Goal: Transaction & Acquisition: Book appointment/travel/reservation

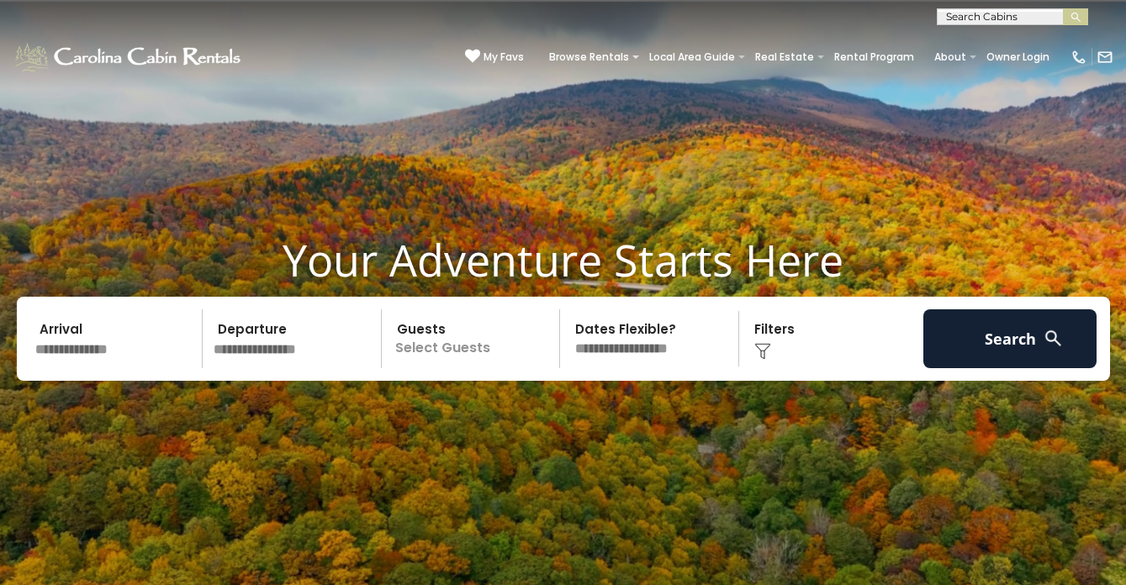
click at [138, 364] on input "text" at bounding box center [116, 338] width 174 height 59
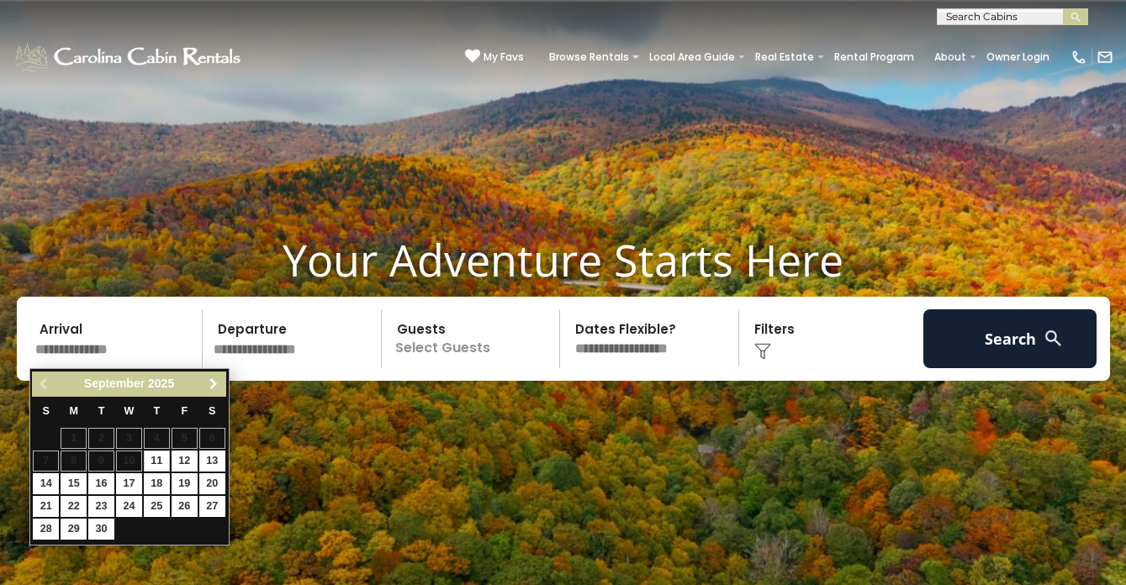
click at [215, 388] on span "Next" at bounding box center [213, 384] width 13 height 13
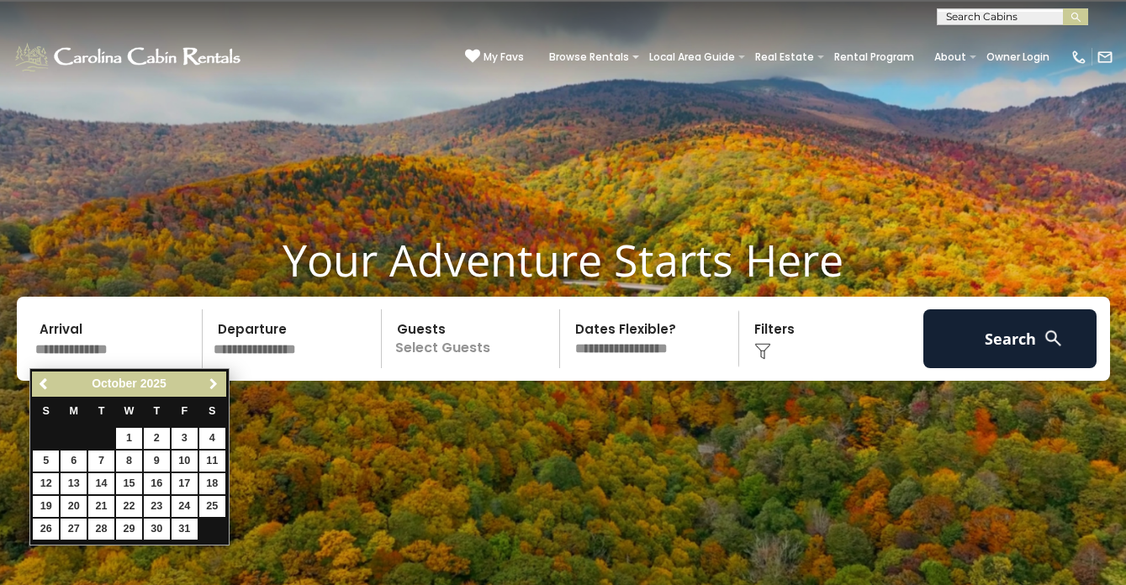
click at [215, 388] on span "Next" at bounding box center [213, 384] width 13 height 13
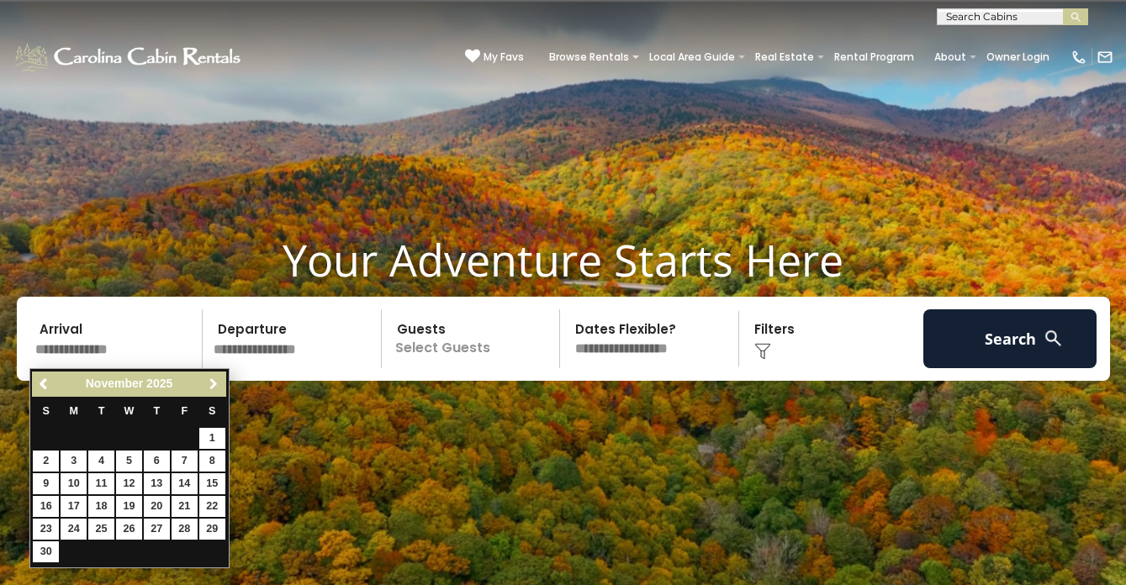
click at [215, 388] on span "Next" at bounding box center [213, 384] width 13 height 13
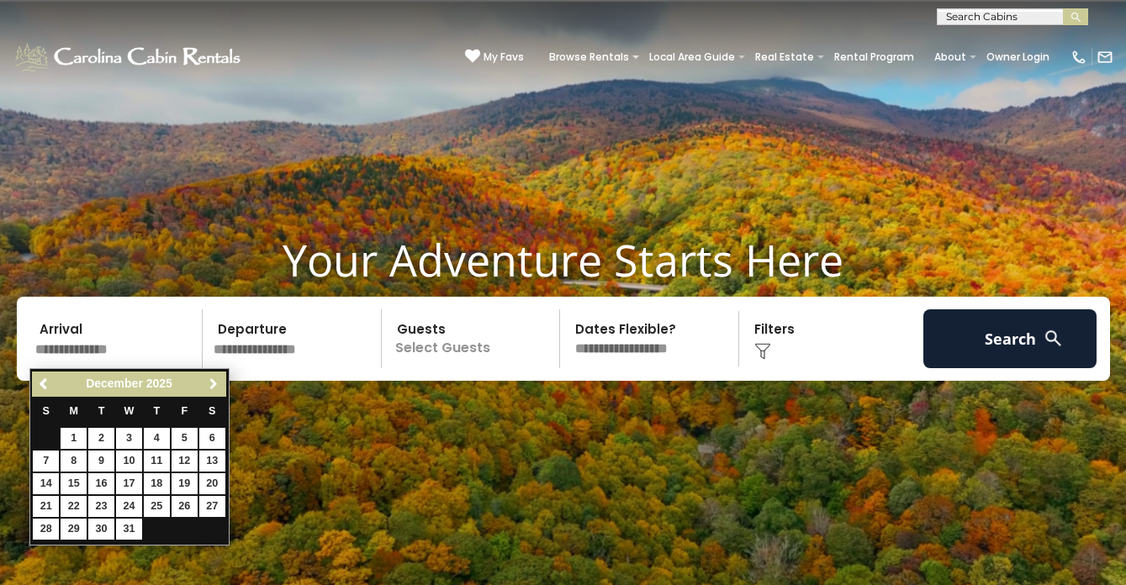
click at [215, 388] on span "Next" at bounding box center [213, 384] width 13 height 13
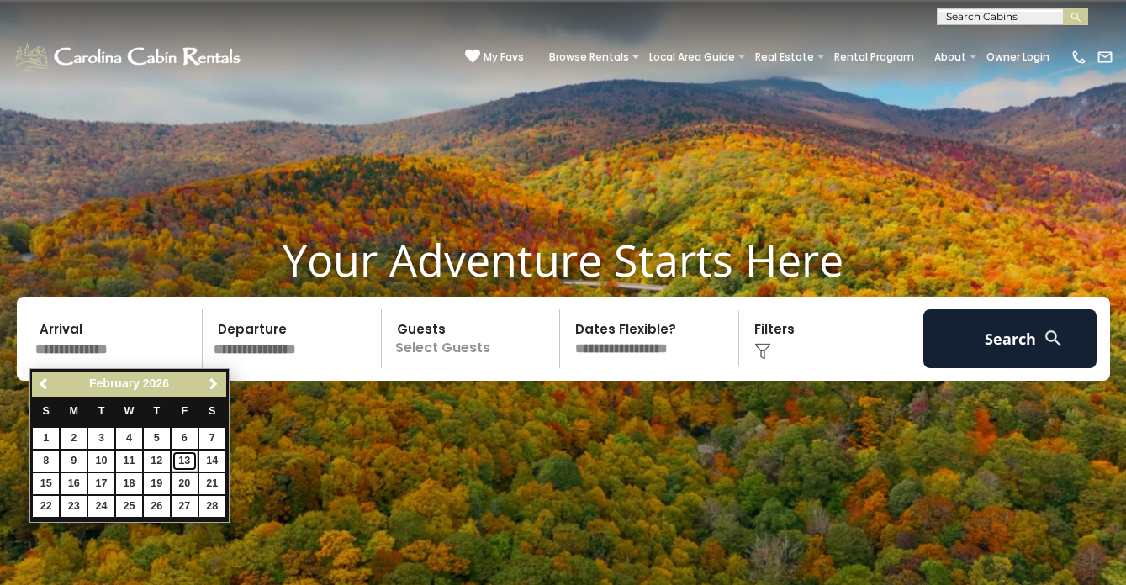
click at [188, 466] on link "13" at bounding box center [185, 461] width 26 height 21
type input "*******"
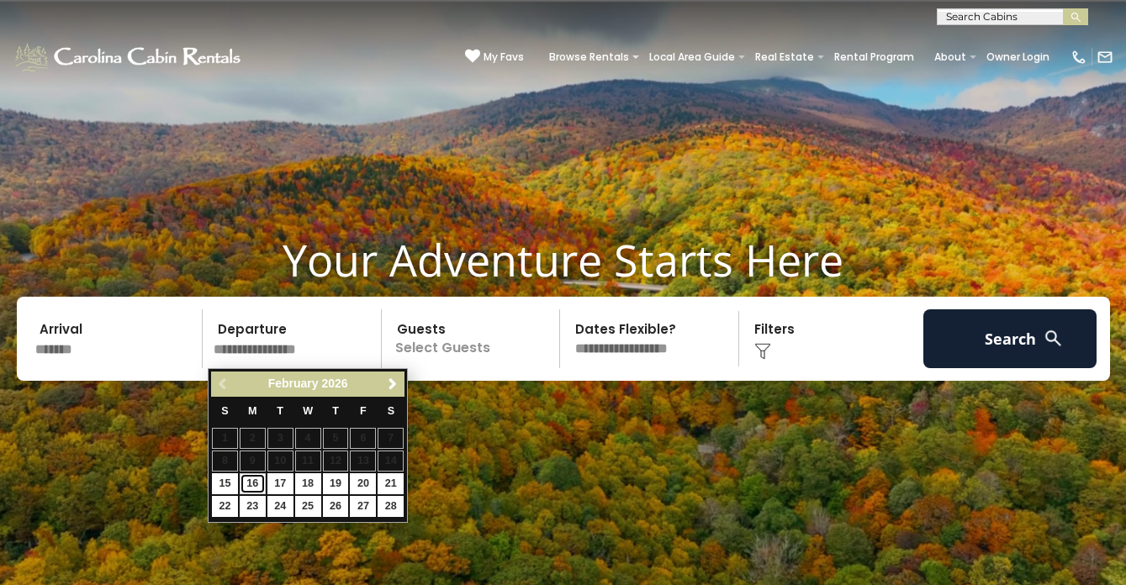
click at [251, 486] on link "16" at bounding box center [253, 483] width 26 height 21
type input "*******"
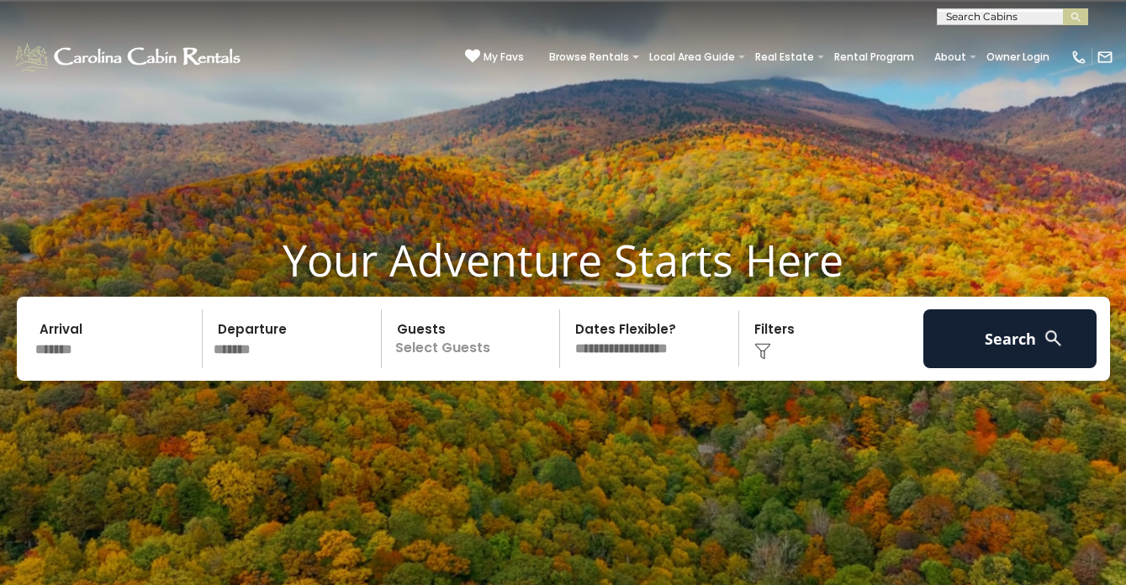
click at [456, 357] on p "Select Guests" at bounding box center [473, 338] width 173 height 59
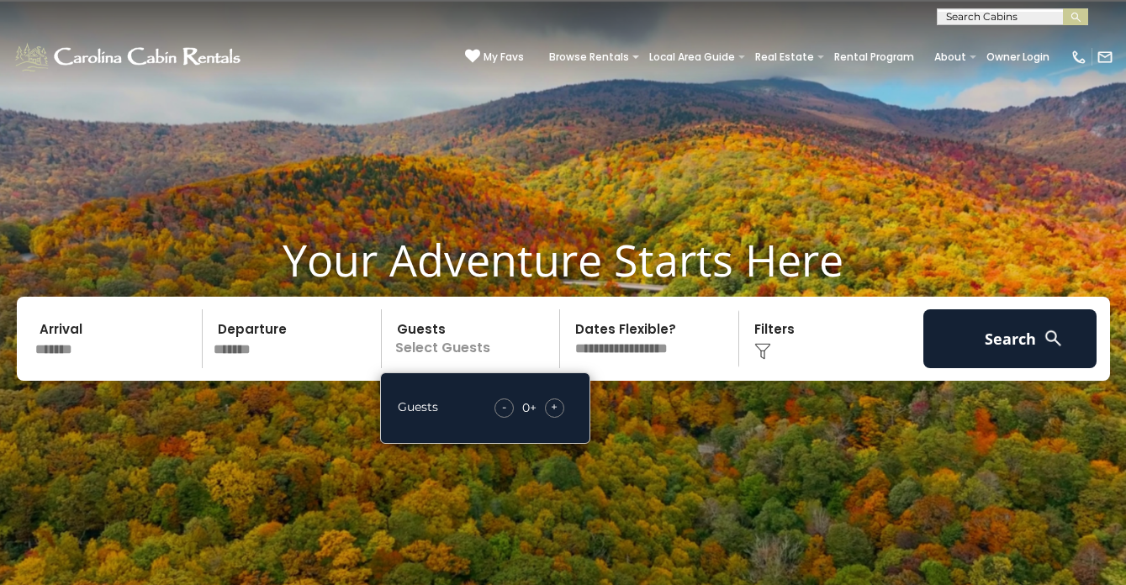
click at [558, 404] on div "+" at bounding box center [554, 408] width 19 height 19
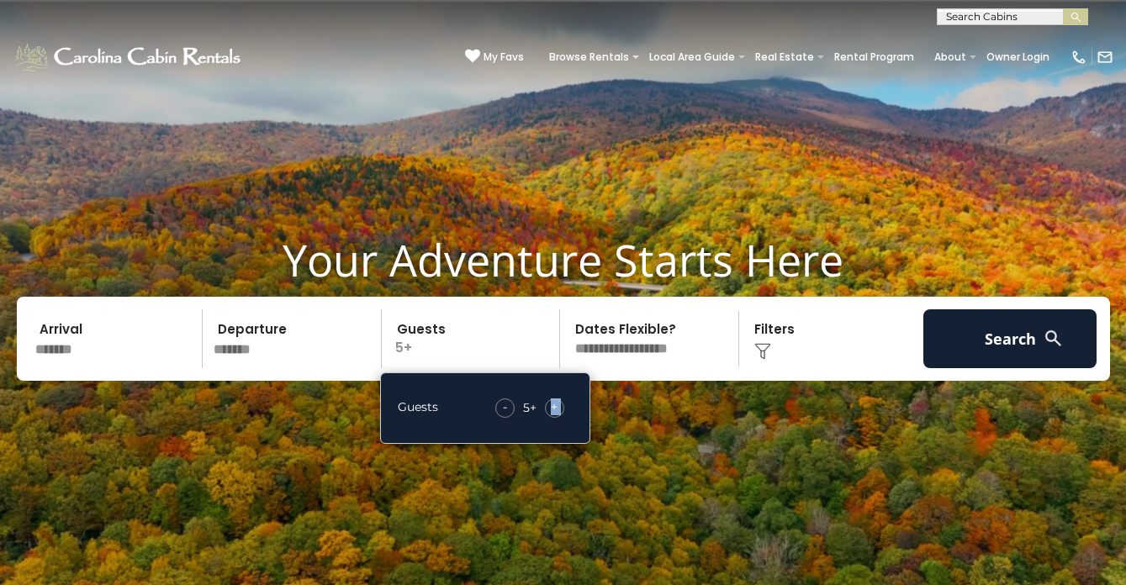
click at [558, 404] on div "+" at bounding box center [554, 408] width 19 height 19
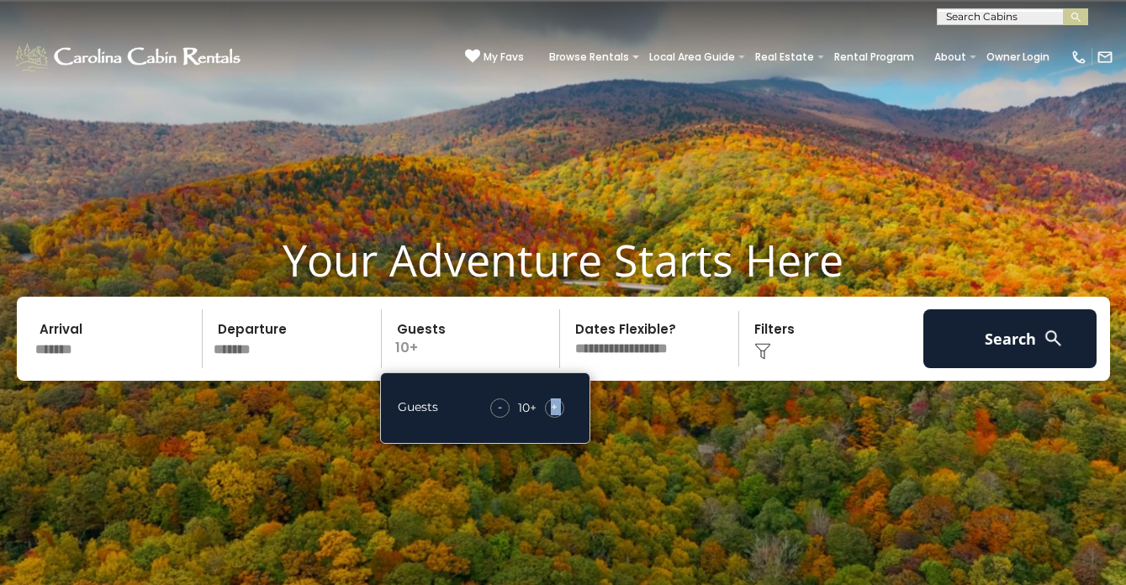
click at [558, 404] on div "+" at bounding box center [554, 408] width 19 height 19
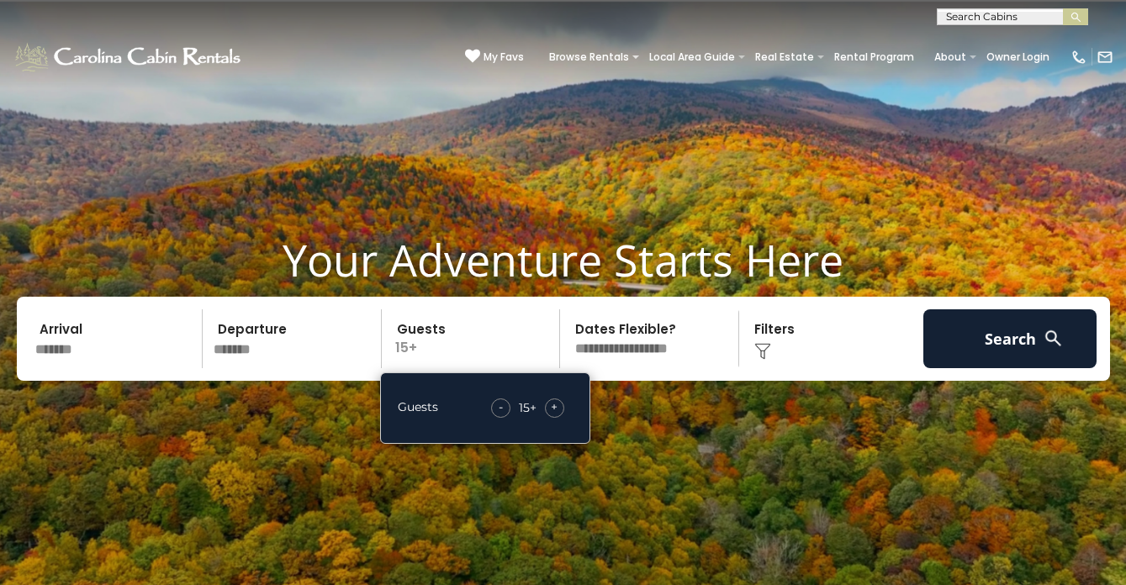
click at [558, 404] on div "+" at bounding box center [554, 408] width 19 height 19
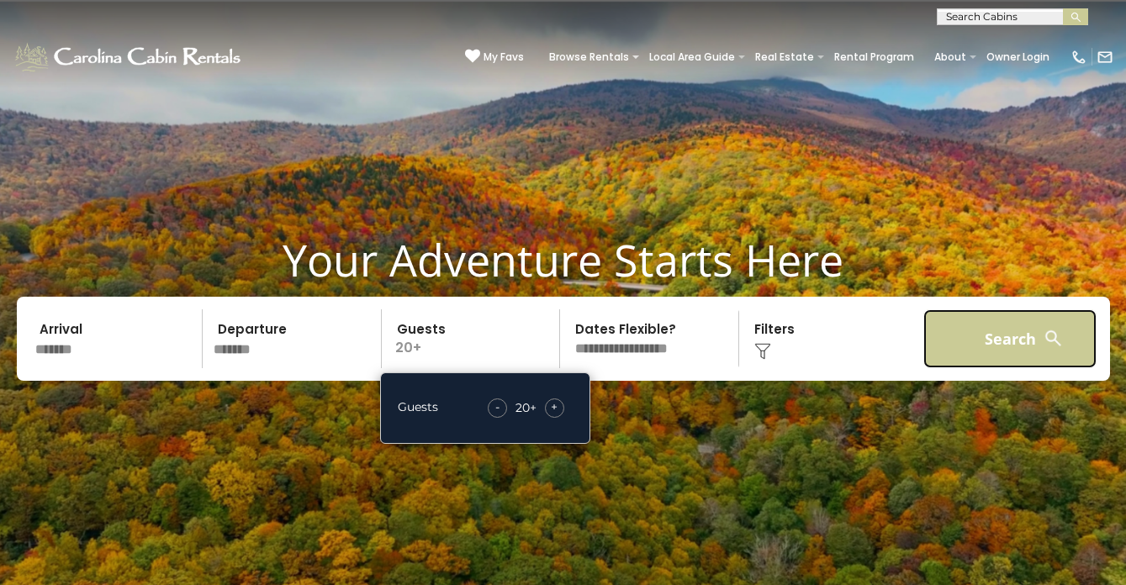
click at [1055, 325] on button "Search" at bounding box center [1010, 338] width 174 height 59
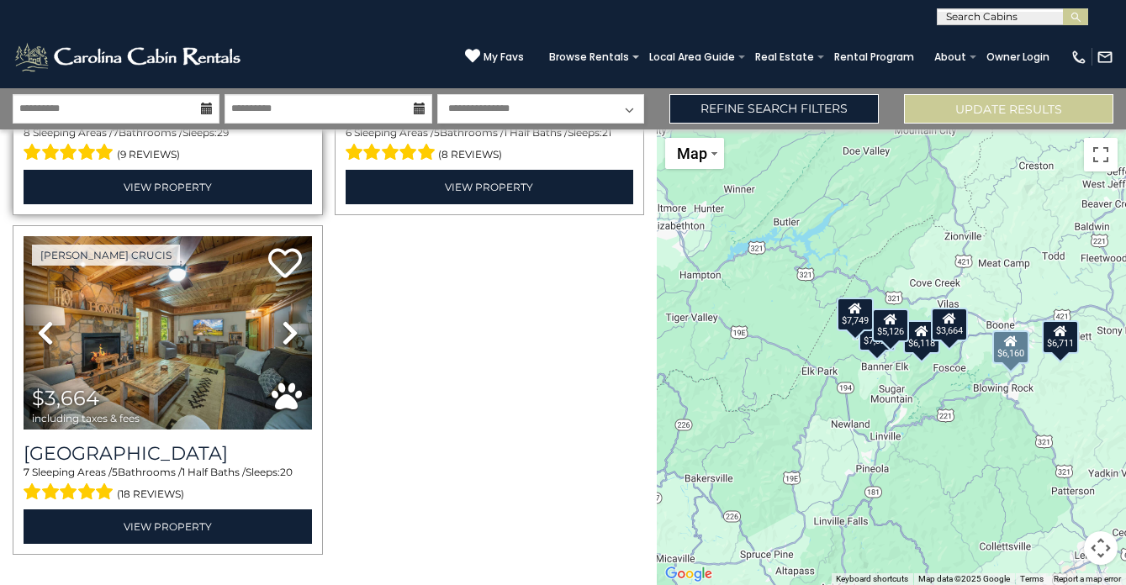
scroll to position [981, 0]
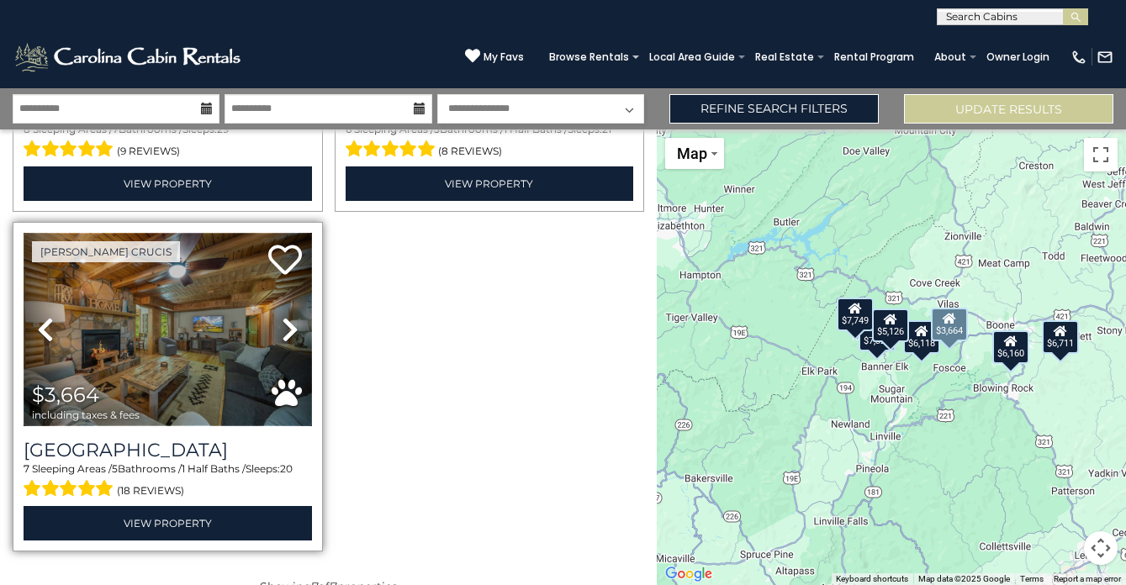
click at [145, 367] on img at bounding box center [168, 329] width 288 height 193
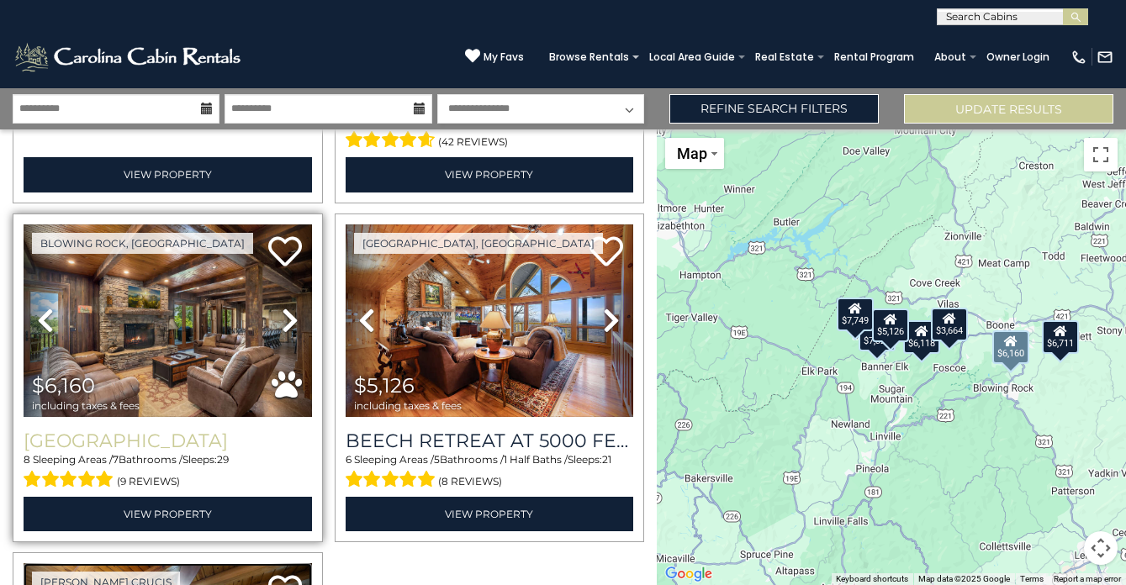
scroll to position [636, 0]
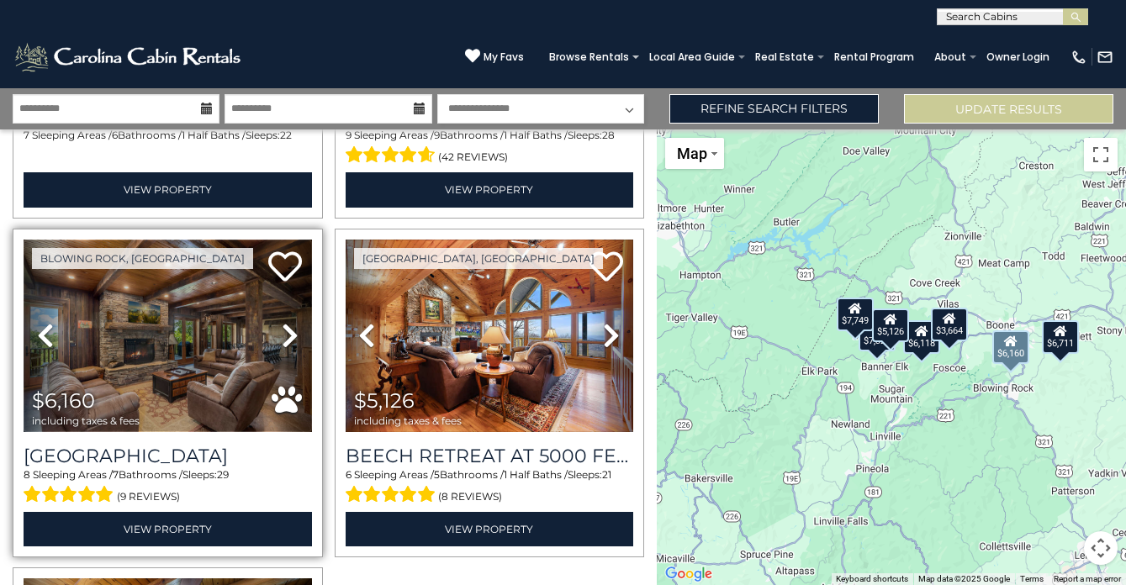
click at [188, 336] on img at bounding box center [168, 336] width 288 height 193
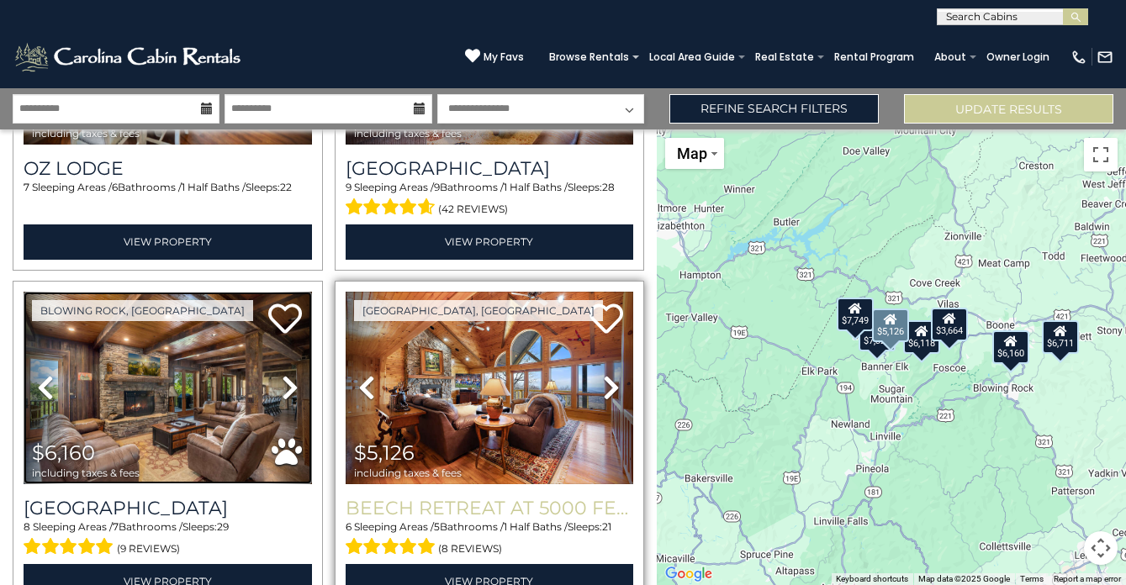
scroll to position [0, 0]
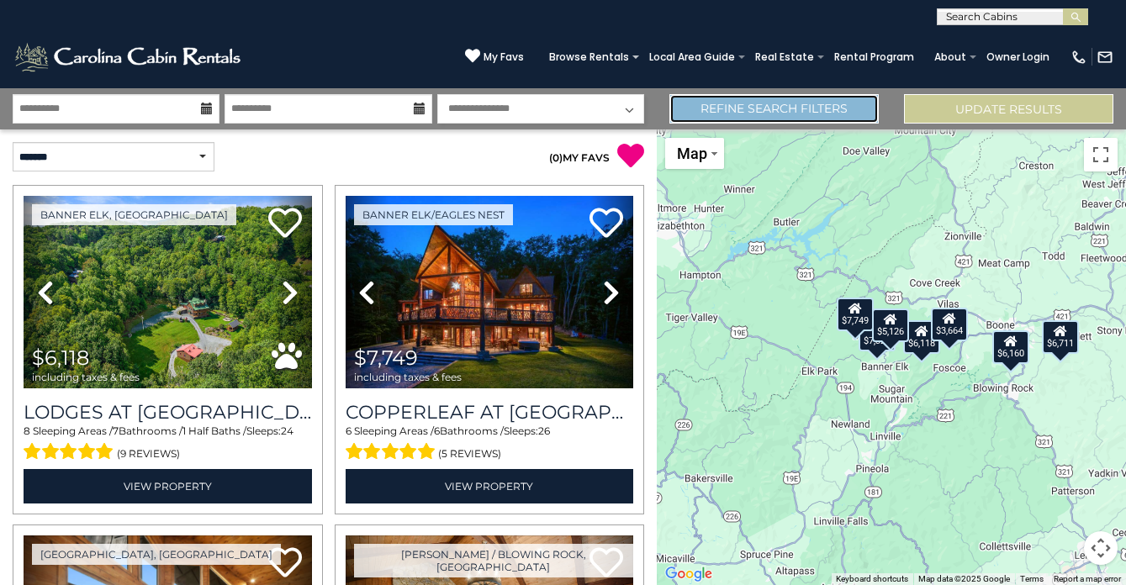
click at [797, 109] on link "Refine Search Filters" at bounding box center [773, 108] width 209 height 29
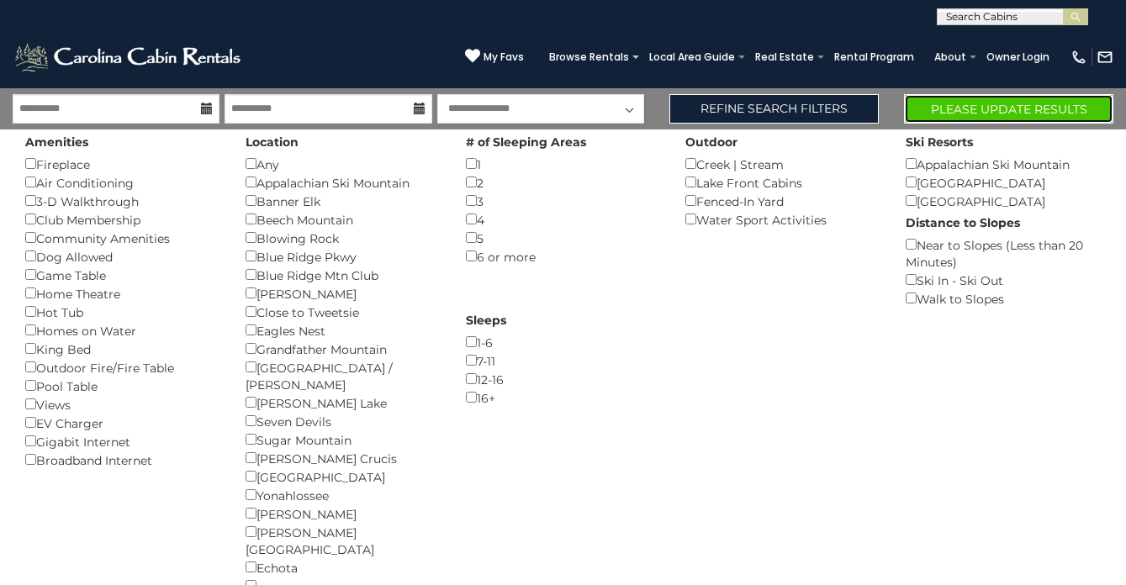
click at [975, 104] on button "Please Update Results" at bounding box center [1008, 108] width 209 height 29
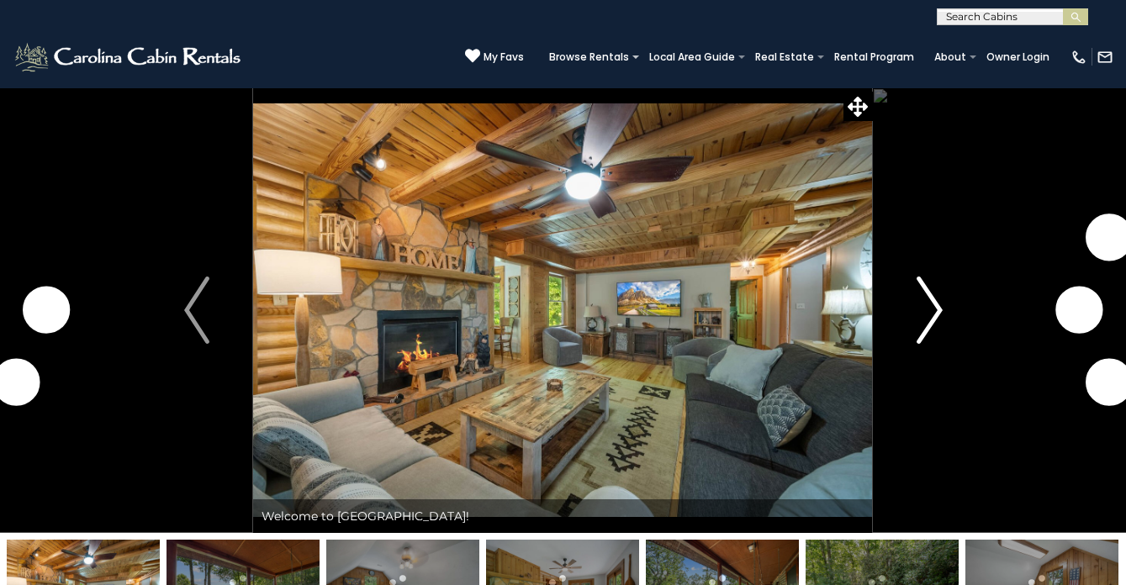
click at [931, 294] on img "Next" at bounding box center [929, 310] width 25 height 67
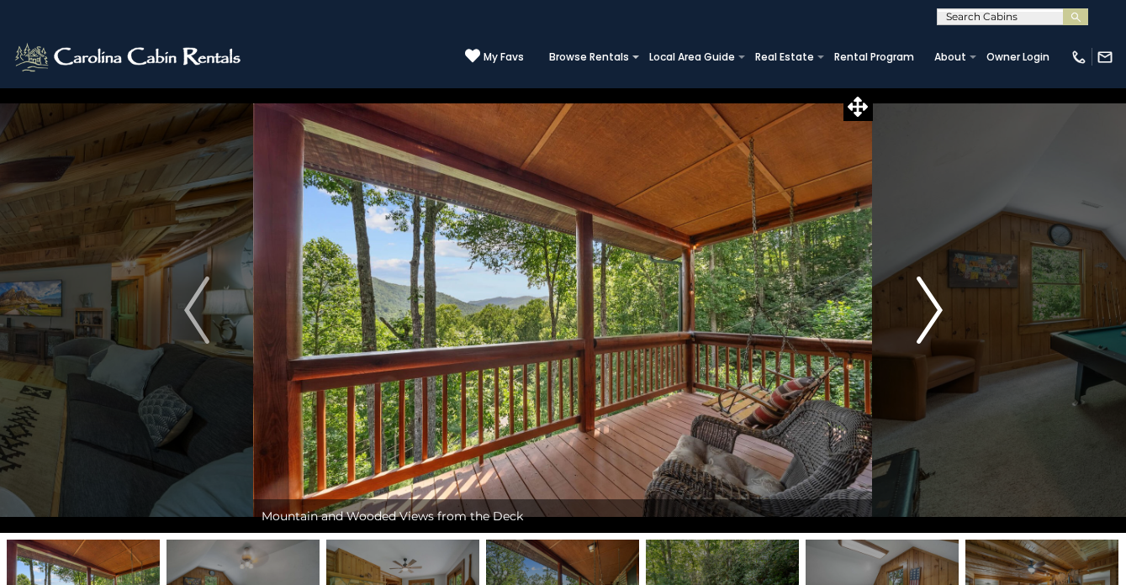
click at [931, 294] on img "Next" at bounding box center [929, 310] width 25 height 67
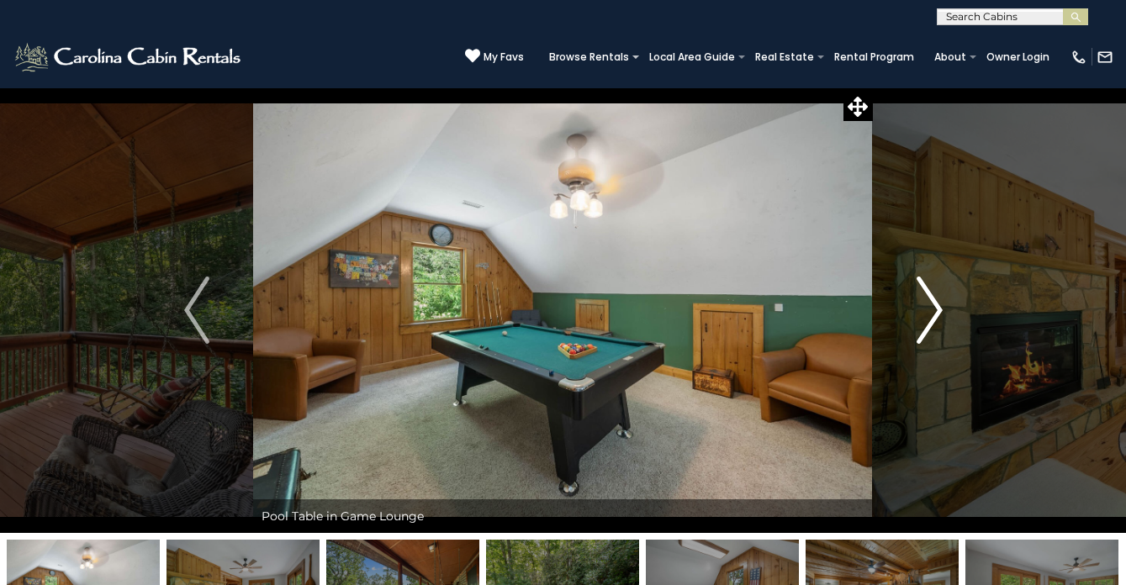
click at [931, 294] on img "Next" at bounding box center [929, 310] width 25 height 67
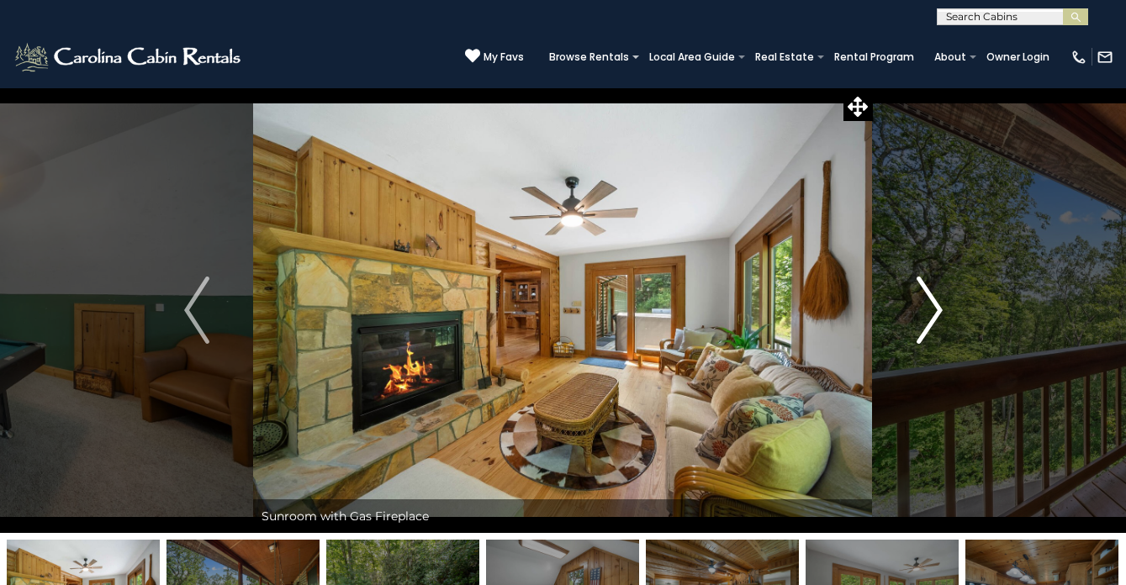
click at [931, 294] on img "Next" at bounding box center [929, 310] width 25 height 67
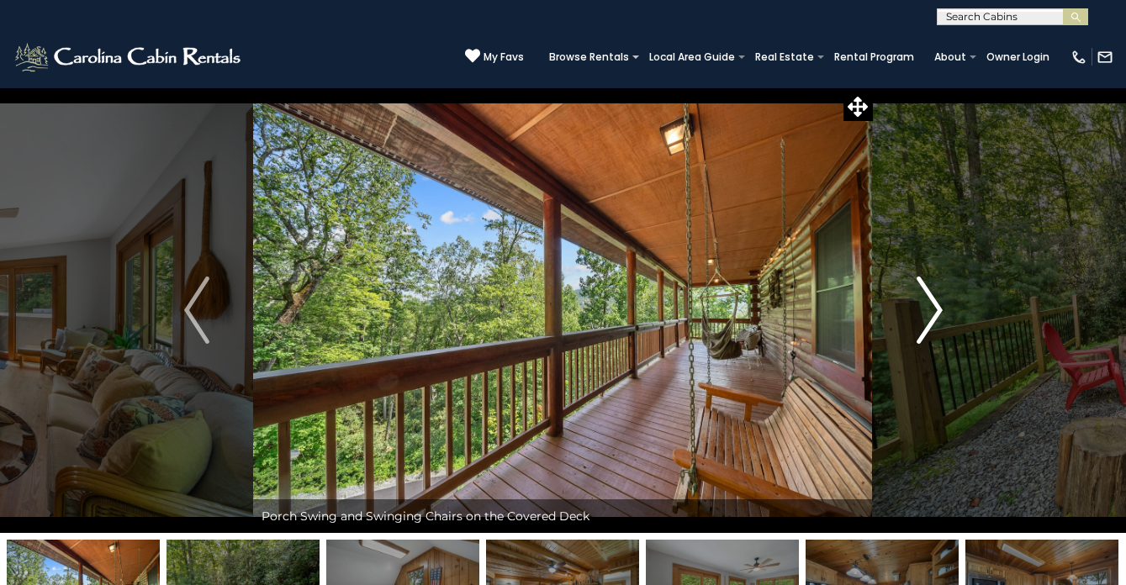
click at [931, 294] on img "Next" at bounding box center [929, 310] width 25 height 67
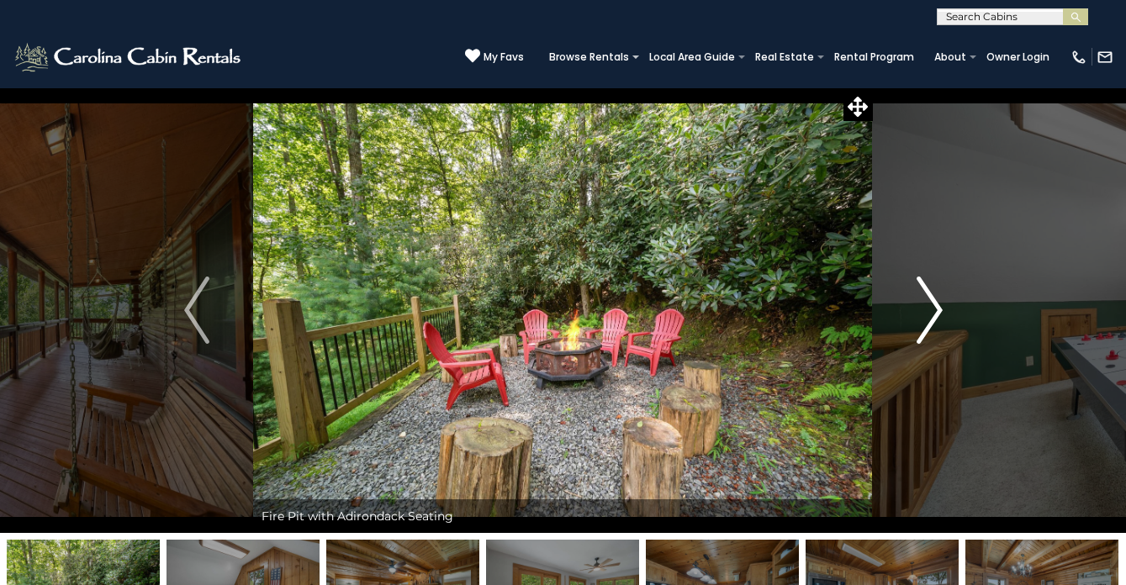
click at [931, 294] on img "Next" at bounding box center [929, 310] width 25 height 67
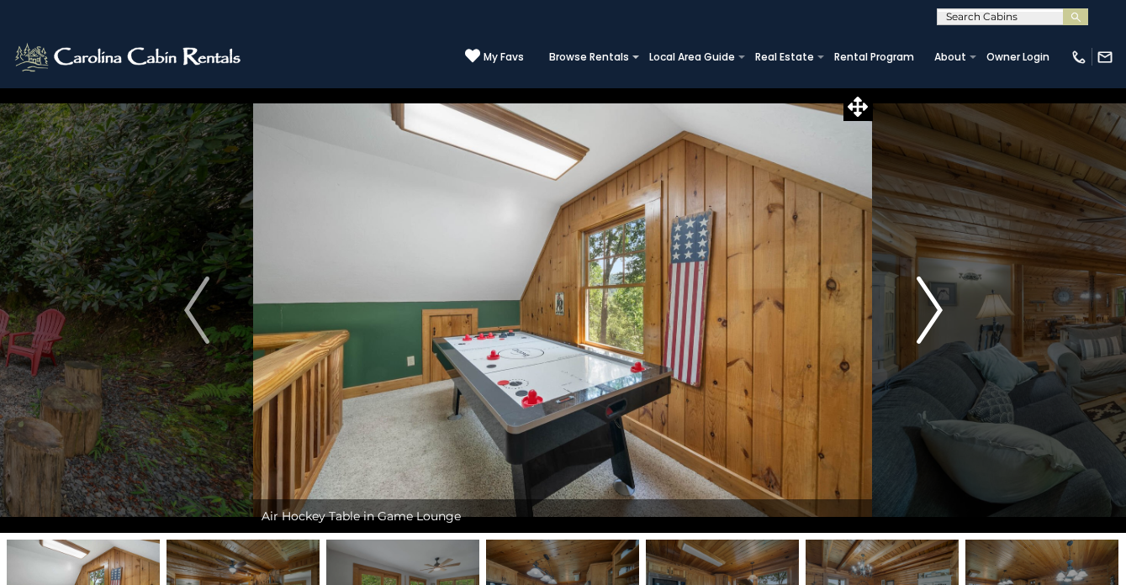
click at [931, 294] on img "Next" at bounding box center [929, 310] width 25 height 67
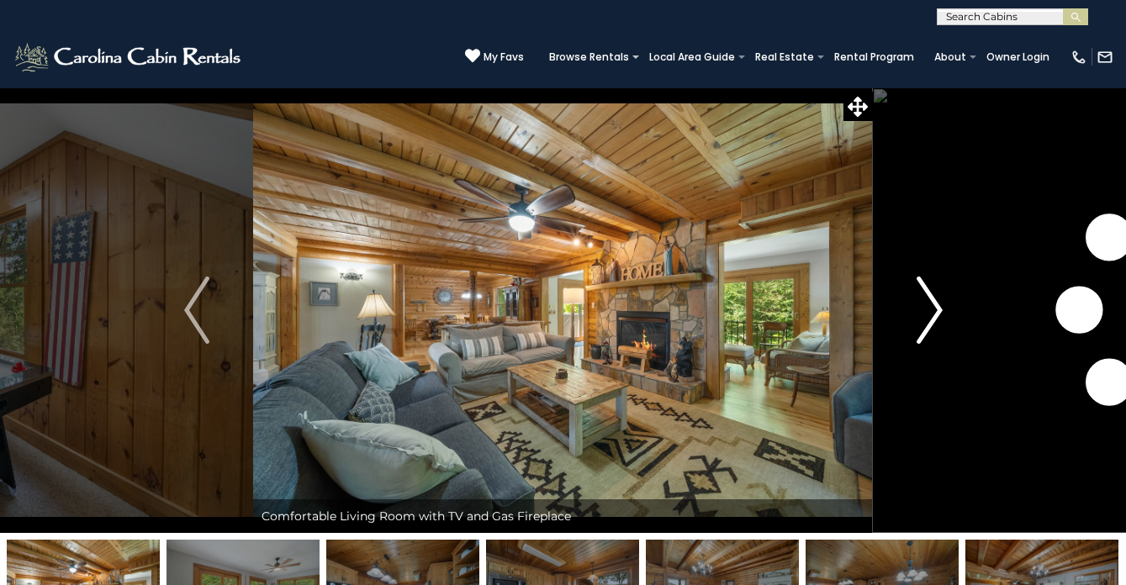
click at [931, 294] on img "Next" at bounding box center [929, 310] width 25 height 67
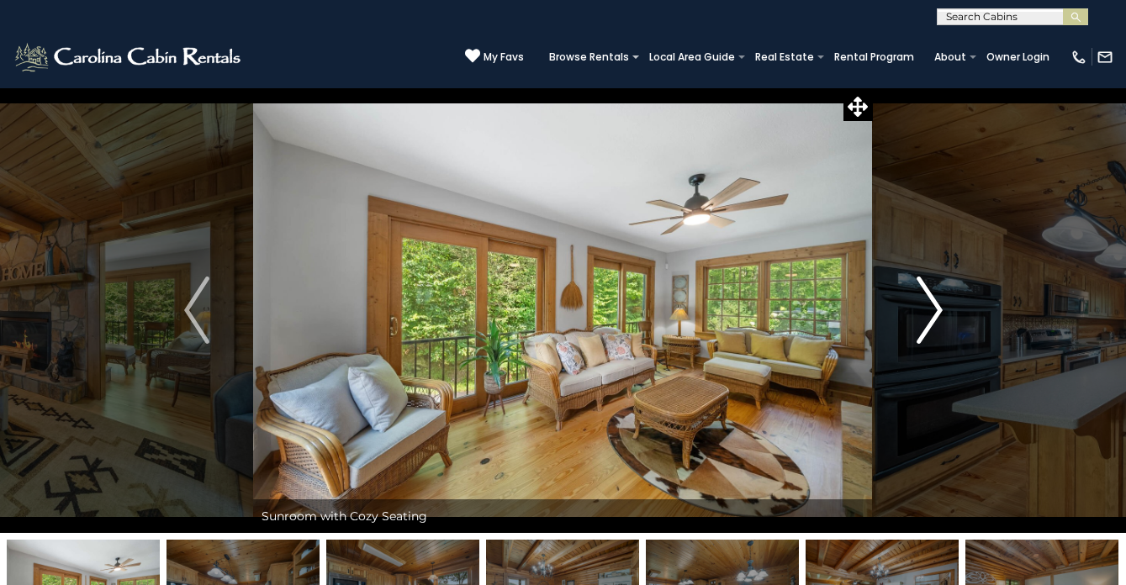
click at [931, 294] on img "Next" at bounding box center [929, 310] width 25 height 67
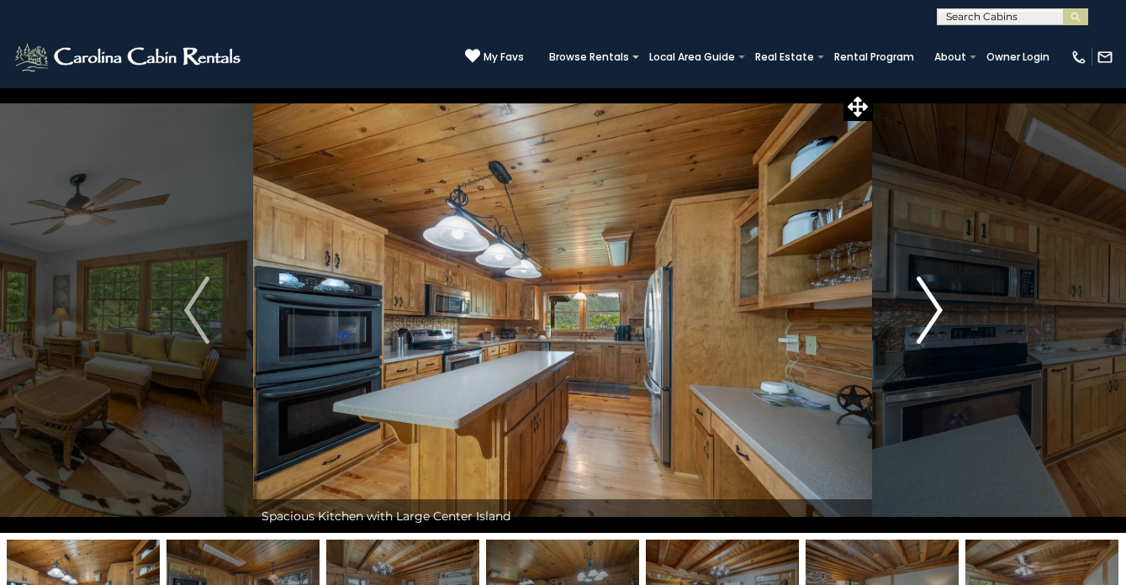
click at [931, 294] on img "Next" at bounding box center [929, 310] width 25 height 67
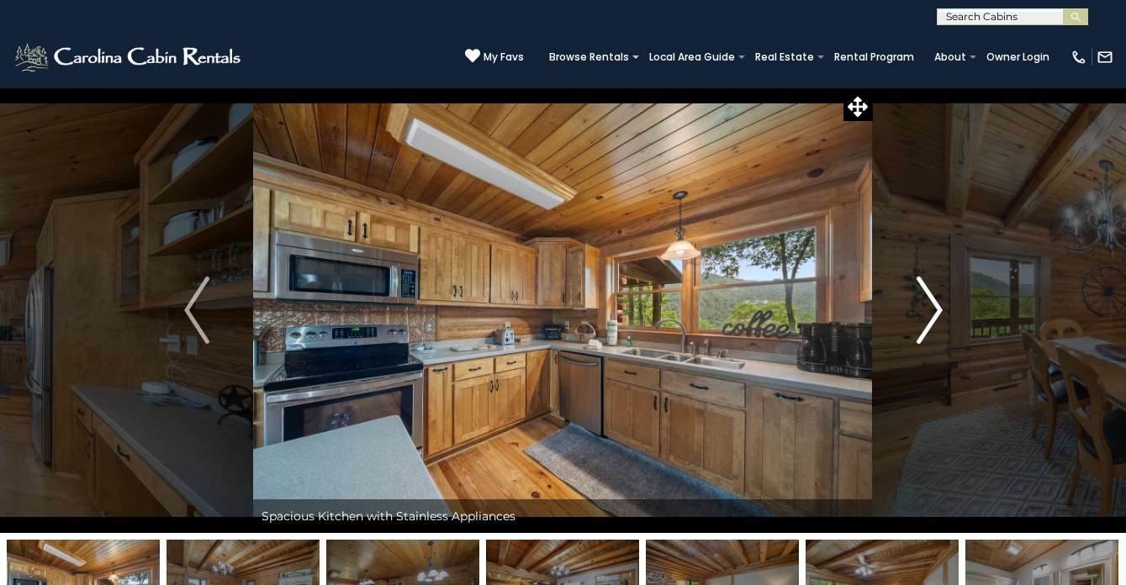
click at [931, 294] on img "Next" at bounding box center [929, 310] width 25 height 67
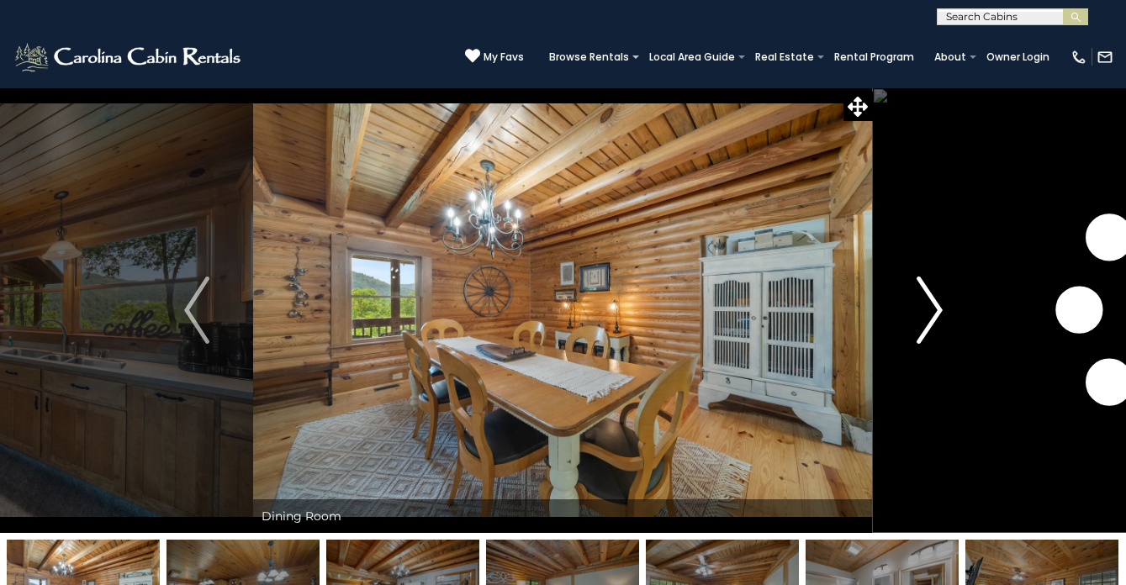
click at [931, 294] on img "Next" at bounding box center [929, 310] width 25 height 67
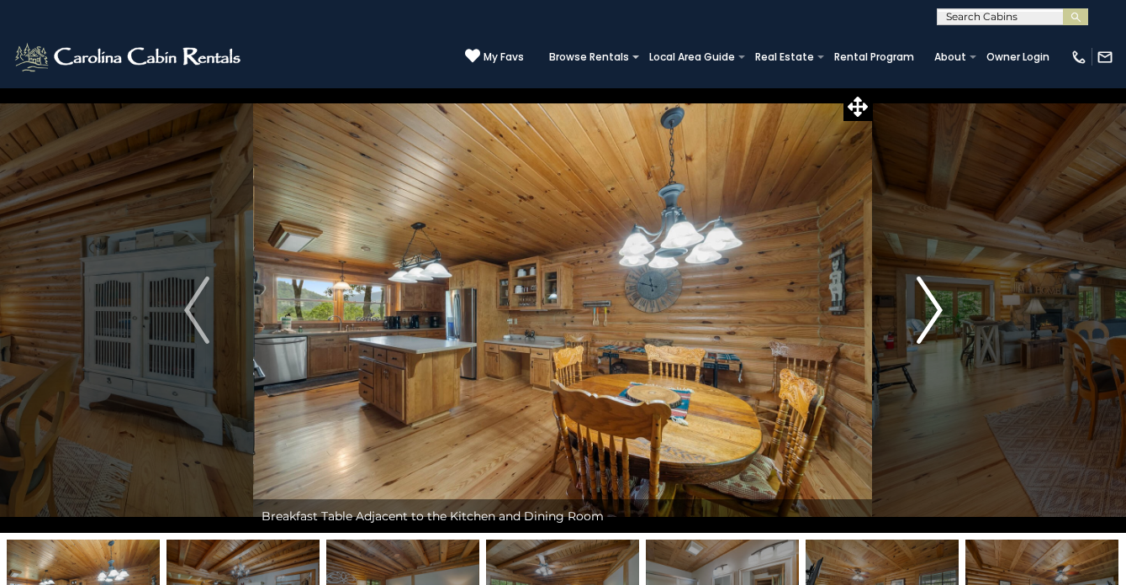
click at [931, 294] on img "Next" at bounding box center [929, 310] width 25 height 67
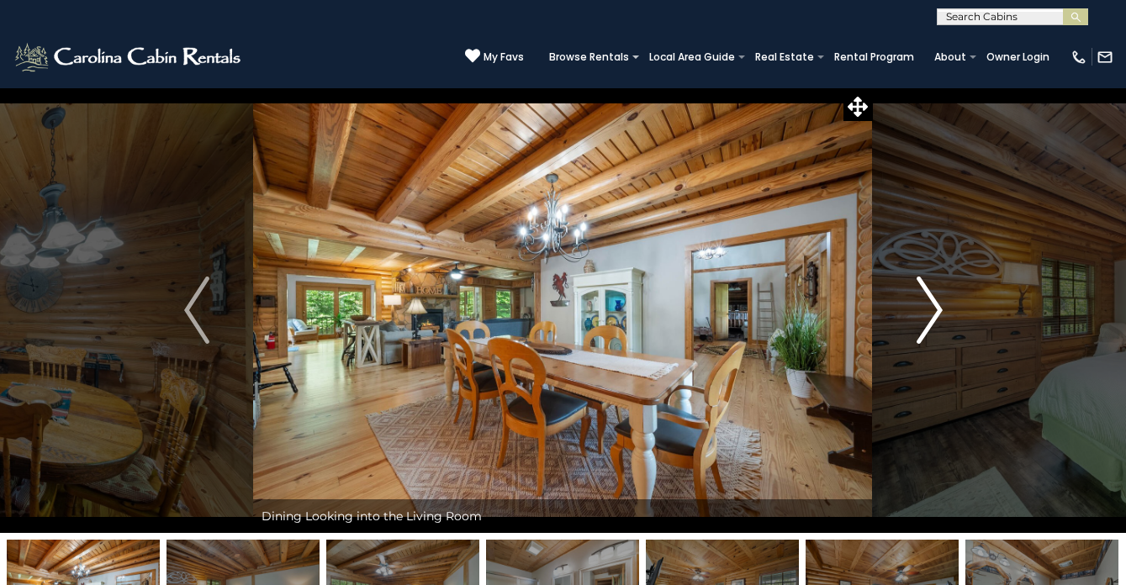
click at [931, 294] on img "Next" at bounding box center [929, 310] width 25 height 67
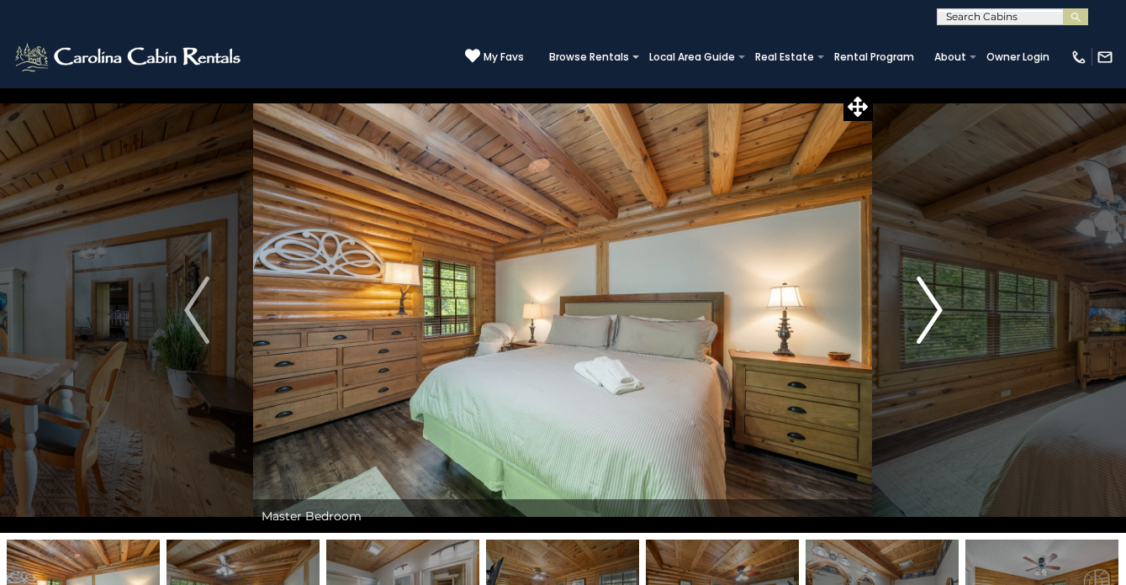
click at [931, 294] on img "Next" at bounding box center [929, 310] width 25 height 67
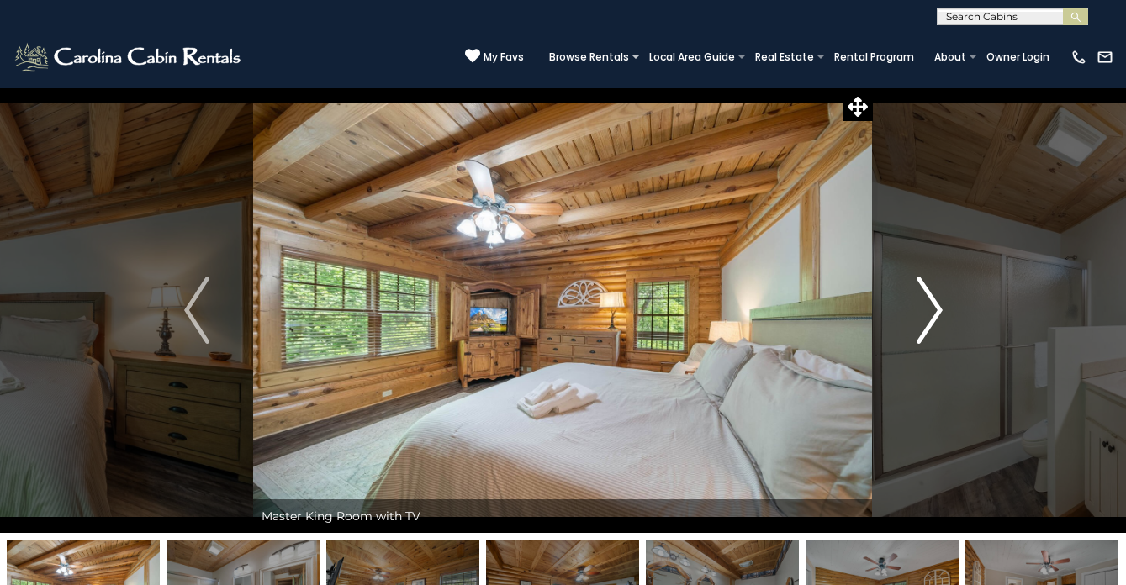
click at [931, 294] on img "Next" at bounding box center [929, 310] width 25 height 67
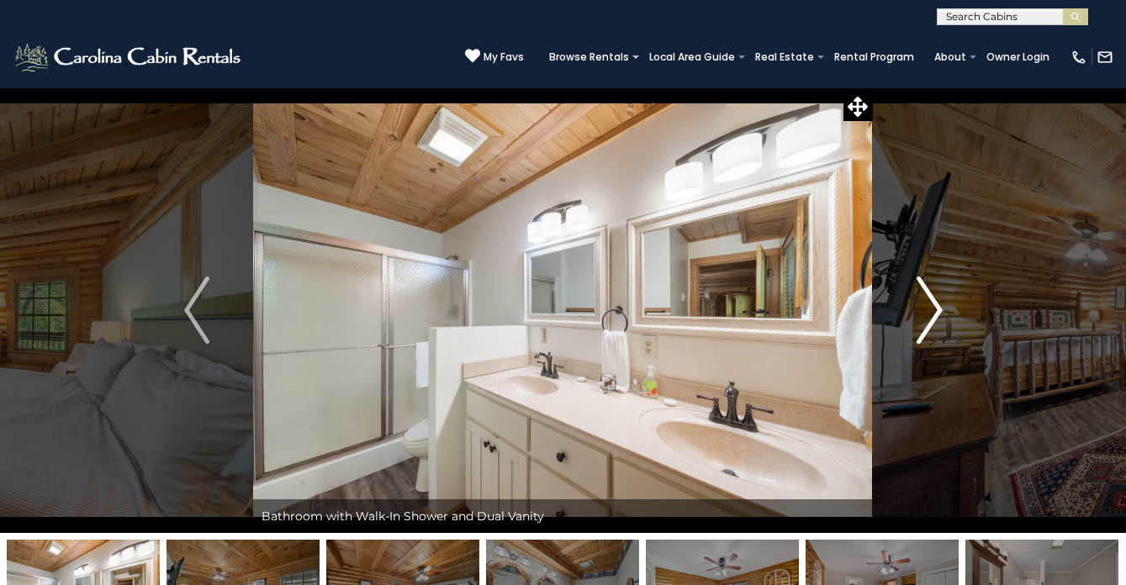
click at [931, 294] on img "Next" at bounding box center [929, 310] width 25 height 67
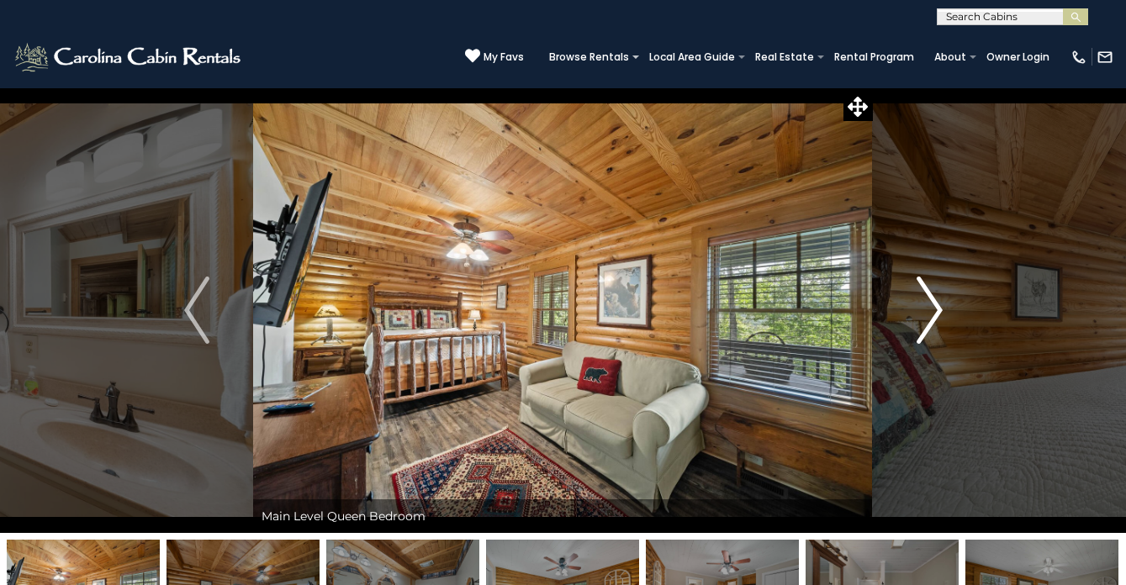
click at [931, 294] on img "Next" at bounding box center [929, 310] width 25 height 67
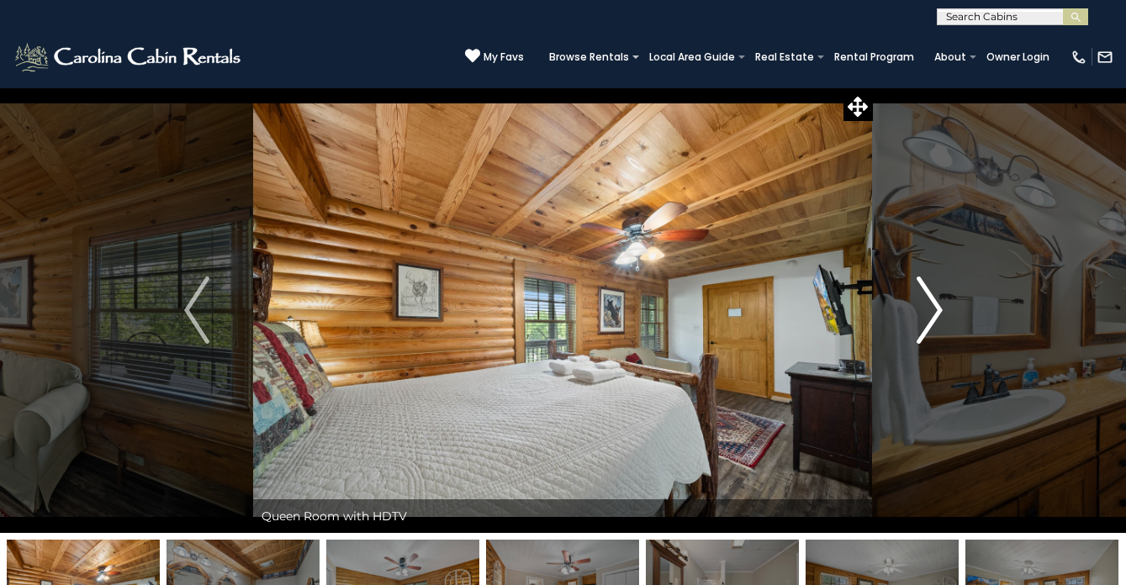
click at [931, 294] on img "Next" at bounding box center [929, 310] width 25 height 67
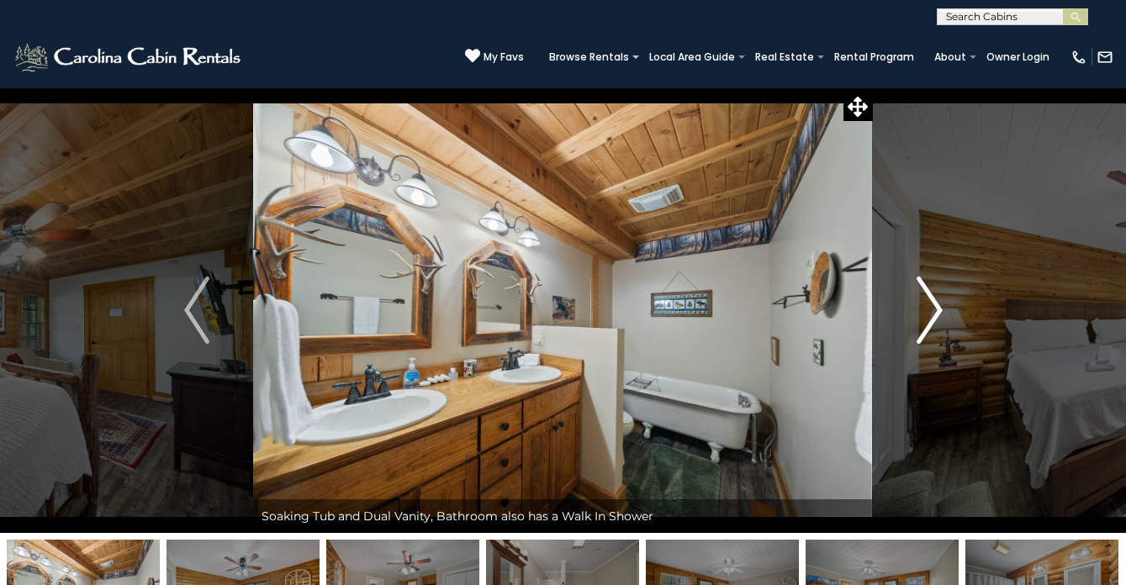
click at [931, 294] on img "Next" at bounding box center [929, 310] width 25 height 67
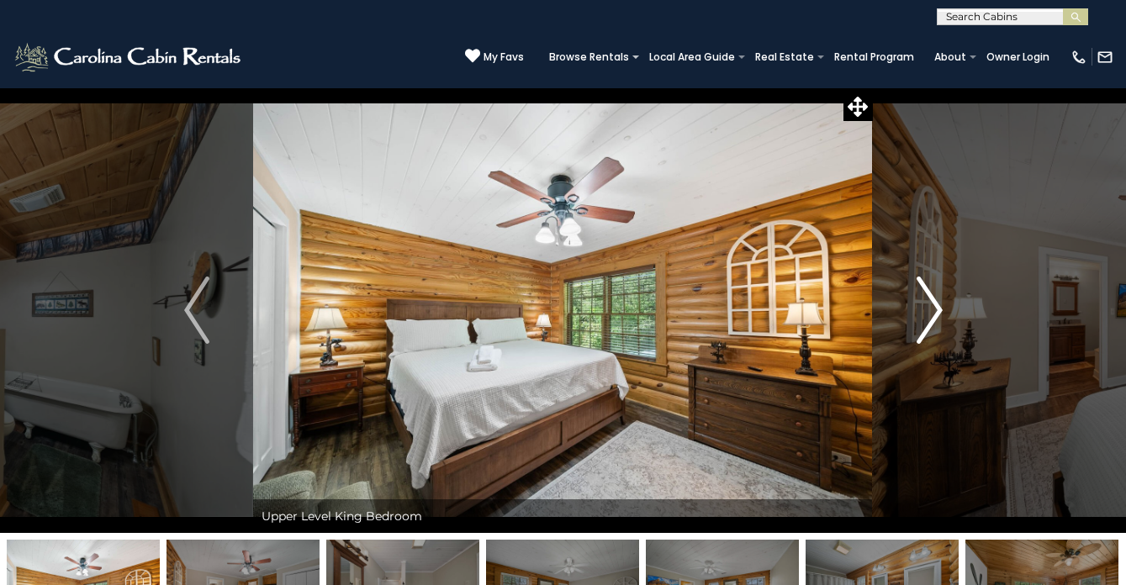
click at [931, 294] on img "Next" at bounding box center [929, 310] width 25 height 67
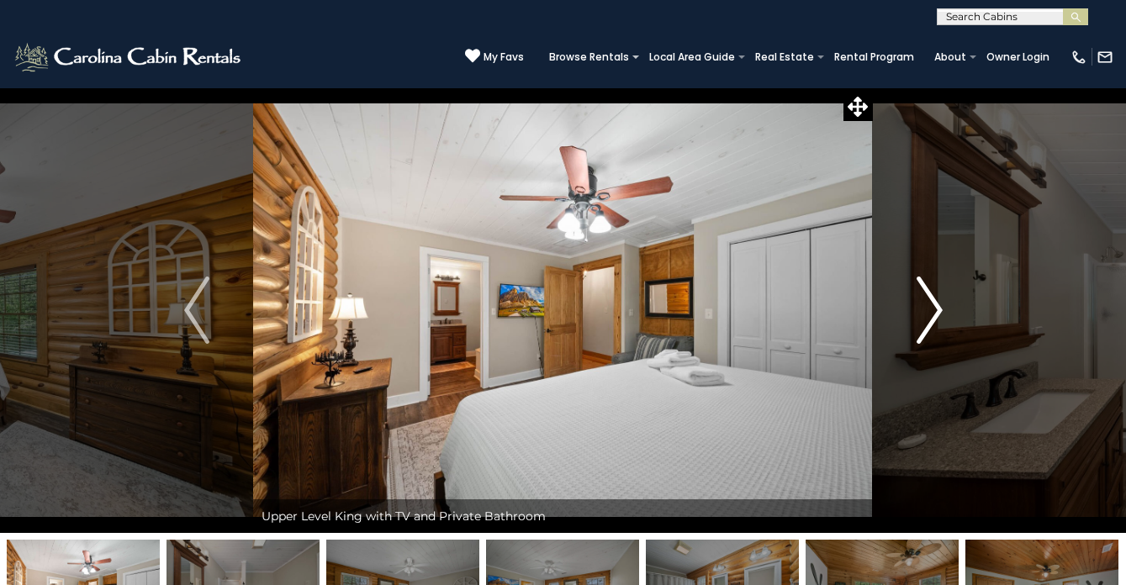
click at [931, 294] on img "Next" at bounding box center [929, 310] width 25 height 67
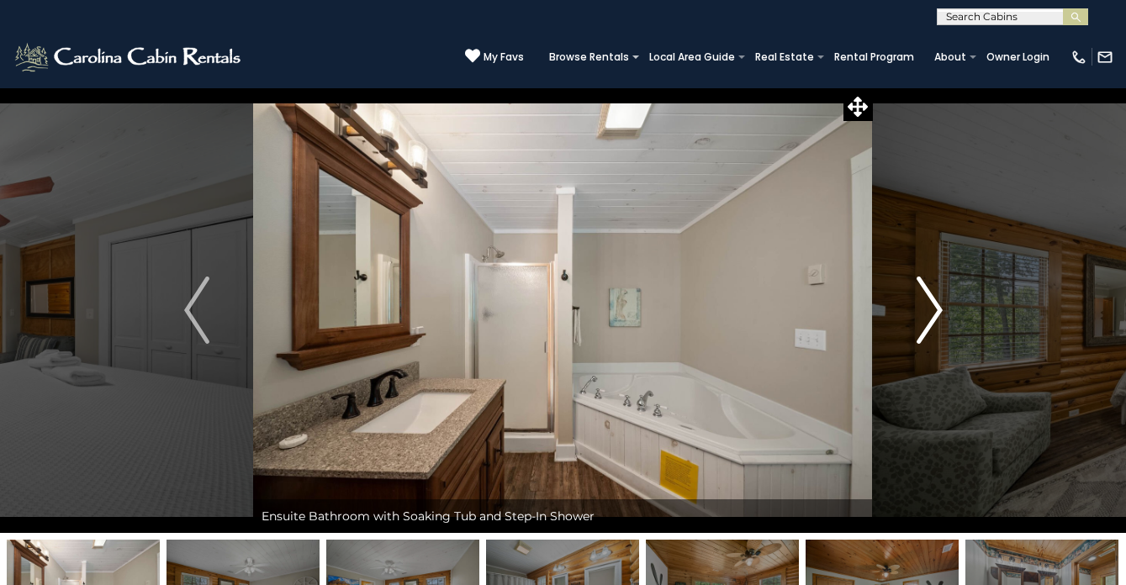
click at [931, 294] on img "Next" at bounding box center [929, 310] width 25 height 67
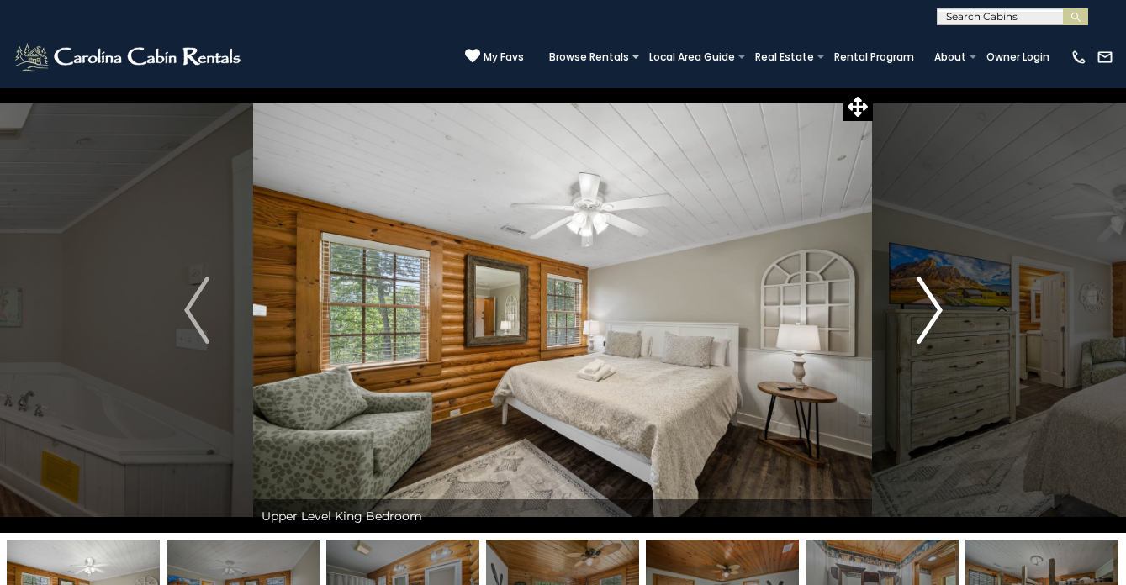
click at [931, 294] on img "Next" at bounding box center [929, 310] width 25 height 67
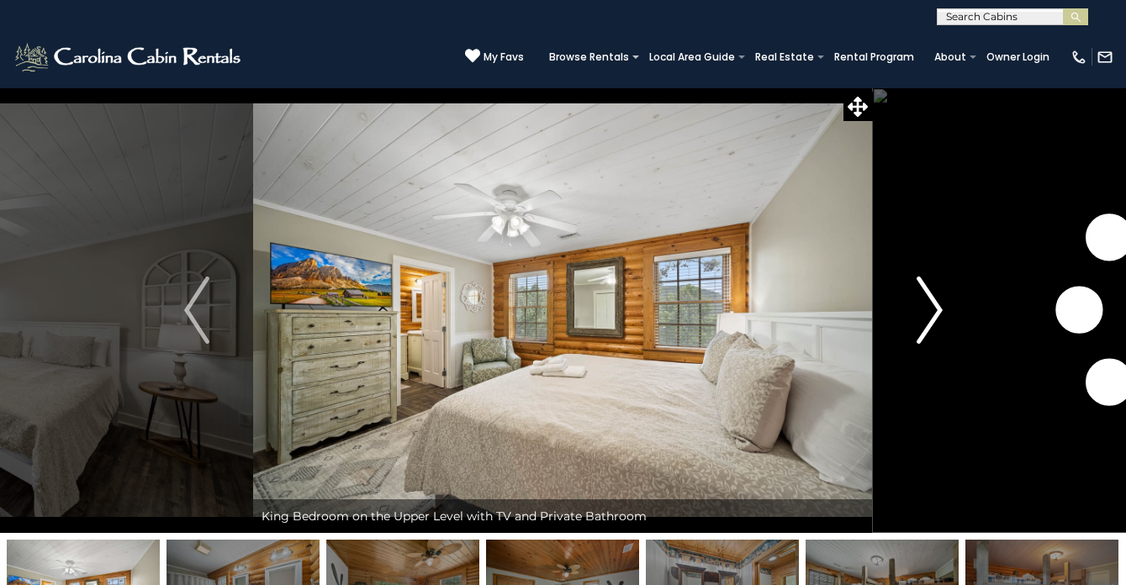
click at [931, 294] on img "Next" at bounding box center [929, 310] width 25 height 67
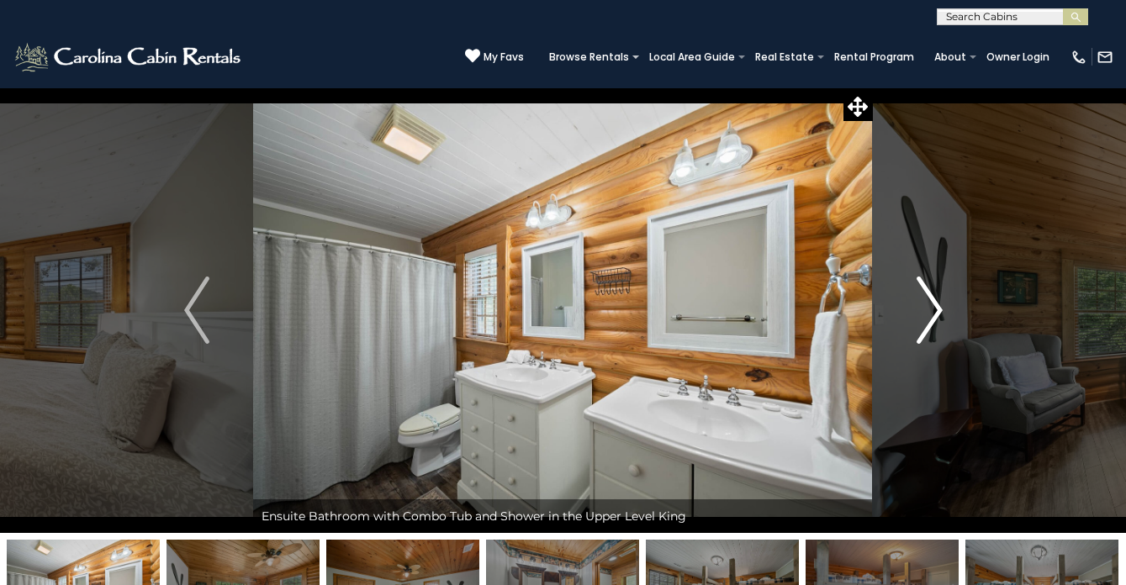
click at [931, 294] on img "Next" at bounding box center [929, 310] width 25 height 67
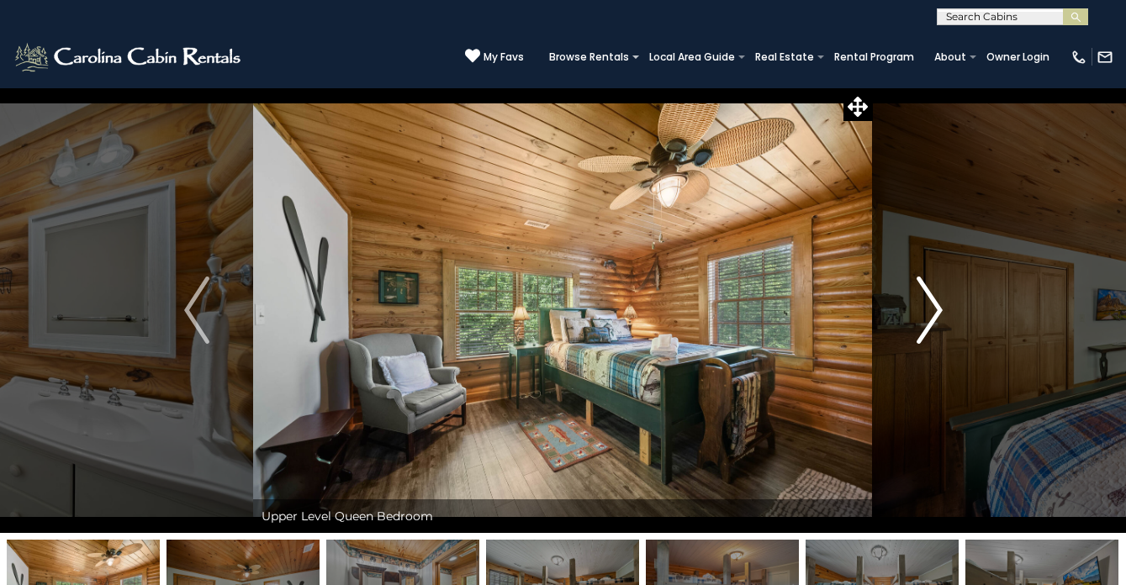
click at [931, 294] on img "Next" at bounding box center [929, 310] width 25 height 67
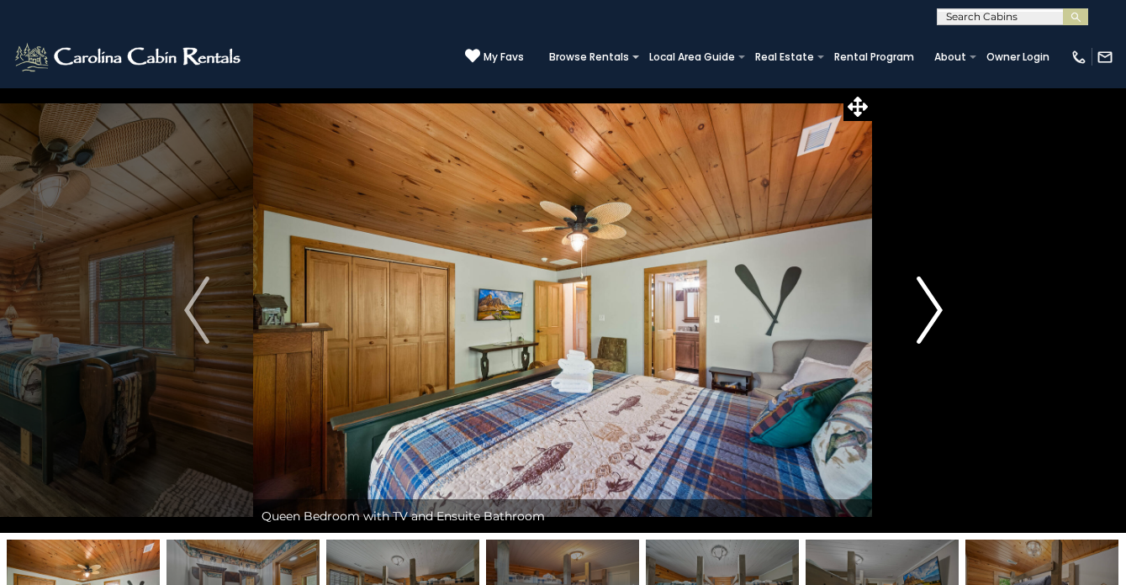
click at [931, 294] on img "Next" at bounding box center [929, 310] width 25 height 67
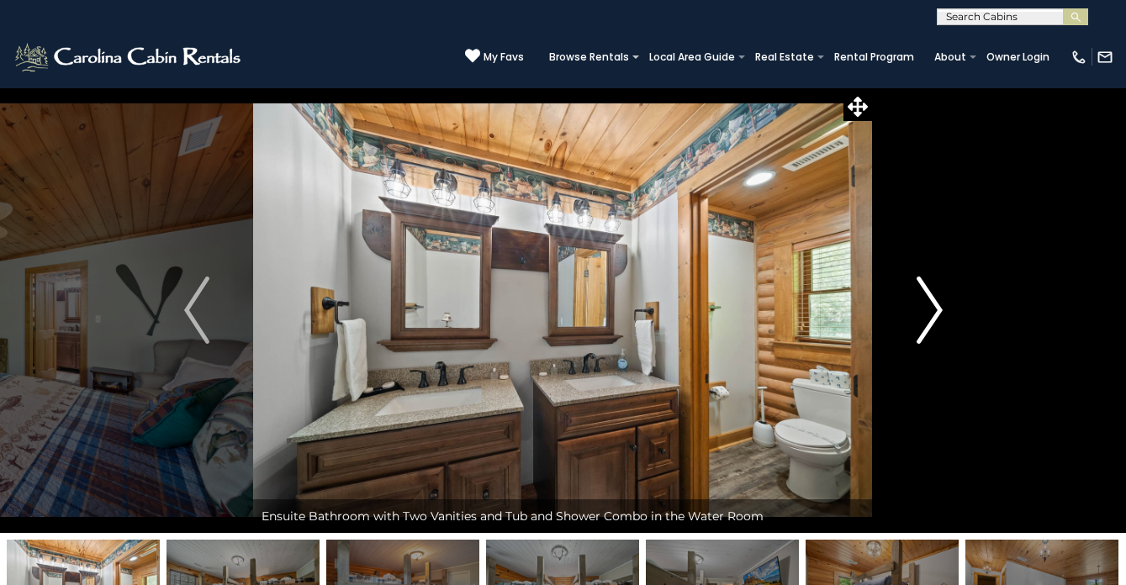
click at [931, 294] on img "Next" at bounding box center [929, 310] width 25 height 67
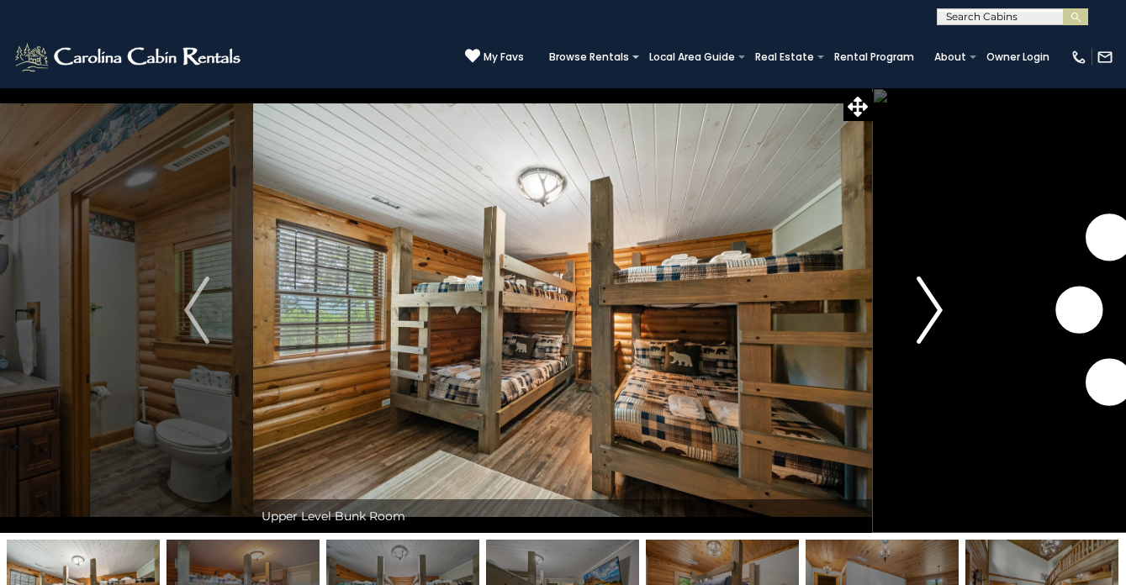
click at [931, 294] on img "Next" at bounding box center [929, 310] width 25 height 67
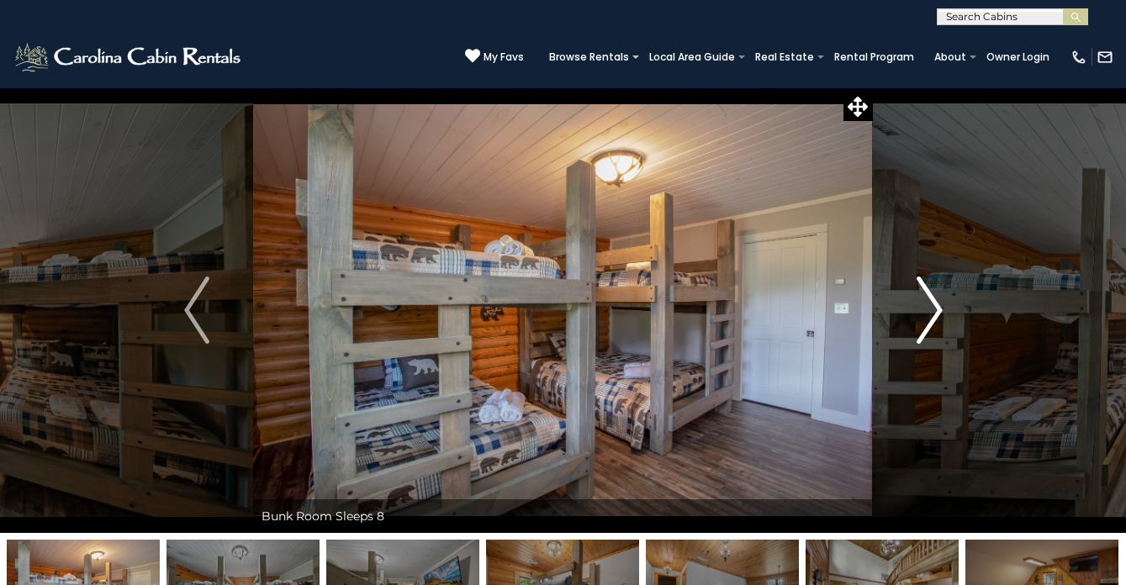
click at [931, 294] on img "Next" at bounding box center [929, 310] width 25 height 67
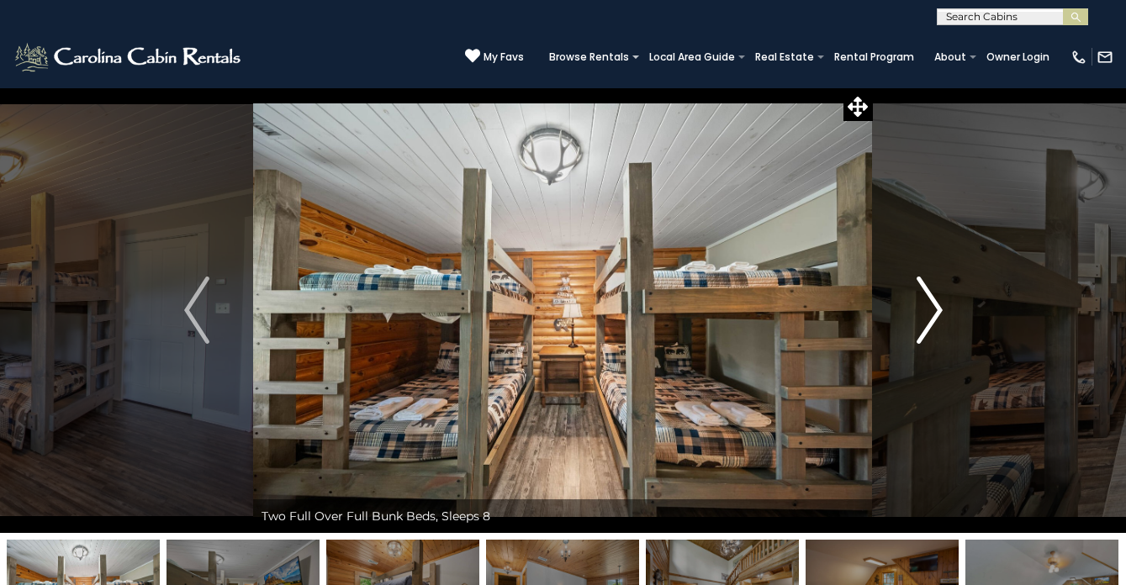
click at [931, 294] on img "Next" at bounding box center [929, 310] width 25 height 67
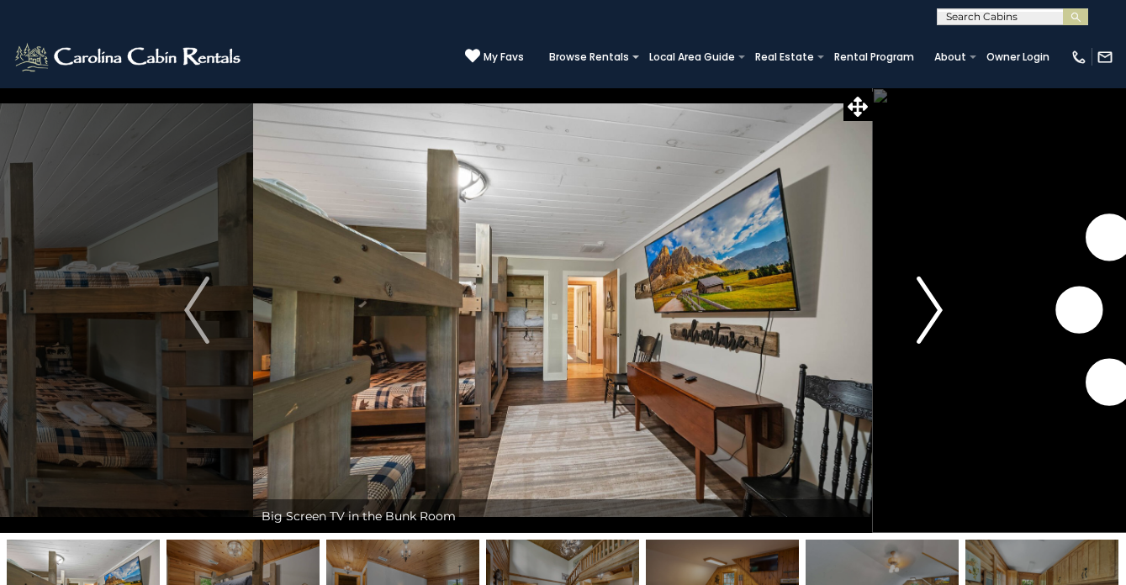
click at [931, 294] on img "Next" at bounding box center [929, 310] width 25 height 67
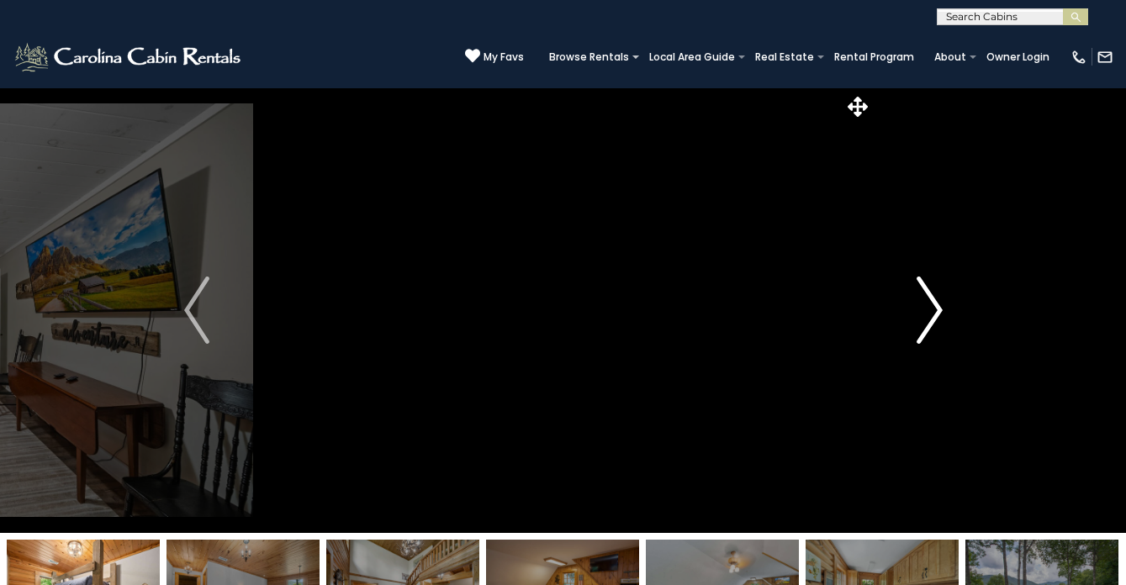
click at [931, 294] on img "Next" at bounding box center [929, 310] width 25 height 67
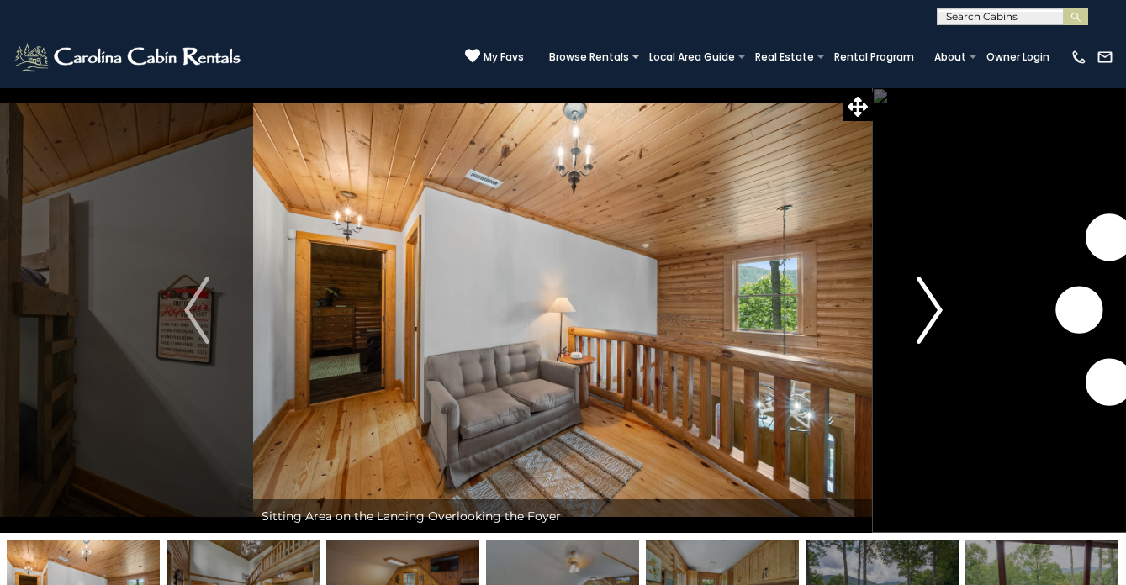
click at [931, 294] on img "Next" at bounding box center [929, 310] width 25 height 67
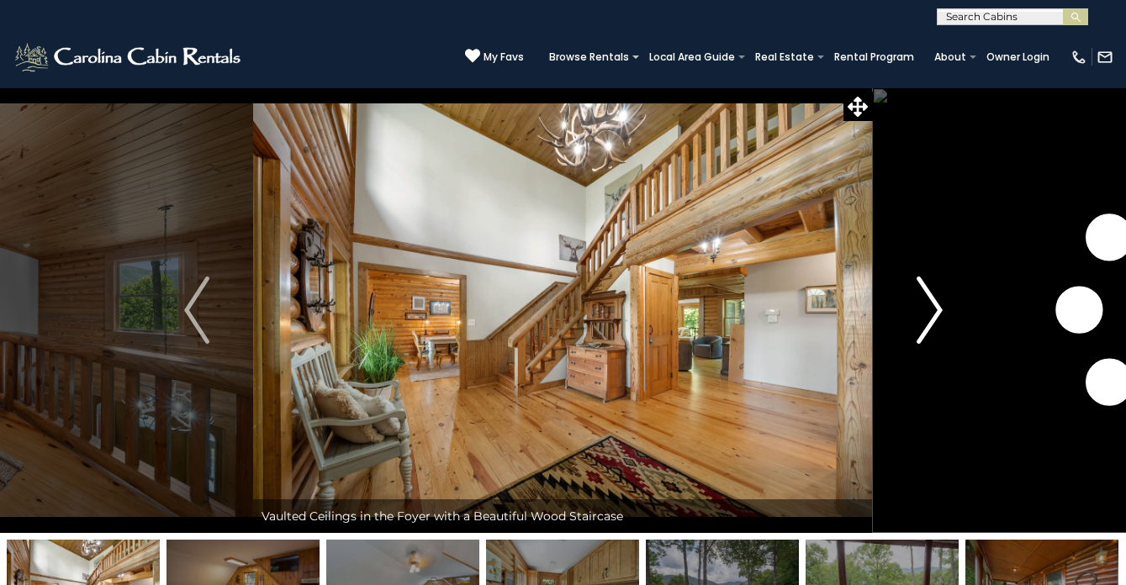
click at [931, 294] on img "Next" at bounding box center [929, 310] width 25 height 67
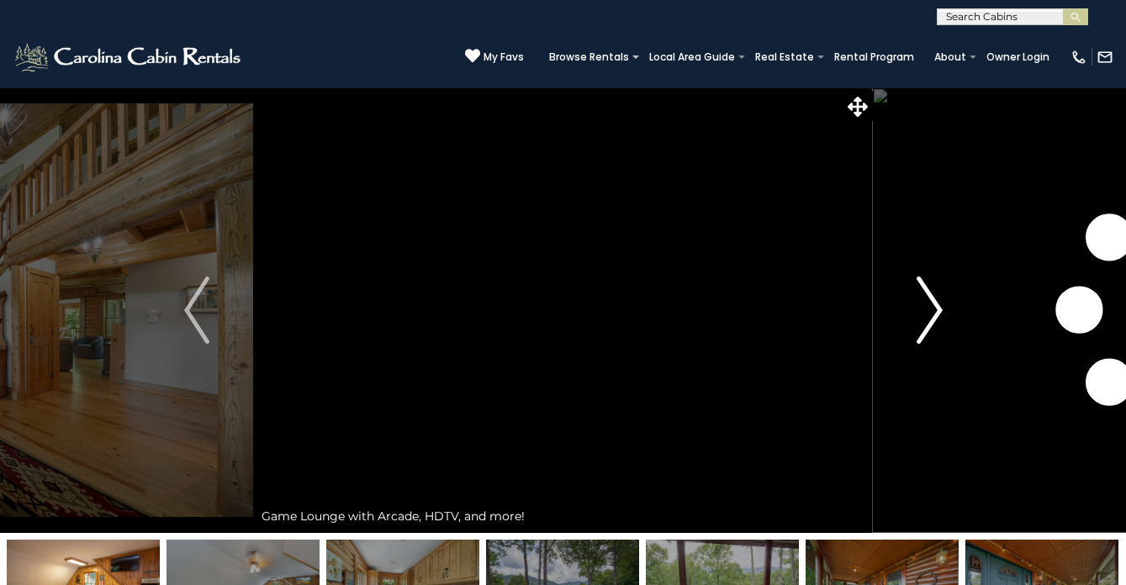
click at [931, 294] on img "Next" at bounding box center [929, 310] width 25 height 67
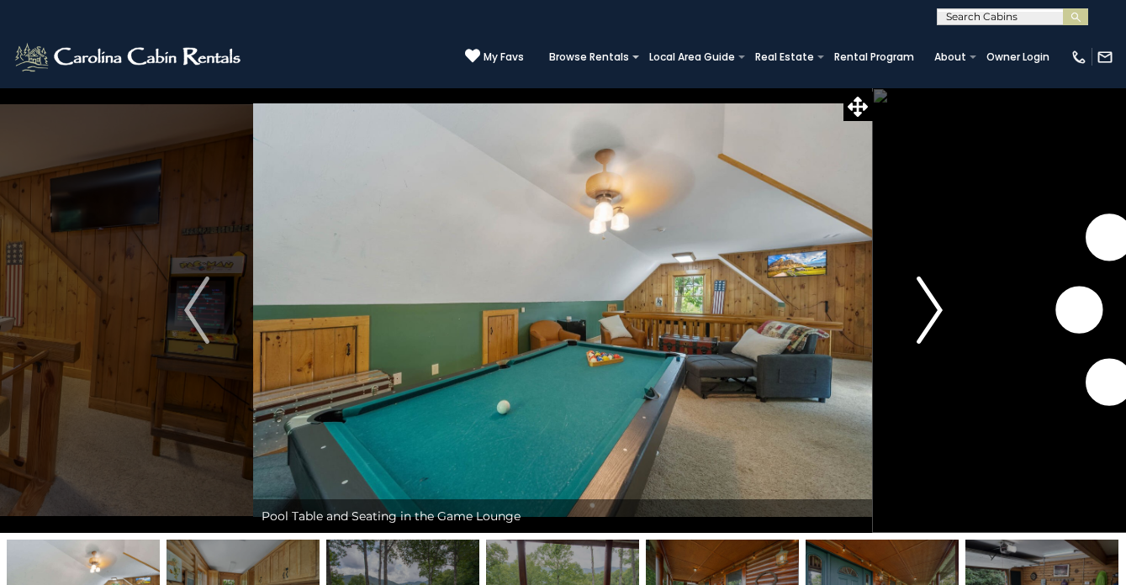
click at [931, 294] on img "Next" at bounding box center [929, 310] width 25 height 67
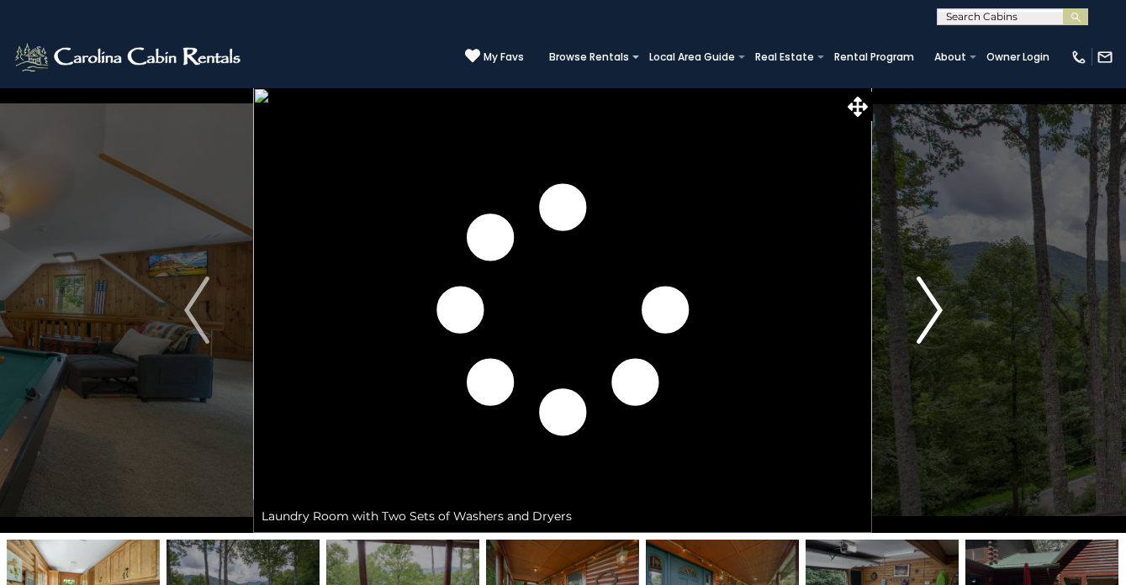
click at [931, 294] on img "Next" at bounding box center [929, 310] width 25 height 67
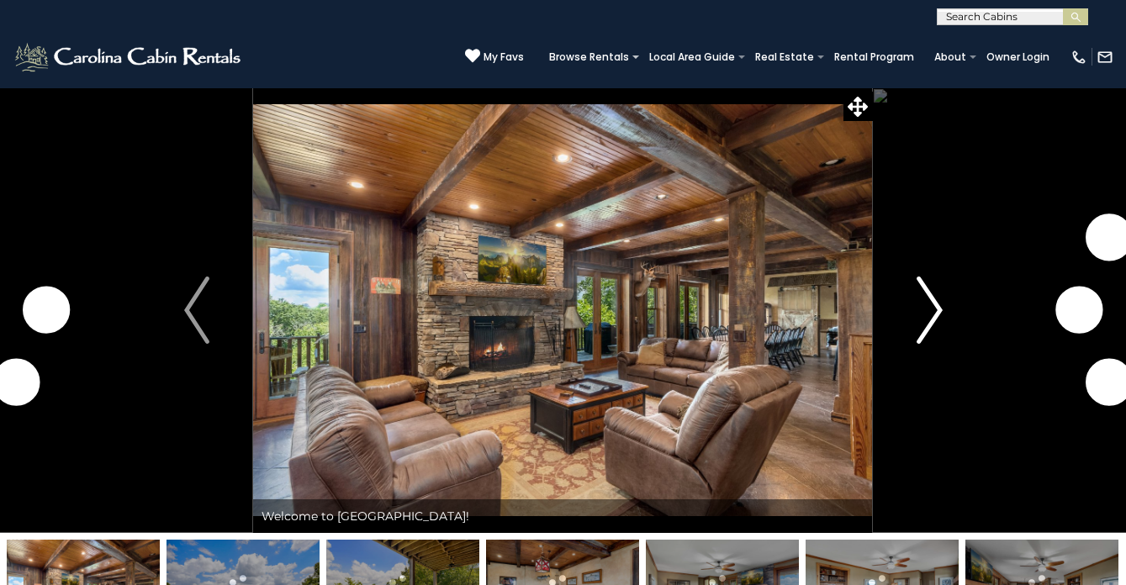
click at [936, 310] on img "Next" at bounding box center [929, 310] width 25 height 67
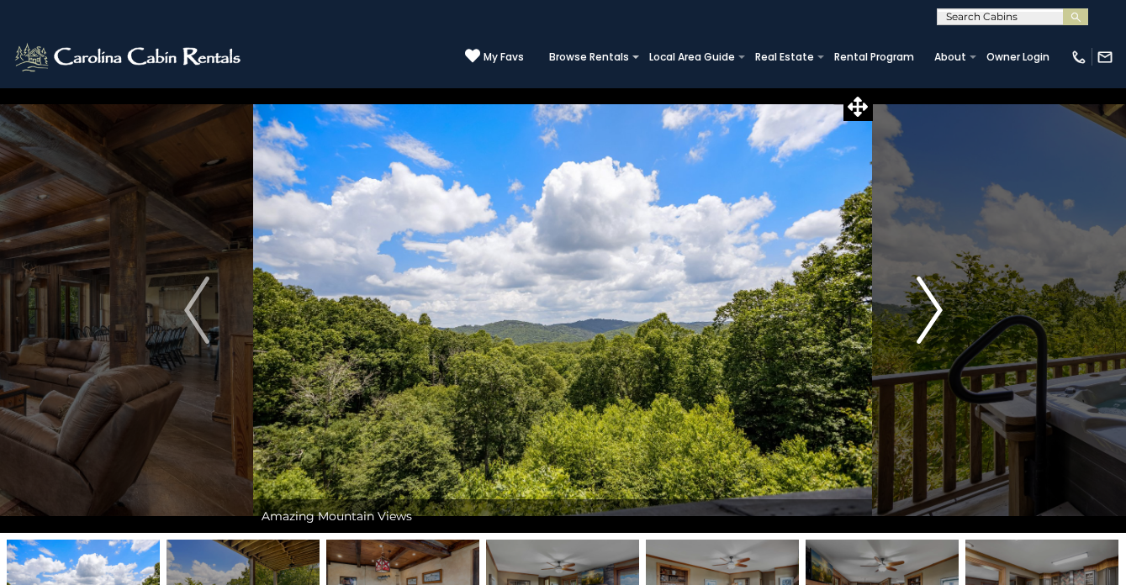
click at [936, 310] on img "Next" at bounding box center [929, 310] width 25 height 67
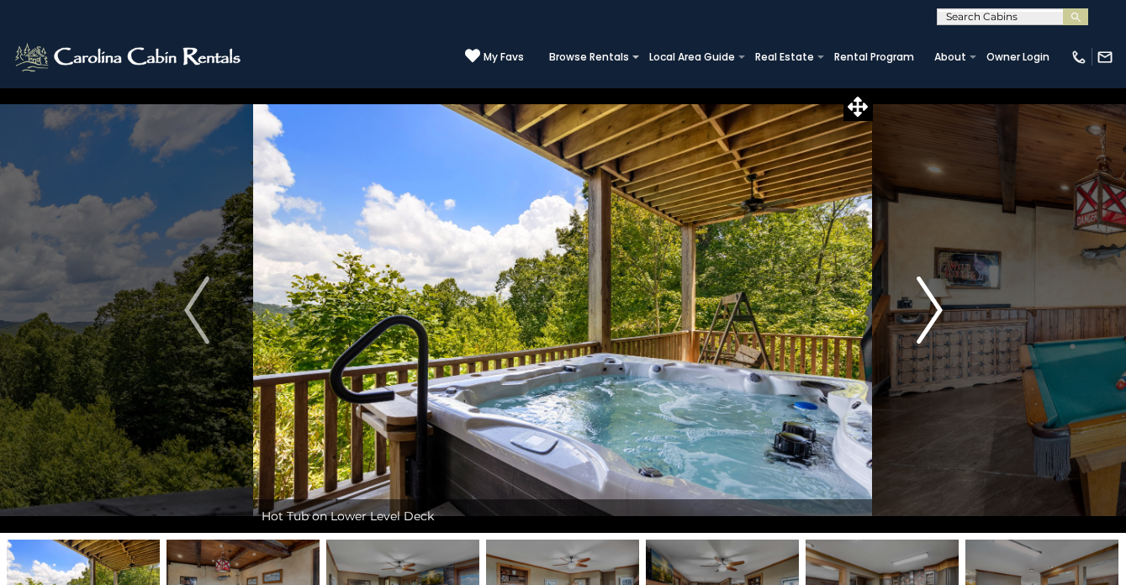
click at [936, 310] on img "Next" at bounding box center [929, 310] width 25 height 67
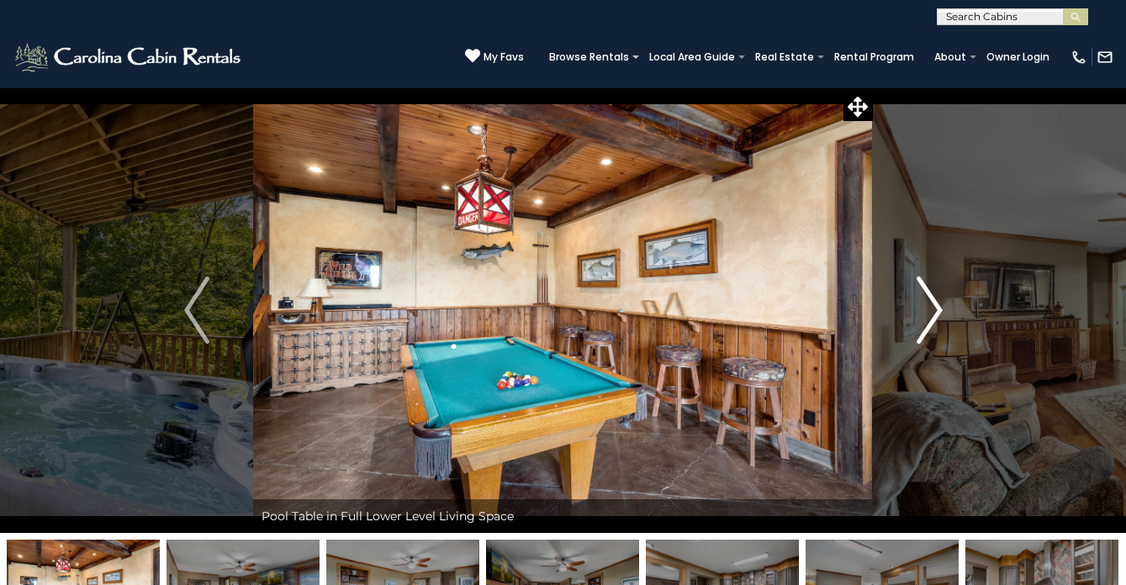
click at [936, 310] on img "Next" at bounding box center [929, 310] width 25 height 67
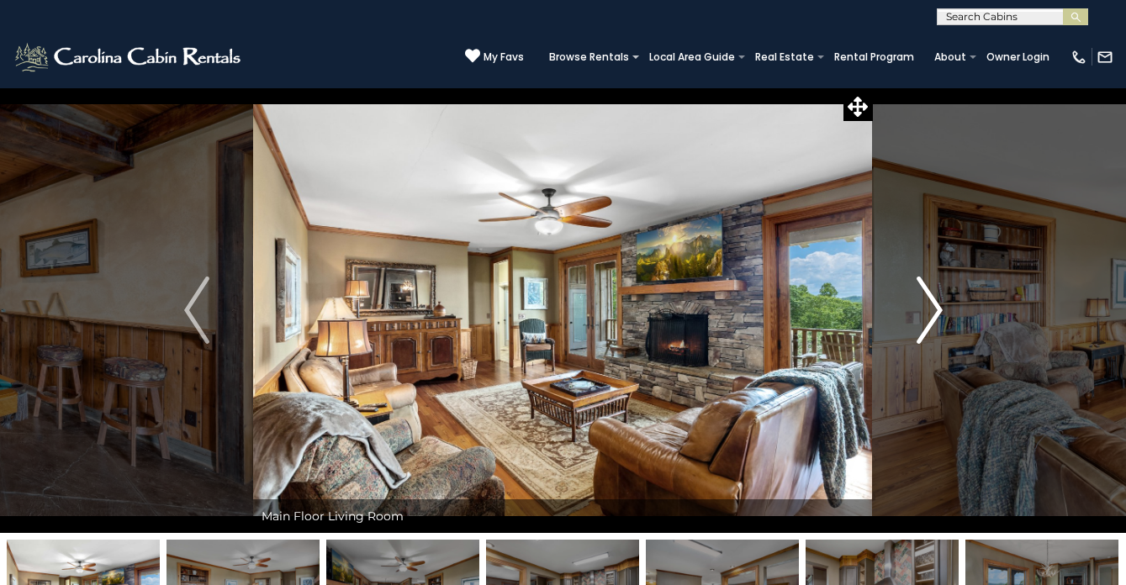
click at [936, 310] on img "Next" at bounding box center [929, 310] width 25 height 67
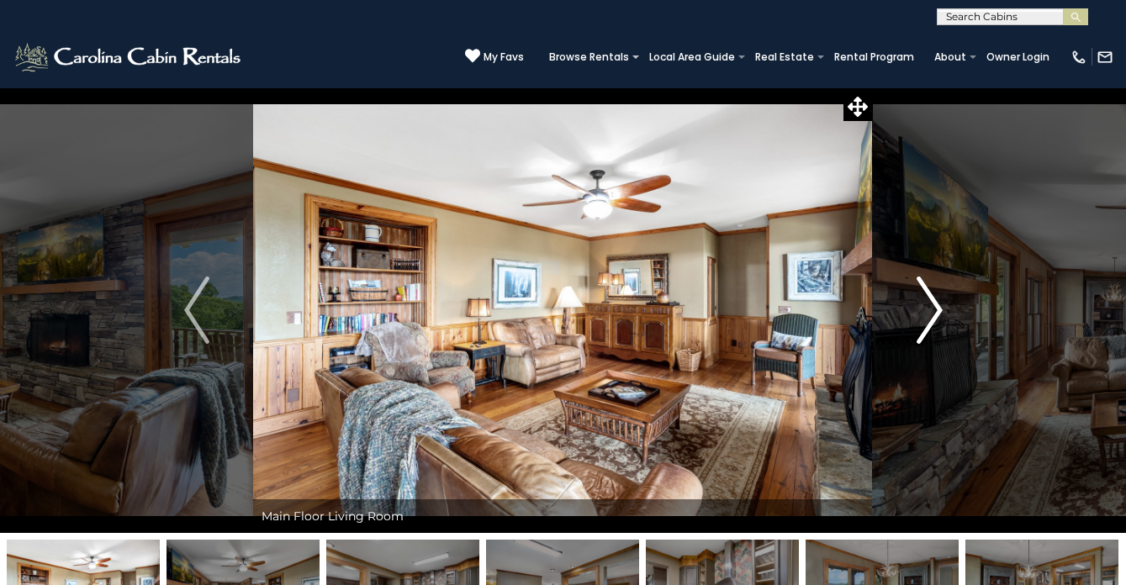
click at [936, 310] on img "Next" at bounding box center [929, 310] width 25 height 67
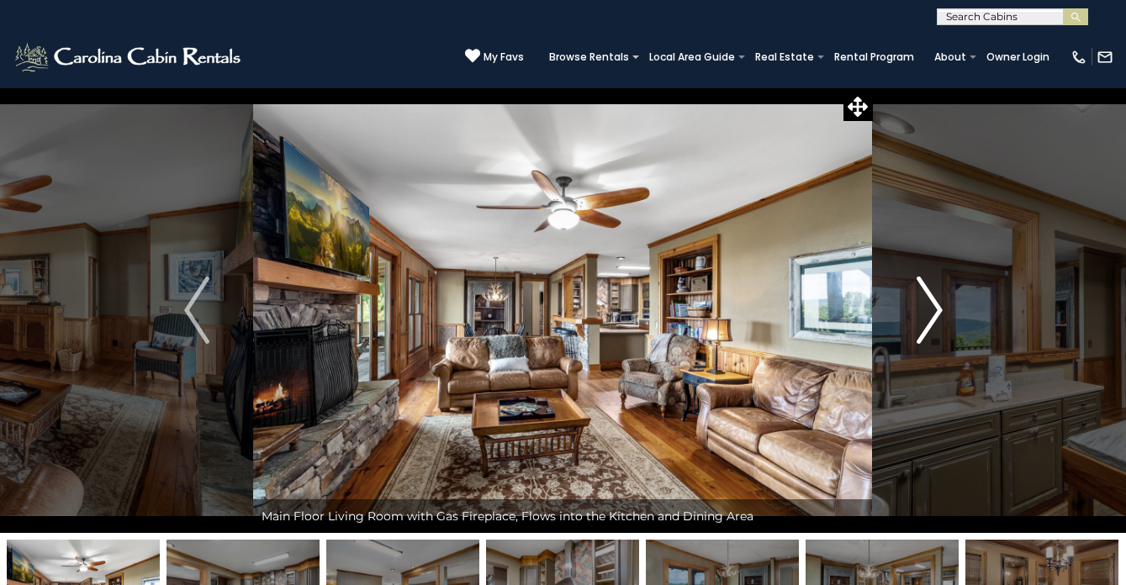
click at [936, 310] on img "Next" at bounding box center [929, 310] width 25 height 67
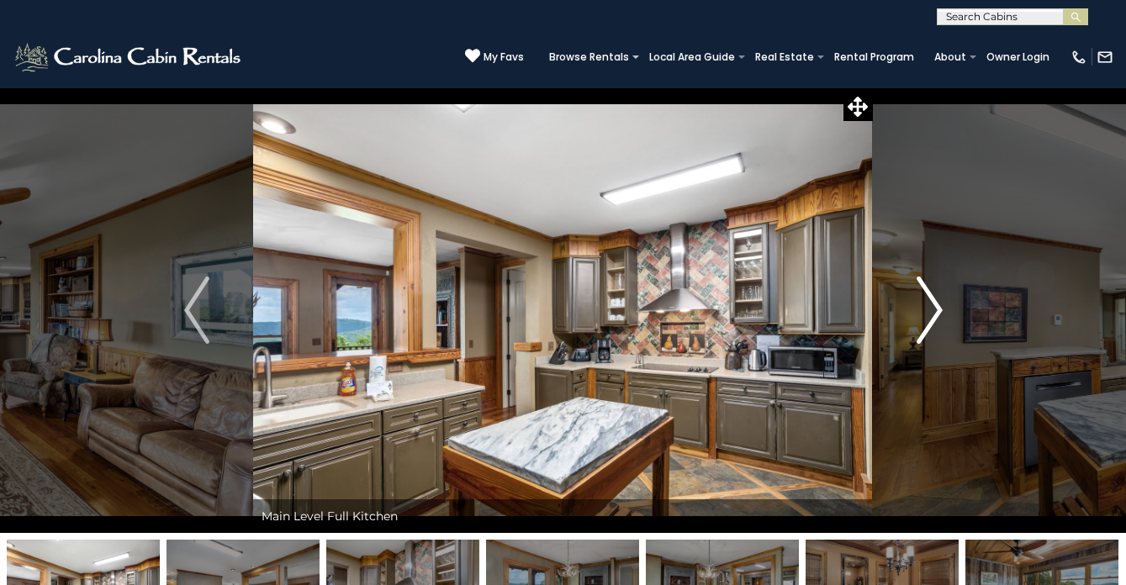
click at [936, 310] on img "Next" at bounding box center [929, 310] width 25 height 67
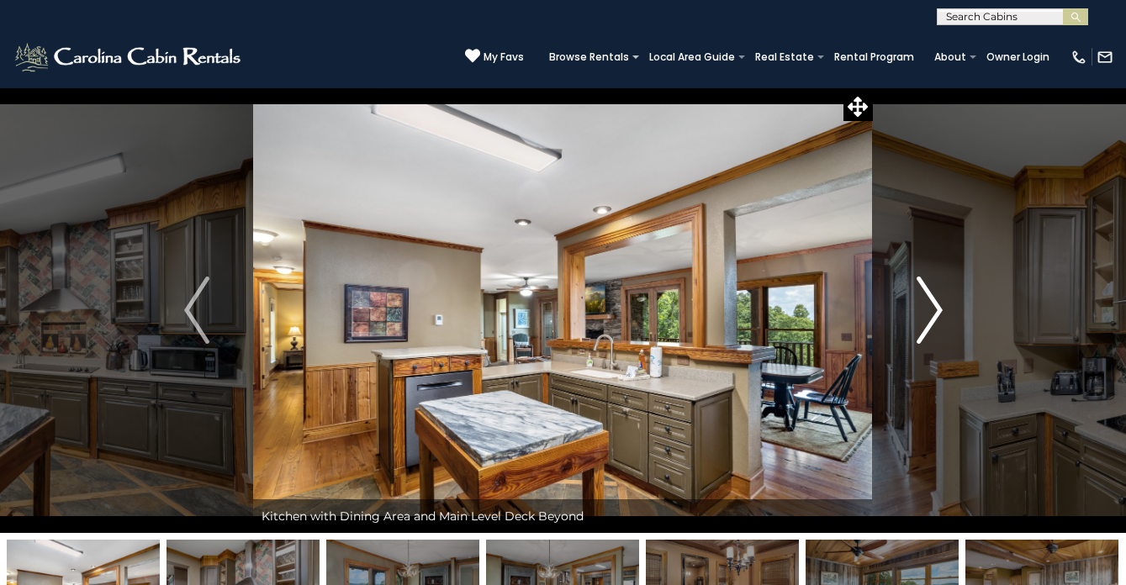
click at [936, 310] on img "Next" at bounding box center [929, 310] width 25 height 67
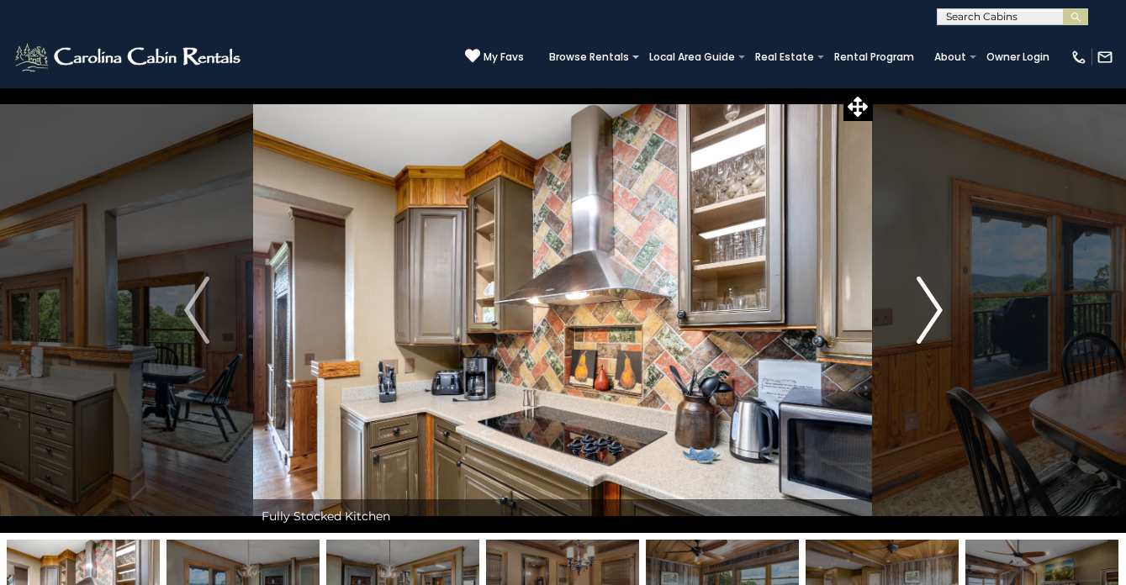
click at [936, 310] on img "Next" at bounding box center [929, 310] width 25 height 67
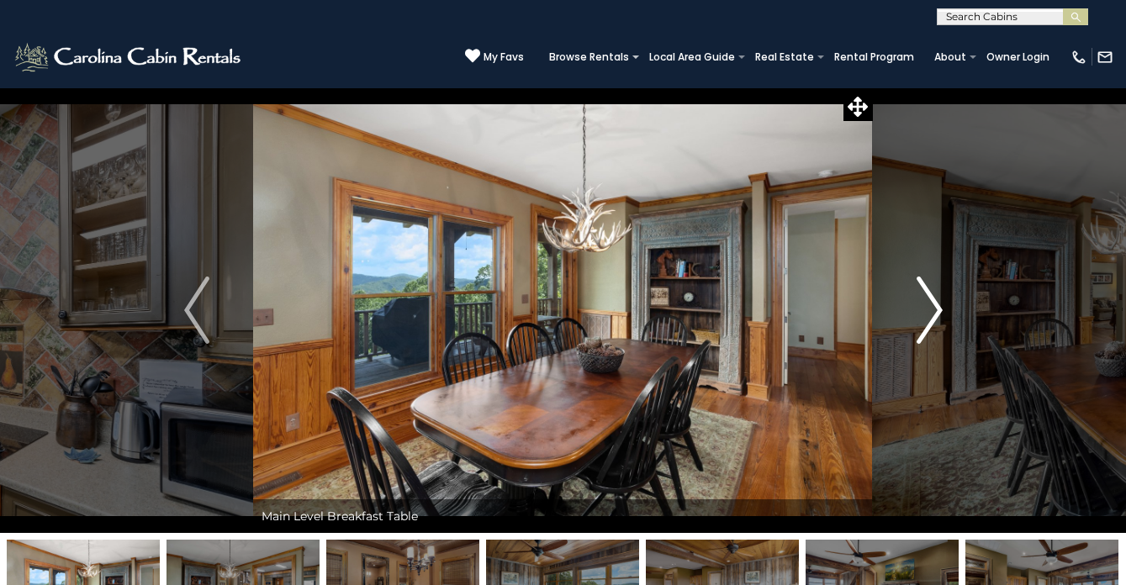
click at [936, 310] on img "Next" at bounding box center [929, 310] width 25 height 67
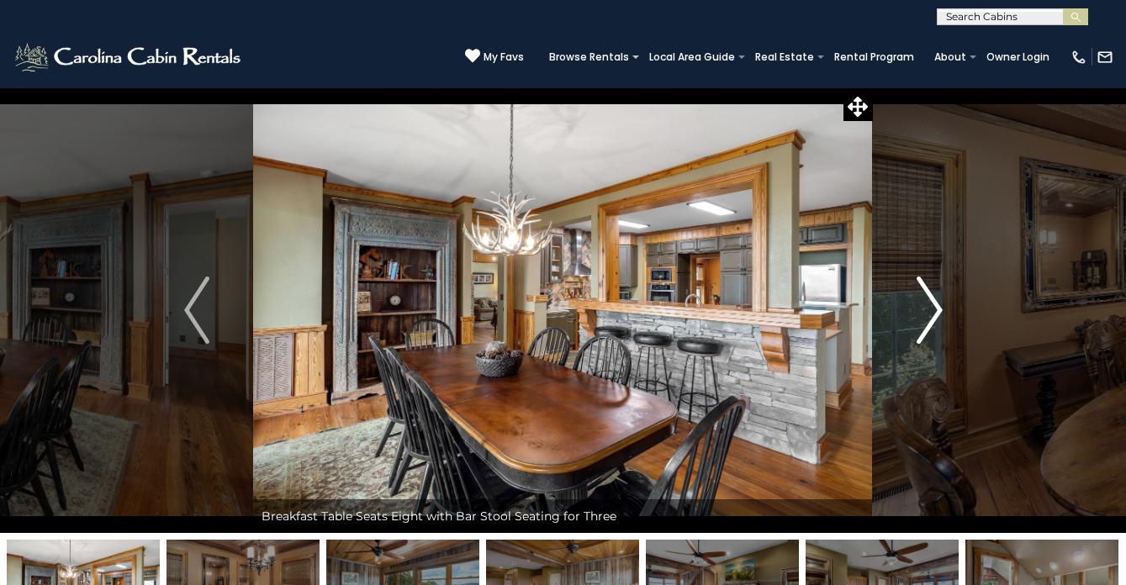
click at [936, 310] on img "Next" at bounding box center [929, 310] width 25 height 67
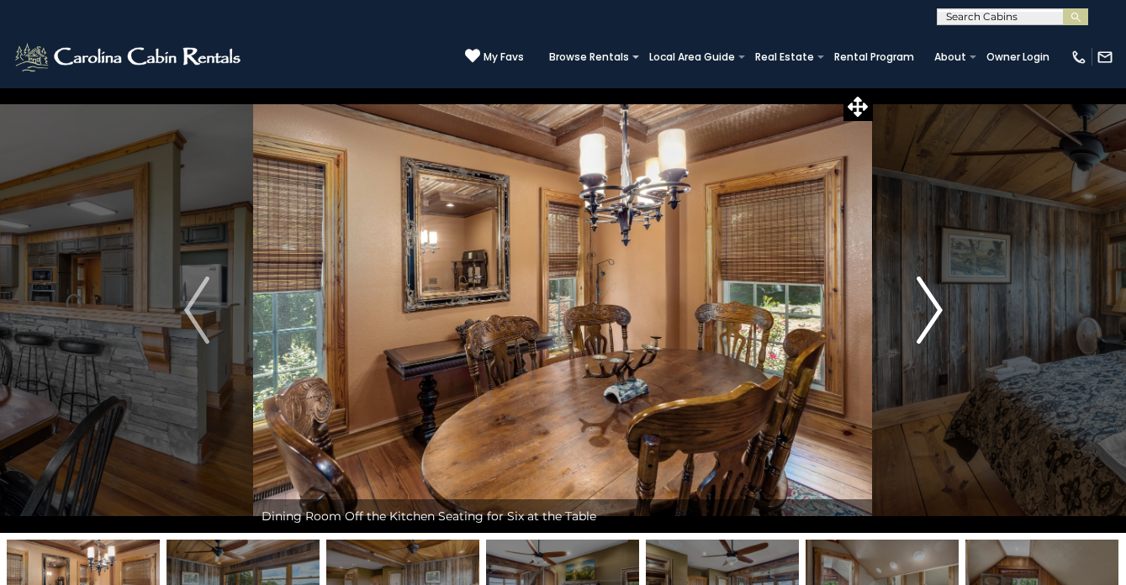
click at [936, 310] on img "Next" at bounding box center [929, 310] width 25 height 67
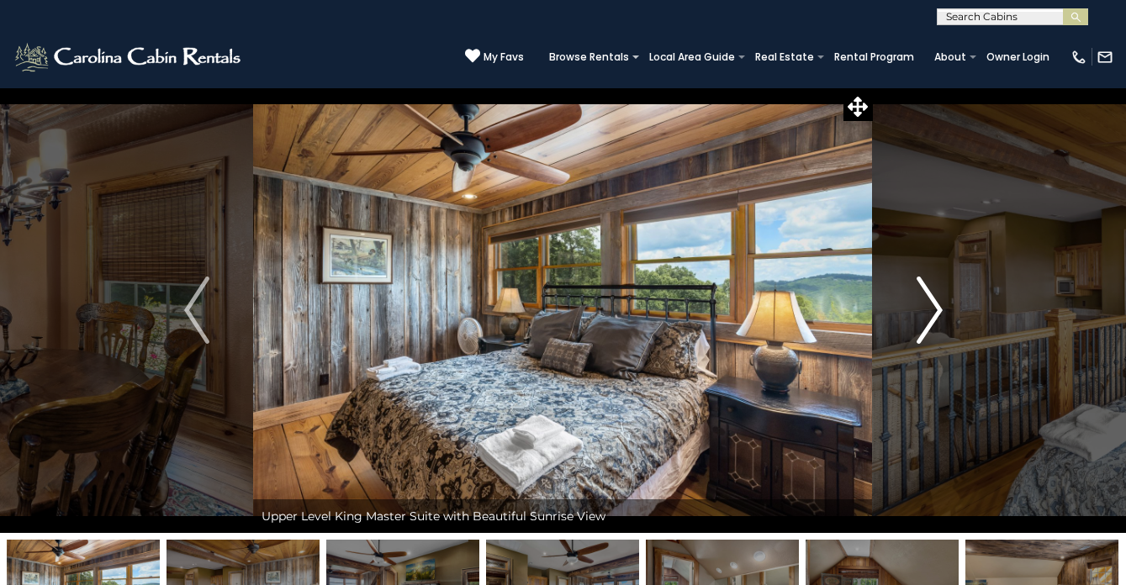
click at [936, 310] on img "Next" at bounding box center [929, 310] width 25 height 67
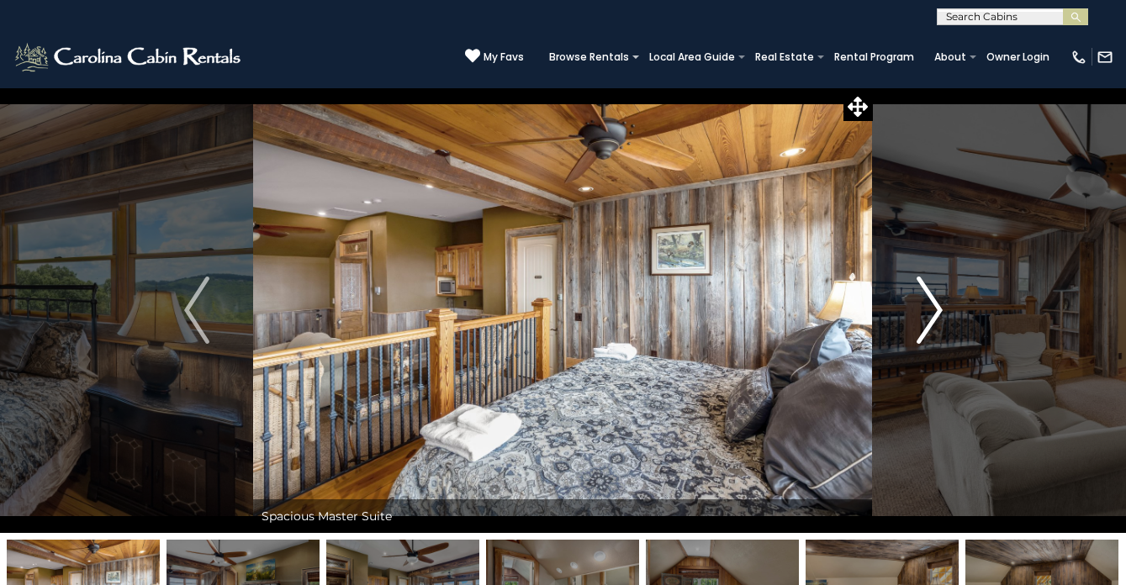
click at [936, 310] on img "Next" at bounding box center [929, 310] width 25 height 67
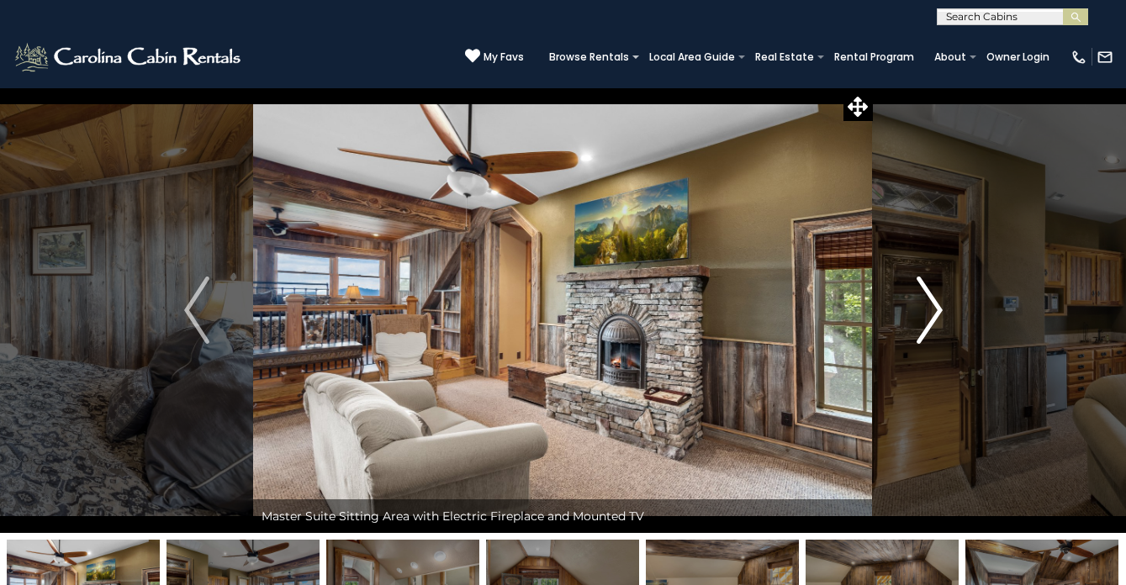
click at [936, 310] on img "Next" at bounding box center [929, 310] width 25 height 67
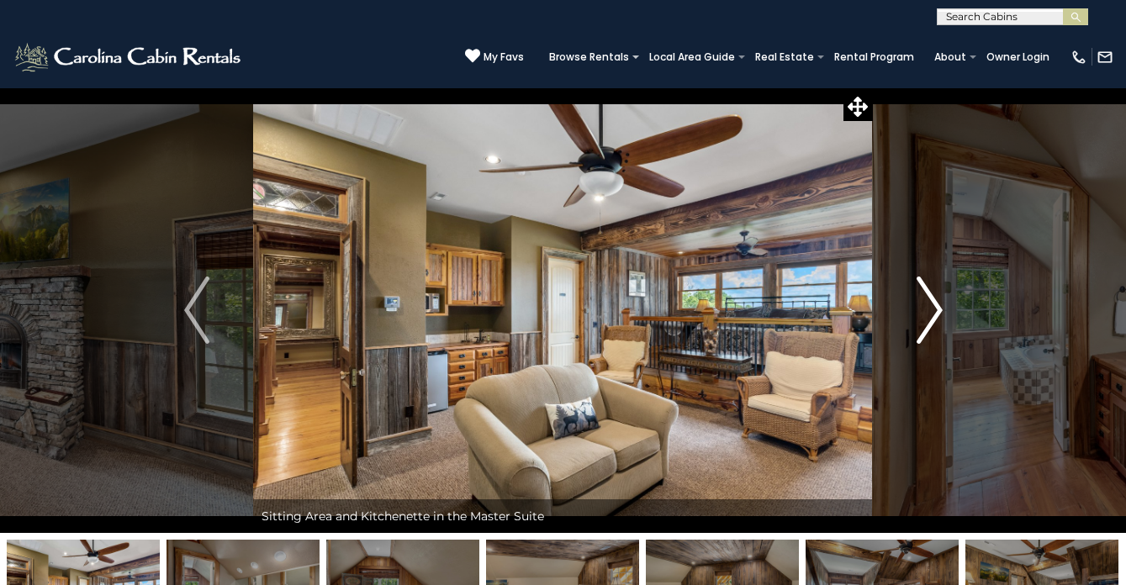
click at [936, 310] on img "Next" at bounding box center [929, 310] width 25 height 67
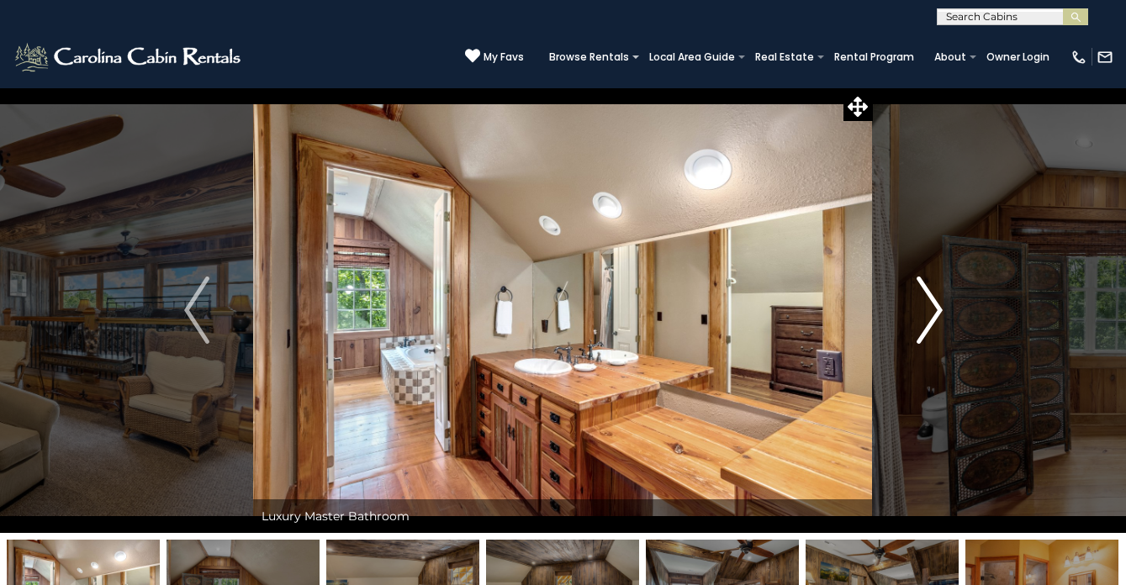
click at [936, 310] on img "Next" at bounding box center [929, 310] width 25 height 67
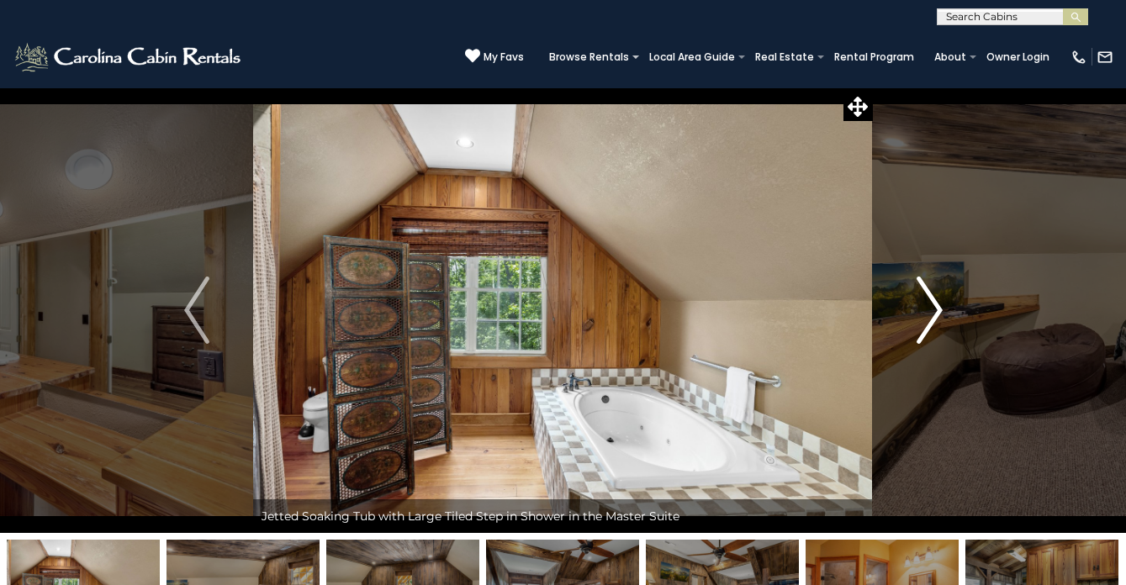
click at [936, 310] on img "Next" at bounding box center [929, 310] width 25 height 67
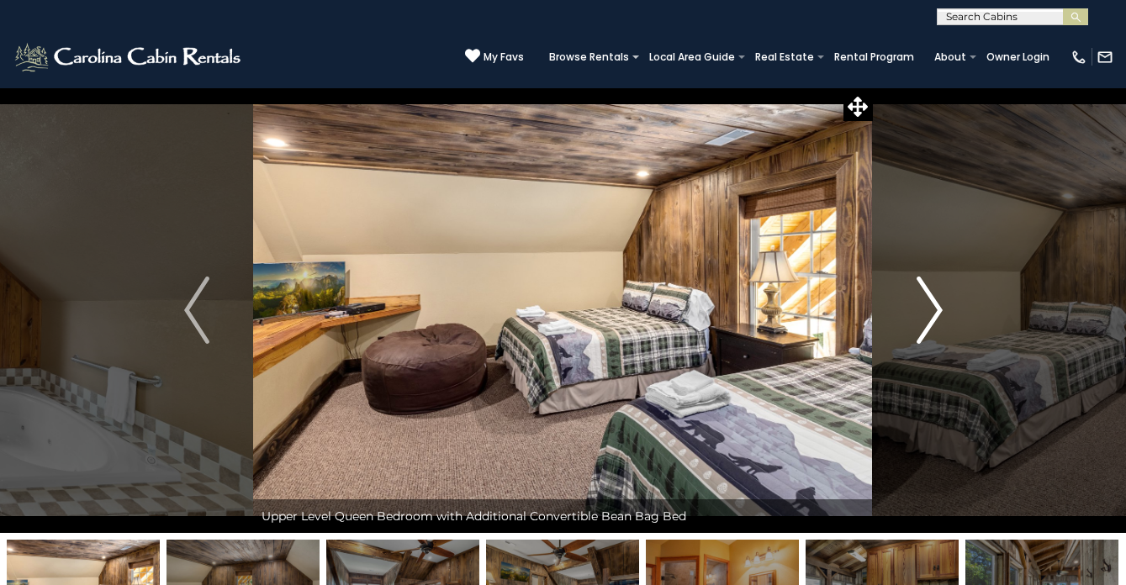
click at [936, 310] on img "Next" at bounding box center [929, 310] width 25 height 67
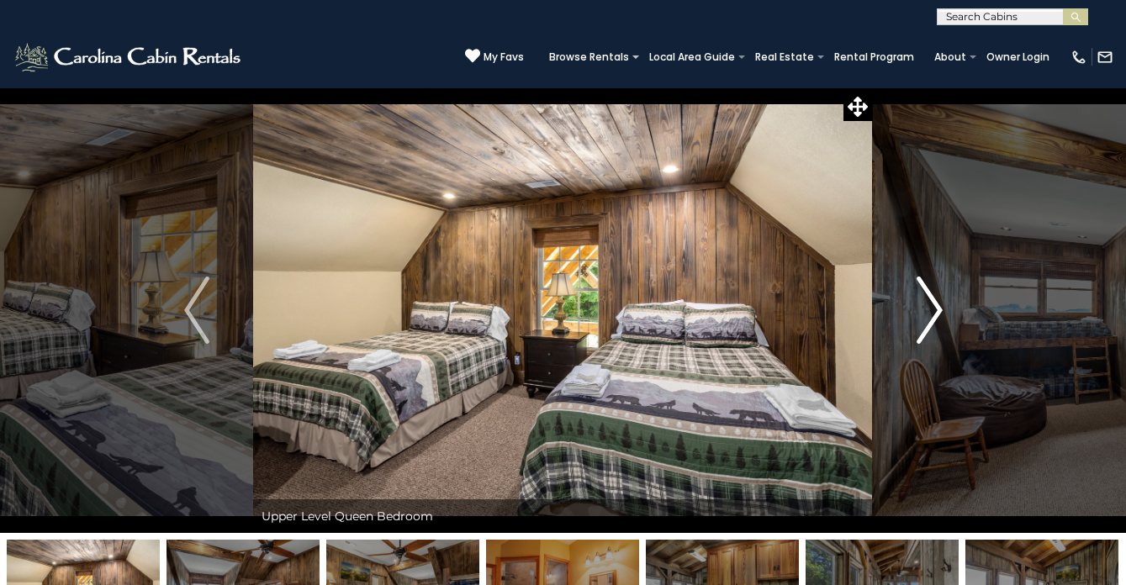
click at [936, 310] on img "Next" at bounding box center [929, 310] width 25 height 67
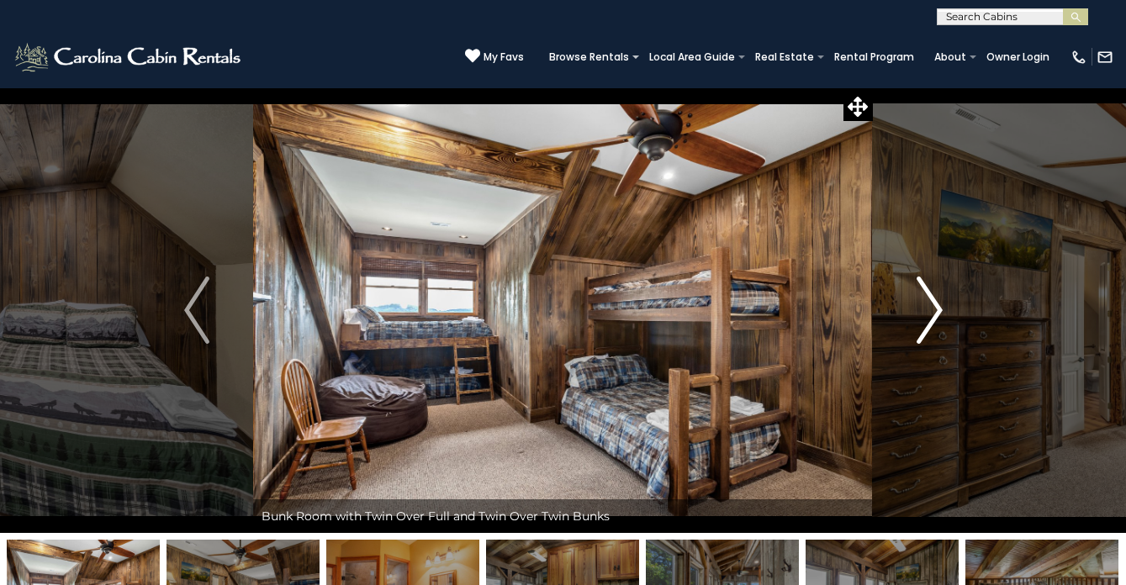
click at [936, 310] on img "Next" at bounding box center [929, 310] width 25 height 67
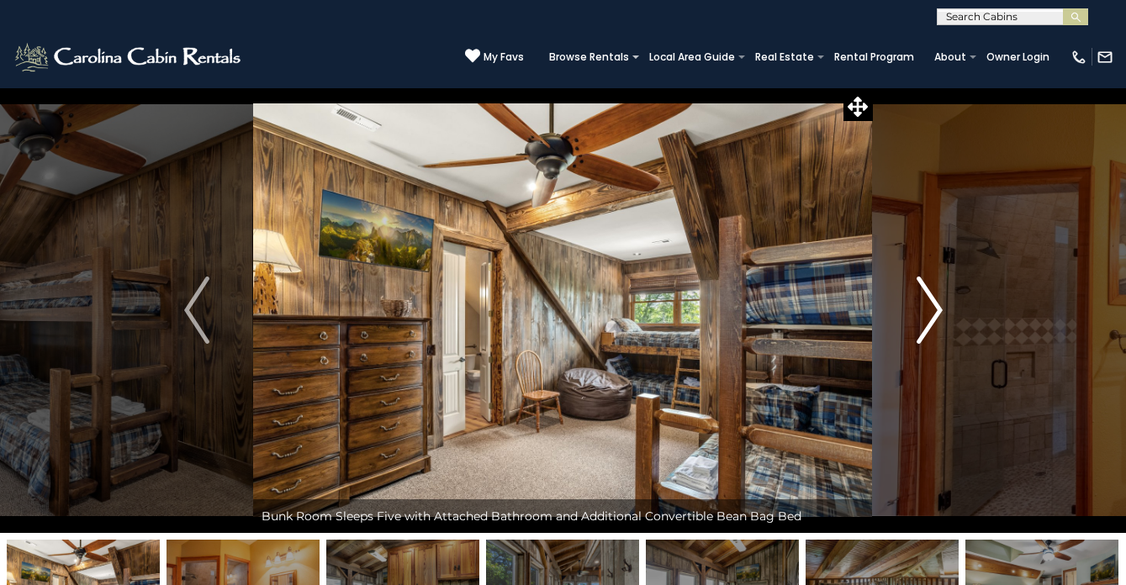
click at [936, 310] on img "Next" at bounding box center [929, 310] width 25 height 67
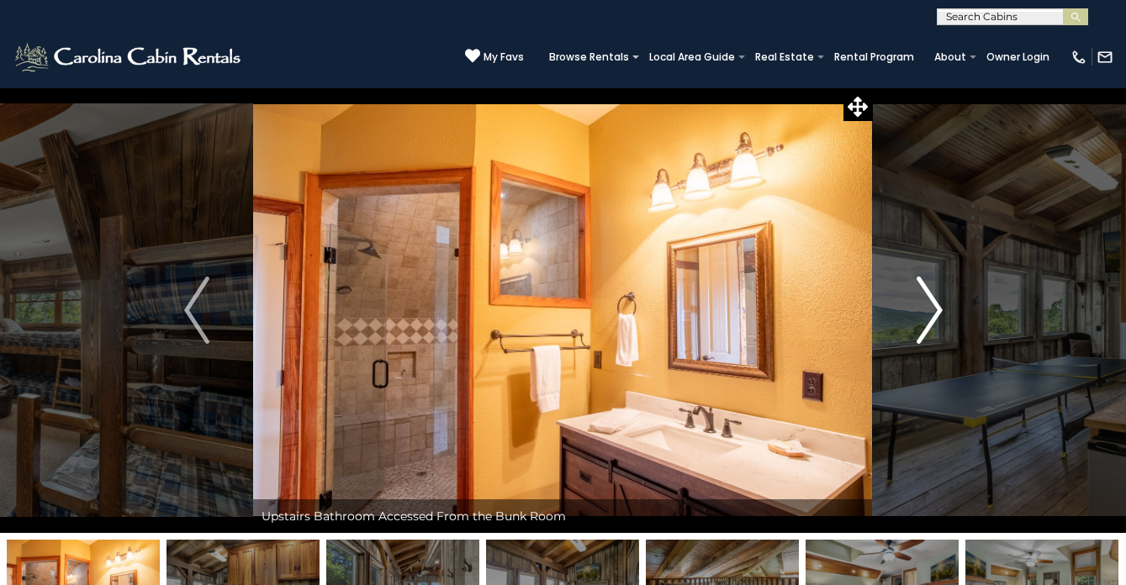
click at [936, 310] on img "Next" at bounding box center [929, 310] width 25 height 67
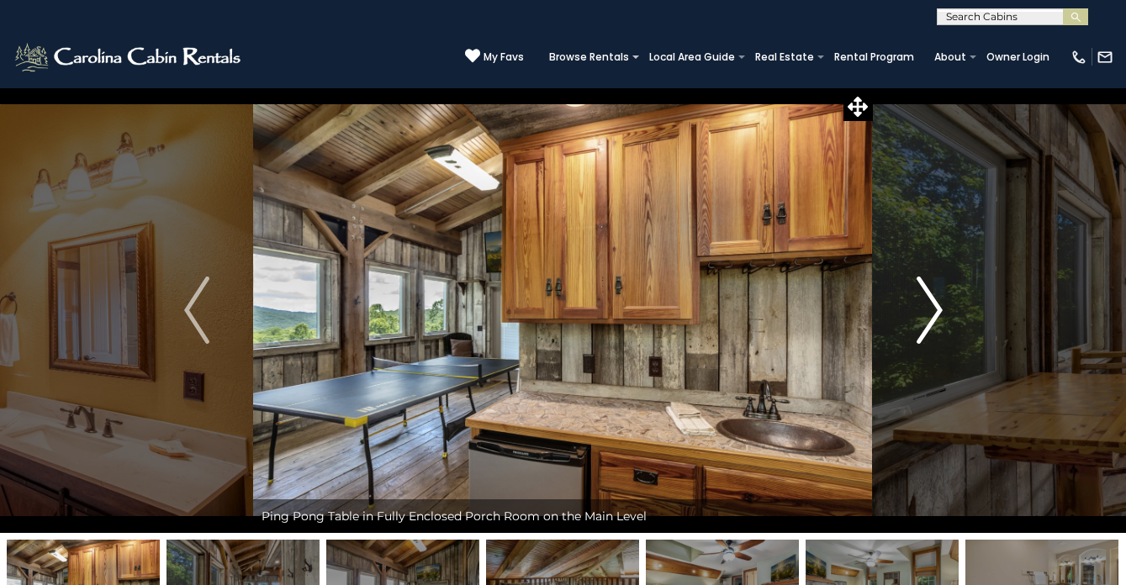
click at [936, 310] on img "Next" at bounding box center [929, 310] width 25 height 67
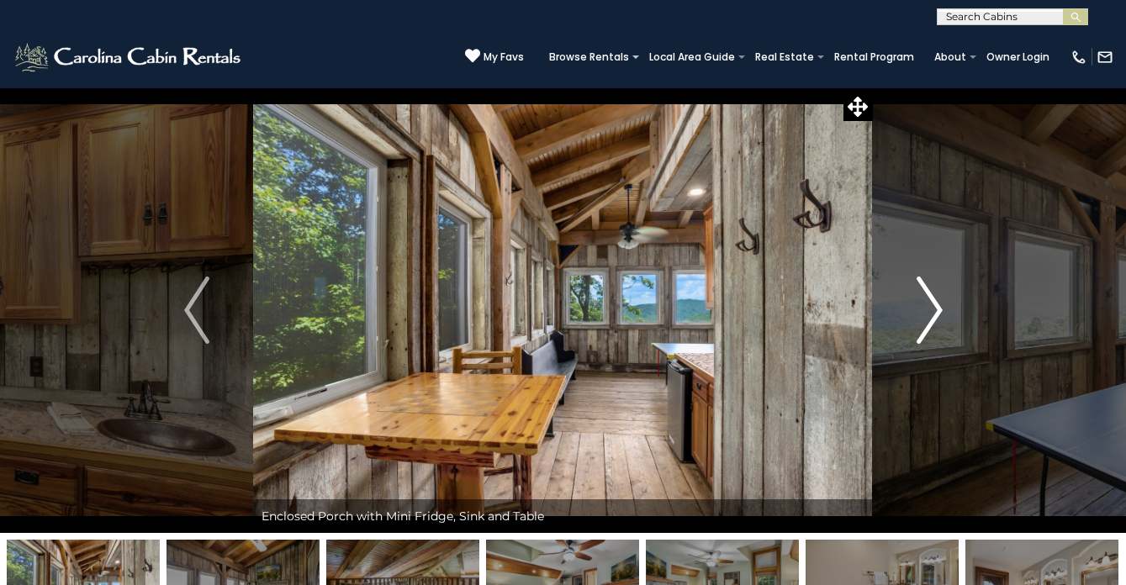
click at [936, 310] on img "Next" at bounding box center [929, 310] width 25 height 67
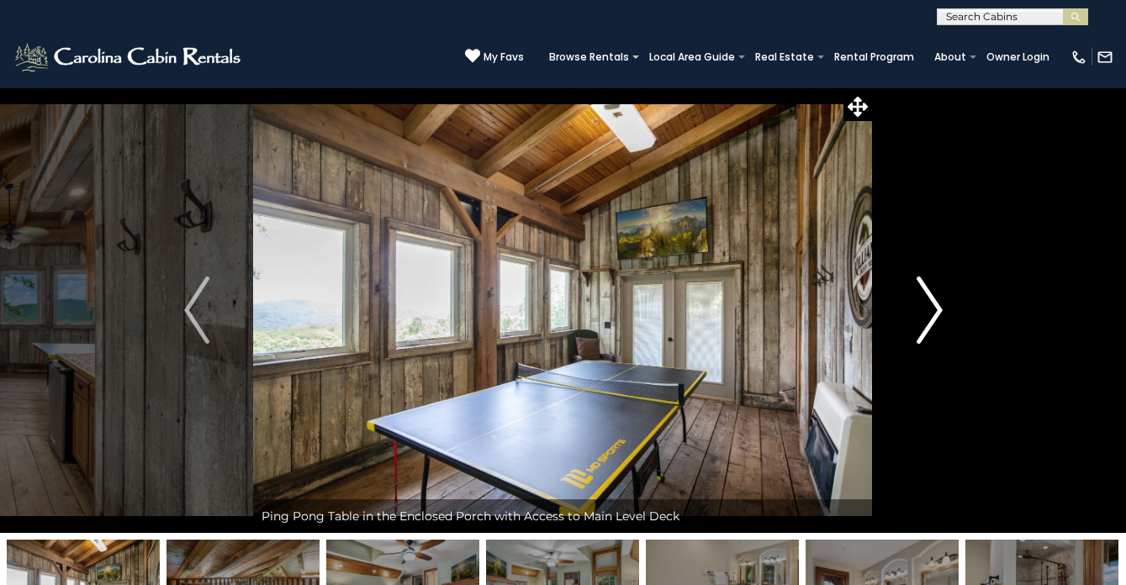
click at [936, 310] on img "Next" at bounding box center [929, 310] width 25 height 67
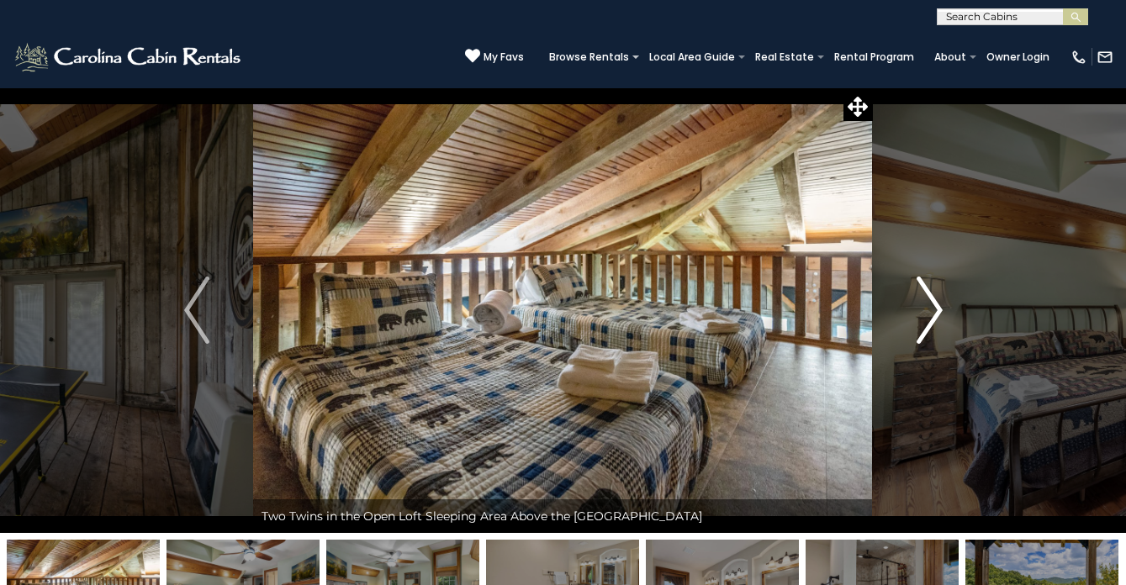
click at [936, 310] on img "Next" at bounding box center [929, 310] width 25 height 67
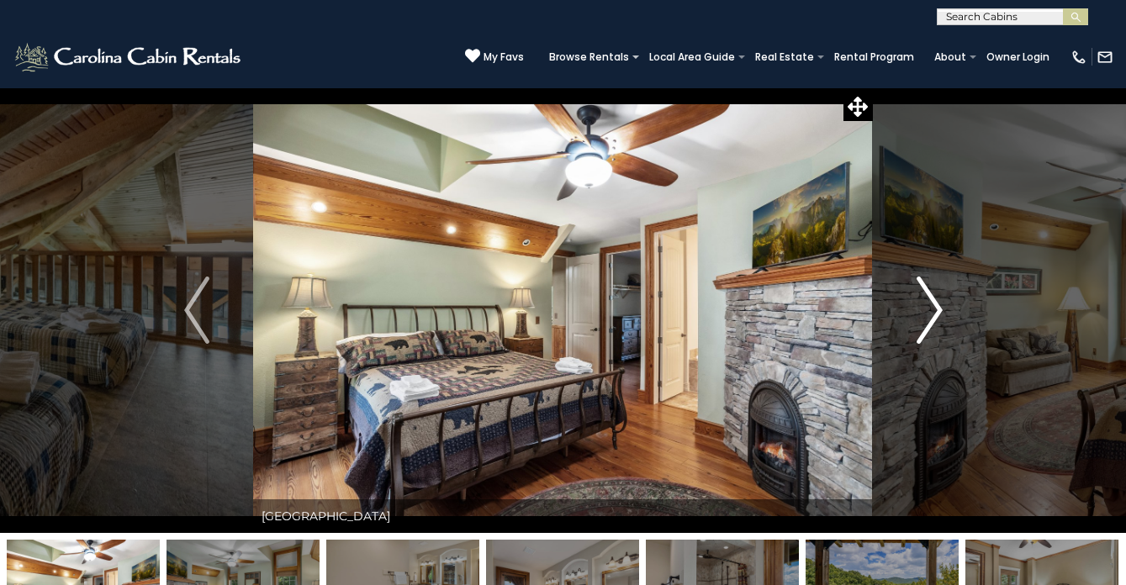
click at [936, 310] on img "Next" at bounding box center [929, 310] width 25 height 67
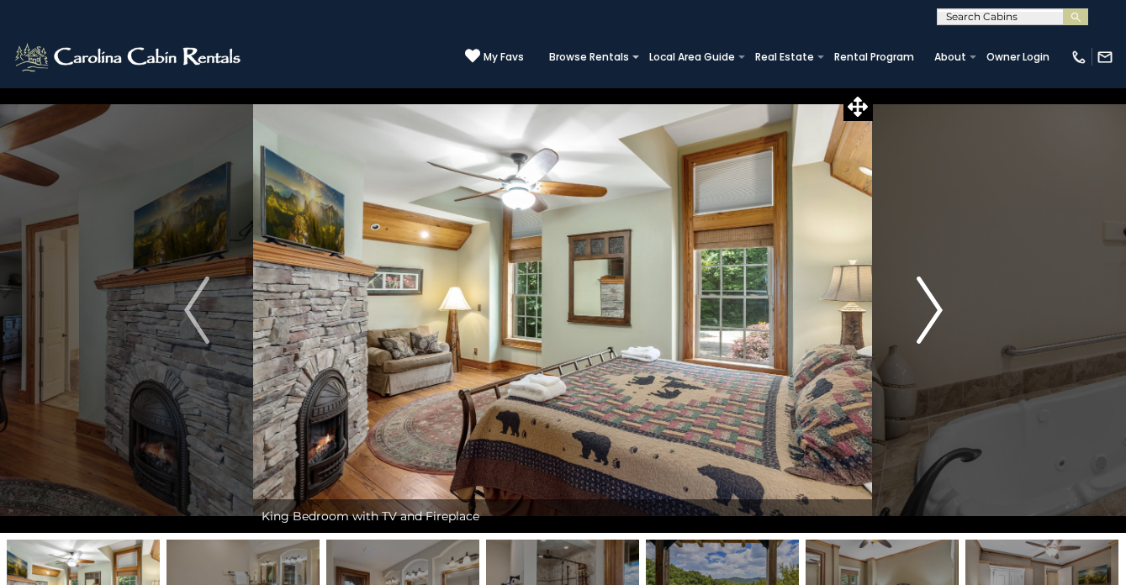
click at [936, 310] on img "Next" at bounding box center [929, 310] width 25 height 67
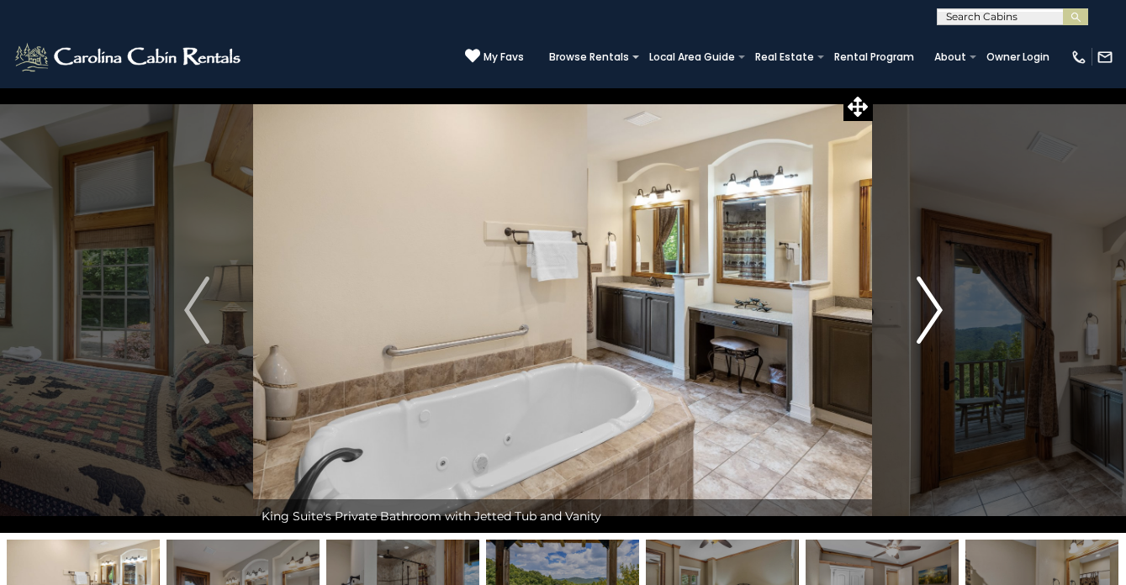
click at [936, 310] on img "Next" at bounding box center [929, 310] width 25 height 67
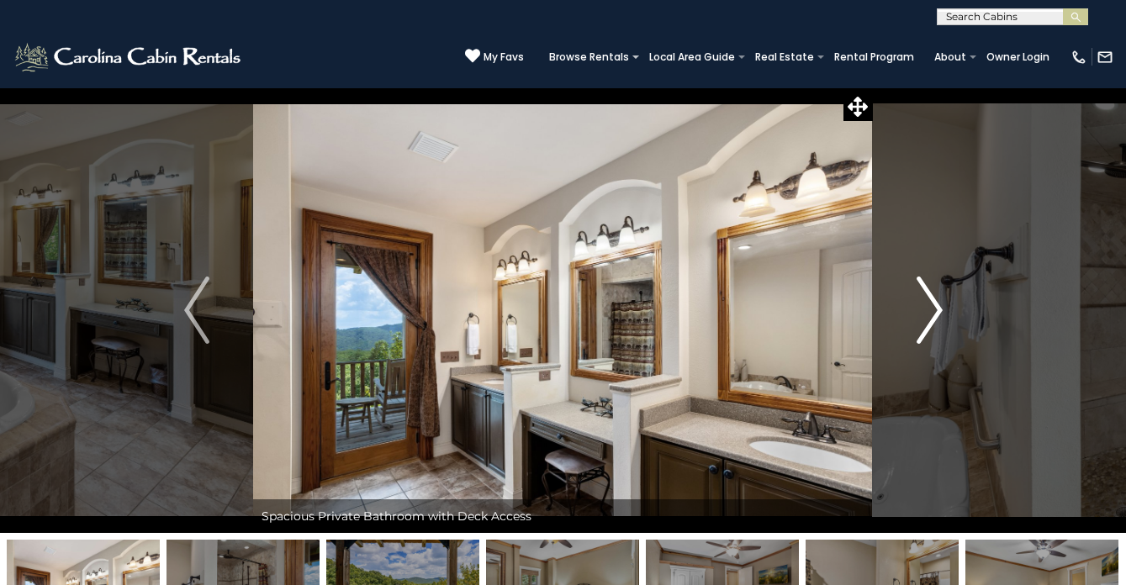
click at [936, 310] on img "Next" at bounding box center [929, 310] width 25 height 67
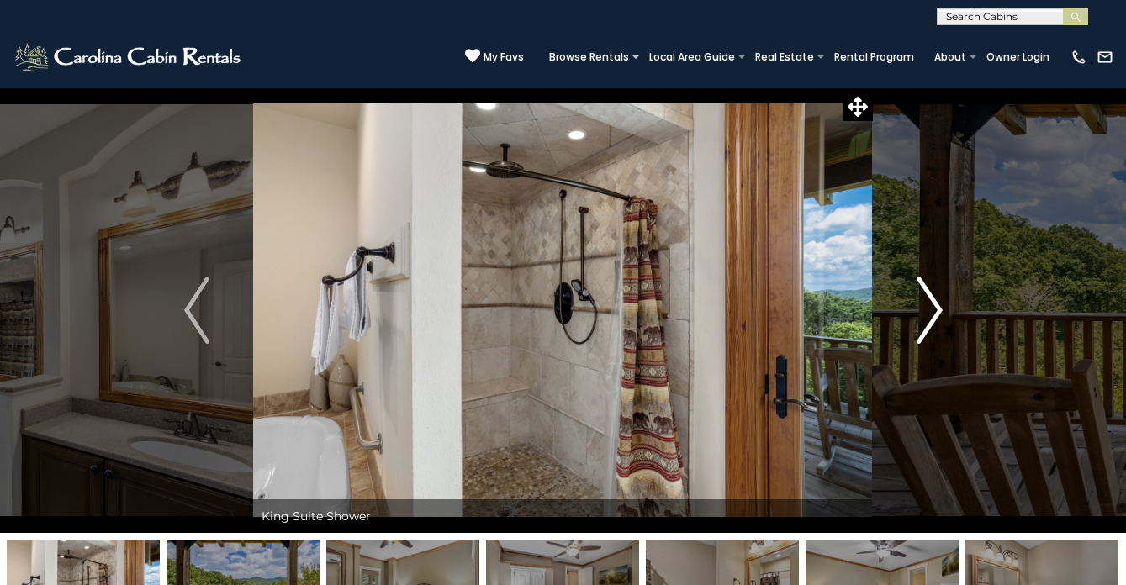
click at [936, 310] on img "Next" at bounding box center [929, 310] width 25 height 67
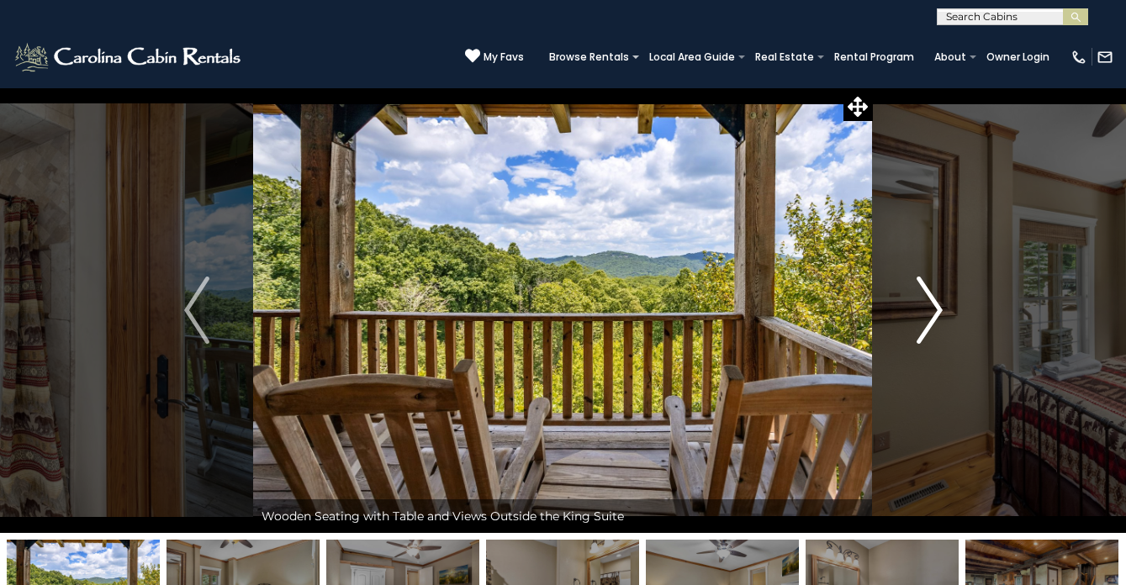
click at [936, 310] on img "Next" at bounding box center [929, 310] width 25 height 67
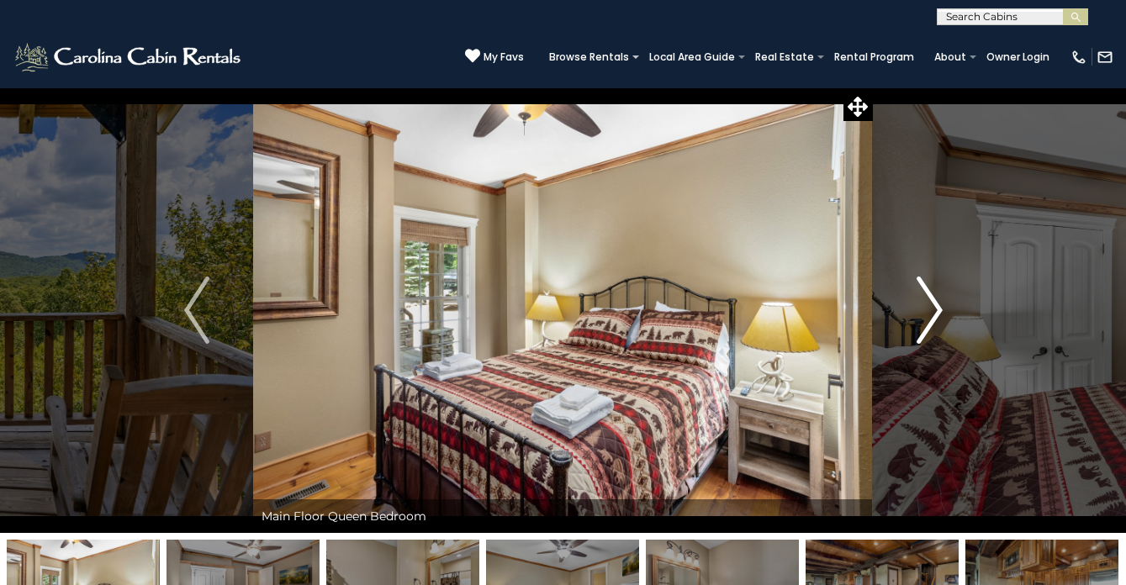
click at [936, 310] on img "Next" at bounding box center [929, 310] width 25 height 67
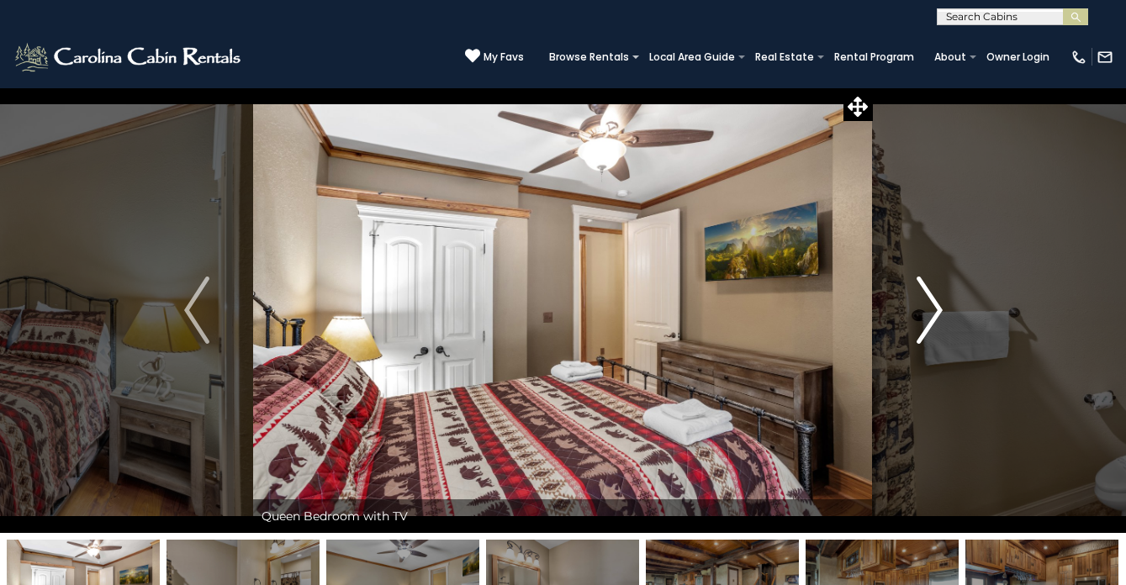
click at [936, 310] on img "Next" at bounding box center [929, 310] width 25 height 67
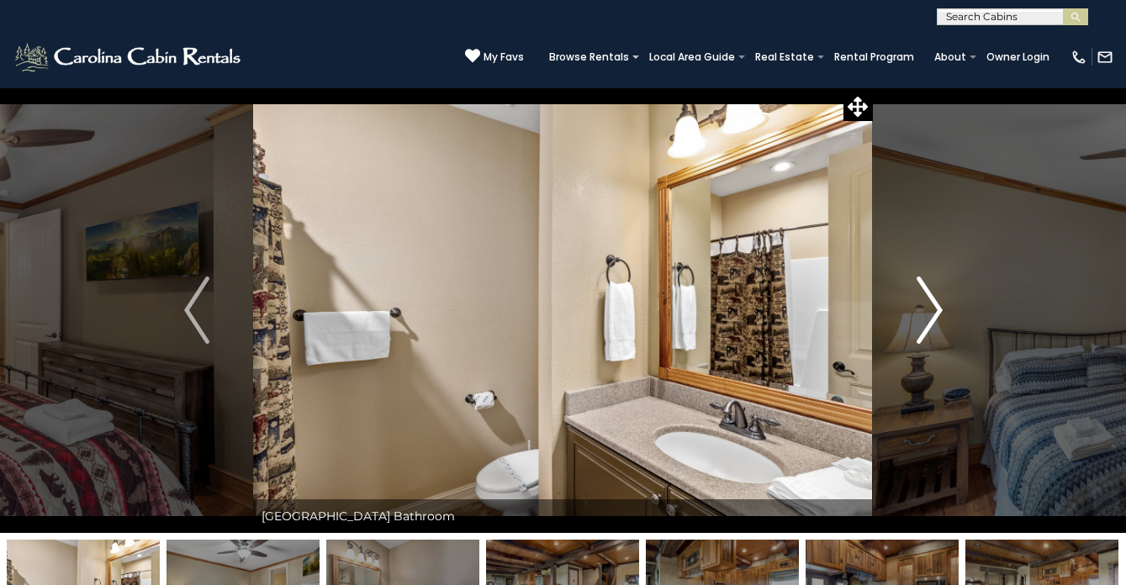
click at [936, 310] on img "Next" at bounding box center [929, 310] width 25 height 67
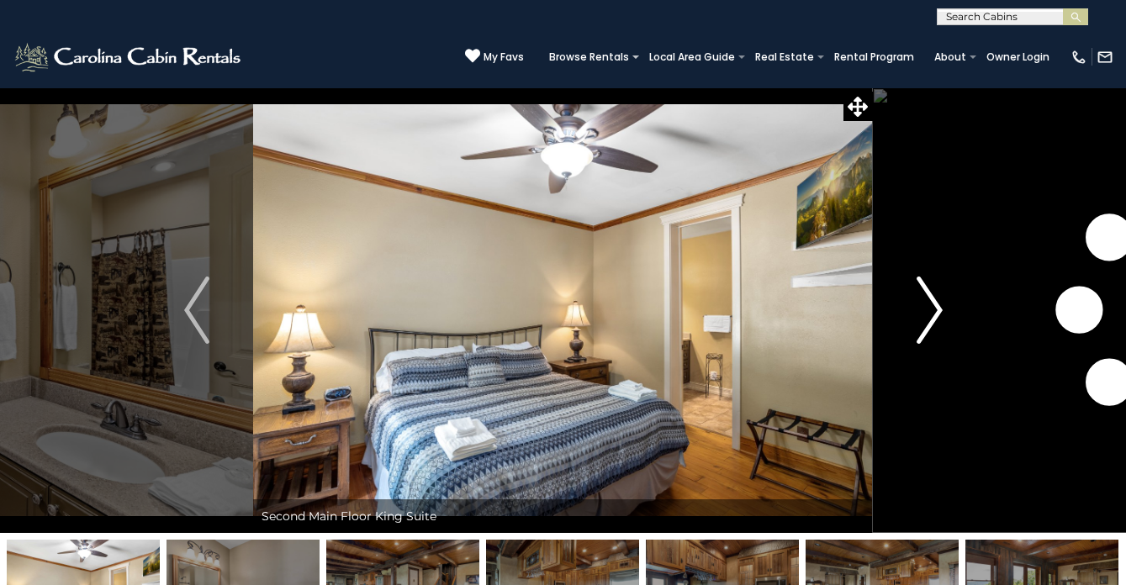
click at [936, 310] on img "Next" at bounding box center [929, 310] width 25 height 67
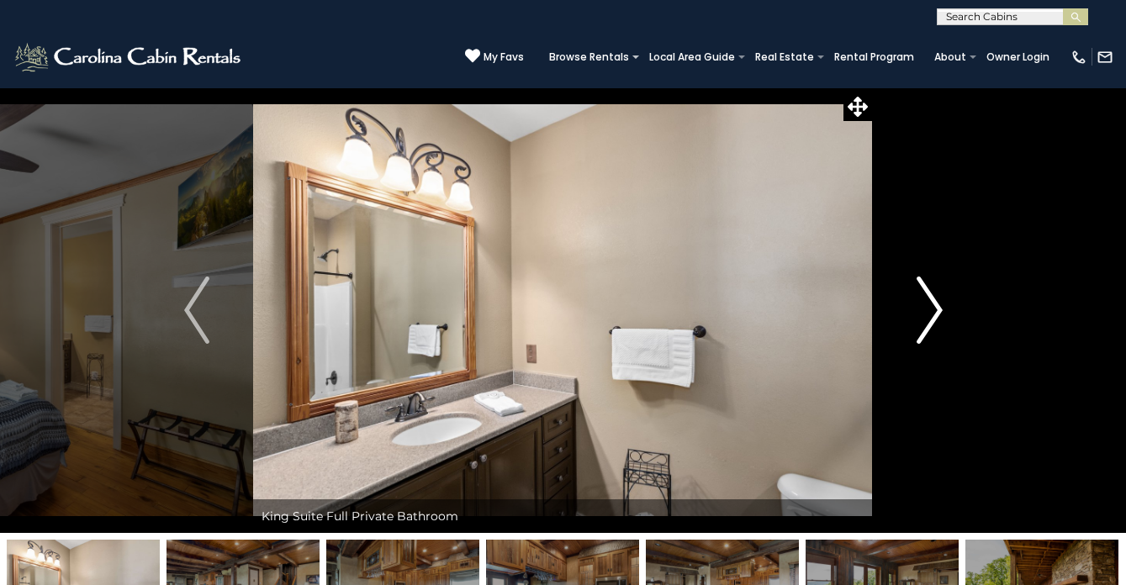
click at [936, 310] on img "Next" at bounding box center [929, 310] width 25 height 67
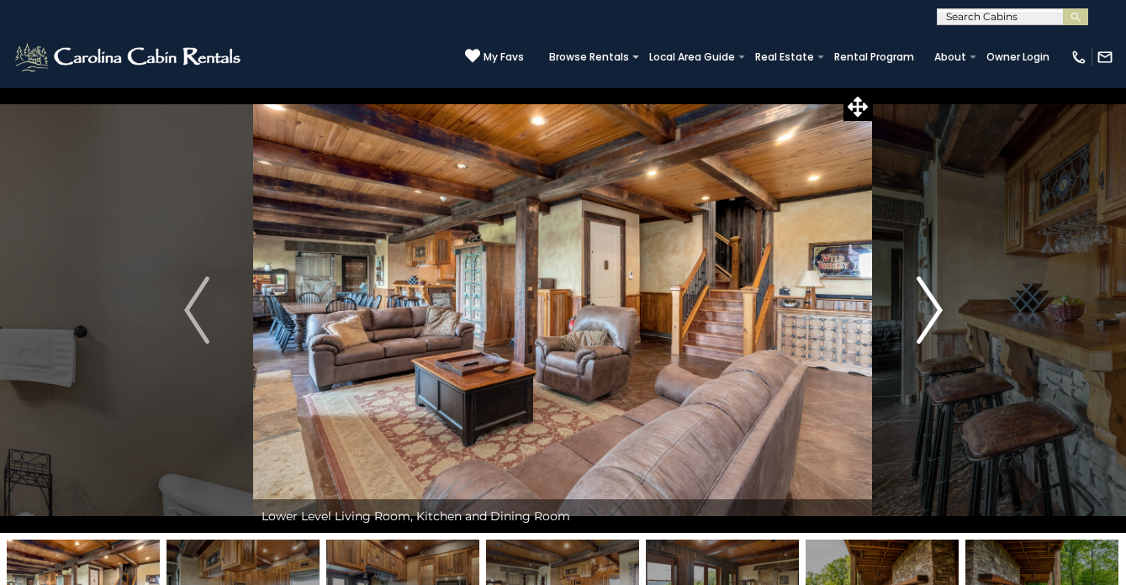
click at [936, 310] on img "Next" at bounding box center [929, 310] width 25 height 67
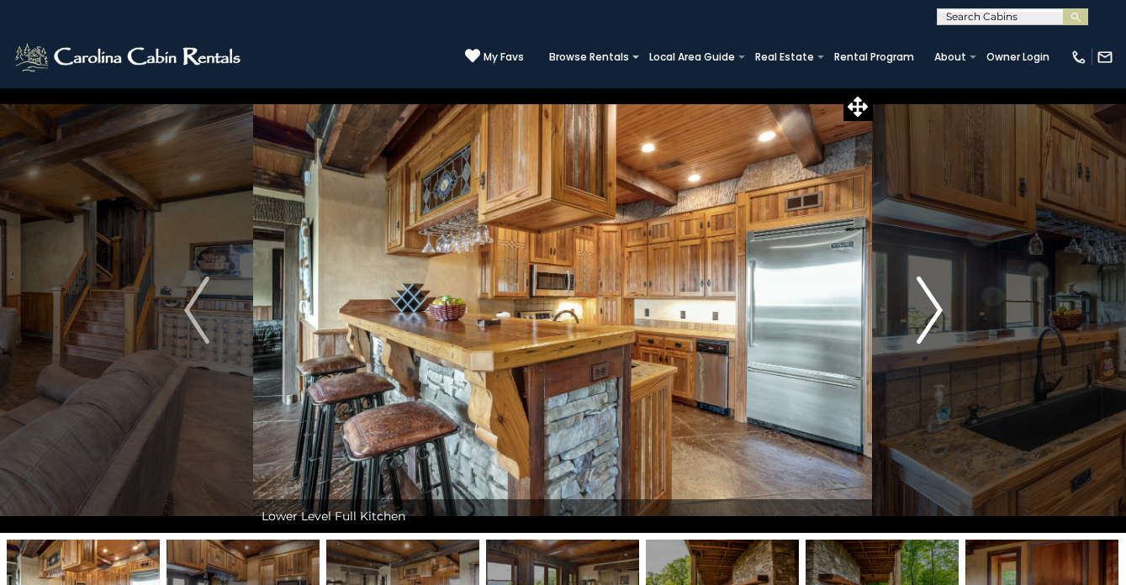
click at [936, 310] on img "Next" at bounding box center [929, 310] width 25 height 67
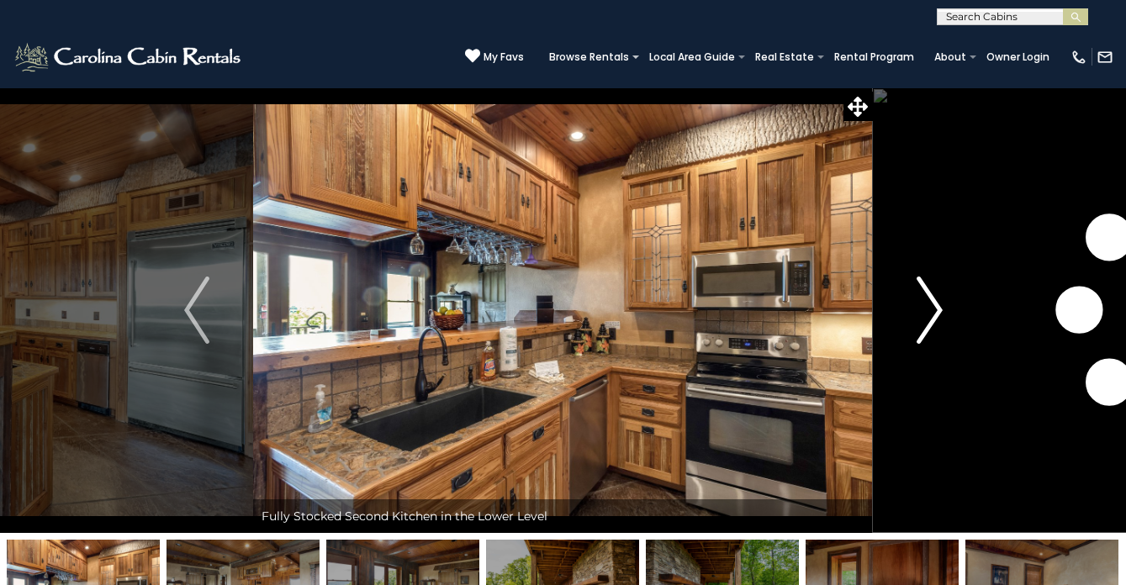
click at [936, 310] on img "Next" at bounding box center [929, 310] width 25 height 67
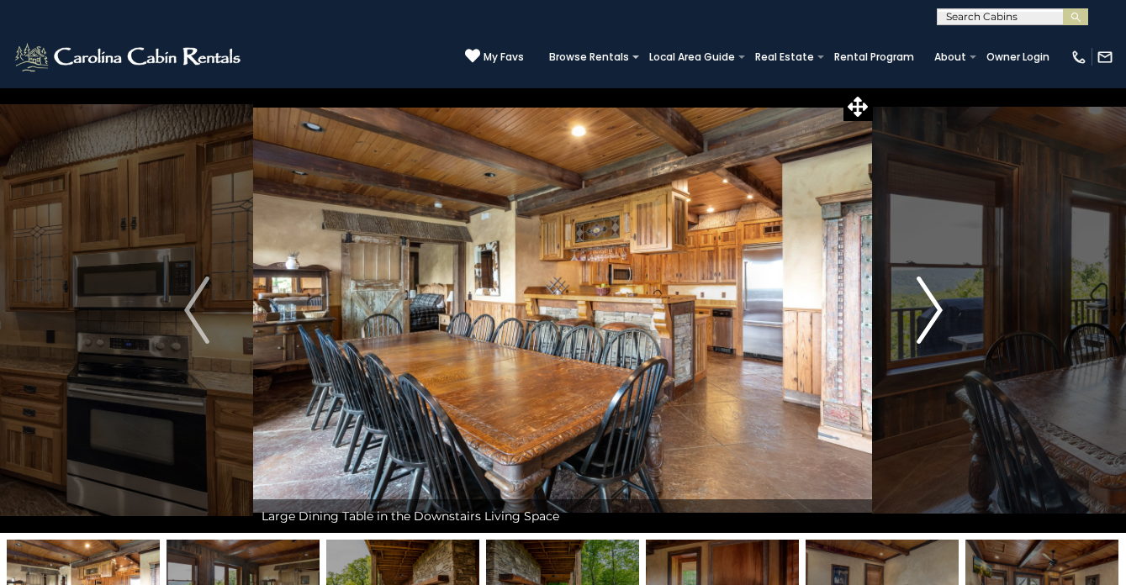
click at [936, 310] on img "Next" at bounding box center [929, 310] width 25 height 67
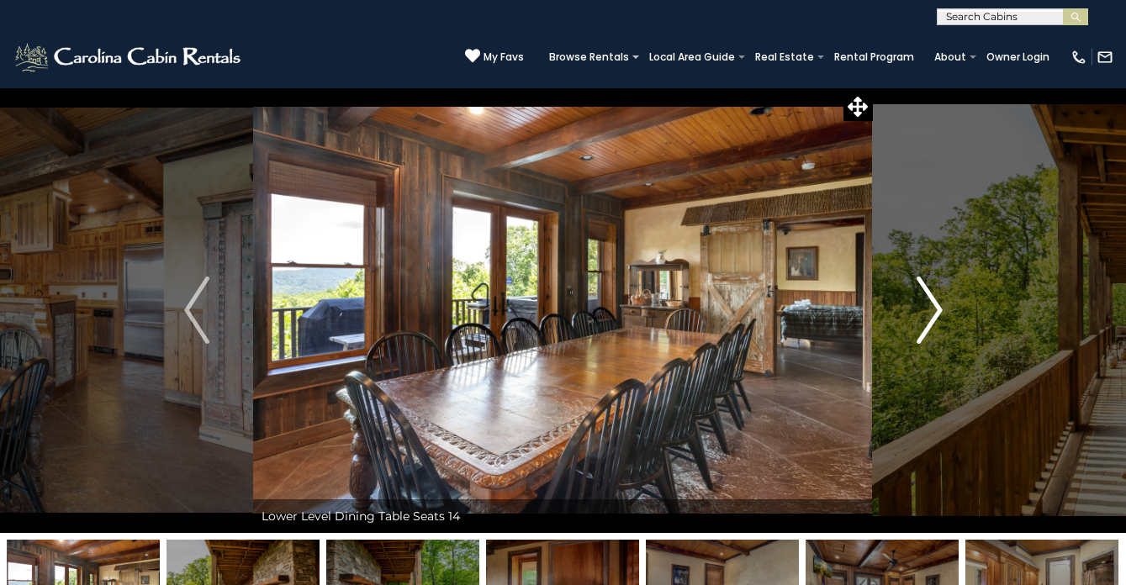
click at [936, 310] on img "Next" at bounding box center [929, 310] width 25 height 67
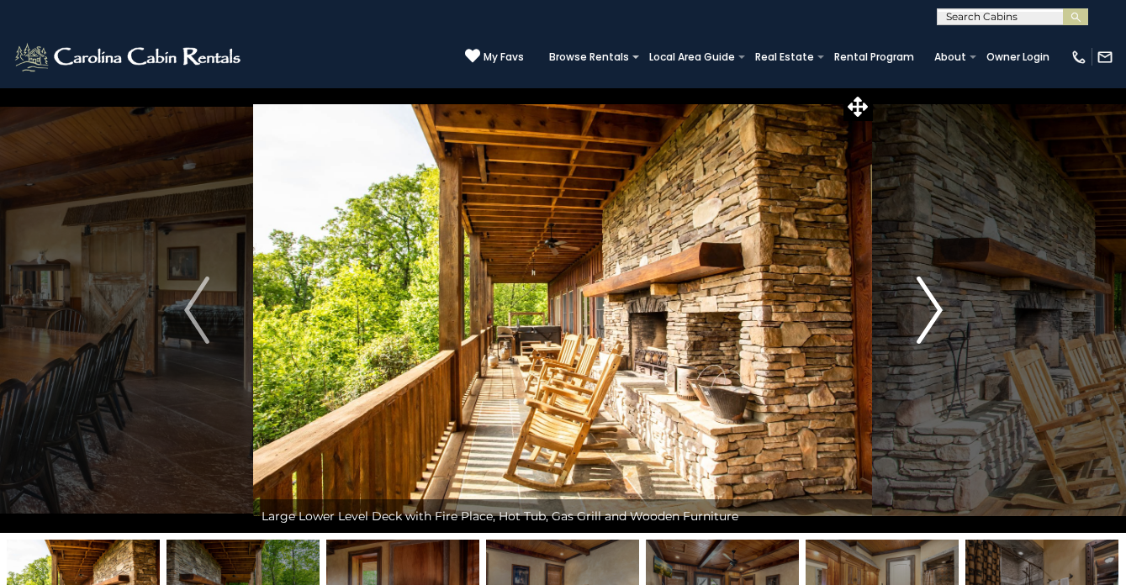
click at [936, 310] on img "Next" at bounding box center [929, 310] width 25 height 67
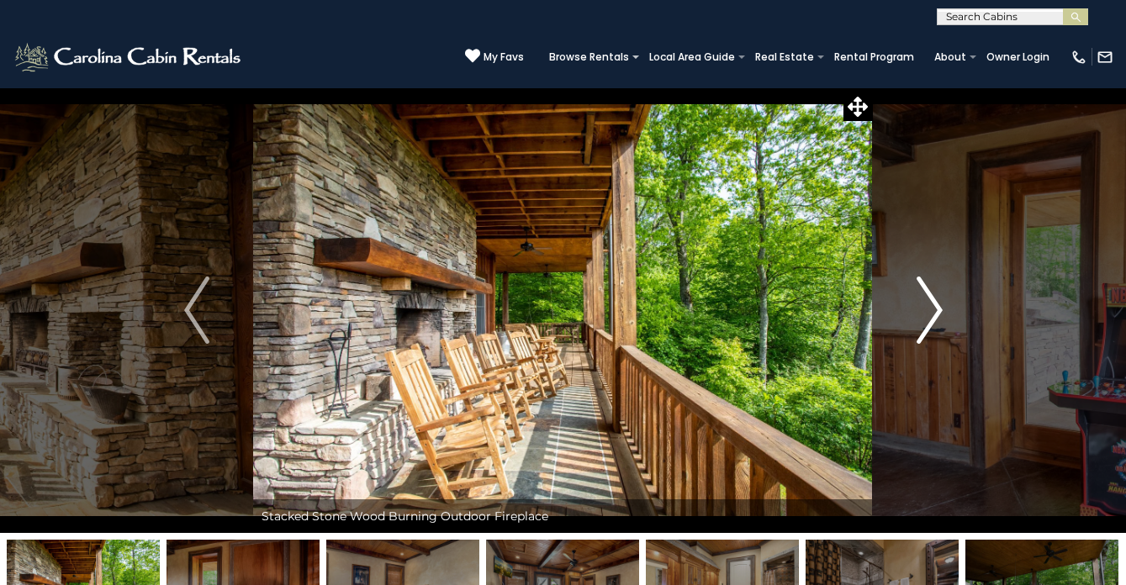
click at [936, 310] on img "Next" at bounding box center [929, 310] width 25 height 67
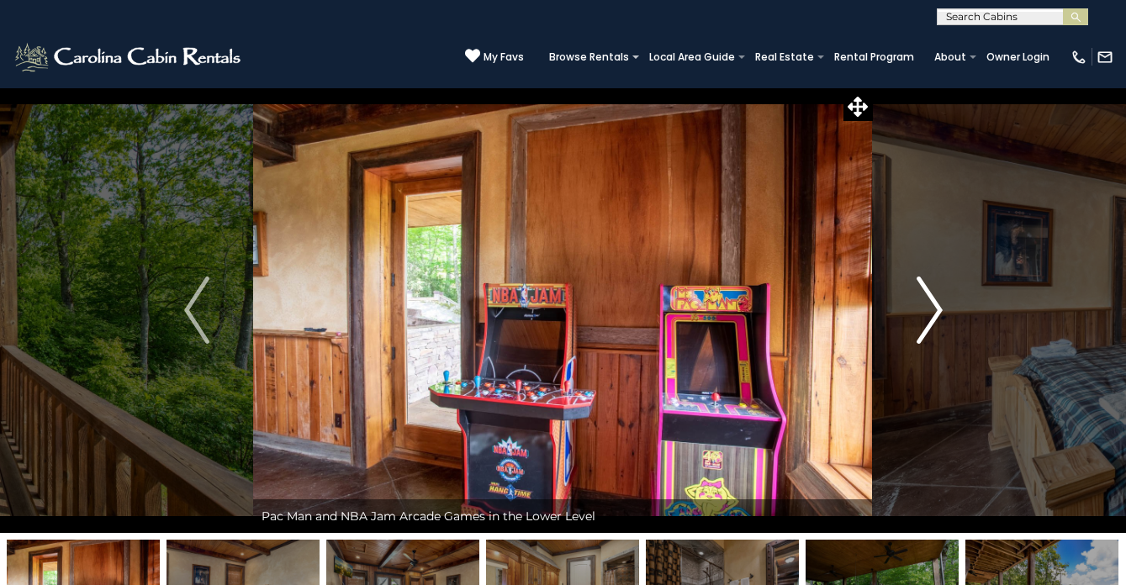
click at [936, 310] on img "Next" at bounding box center [929, 310] width 25 height 67
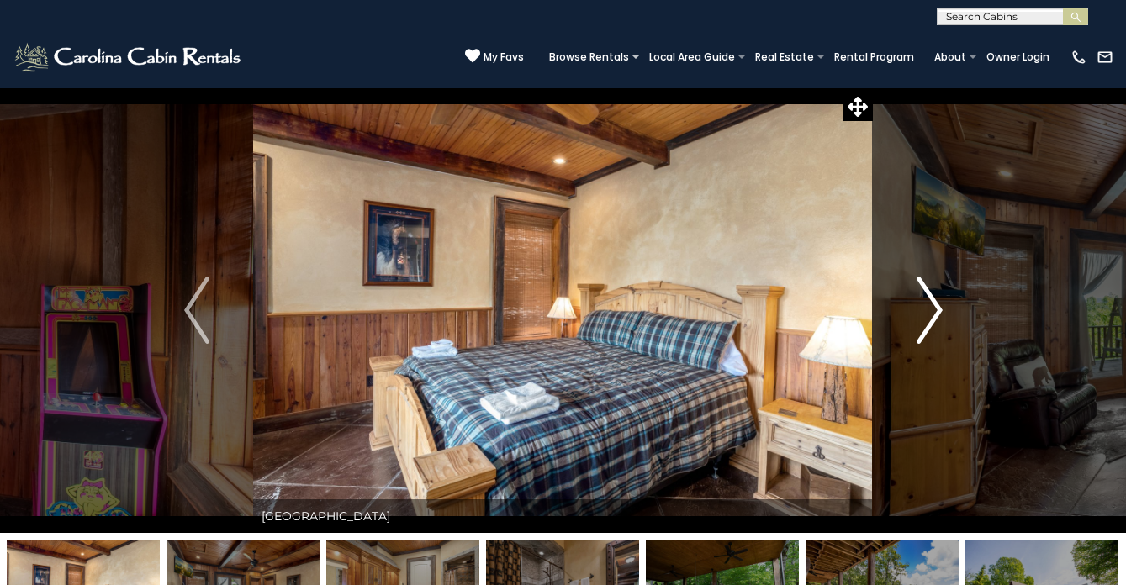
click at [936, 310] on img "Next" at bounding box center [929, 310] width 25 height 67
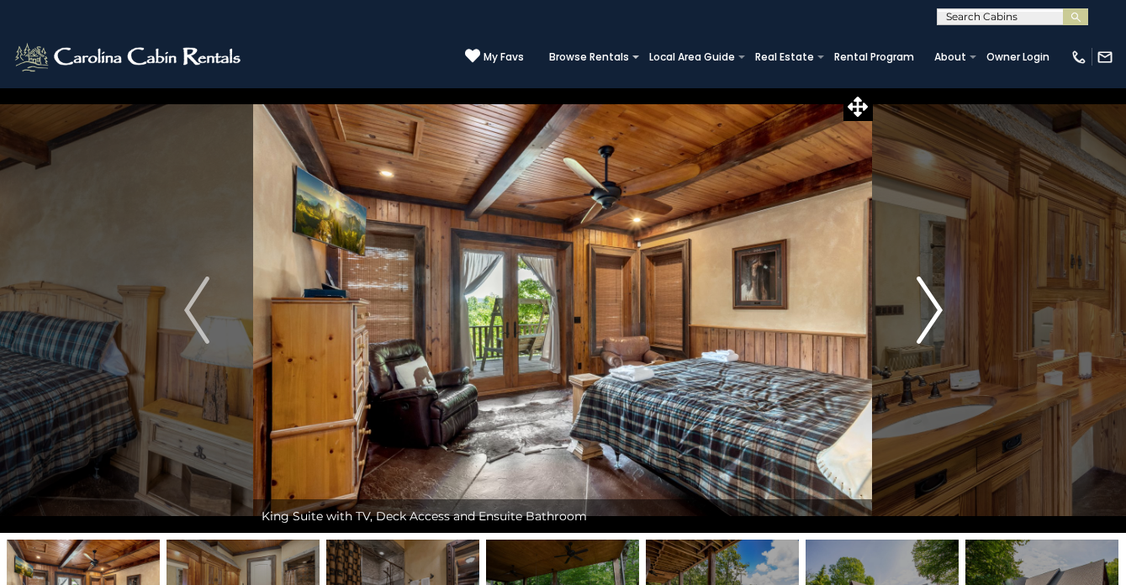
click at [936, 310] on img "Next" at bounding box center [929, 310] width 25 height 67
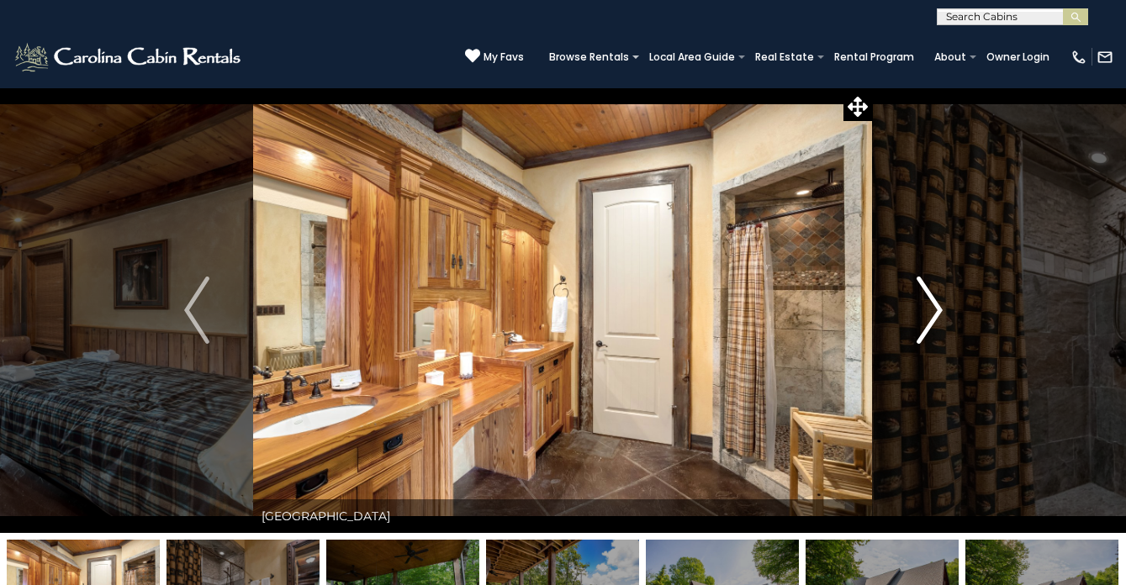
click at [936, 310] on img "Next" at bounding box center [929, 310] width 25 height 67
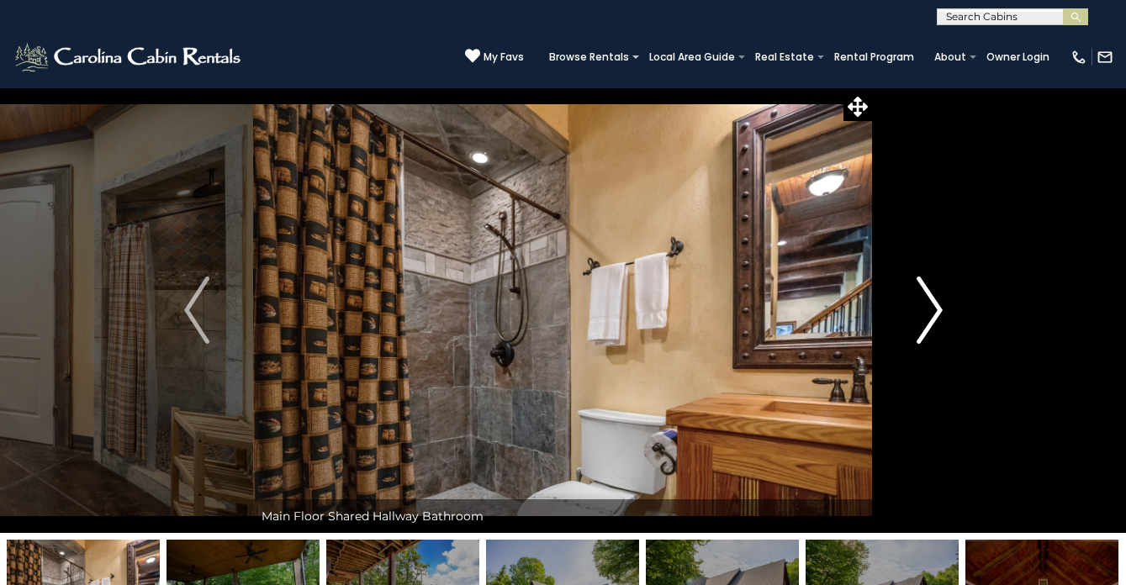
click at [936, 310] on img "Next" at bounding box center [929, 310] width 25 height 67
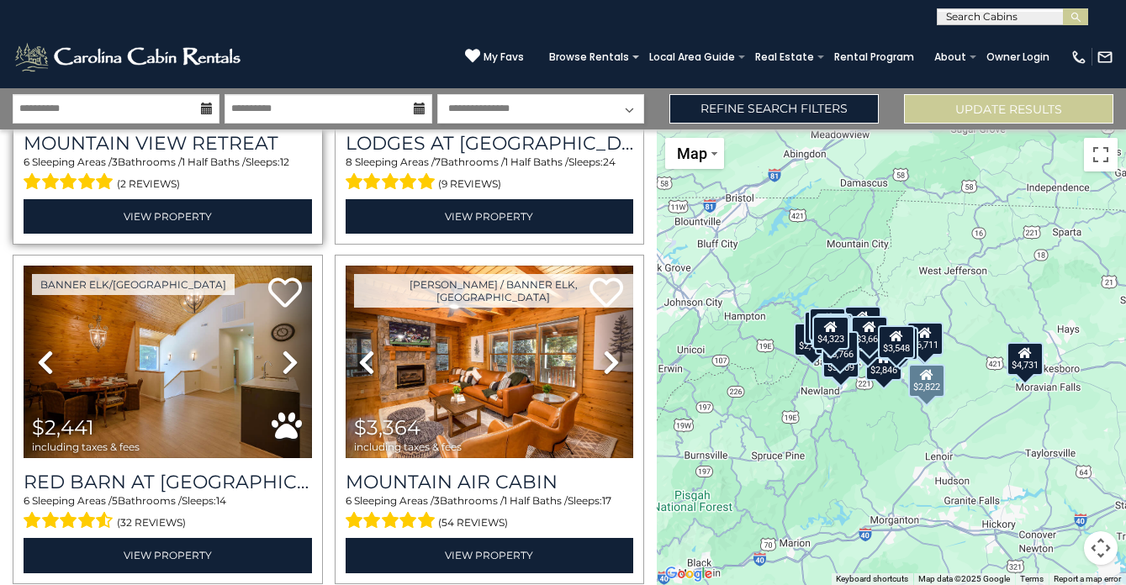
scroll to position [1631, 0]
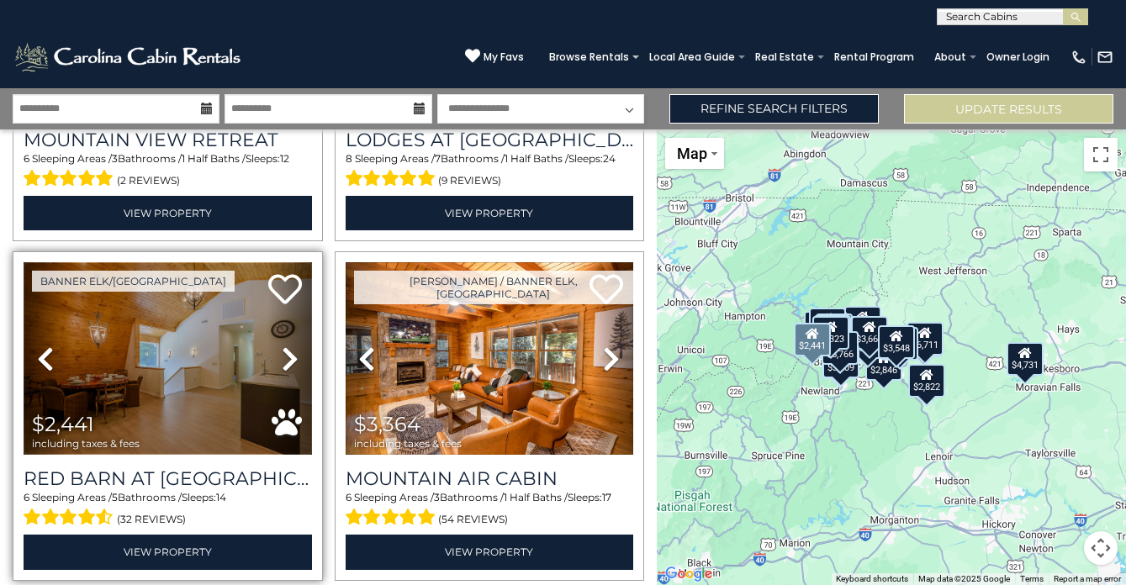
click at [193, 362] on img at bounding box center [168, 358] width 288 height 193
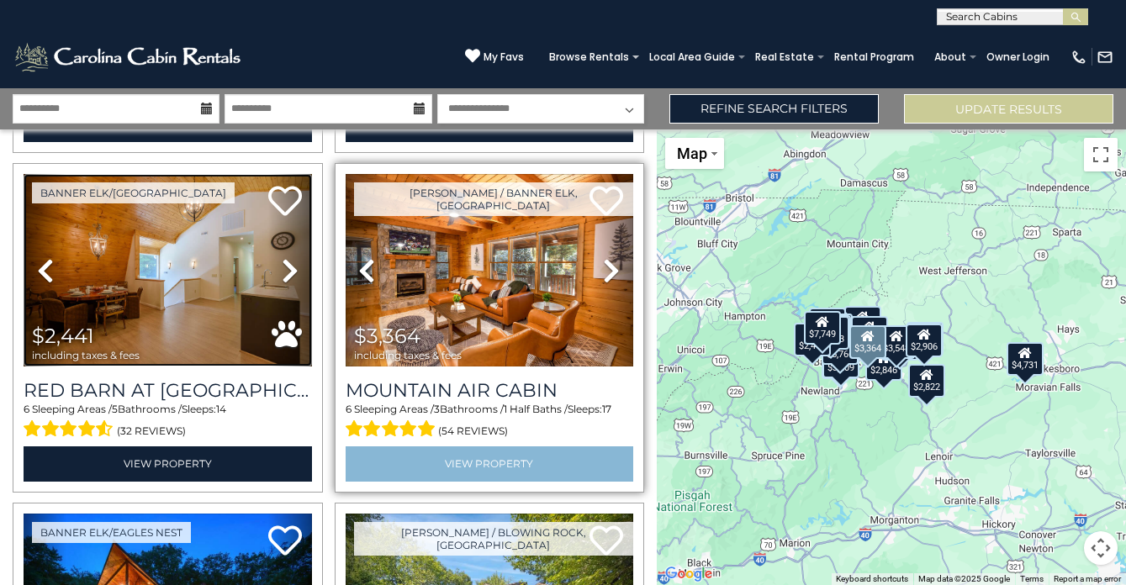
scroll to position [1709, 0]
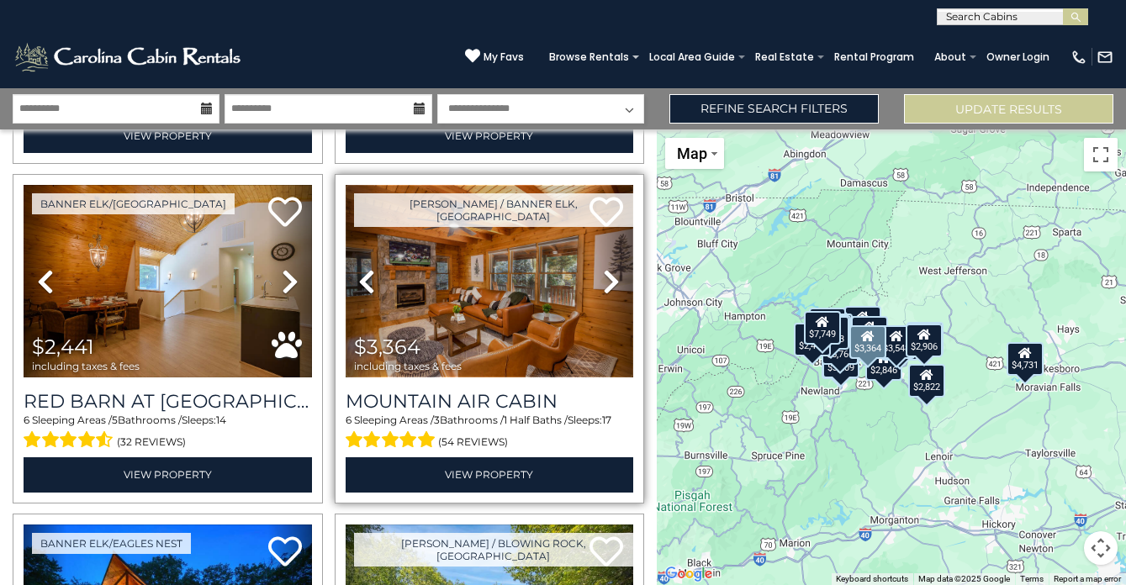
click at [523, 317] on img at bounding box center [490, 281] width 288 height 193
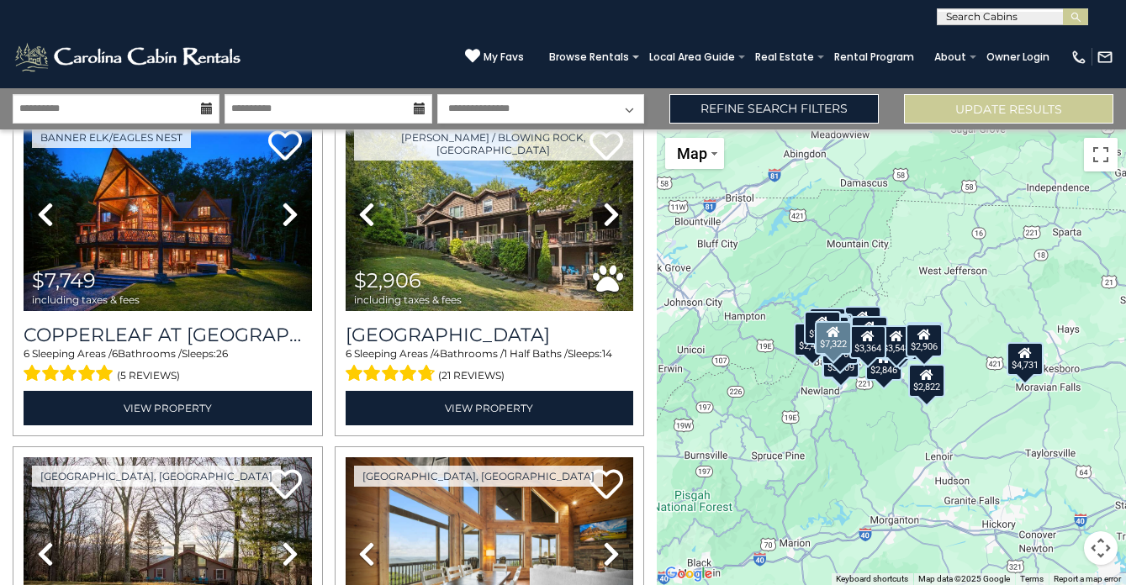
scroll to position [2121, 0]
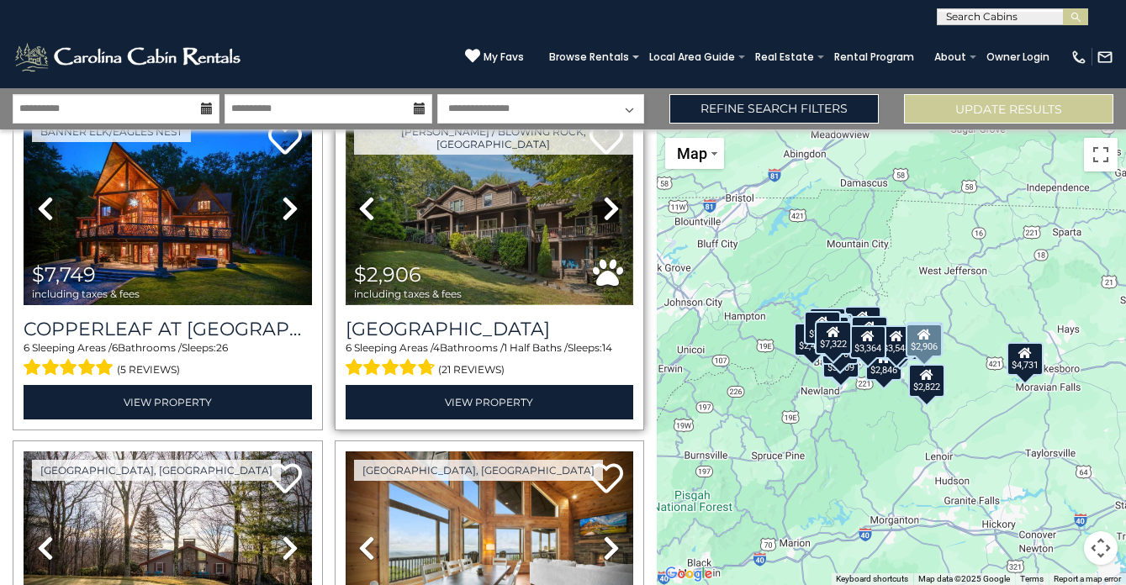
click at [494, 245] on img at bounding box center [490, 209] width 288 height 193
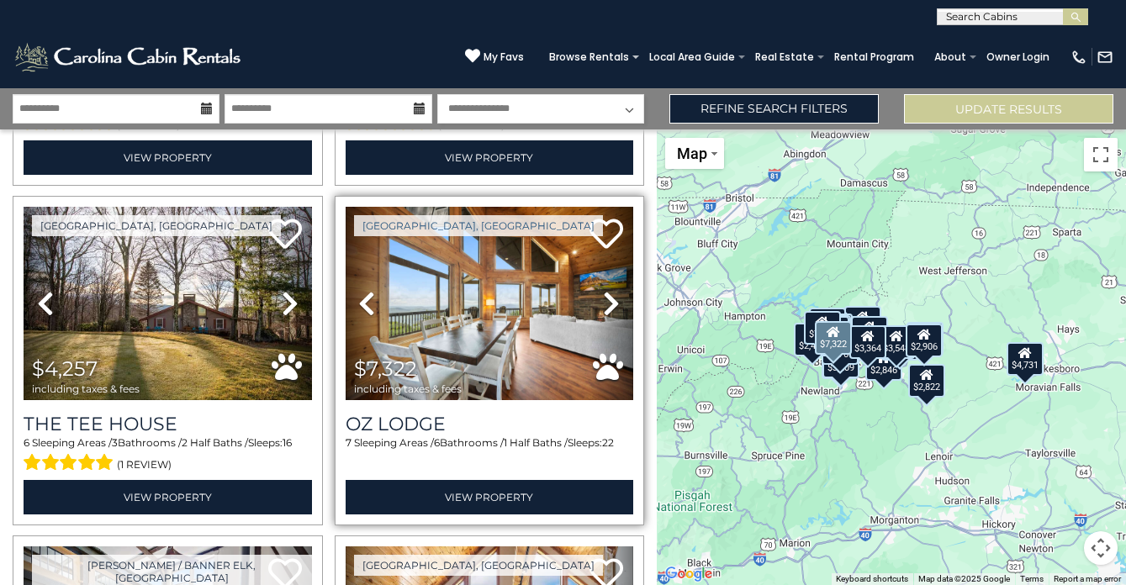
scroll to position [2378, 0]
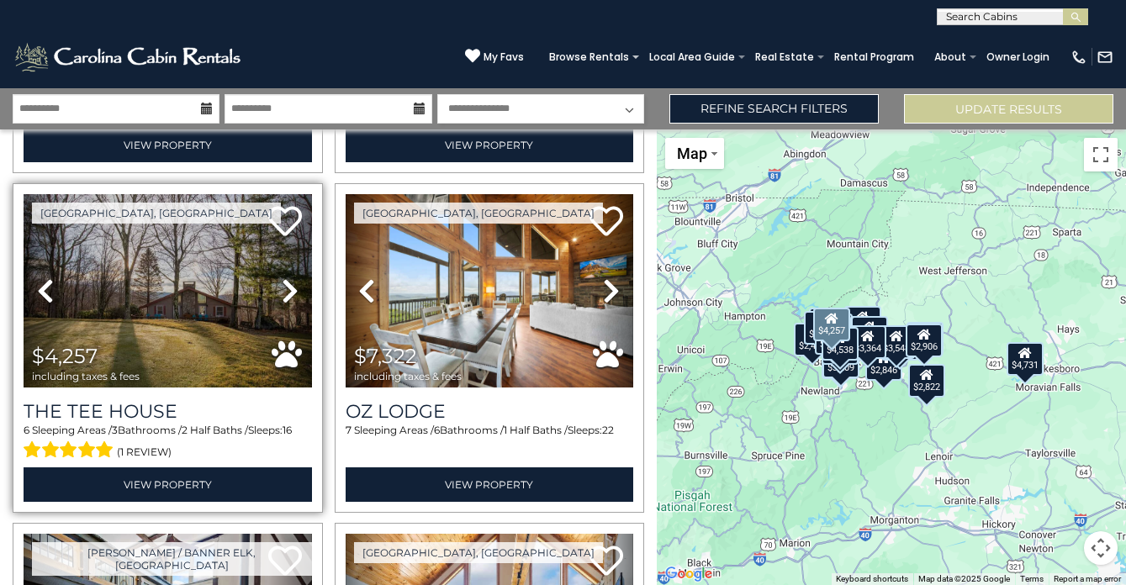
click at [279, 299] on link "Next" at bounding box center [289, 290] width 43 height 193
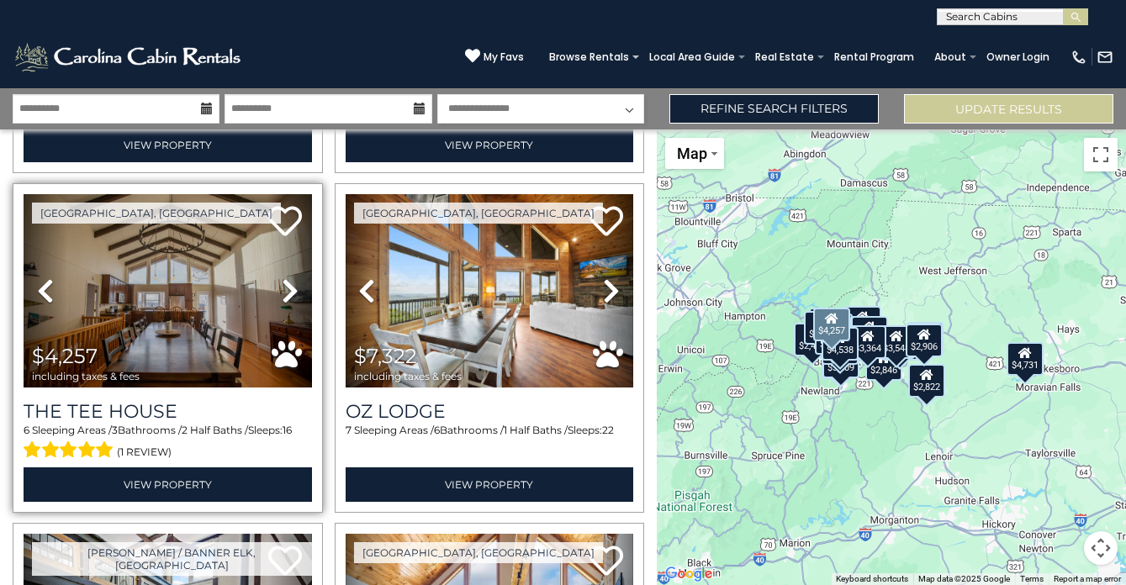
click at [279, 299] on link "Next" at bounding box center [289, 290] width 43 height 193
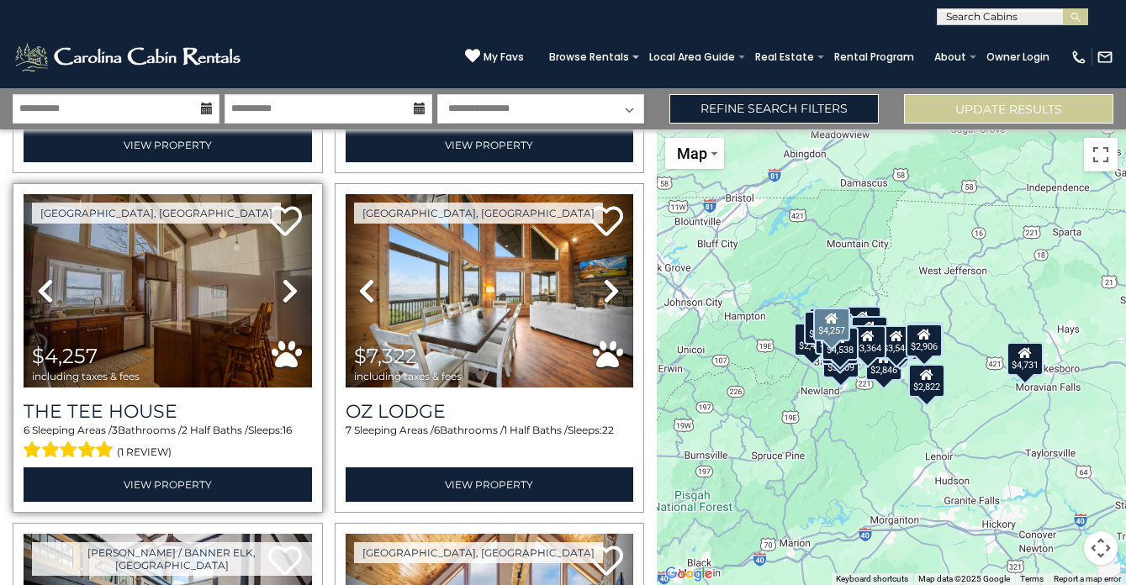
click at [279, 299] on link "Next" at bounding box center [289, 290] width 43 height 193
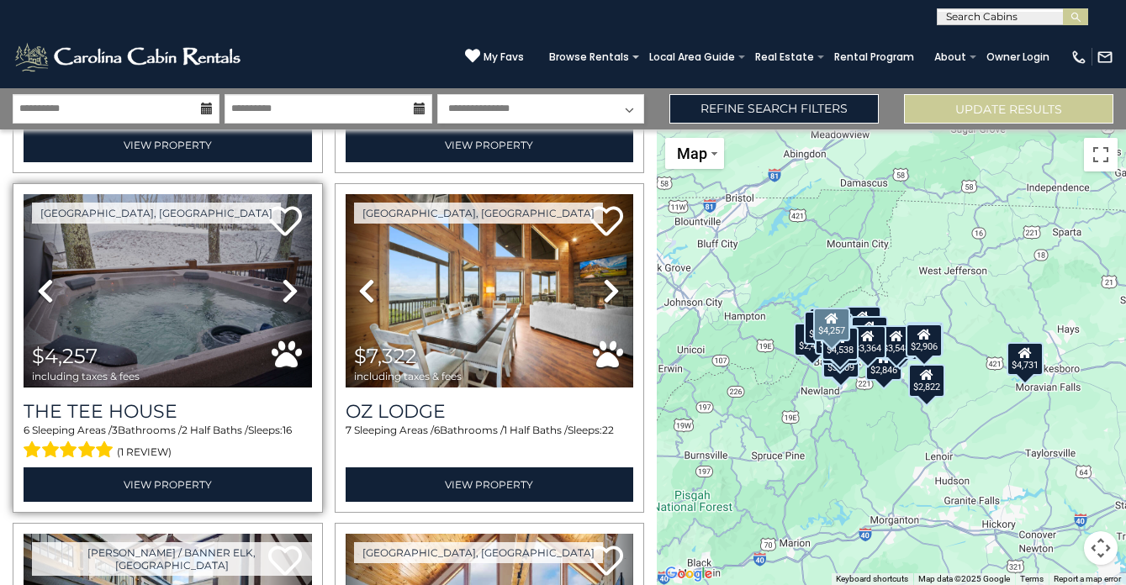
click at [279, 299] on link "Next" at bounding box center [289, 290] width 43 height 193
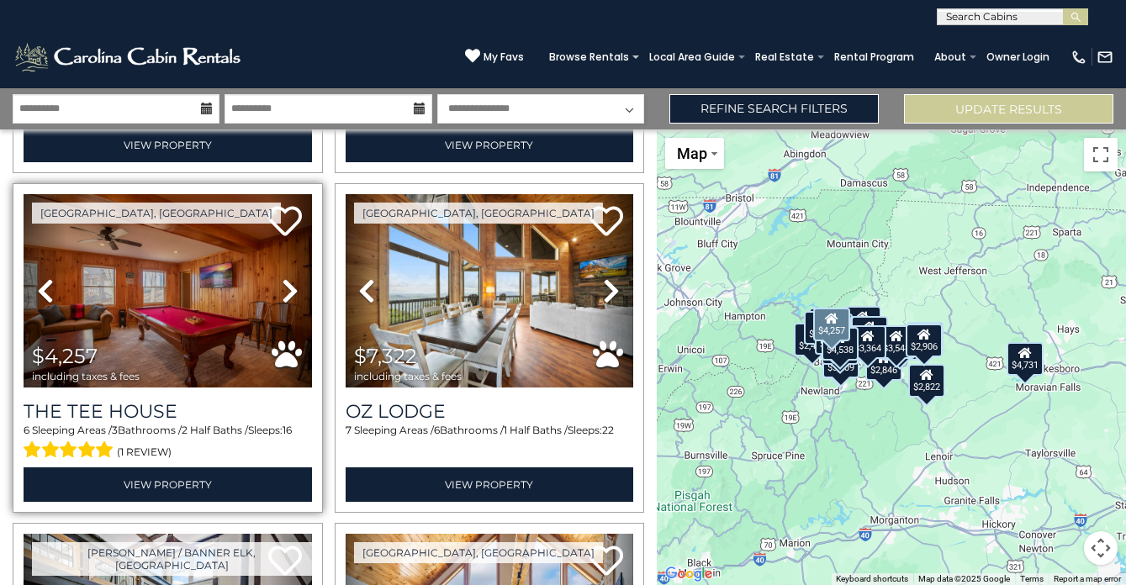
click at [279, 299] on link "Next" at bounding box center [289, 290] width 43 height 193
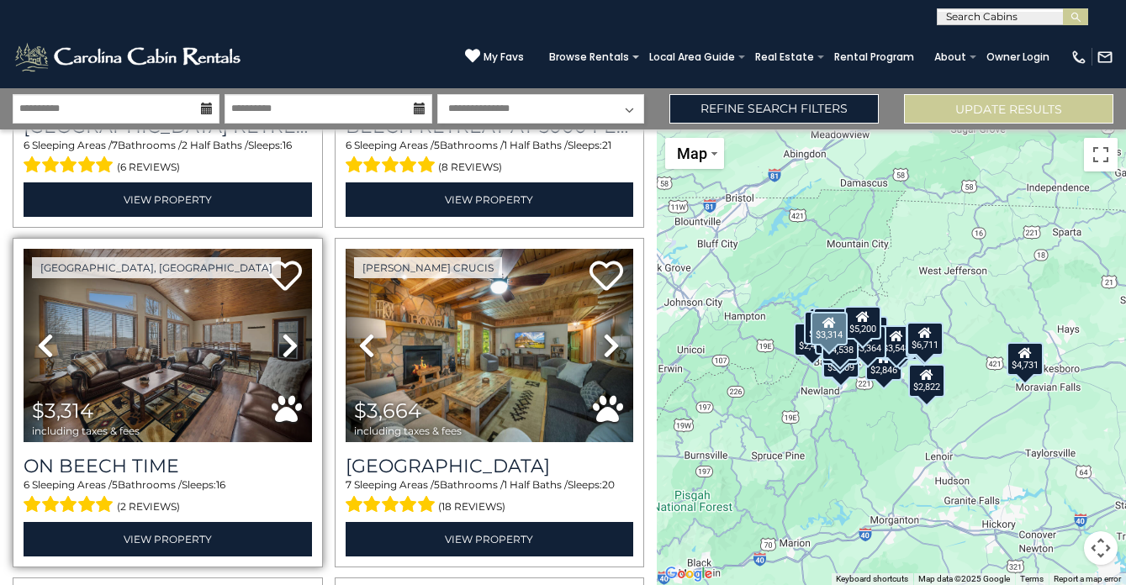
scroll to position [3693, 0]
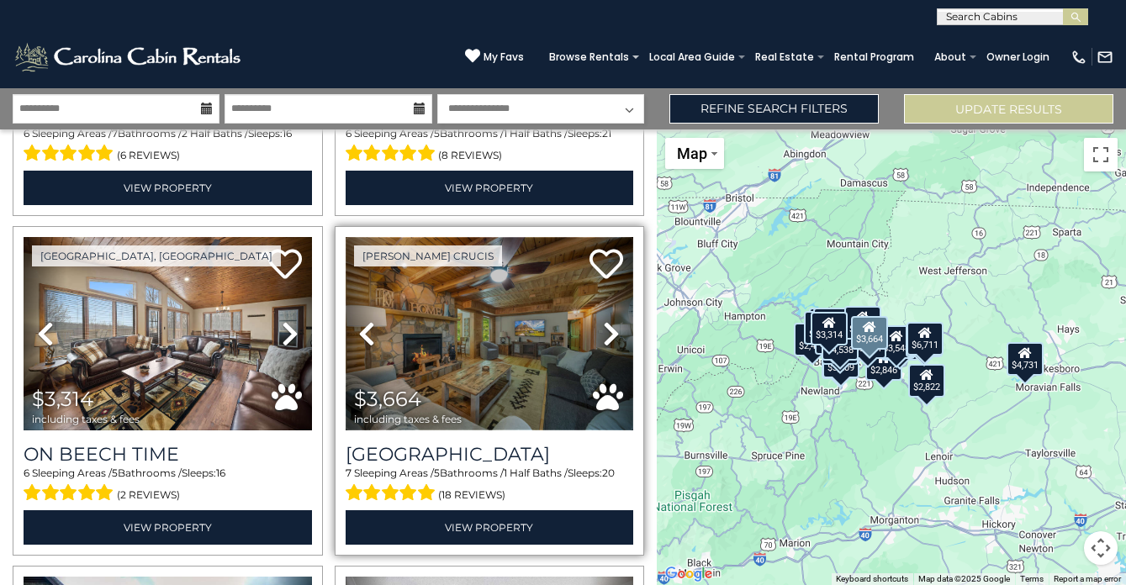
click at [516, 333] on img at bounding box center [490, 333] width 288 height 193
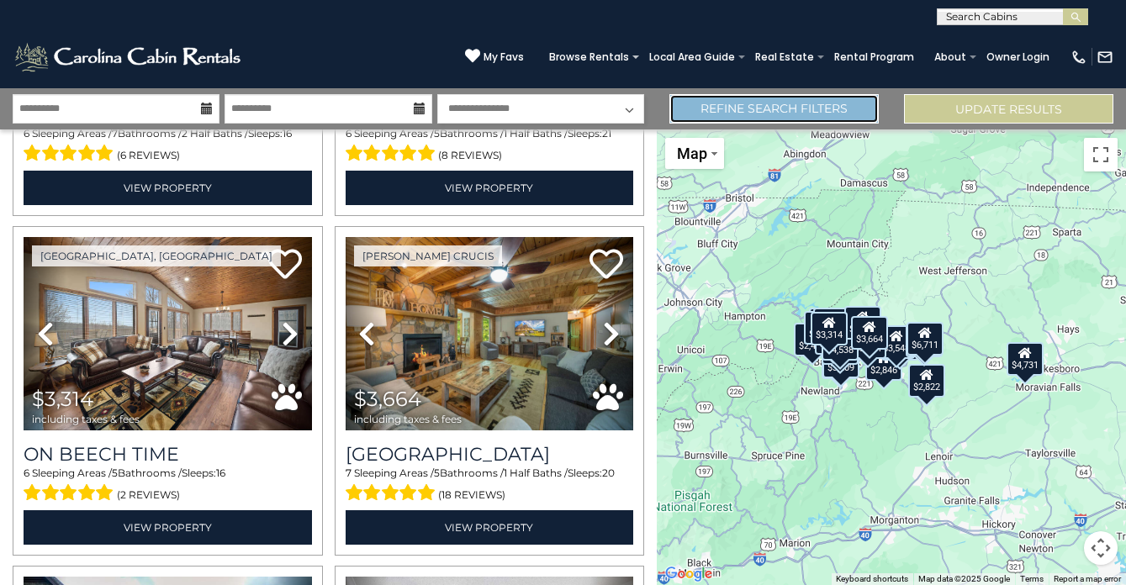
click at [724, 101] on link "Refine Search Filters" at bounding box center [773, 108] width 209 height 29
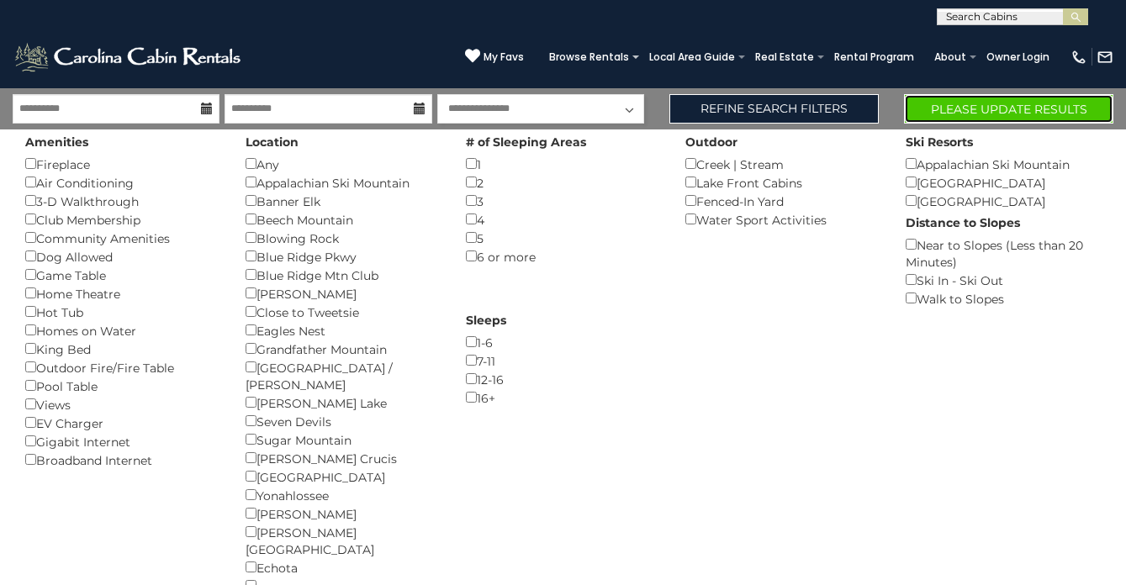
click at [959, 112] on button "Please Update Results" at bounding box center [1008, 108] width 209 height 29
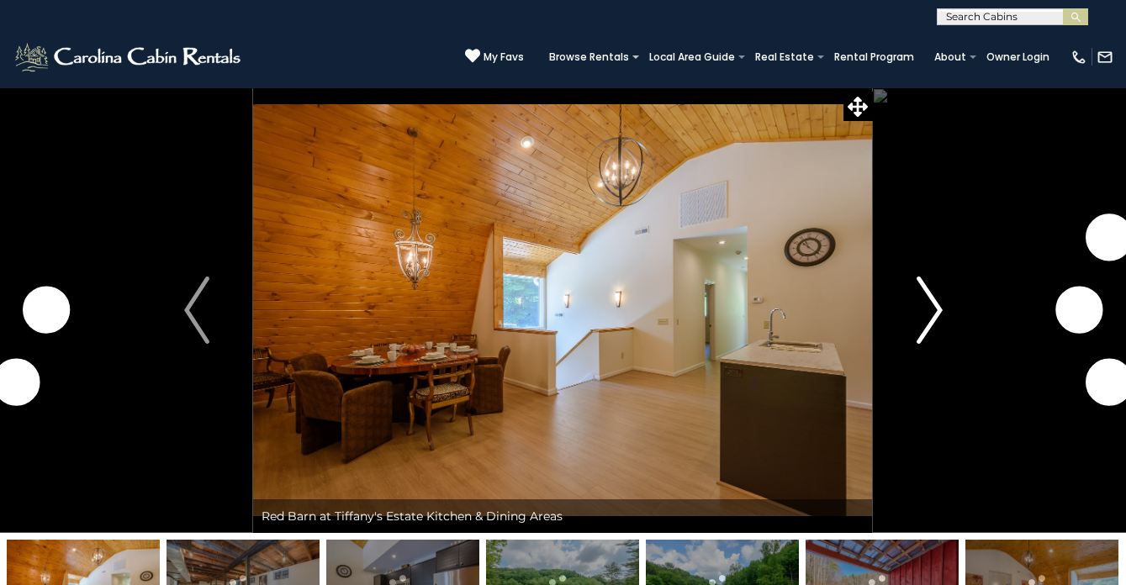
click at [923, 304] on img "Next" at bounding box center [929, 310] width 25 height 67
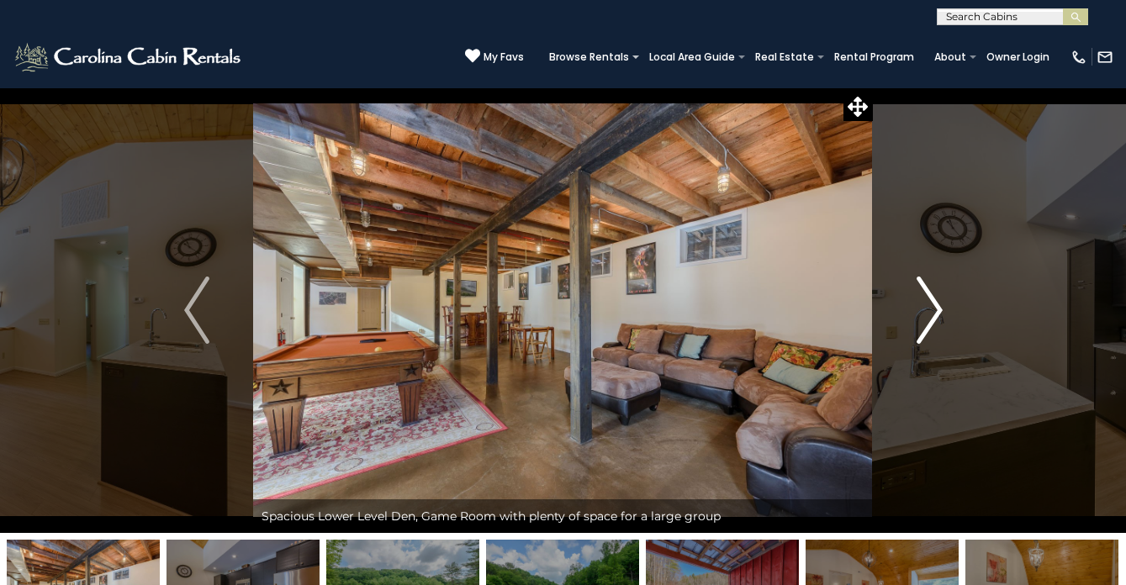
click at [923, 304] on img "Next" at bounding box center [929, 310] width 25 height 67
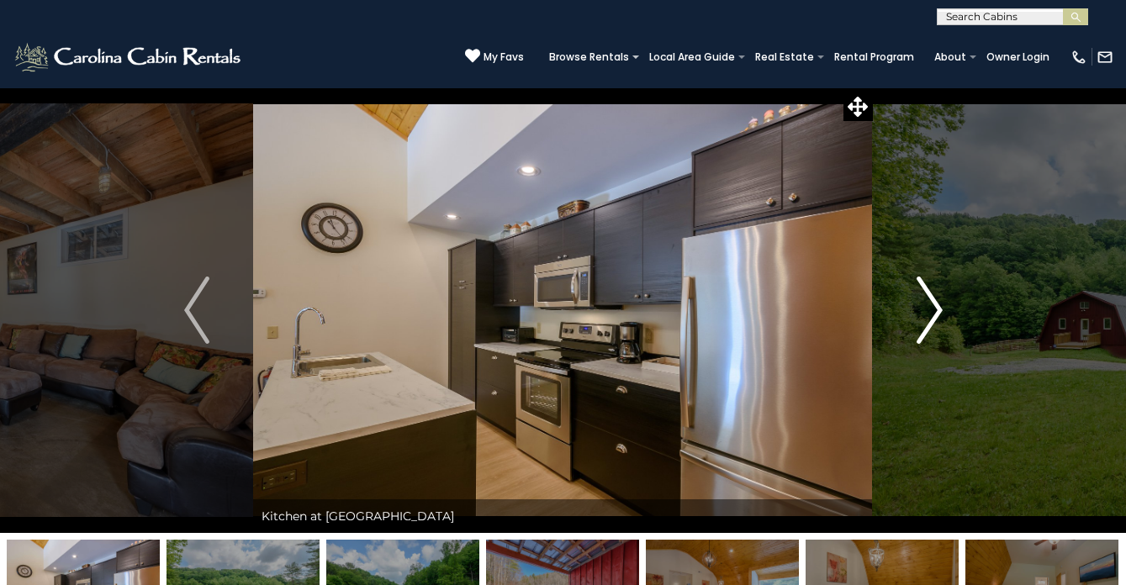
click at [923, 304] on img "Next" at bounding box center [929, 310] width 25 height 67
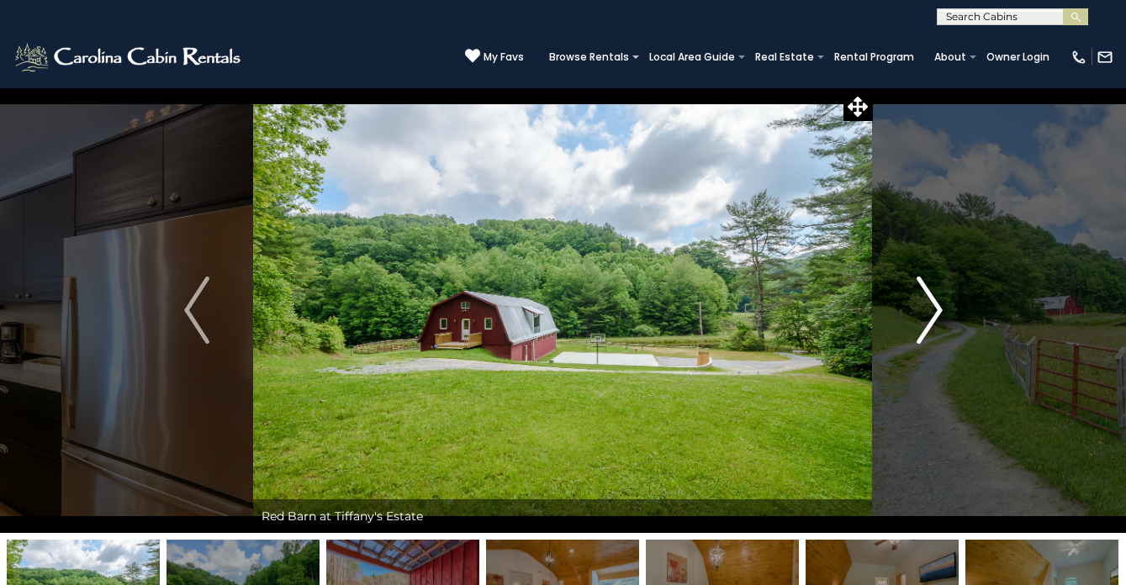
click at [923, 304] on img "Next" at bounding box center [929, 310] width 25 height 67
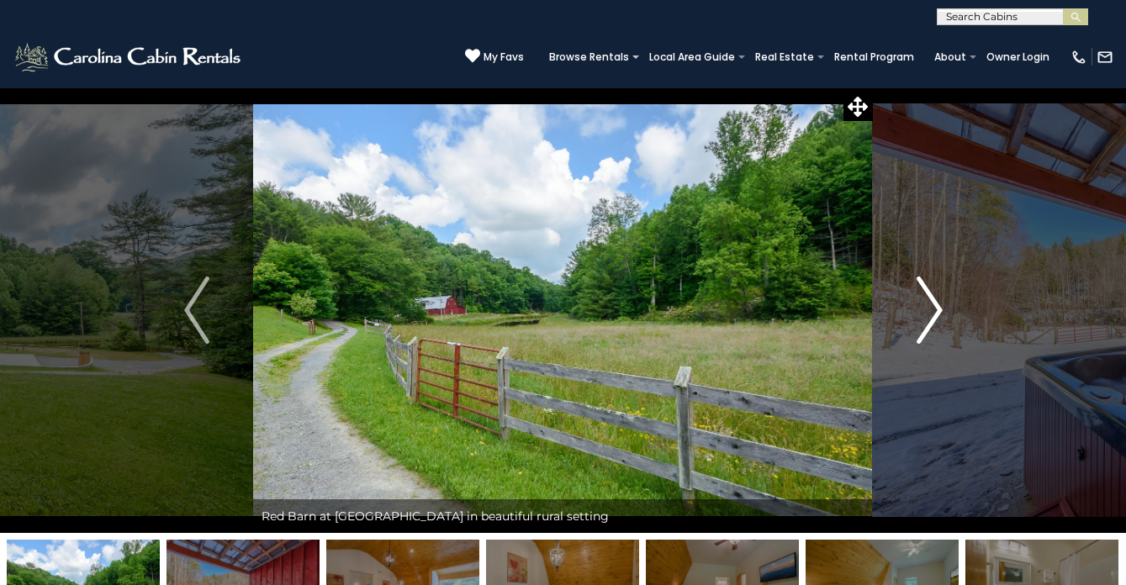
click at [923, 304] on img "Next" at bounding box center [929, 310] width 25 height 67
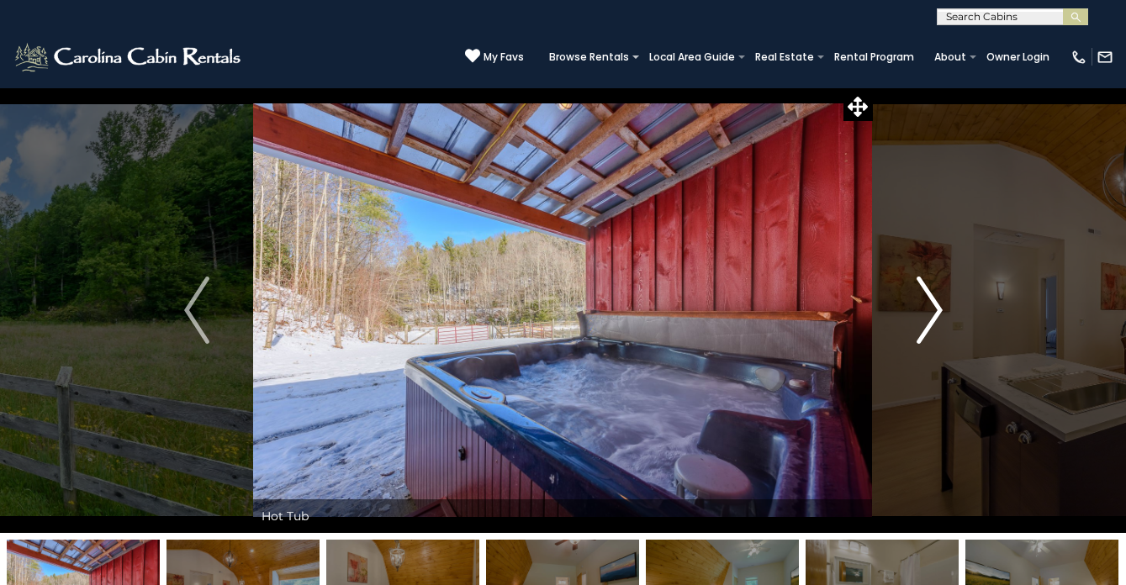
click at [923, 304] on img "Next" at bounding box center [929, 310] width 25 height 67
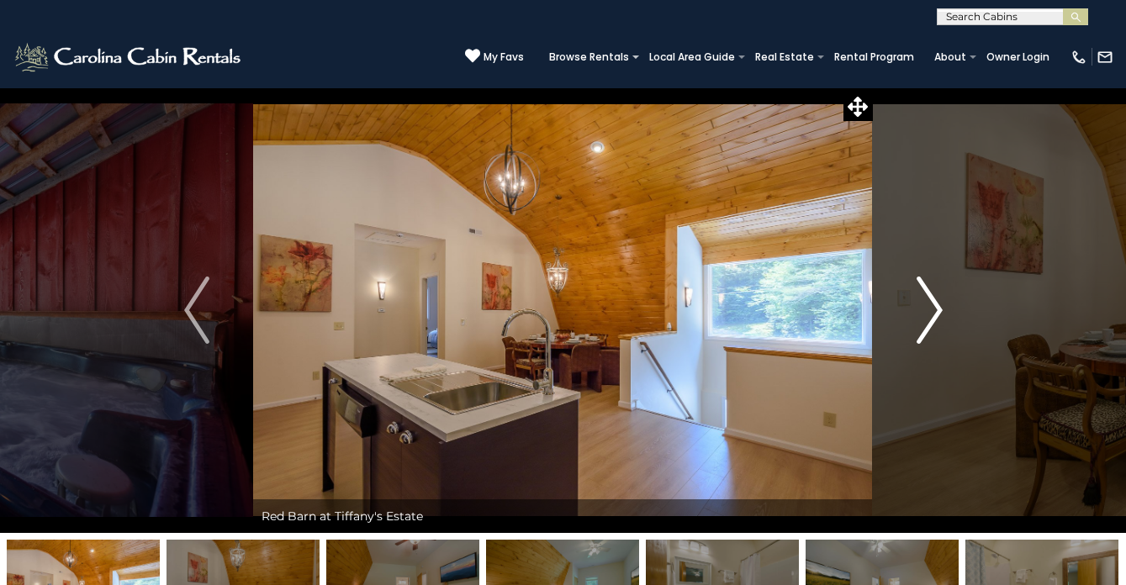
click at [923, 304] on img "Next" at bounding box center [929, 310] width 25 height 67
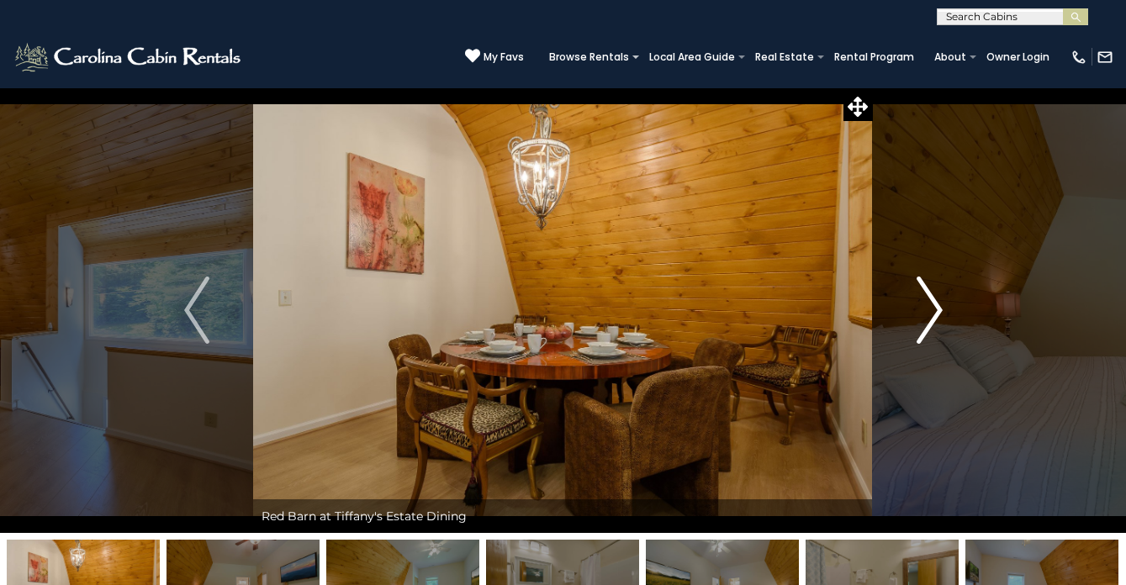
click at [923, 304] on img "Next" at bounding box center [929, 310] width 25 height 67
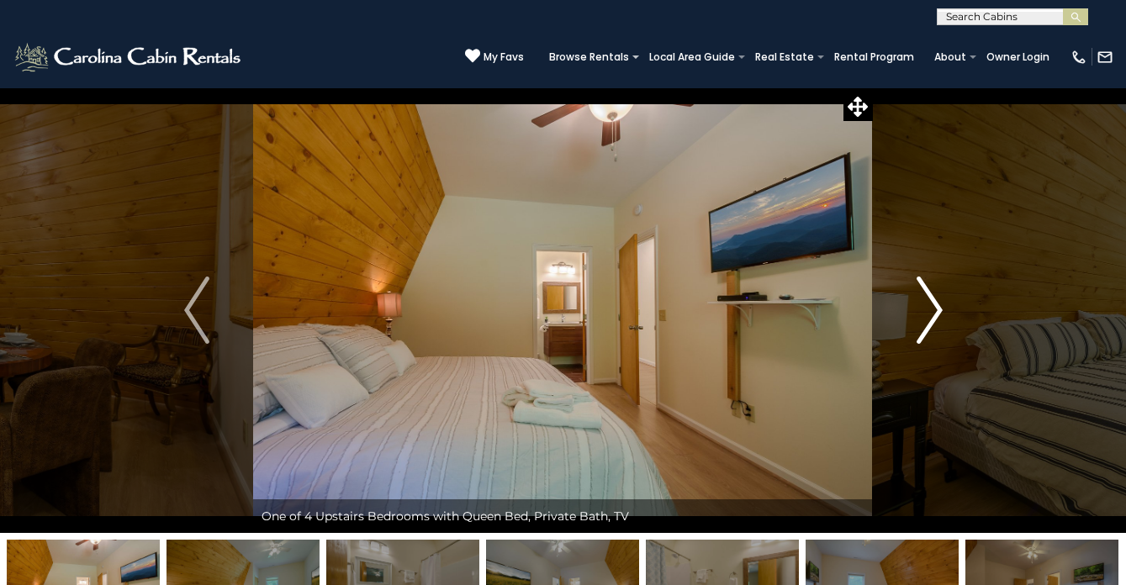
click at [923, 304] on img "Next" at bounding box center [929, 310] width 25 height 67
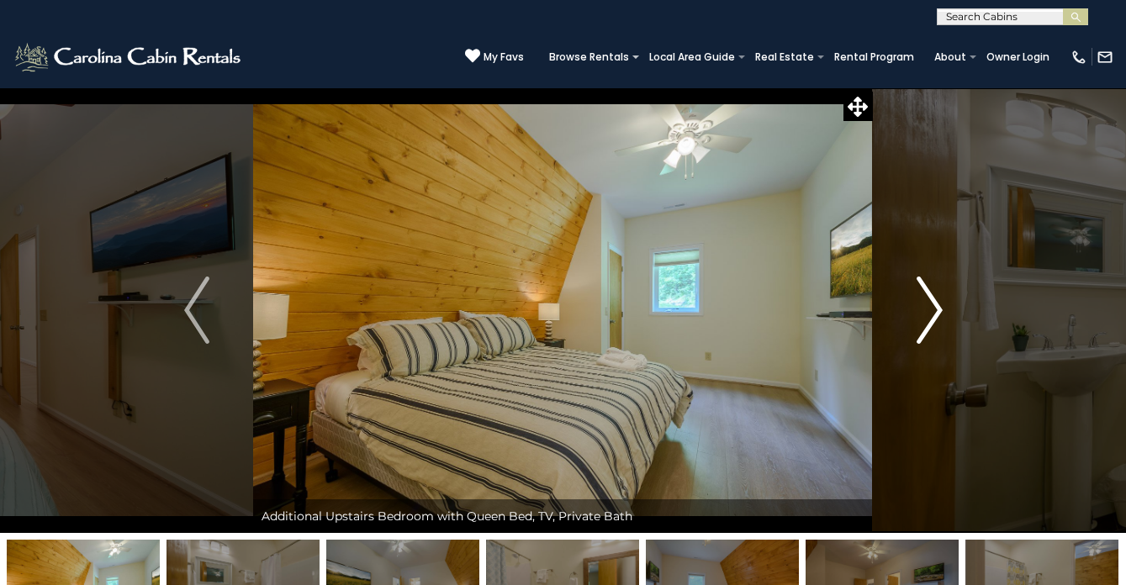
click at [923, 304] on img "Next" at bounding box center [929, 310] width 25 height 67
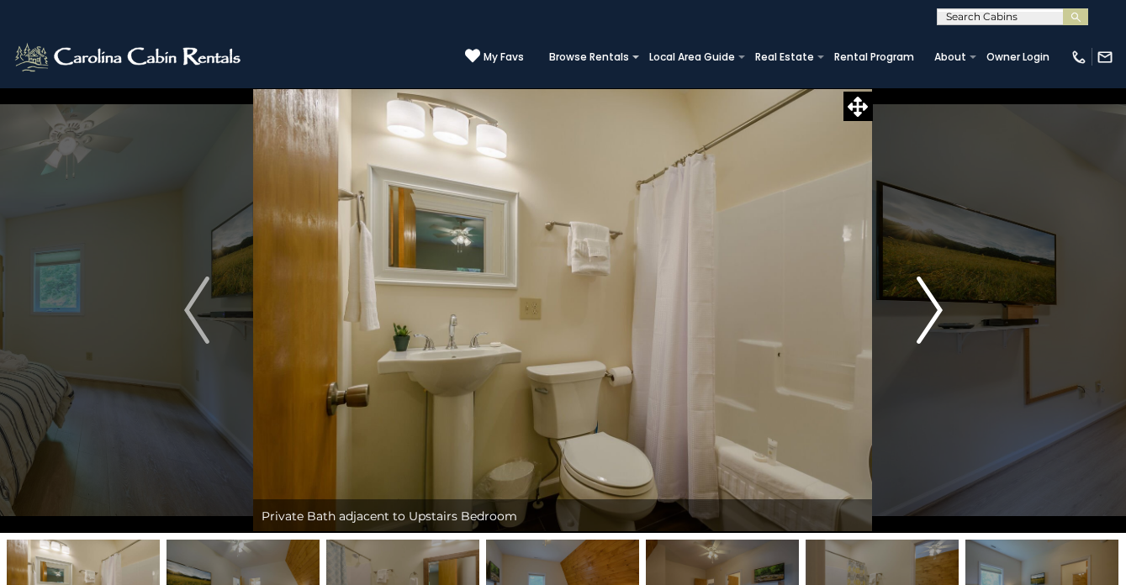
click at [923, 304] on img "Next" at bounding box center [929, 310] width 25 height 67
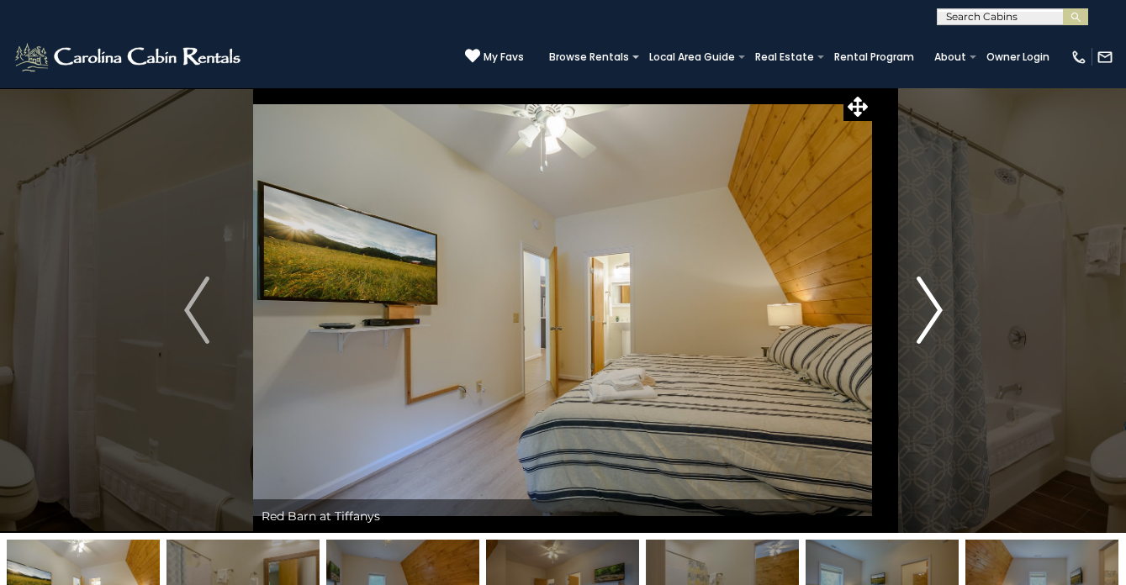
click at [923, 304] on img "Next" at bounding box center [929, 310] width 25 height 67
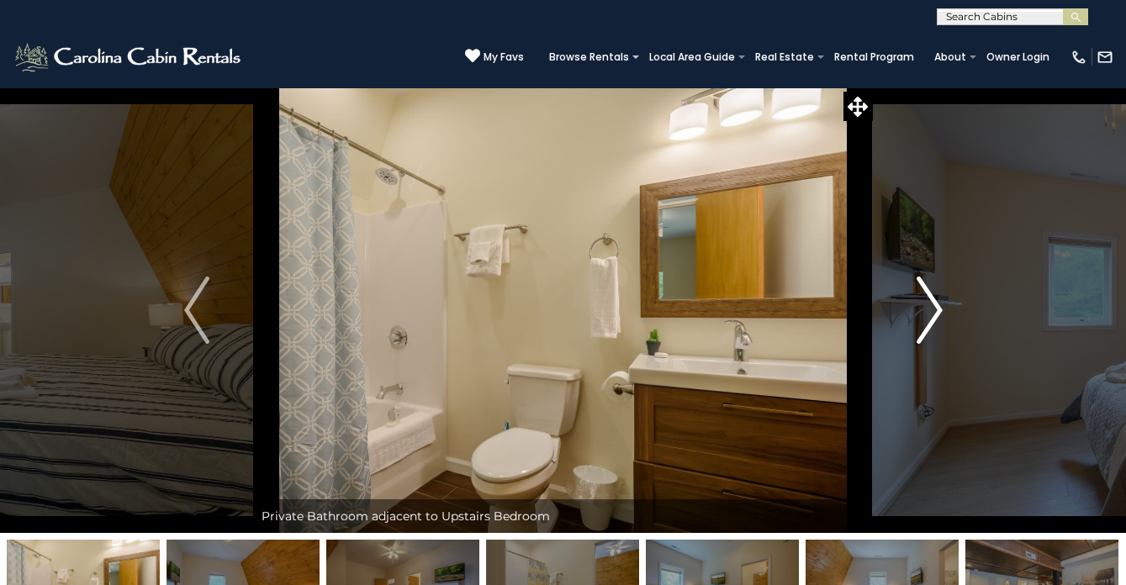
click at [923, 304] on img "Next" at bounding box center [929, 310] width 25 height 67
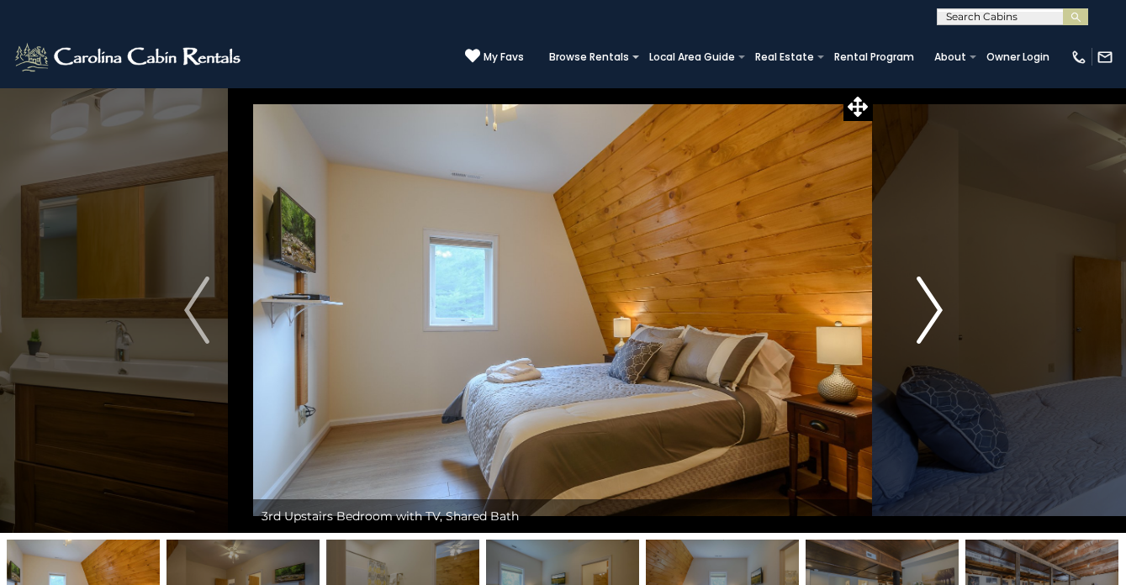
click at [923, 304] on img "Next" at bounding box center [929, 310] width 25 height 67
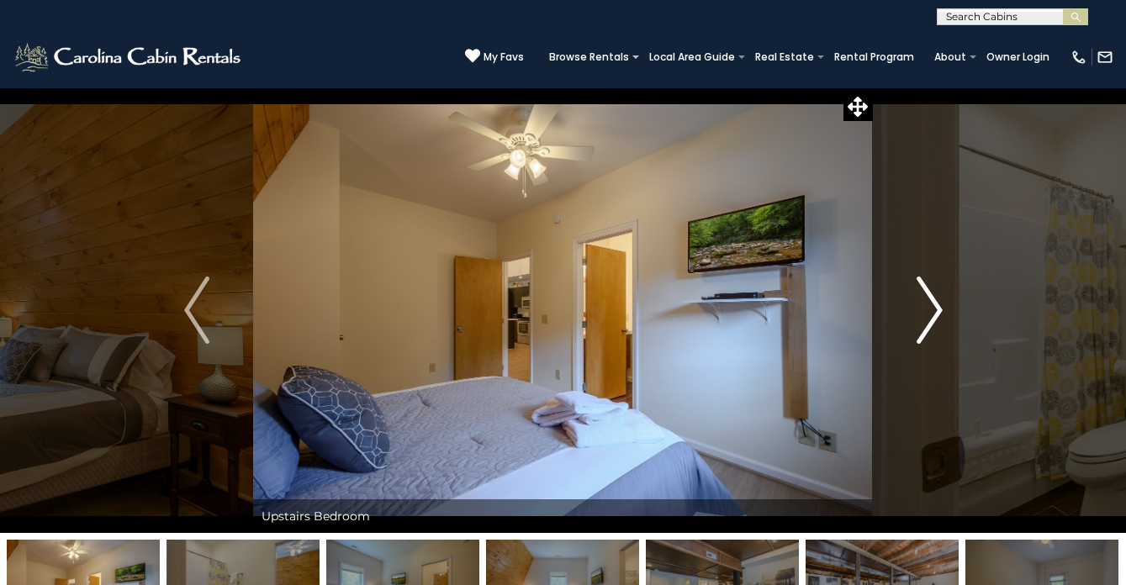
click at [923, 304] on img "Next" at bounding box center [929, 310] width 25 height 67
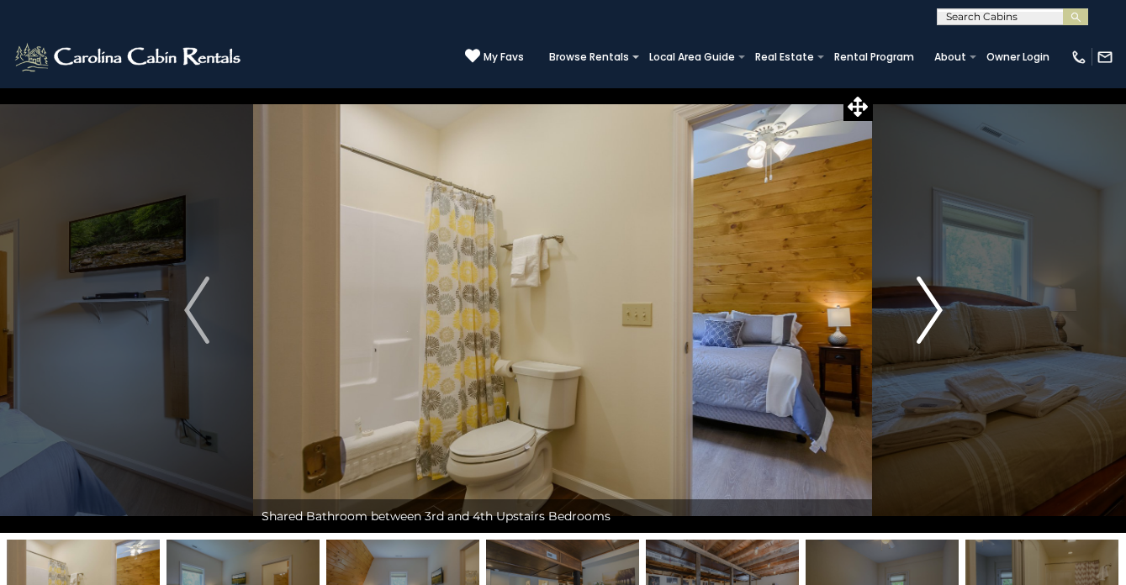
click at [923, 304] on img "Next" at bounding box center [929, 310] width 25 height 67
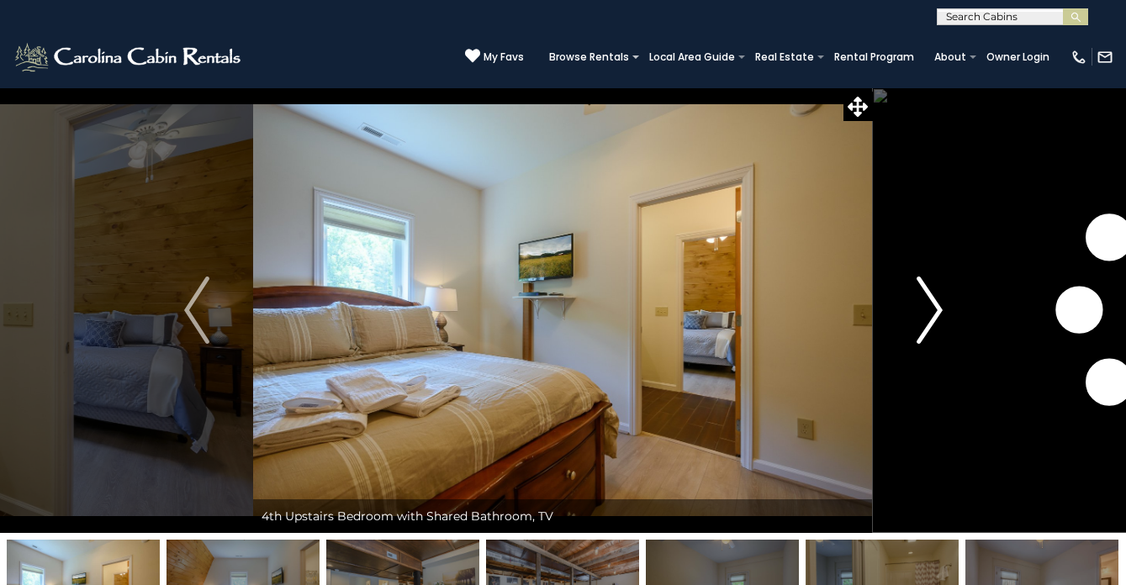
click at [923, 304] on img "Next" at bounding box center [929, 310] width 25 height 67
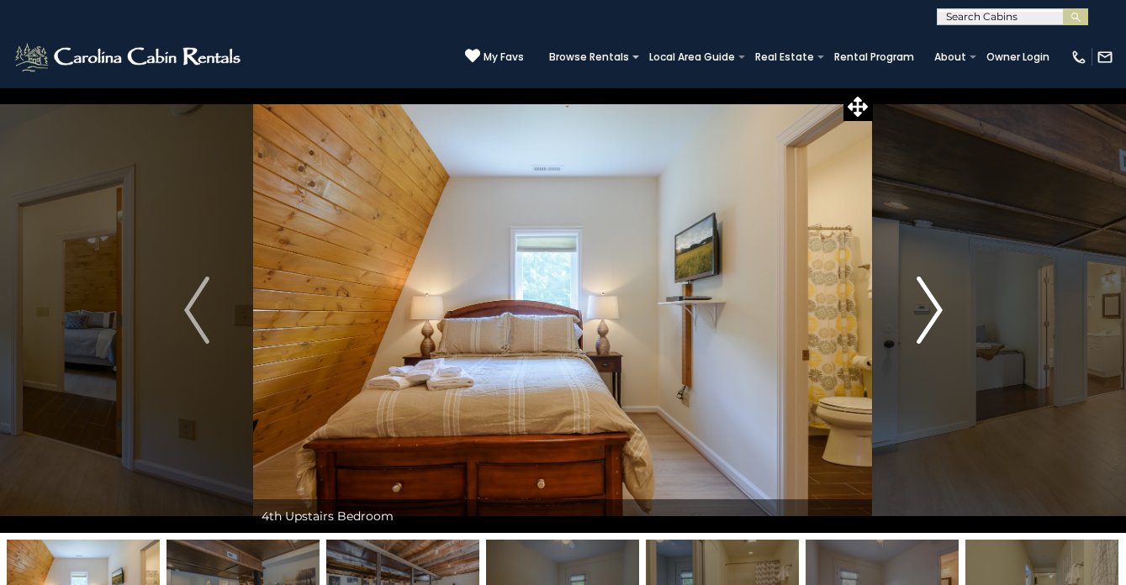
click at [923, 304] on img "Next" at bounding box center [929, 310] width 25 height 67
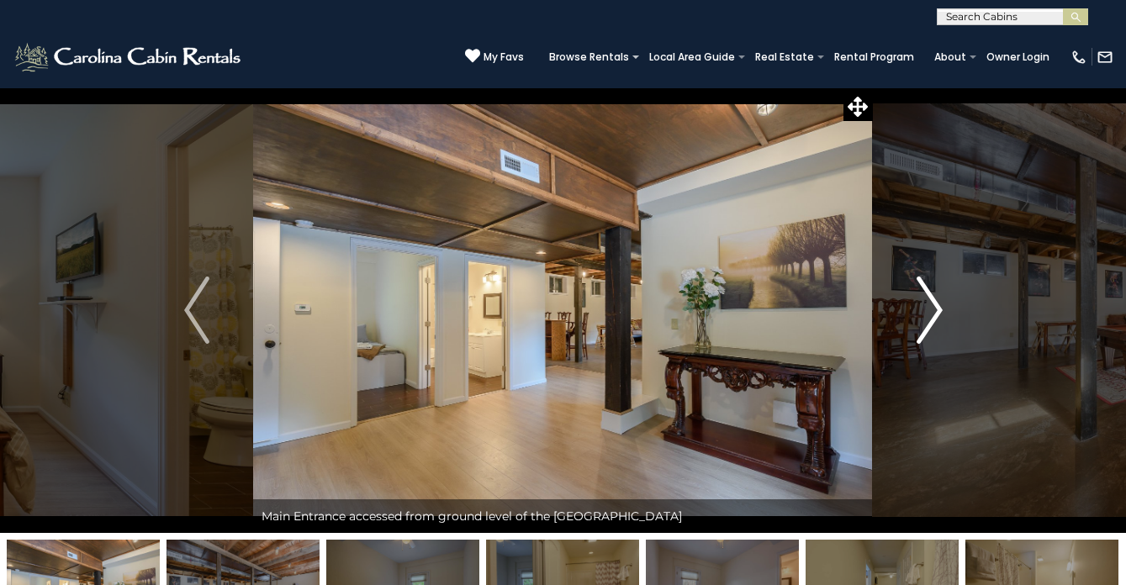
click at [923, 304] on img "Next" at bounding box center [929, 310] width 25 height 67
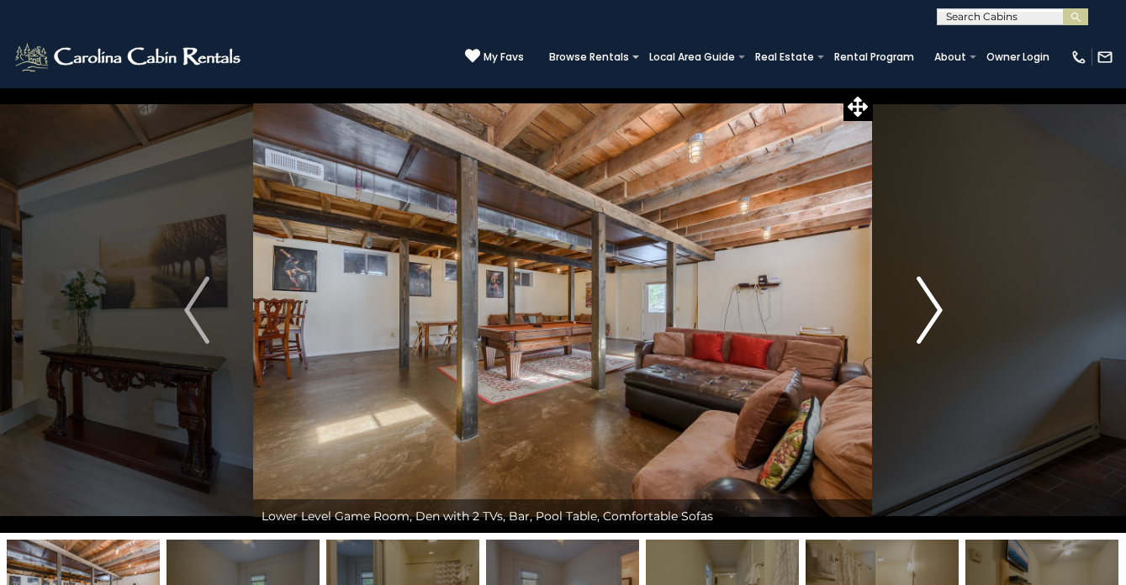
click at [923, 304] on img "Next" at bounding box center [929, 310] width 25 height 67
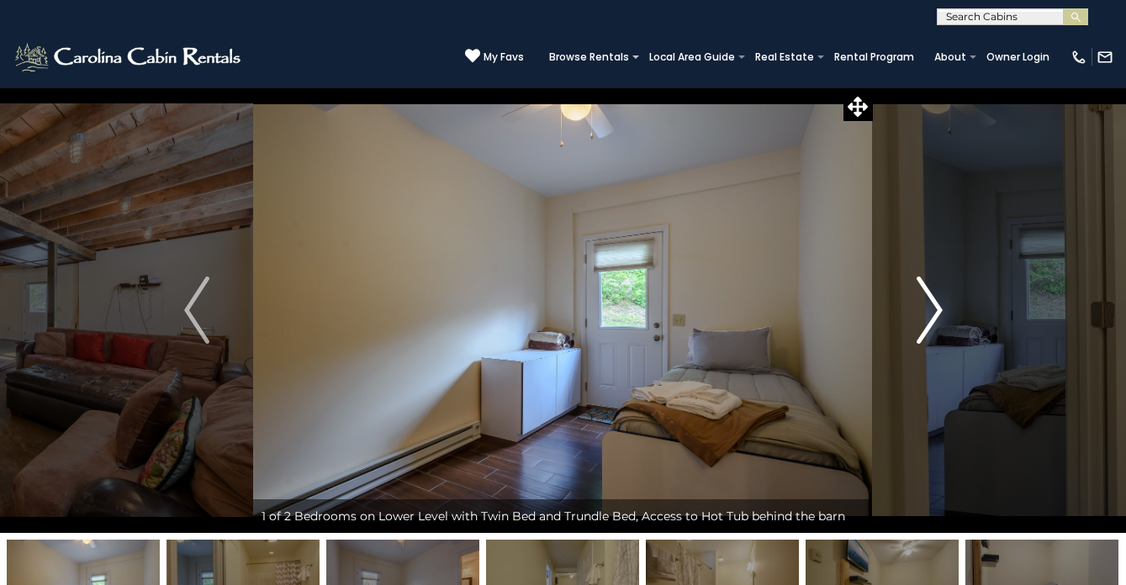
click at [923, 304] on img "Next" at bounding box center [929, 310] width 25 height 67
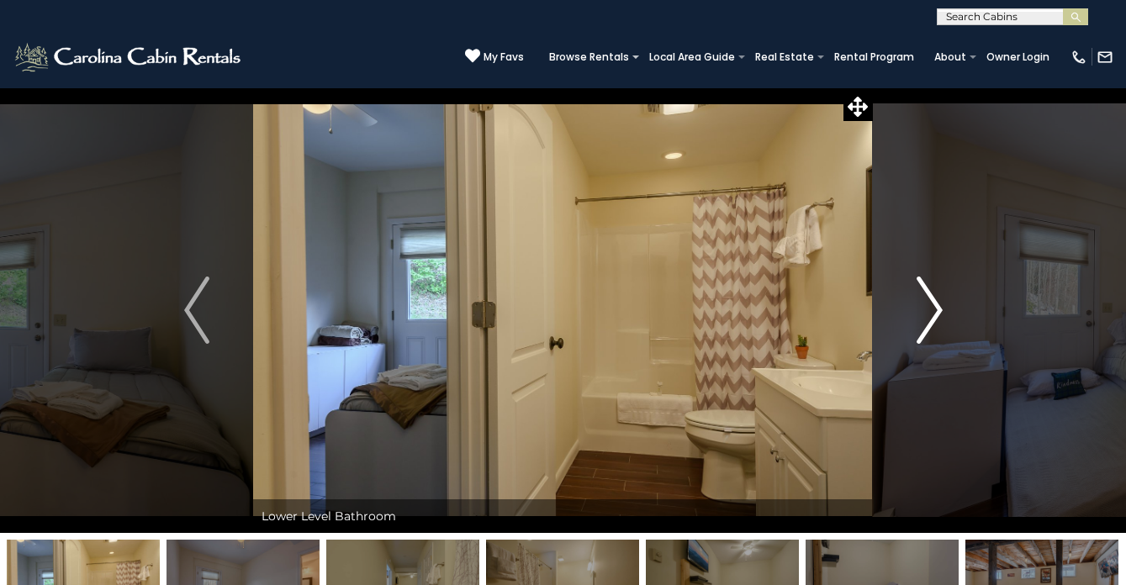
click at [923, 304] on img "Next" at bounding box center [929, 310] width 25 height 67
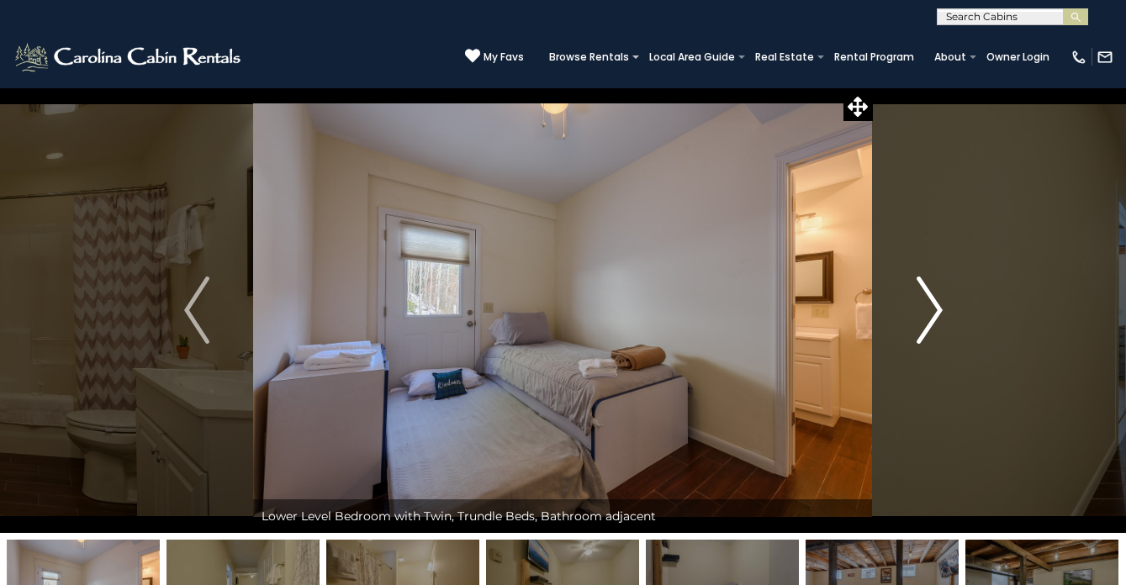
click at [923, 304] on img "Next" at bounding box center [929, 310] width 25 height 67
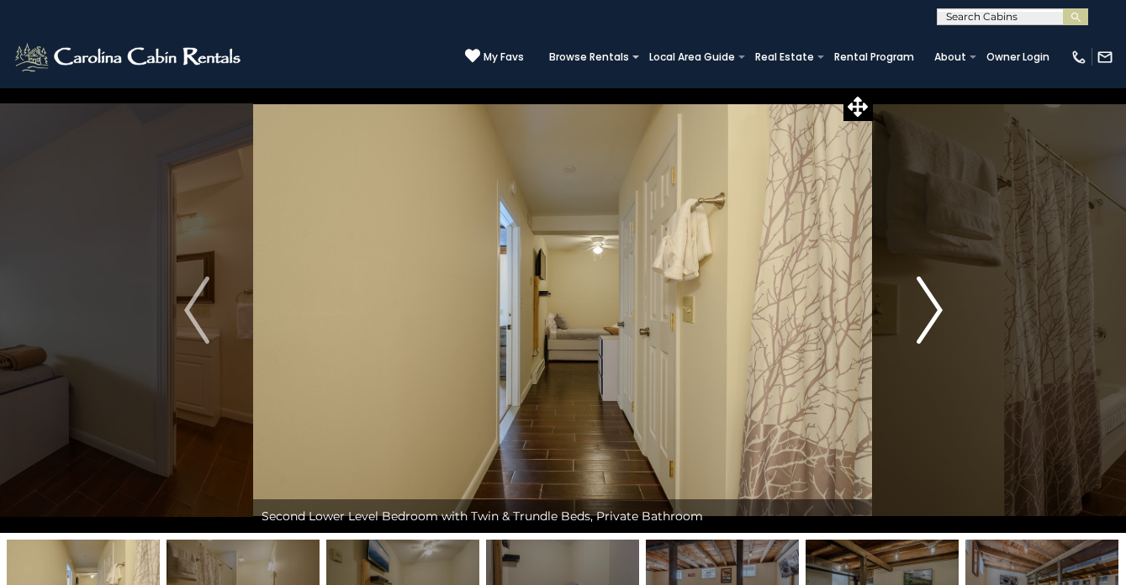
click at [923, 304] on img "Next" at bounding box center [929, 310] width 25 height 67
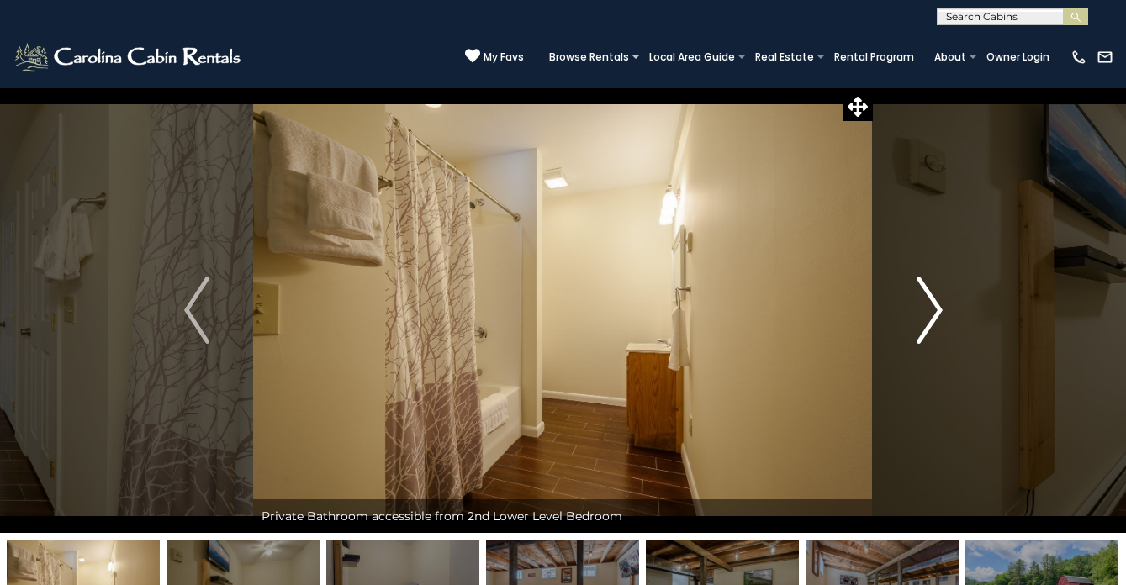
click at [923, 304] on img "Next" at bounding box center [929, 310] width 25 height 67
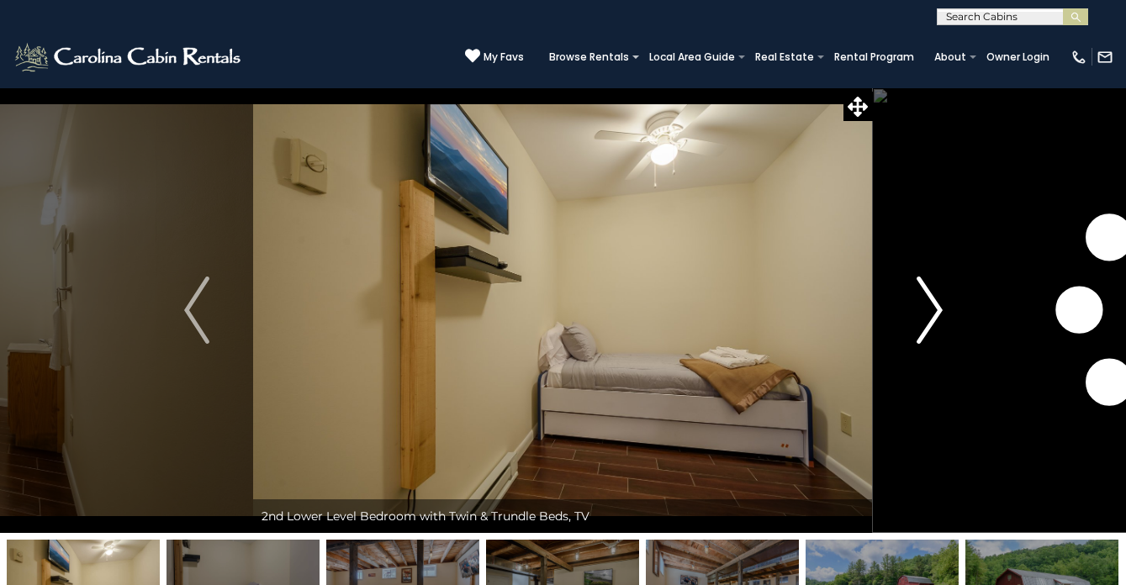
click at [923, 304] on img "Next" at bounding box center [929, 310] width 25 height 67
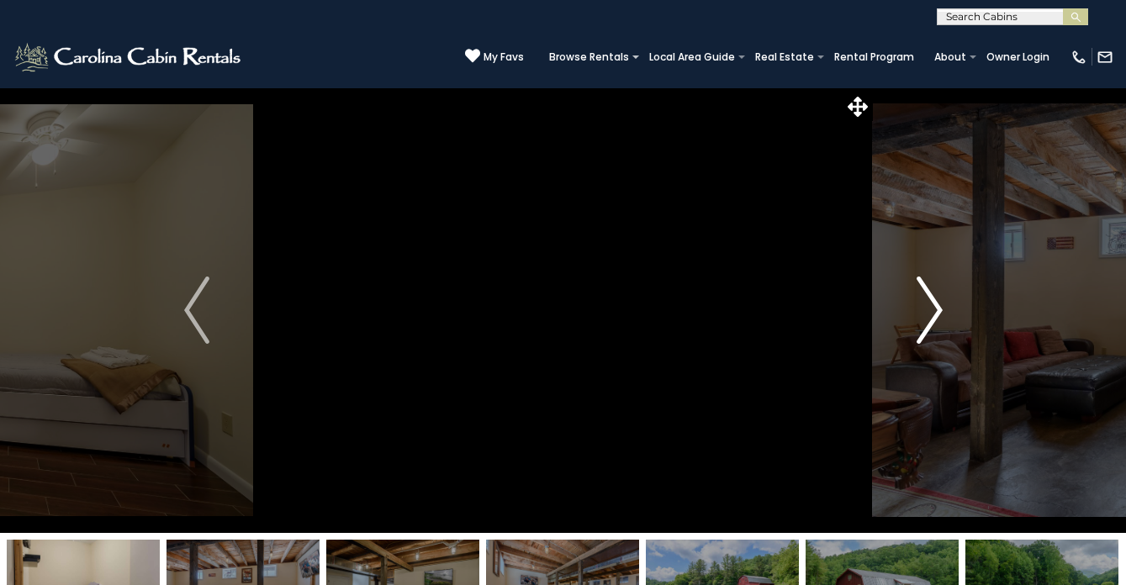
click at [923, 304] on img "Next" at bounding box center [929, 310] width 25 height 67
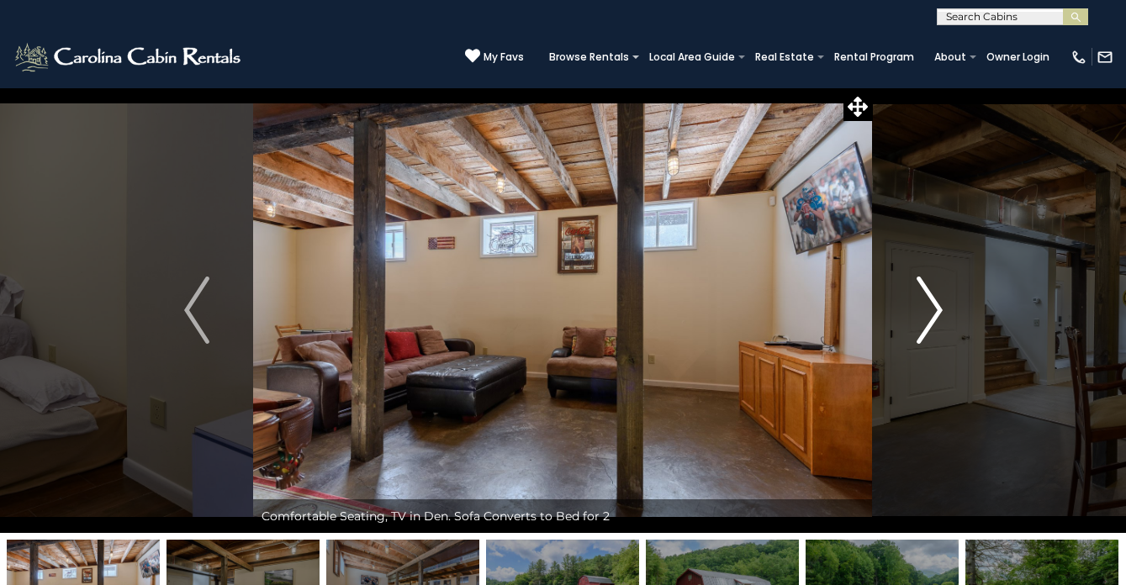
click at [923, 304] on img "Next" at bounding box center [929, 310] width 25 height 67
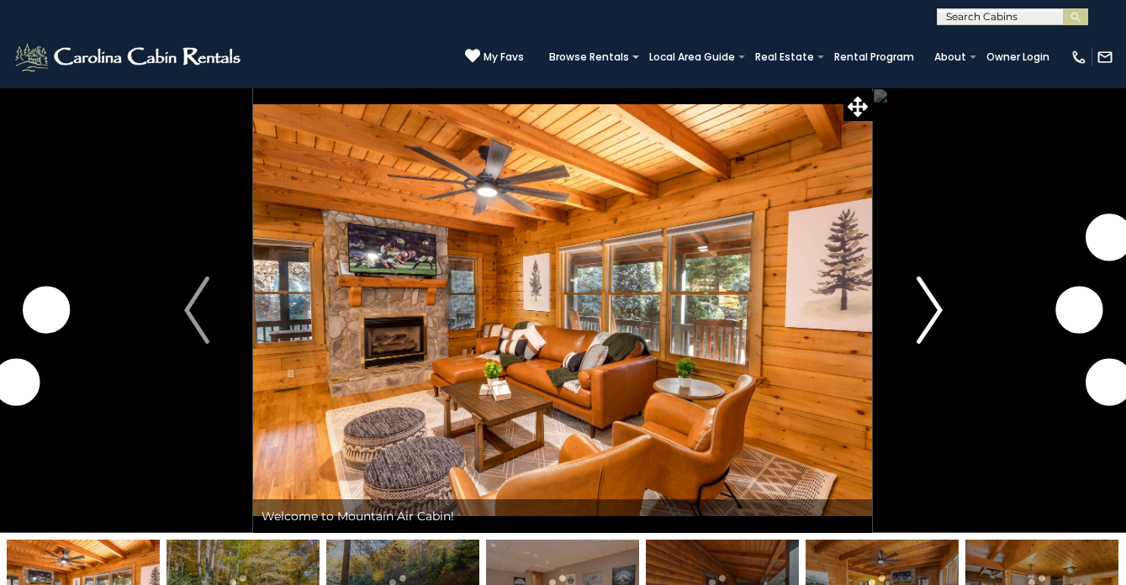
click at [935, 302] on img "Next" at bounding box center [929, 310] width 25 height 67
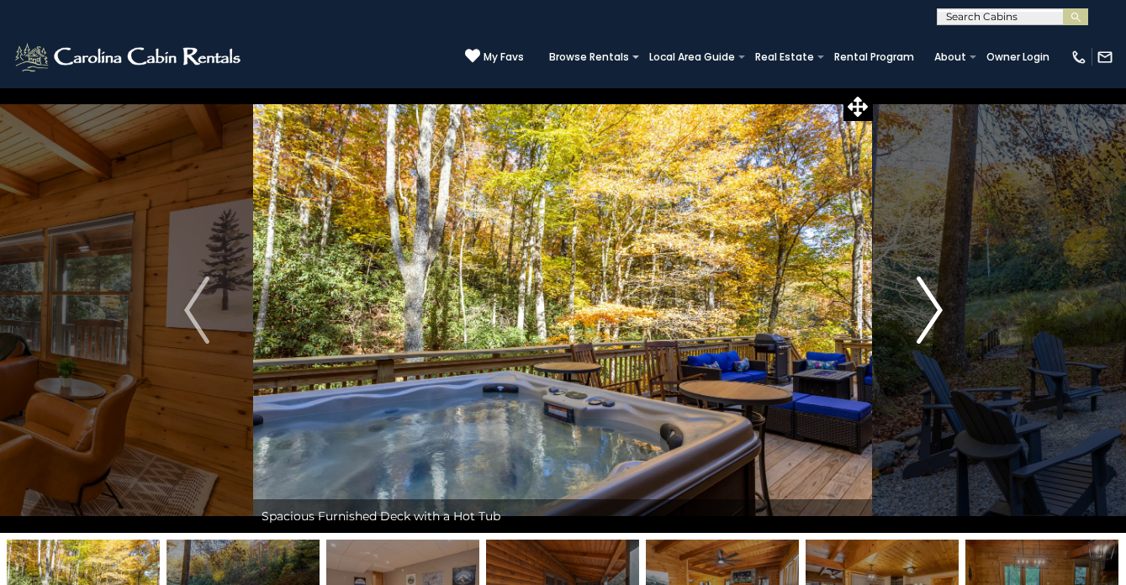
click at [935, 302] on img "Next" at bounding box center [929, 310] width 25 height 67
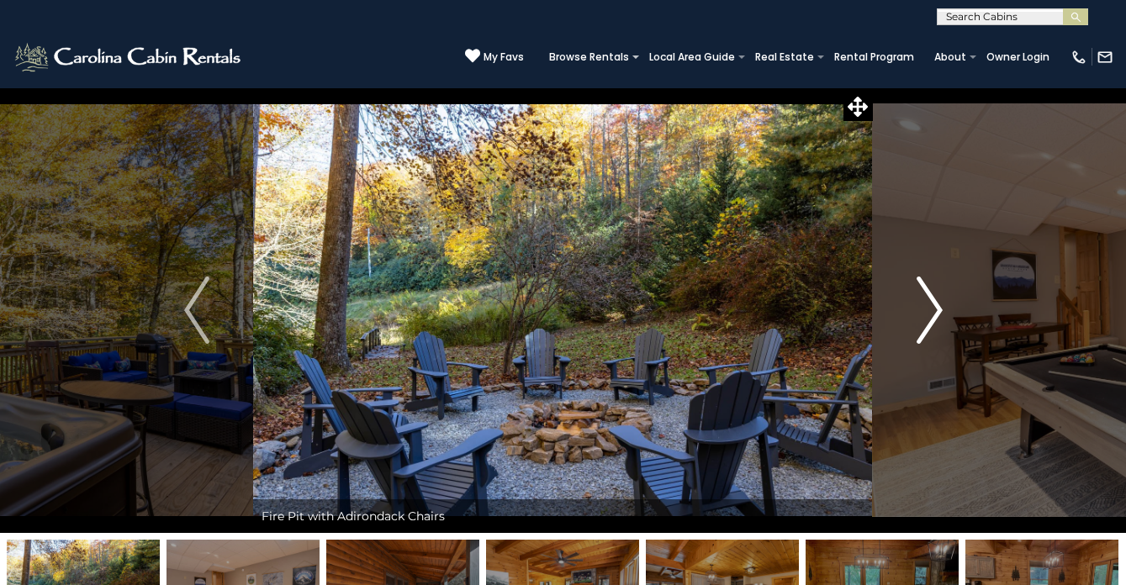
click at [935, 302] on img "Next" at bounding box center [929, 310] width 25 height 67
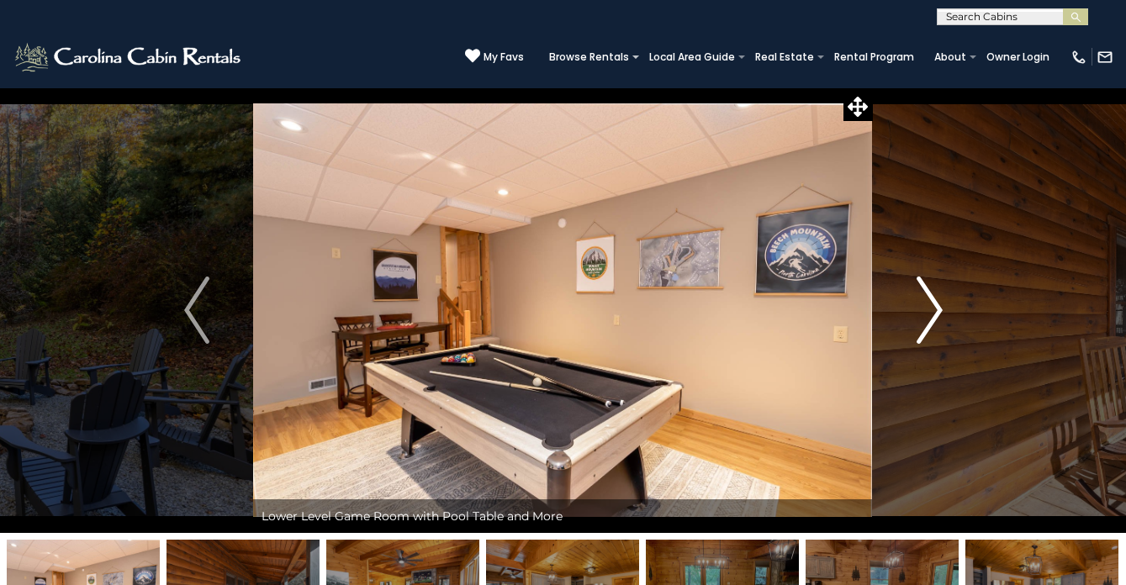
click at [935, 302] on img "Next" at bounding box center [929, 310] width 25 height 67
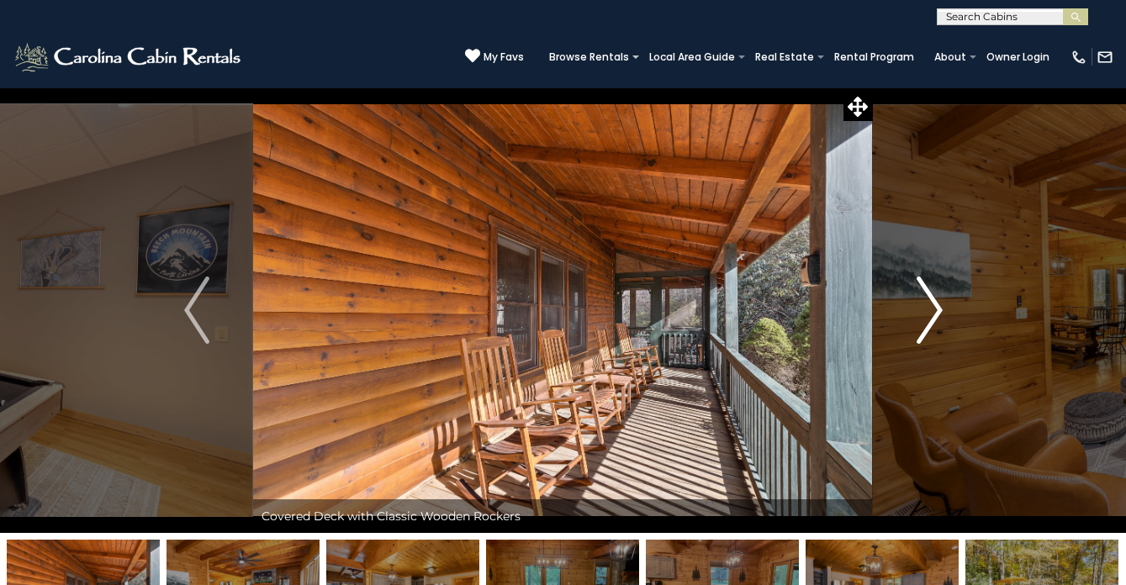
click at [935, 302] on img "Next" at bounding box center [929, 310] width 25 height 67
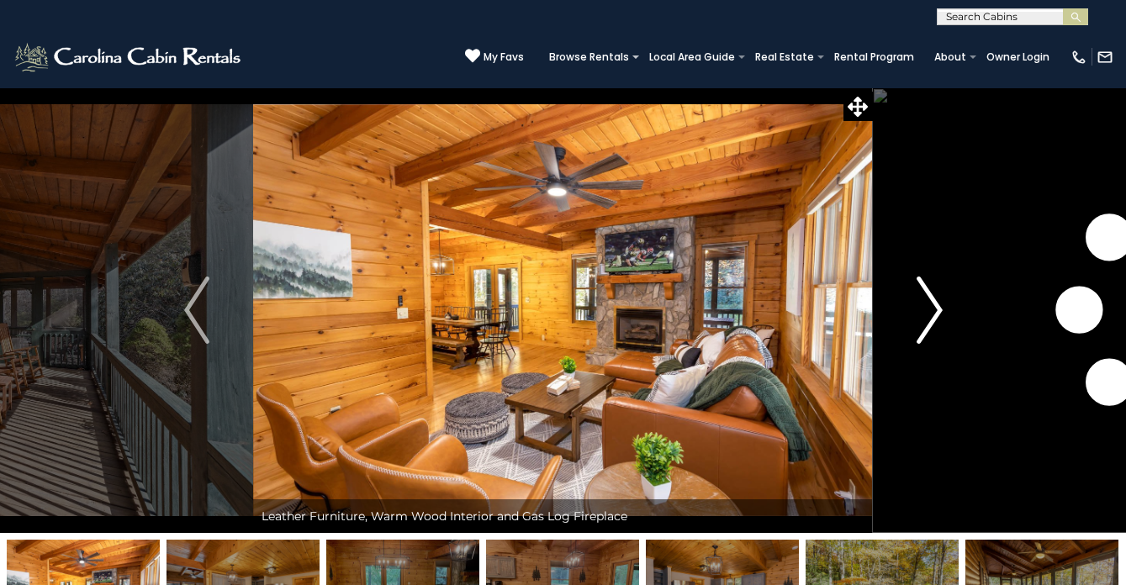
click at [935, 302] on img "Next" at bounding box center [929, 310] width 25 height 67
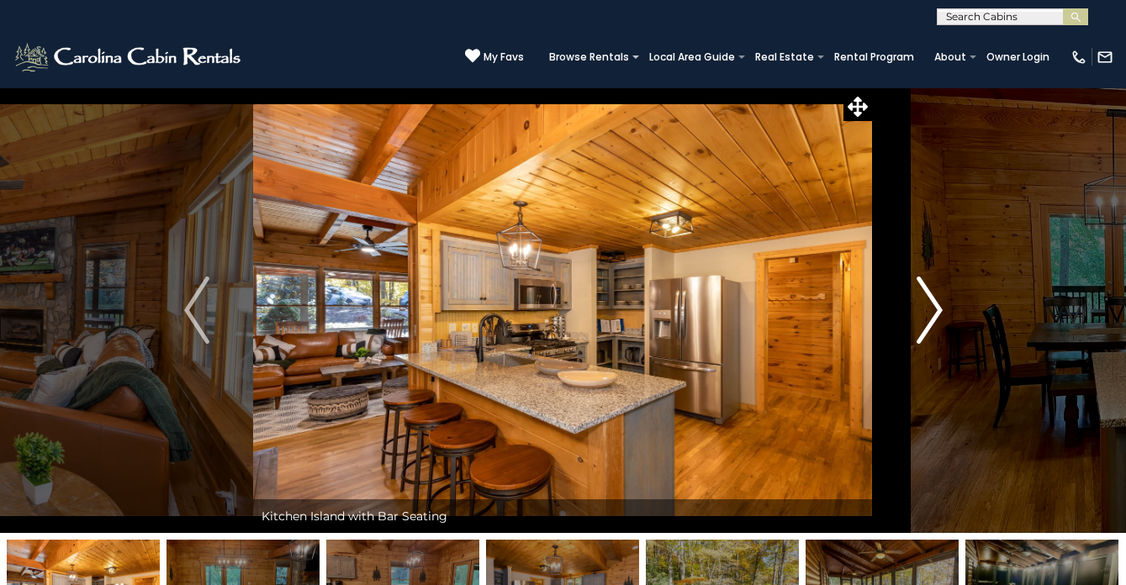
click at [935, 302] on img "Next" at bounding box center [929, 310] width 25 height 67
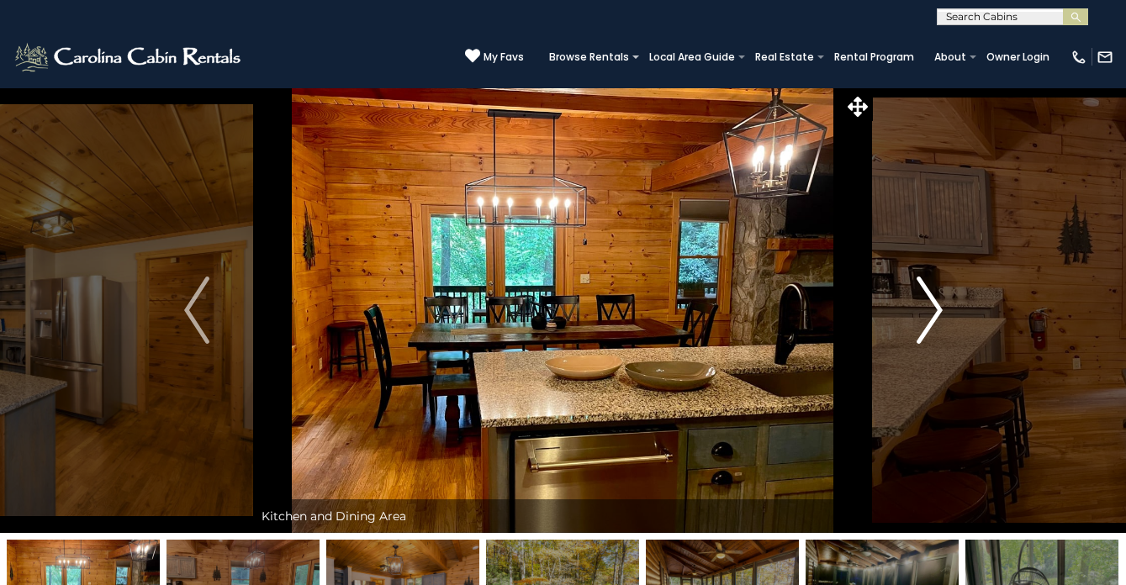
click at [935, 302] on img "Next" at bounding box center [929, 310] width 25 height 67
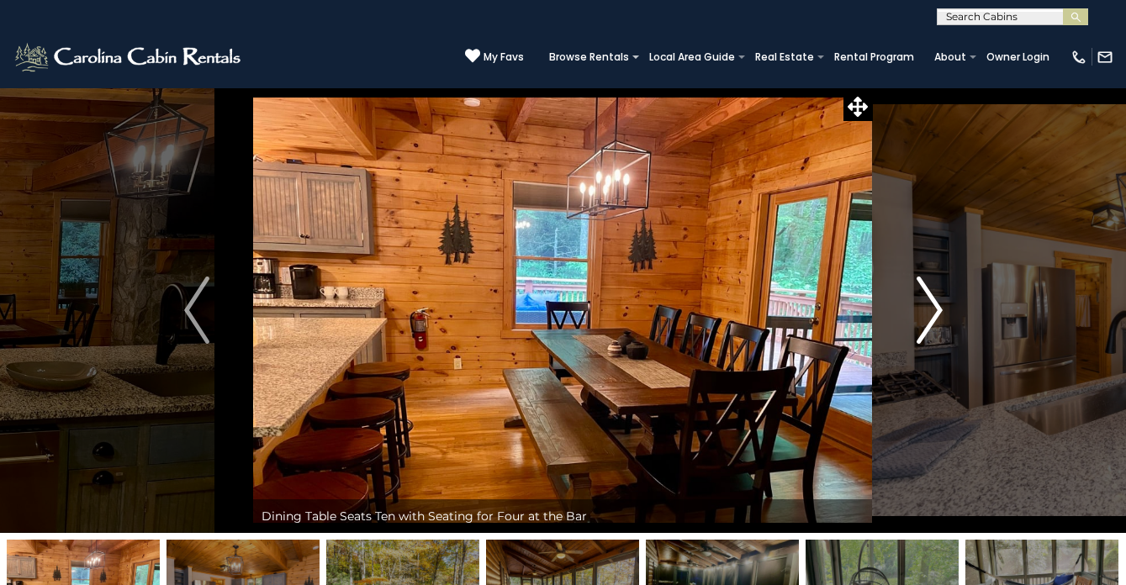
click at [935, 302] on img "Next" at bounding box center [929, 310] width 25 height 67
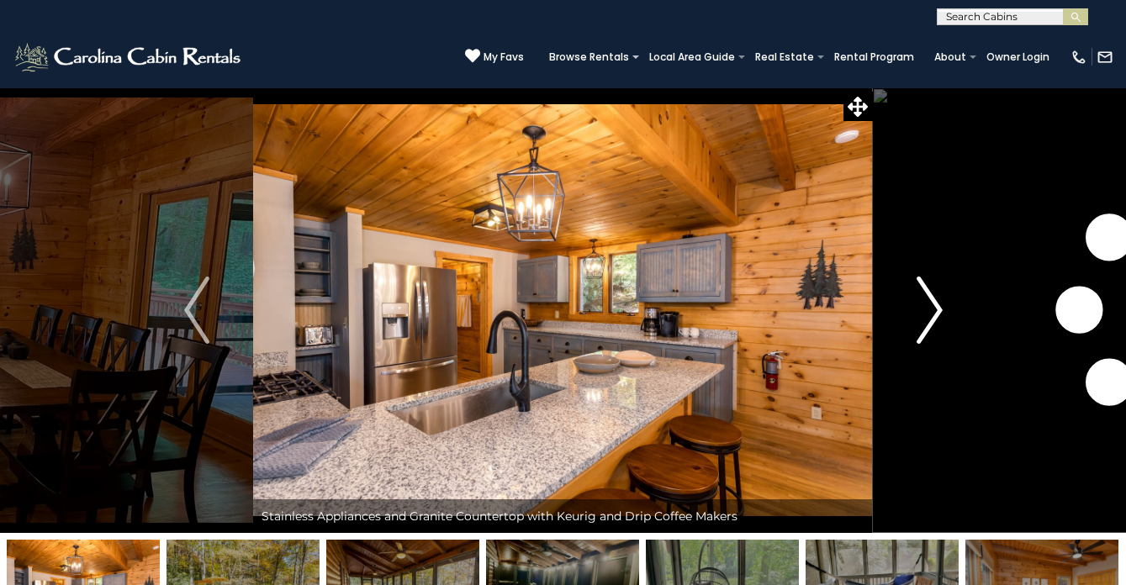
click at [935, 302] on img "Next" at bounding box center [929, 310] width 25 height 67
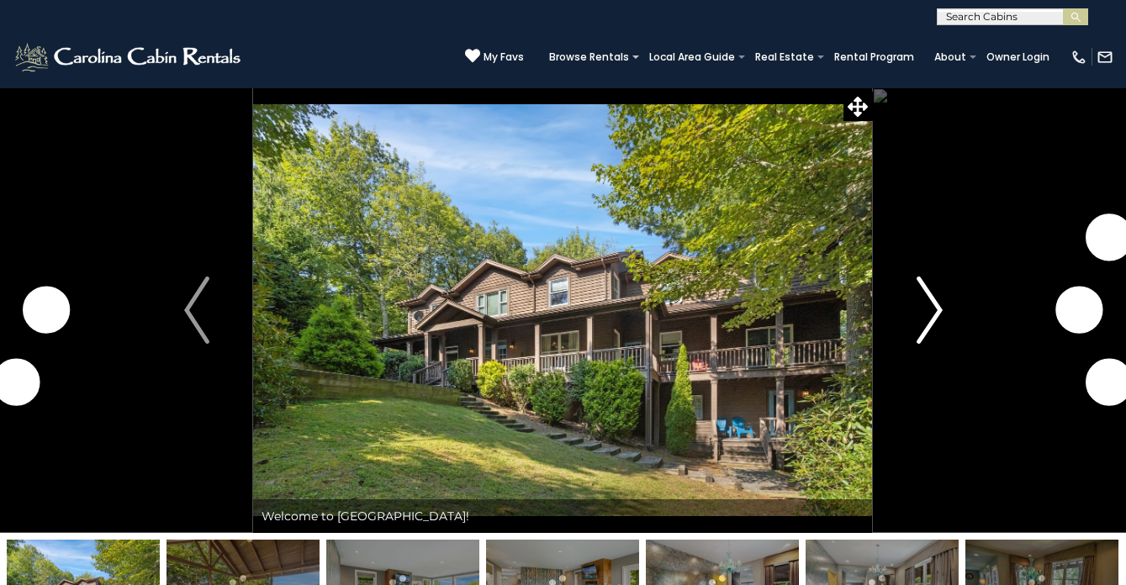
click at [920, 314] on img "Next" at bounding box center [929, 310] width 25 height 67
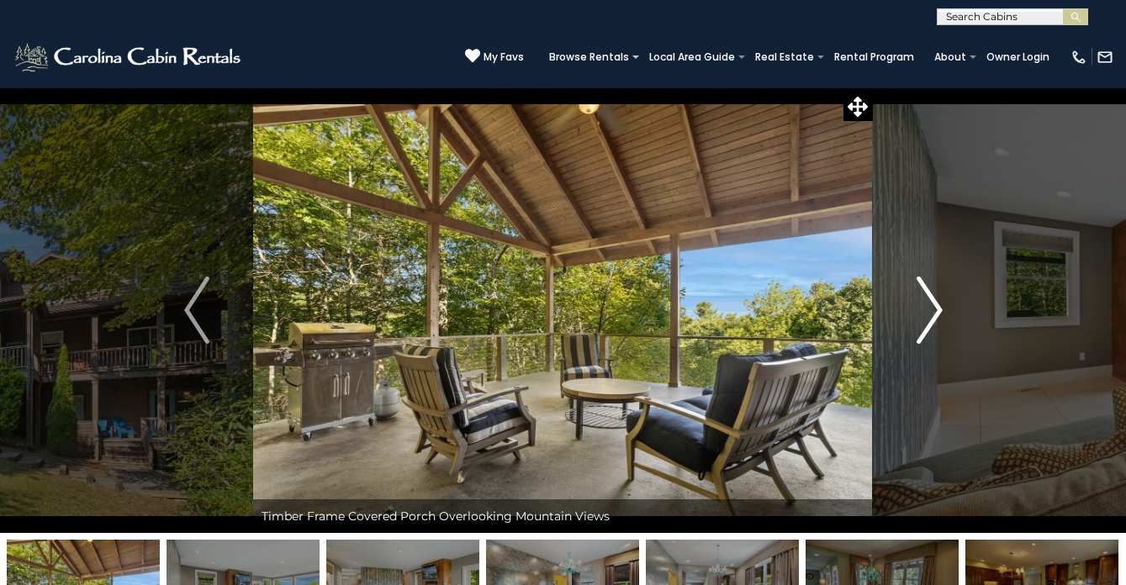
click at [920, 314] on img "Next" at bounding box center [929, 310] width 25 height 67
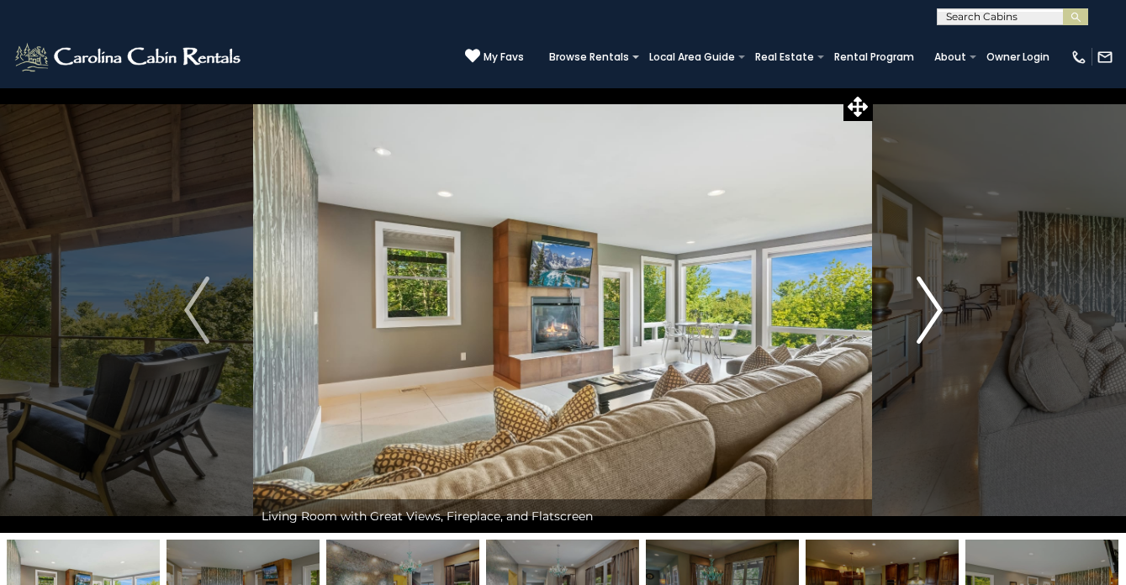
click at [920, 314] on img "Next" at bounding box center [929, 310] width 25 height 67
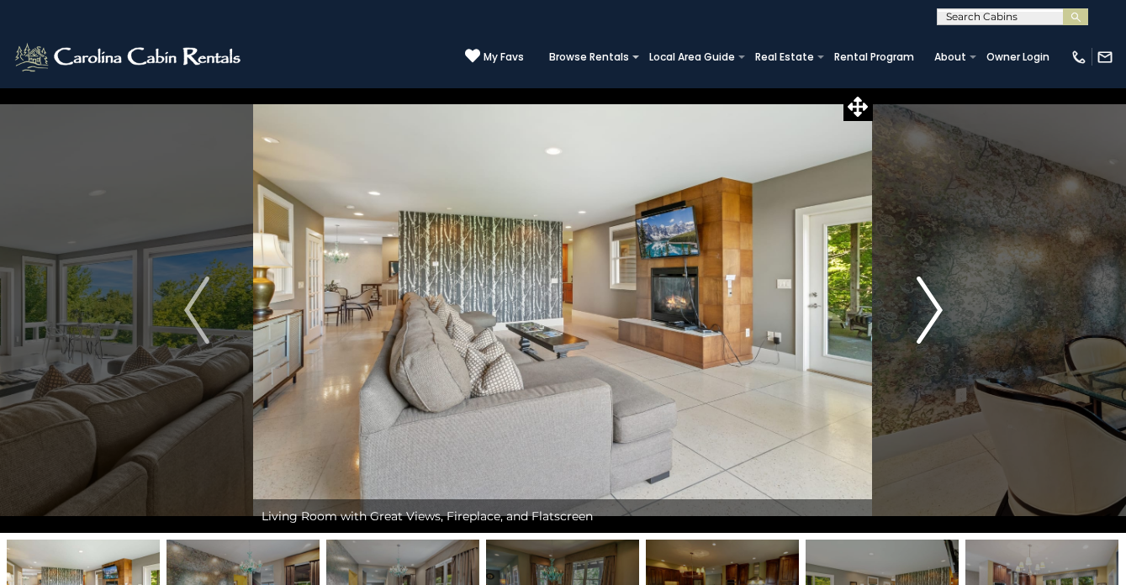
click at [920, 314] on img "Next" at bounding box center [929, 310] width 25 height 67
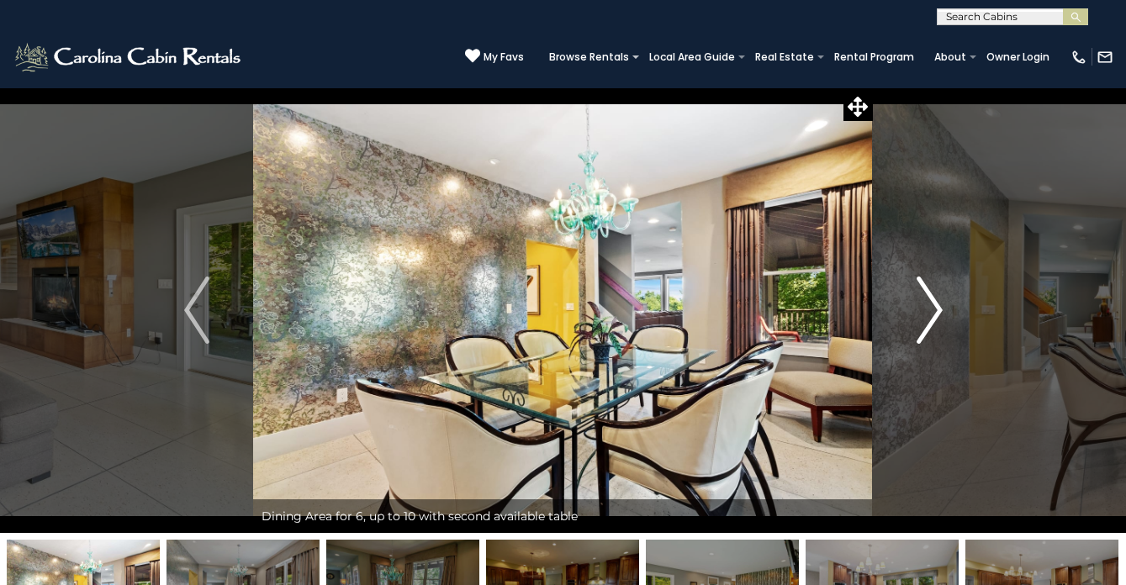
click at [920, 314] on img "Next" at bounding box center [929, 310] width 25 height 67
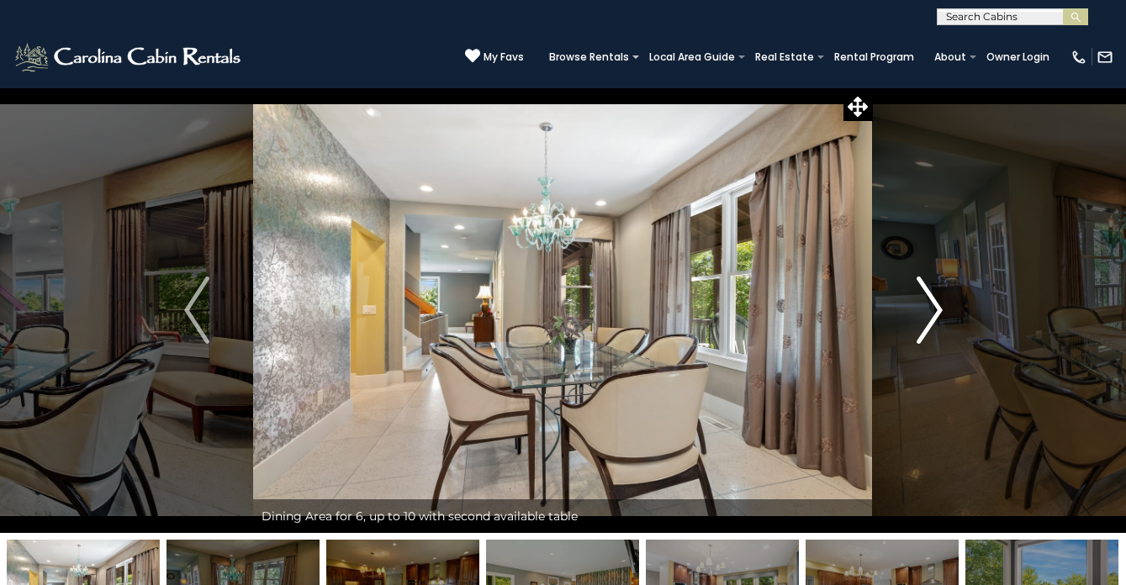
click at [920, 314] on img "Next" at bounding box center [929, 310] width 25 height 67
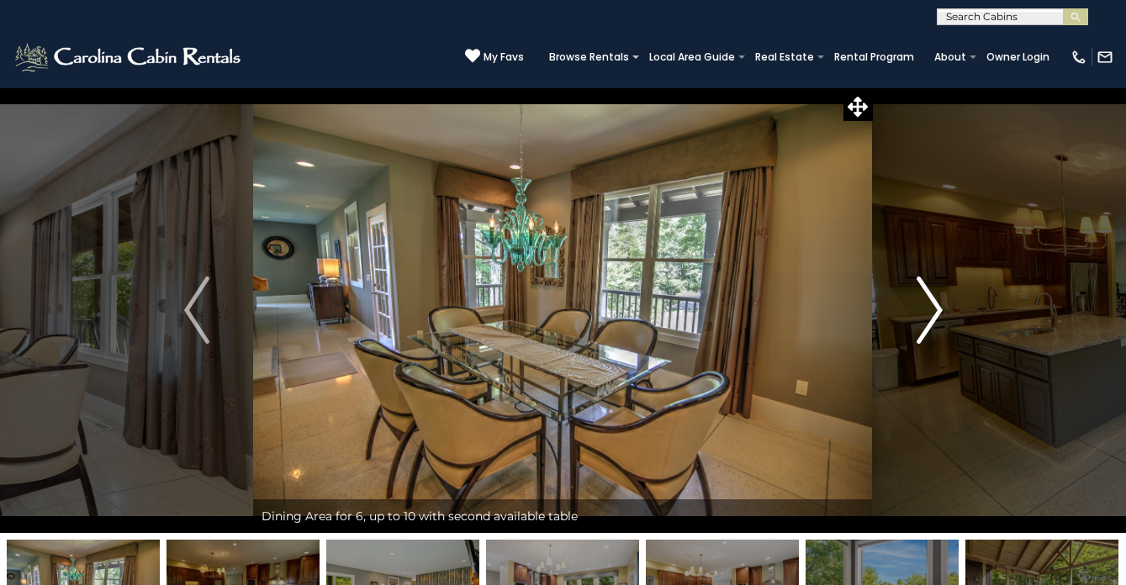
click at [920, 314] on img "Next" at bounding box center [929, 310] width 25 height 67
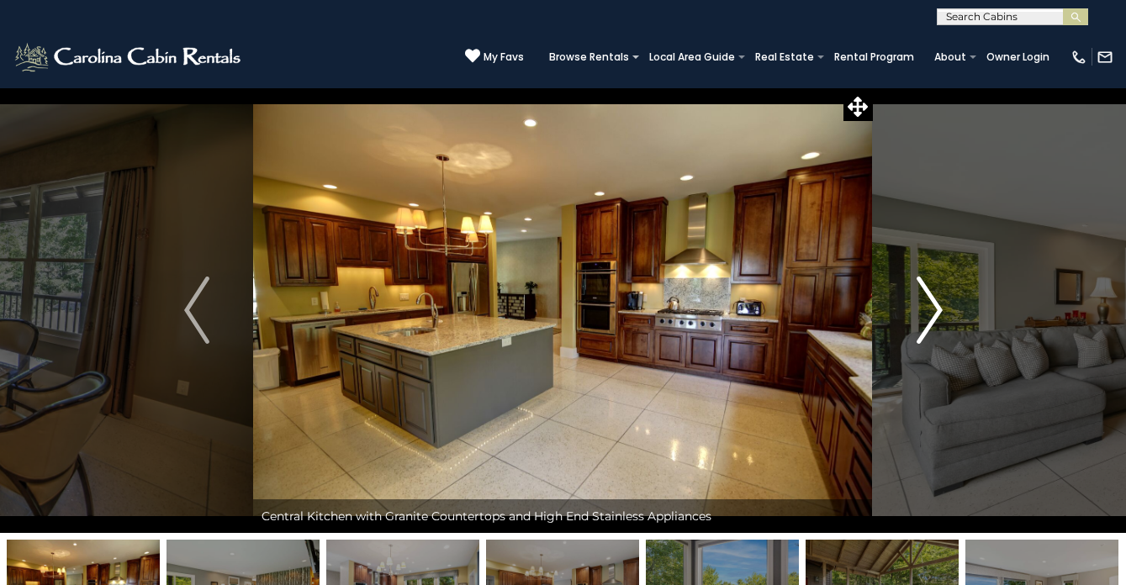
click at [920, 314] on img "Next" at bounding box center [929, 310] width 25 height 67
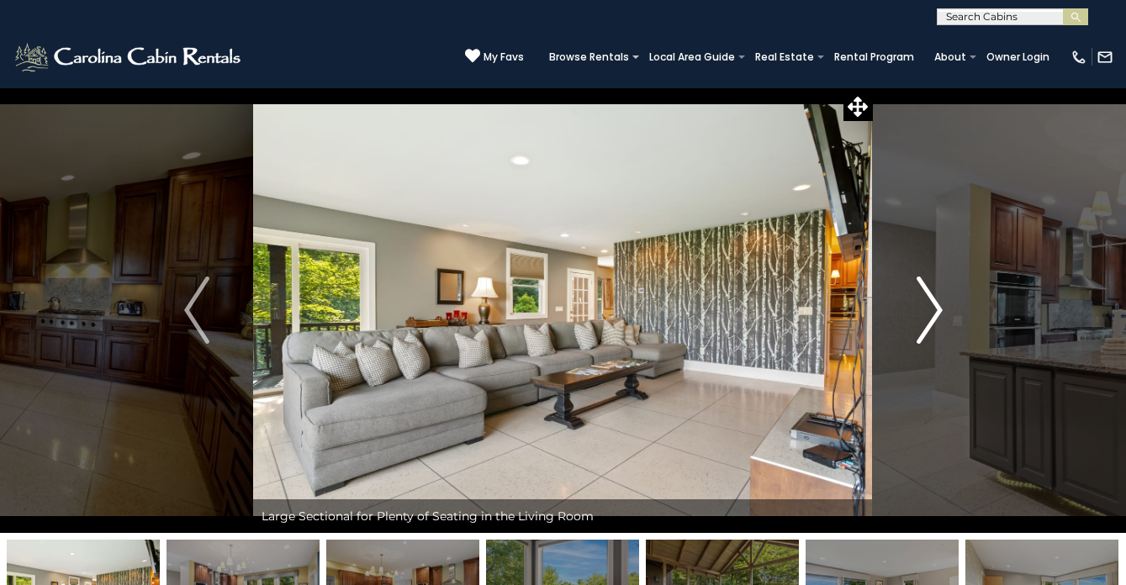
click at [920, 314] on img "Next" at bounding box center [929, 310] width 25 height 67
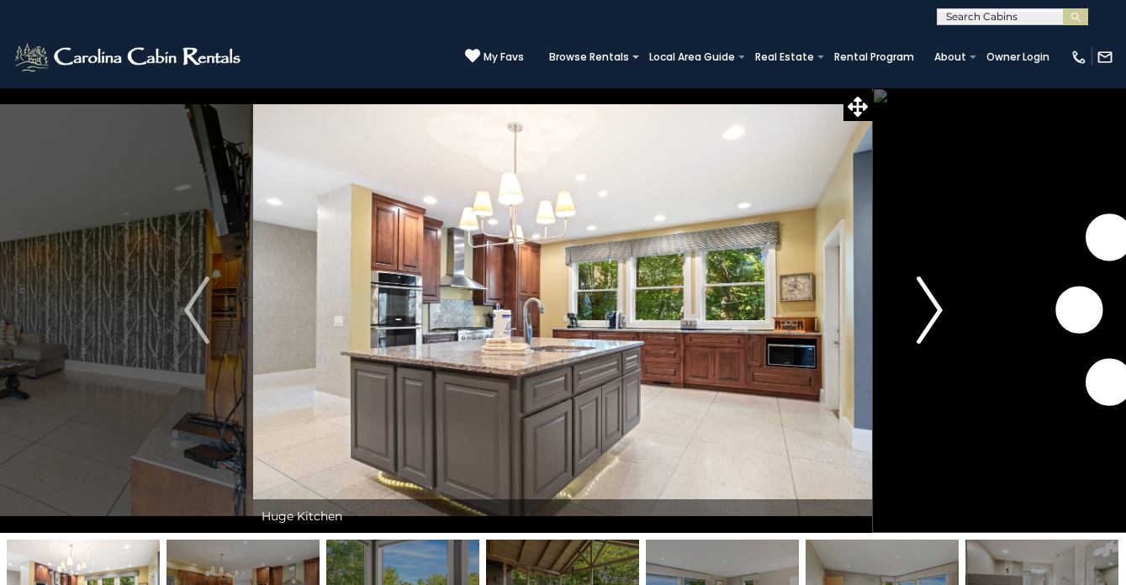
click at [920, 314] on img "Next" at bounding box center [929, 310] width 25 height 67
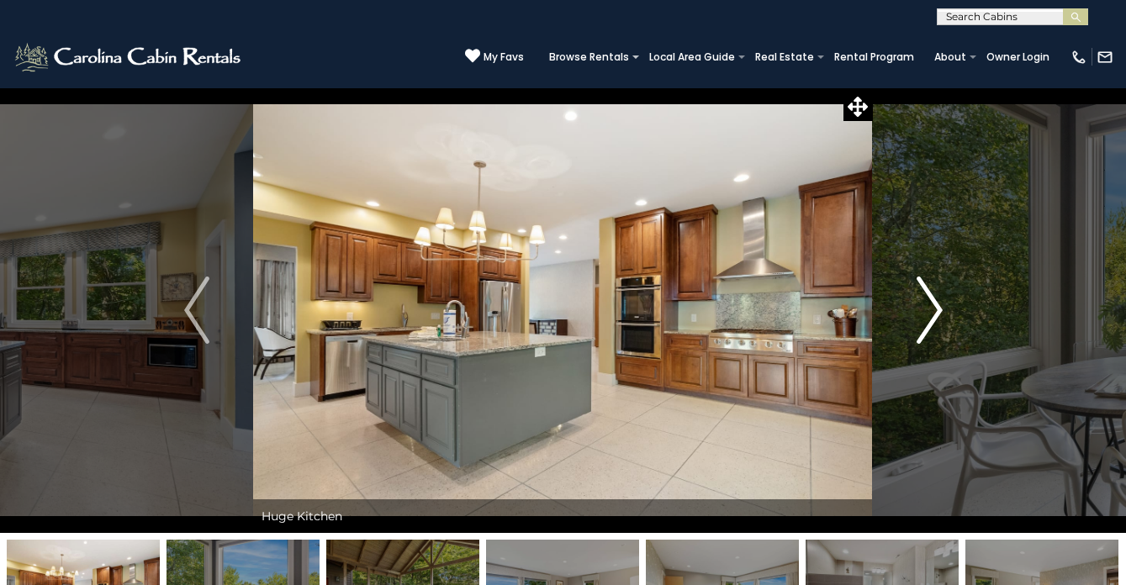
click at [920, 314] on img "Next" at bounding box center [929, 310] width 25 height 67
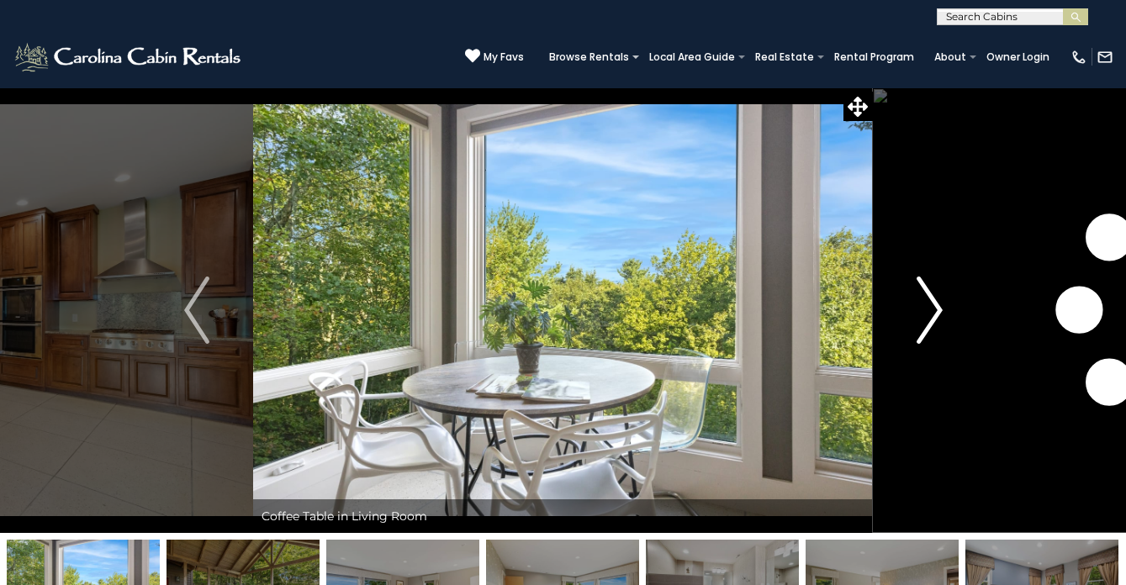
click at [920, 314] on img "Next" at bounding box center [929, 310] width 25 height 67
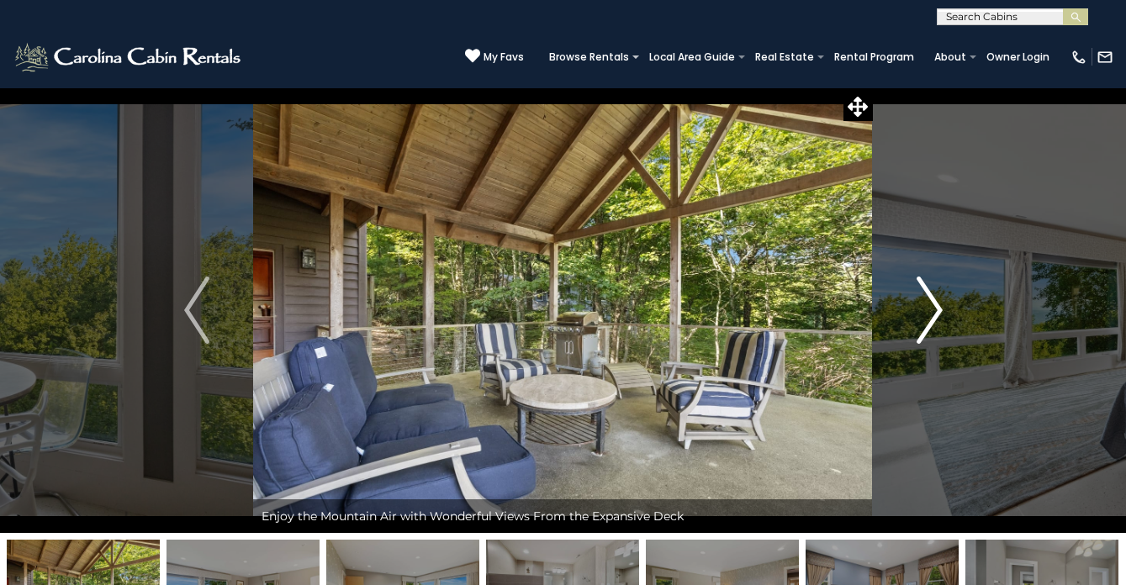
click at [920, 314] on img "Next" at bounding box center [929, 310] width 25 height 67
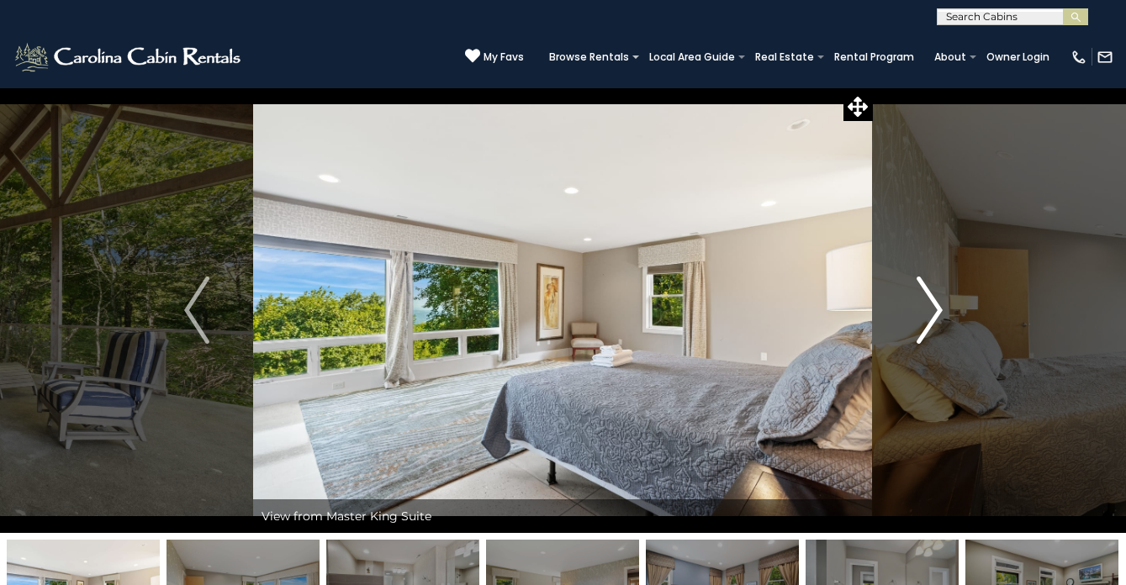
click at [920, 314] on img "Next" at bounding box center [929, 310] width 25 height 67
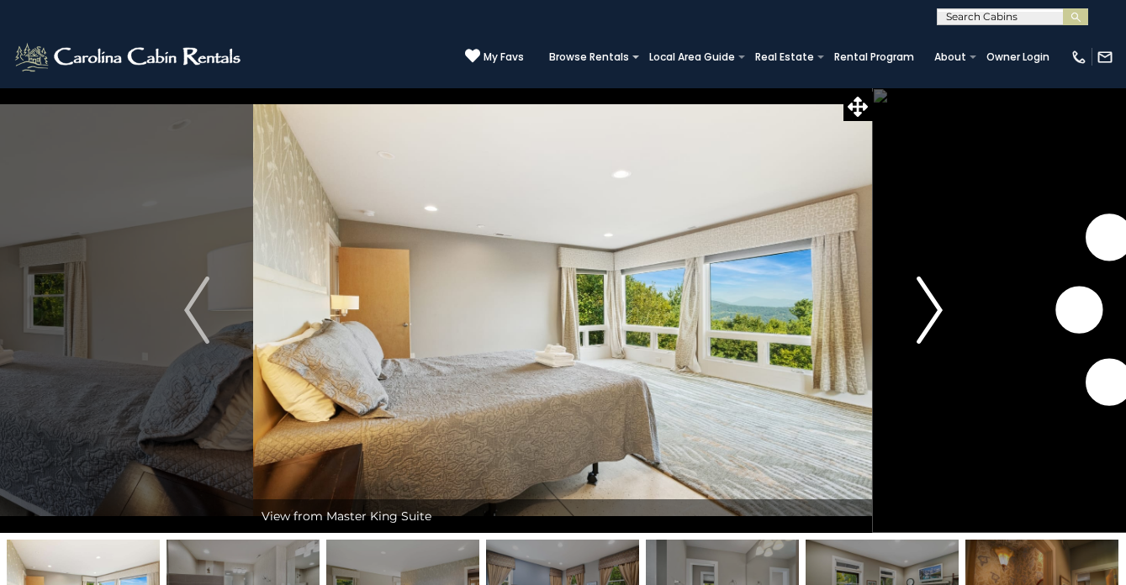
click at [920, 314] on img "Next" at bounding box center [929, 310] width 25 height 67
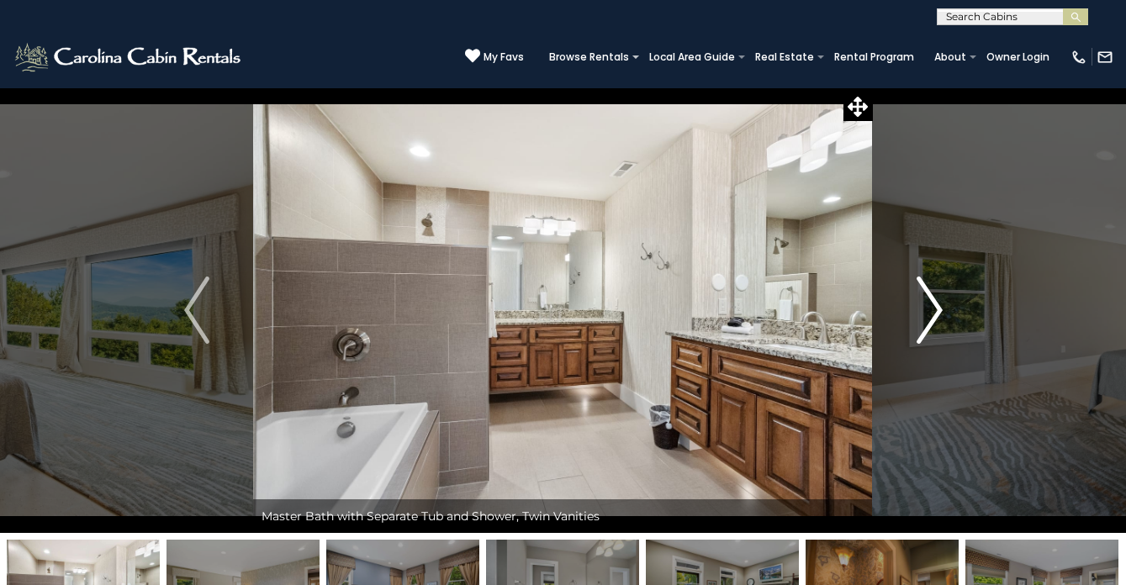
click at [920, 314] on img "Next" at bounding box center [929, 310] width 25 height 67
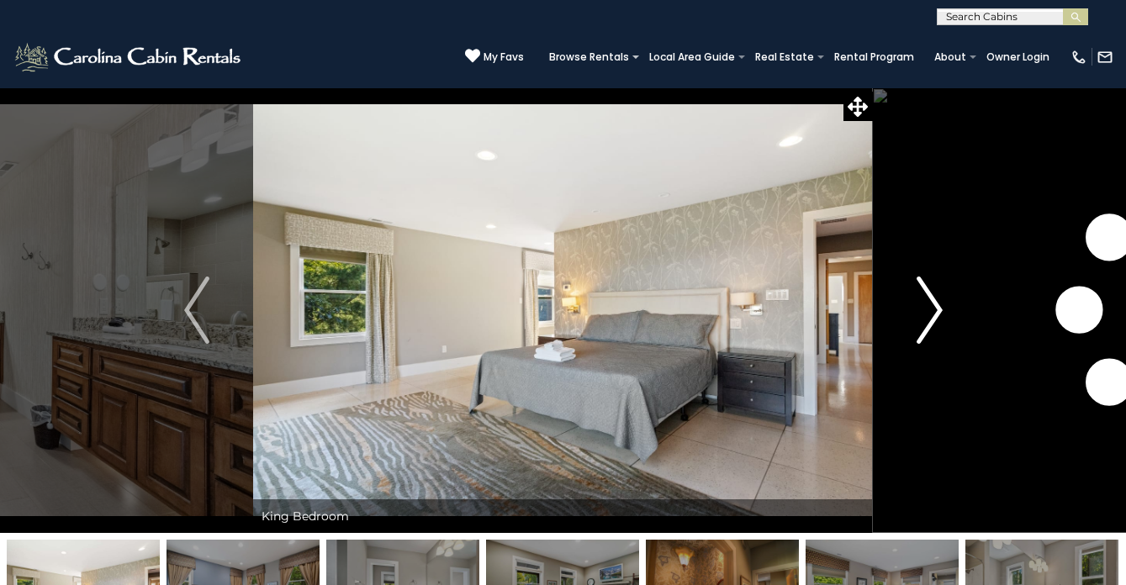
click at [920, 314] on img "Next" at bounding box center [929, 310] width 25 height 67
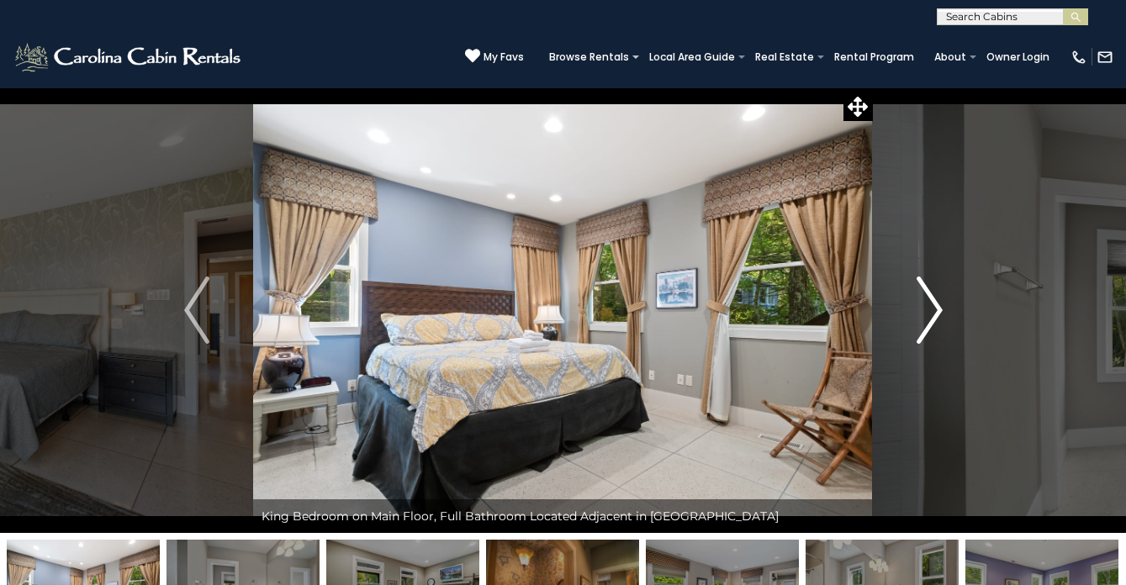
click at [920, 314] on img "Next" at bounding box center [929, 310] width 25 height 67
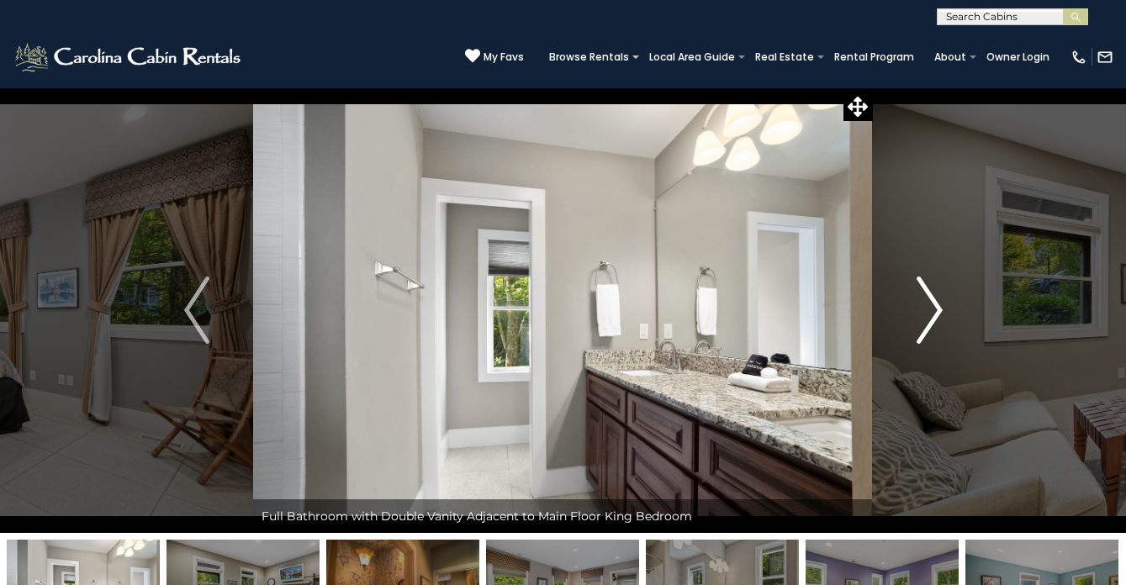
click at [920, 314] on img "Next" at bounding box center [929, 310] width 25 height 67
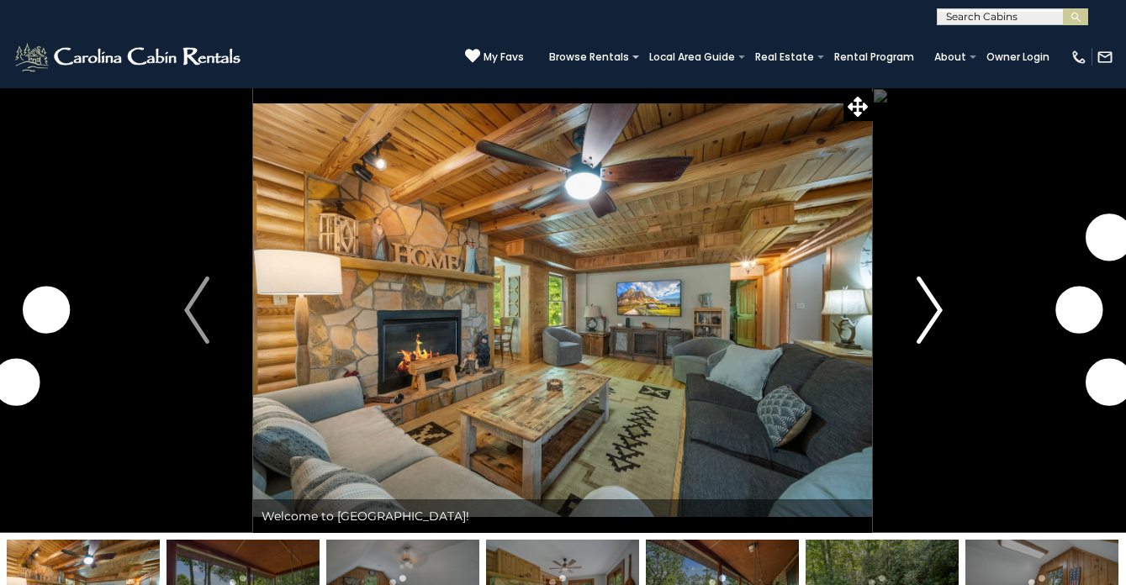
click at [924, 312] on img "Next" at bounding box center [929, 310] width 25 height 67
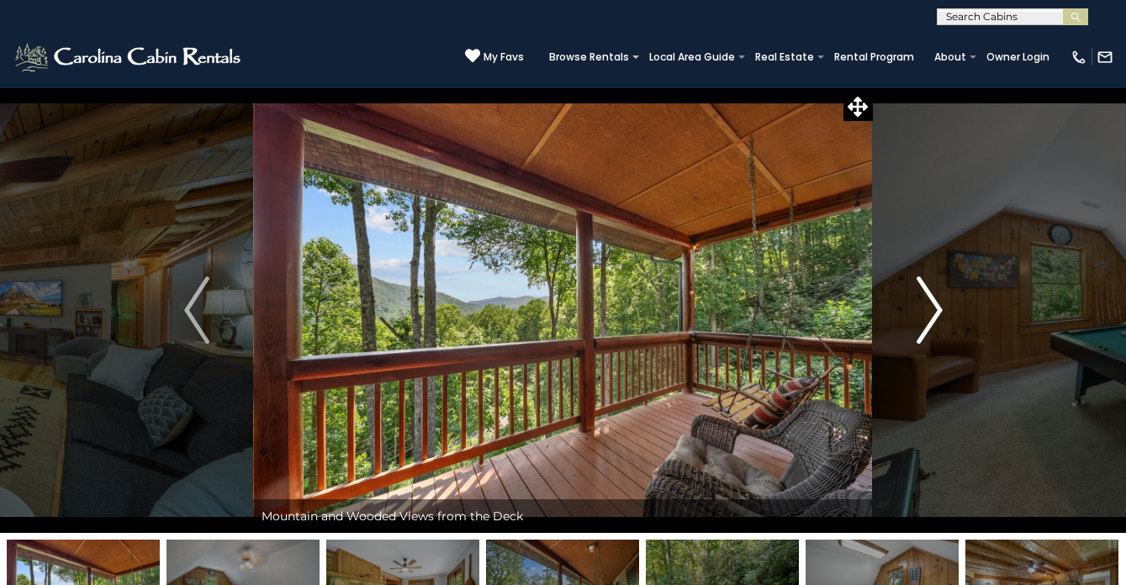
click at [924, 312] on img "Next" at bounding box center [929, 310] width 25 height 67
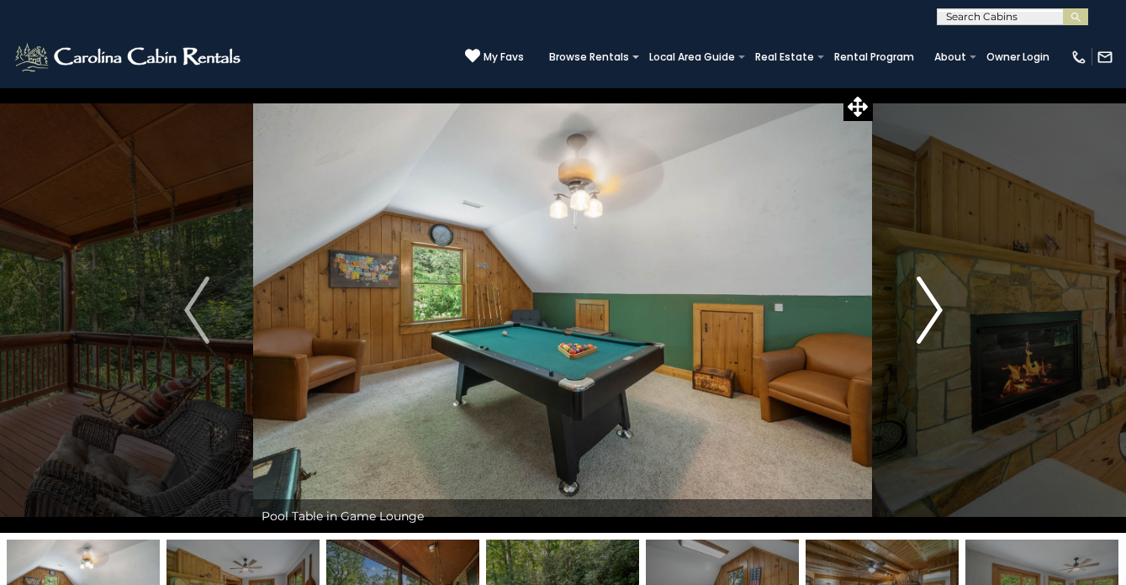
click at [924, 312] on img "Next" at bounding box center [929, 310] width 25 height 67
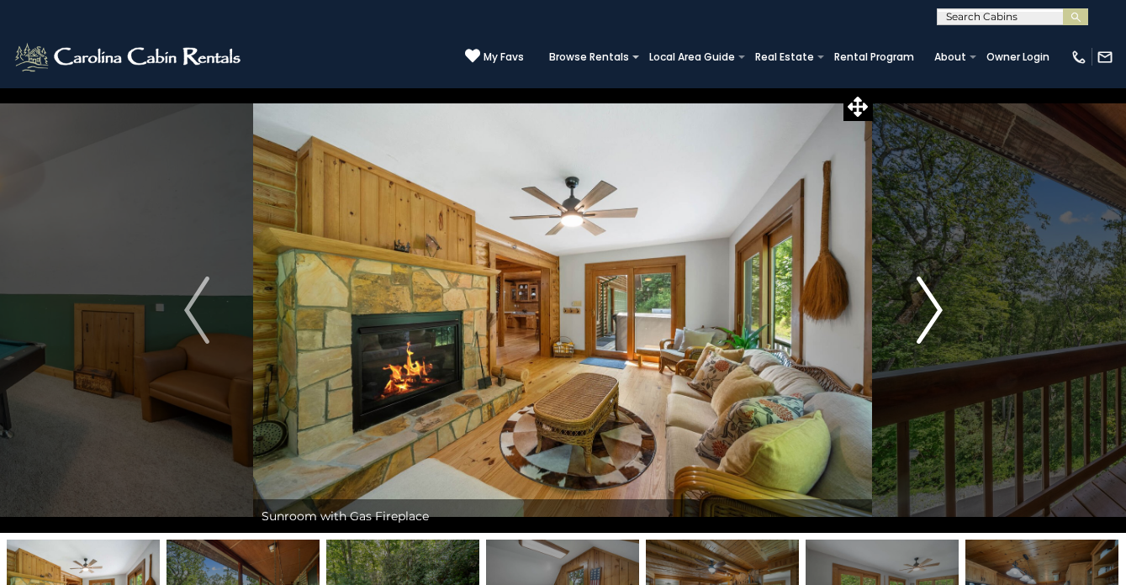
click at [924, 312] on img "Next" at bounding box center [929, 310] width 25 height 67
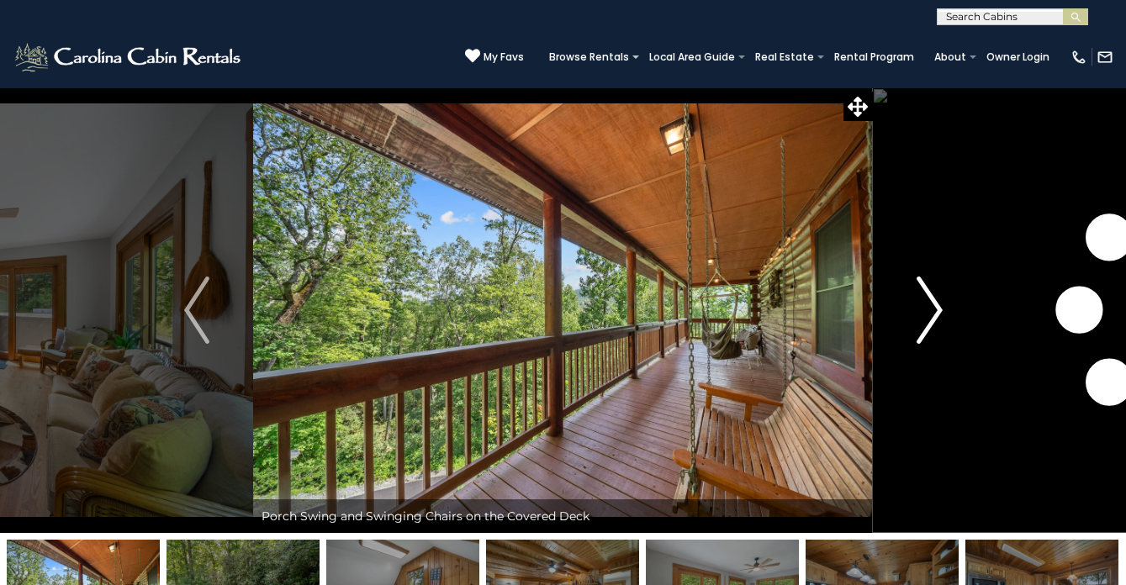
click at [924, 312] on img "Next" at bounding box center [929, 310] width 25 height 67
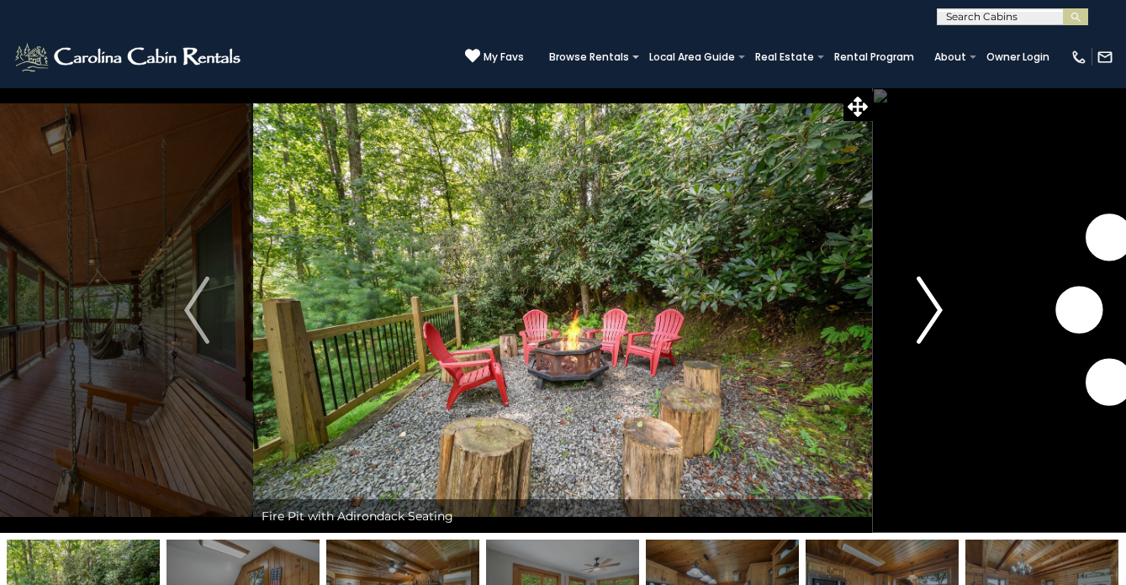
click at [924, 312] on img "Next" at bounding box center [929, 310] width 25 height 67
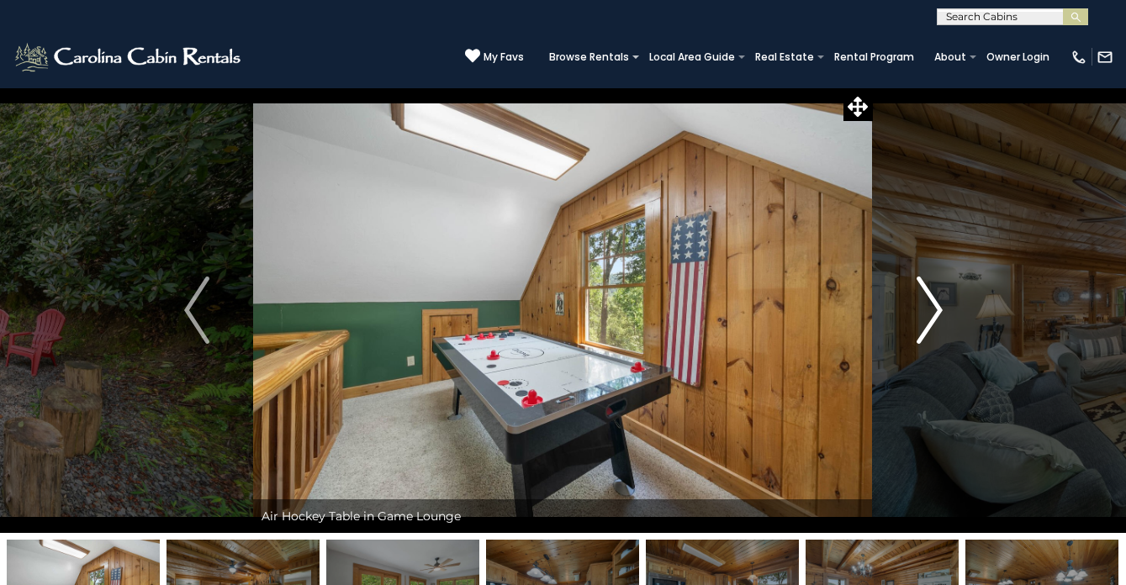
click at [924, 312] on img "Next" at bounding box center [929, 310] width 25 height 67
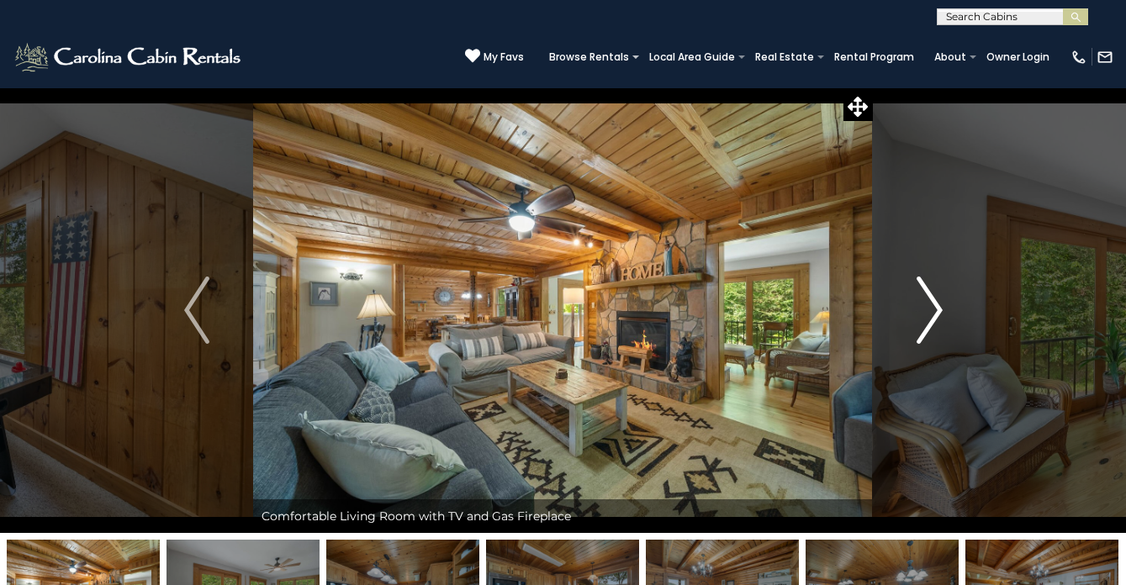
click at [924, 312] on img "Next" at bounding box center [929, 310] width 25 height 67
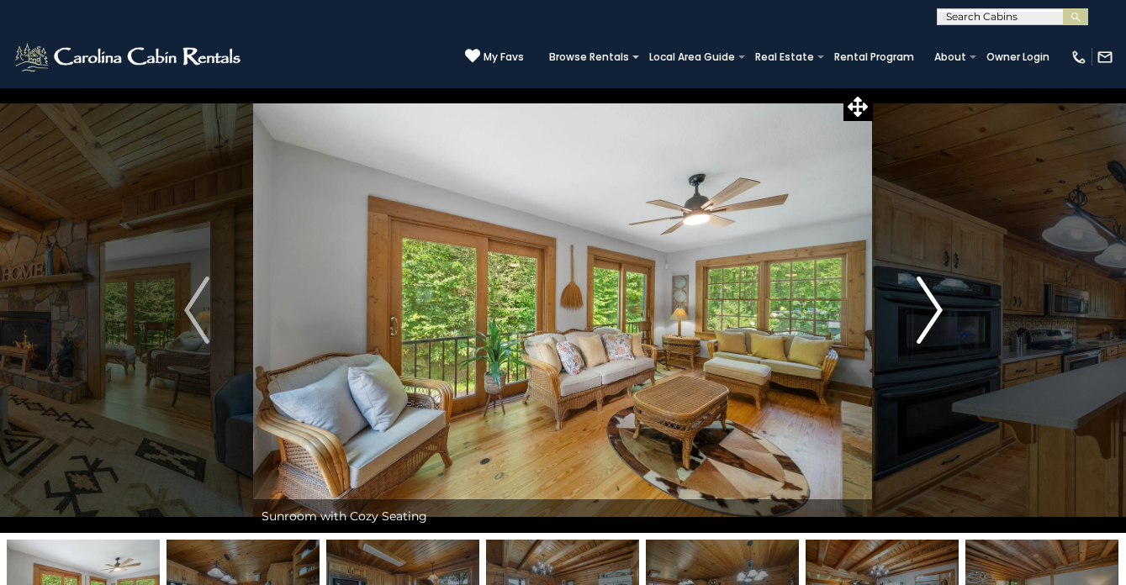
click at [924, 312] on img "Next" at bounding box center [929, 310] width 25 height 67
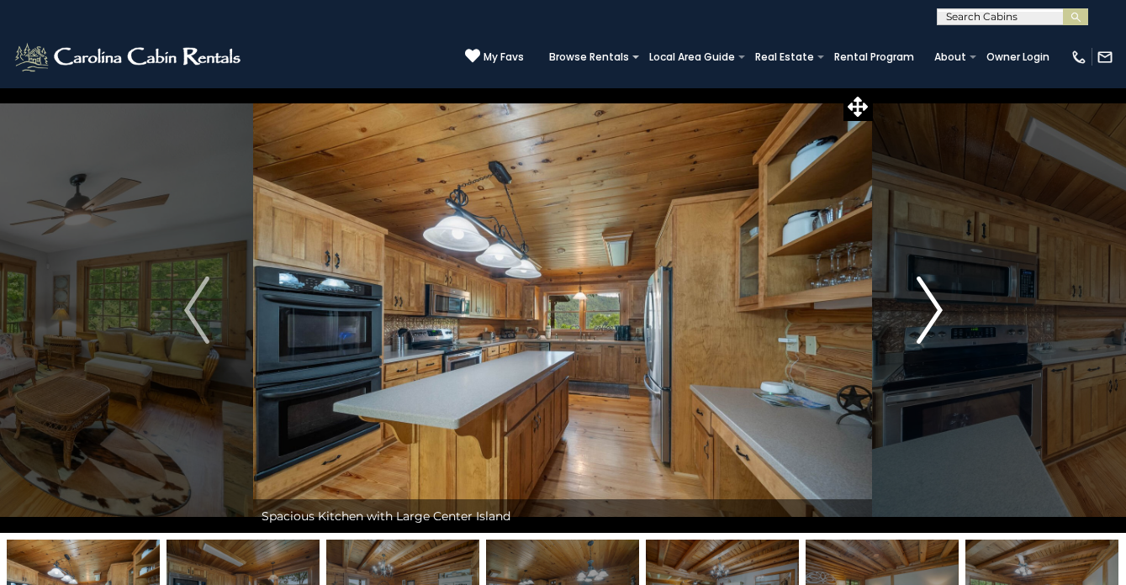
click at [924, 312] on img "Next" at bounding box center [929, 310] width 25 height 67
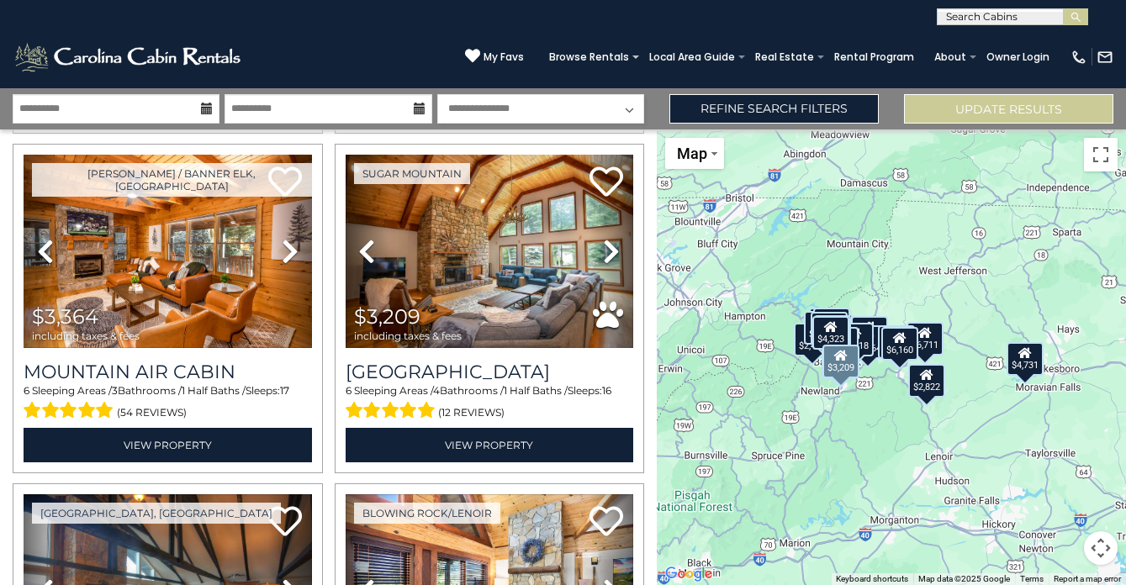
scroll to position [1398, 0]
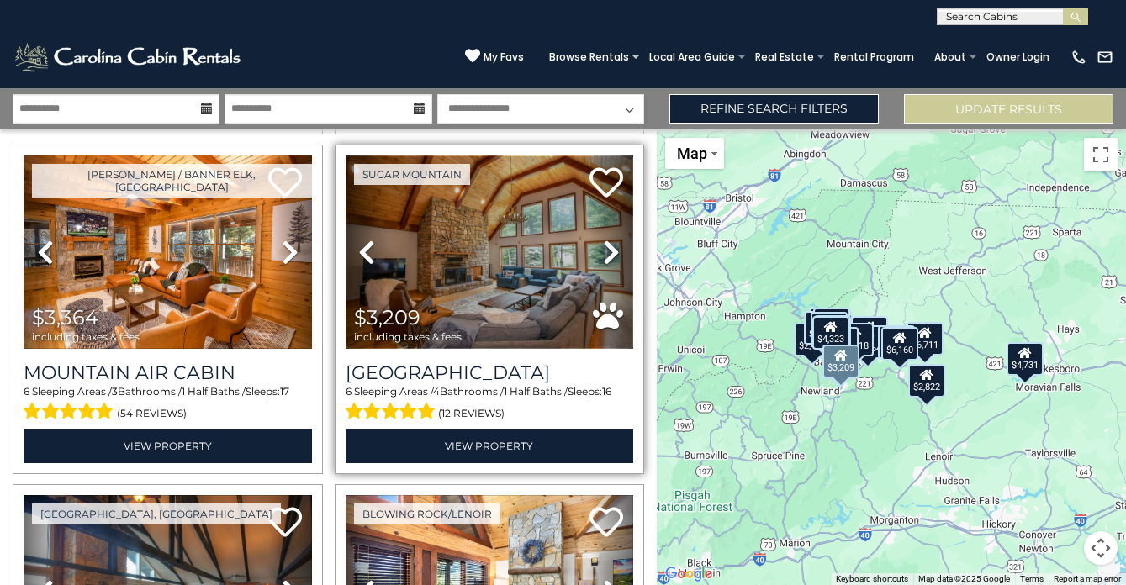
click at [553, 254] on img at bounding box center [490, 252] width 288 height 193
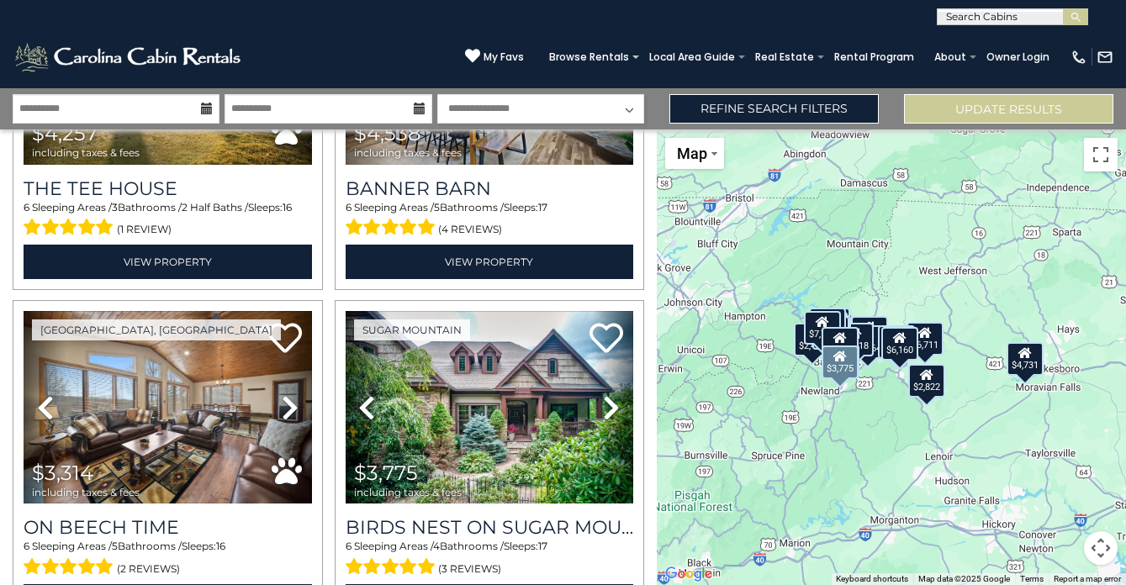
scroll to position [3054, 0]
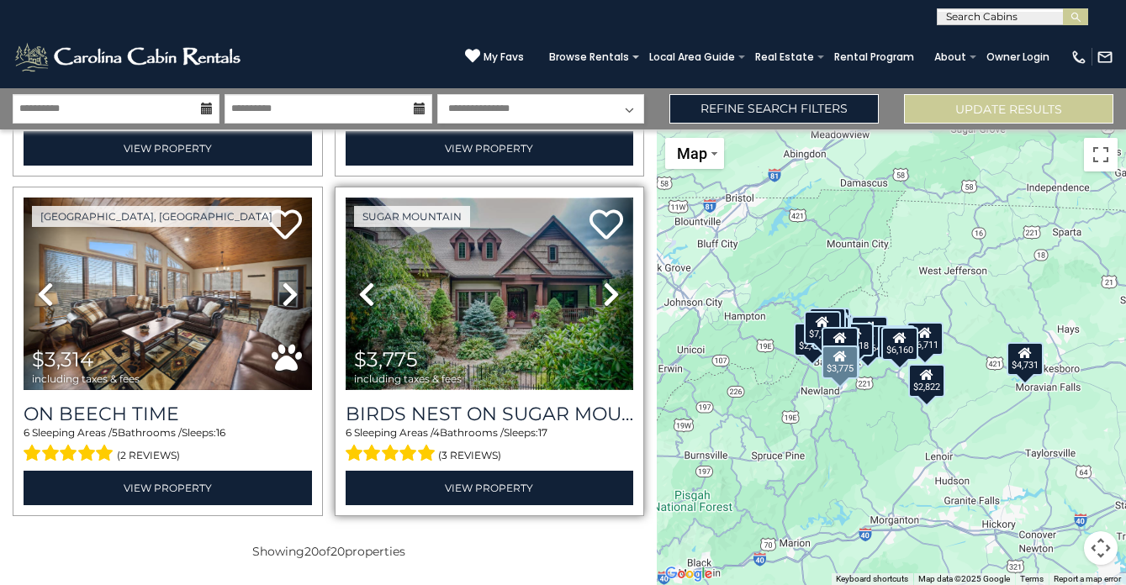
click at [506, 320] on img at bounding box center [490, 294] width 288 height 193
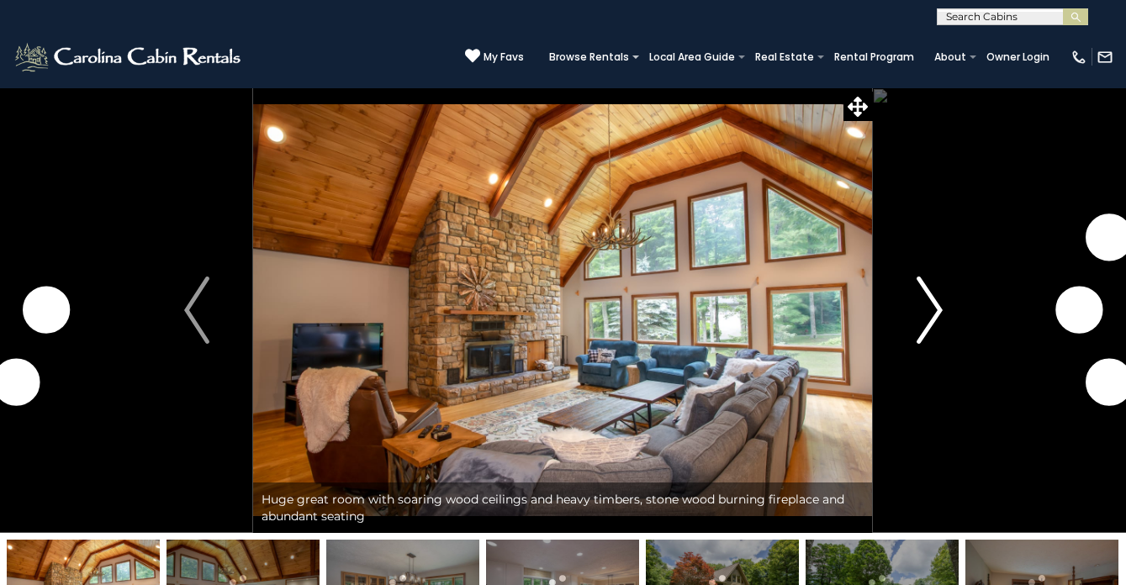
click at [924, 313] on img "Next" at bounding box center [929, 310] width 25 height 67
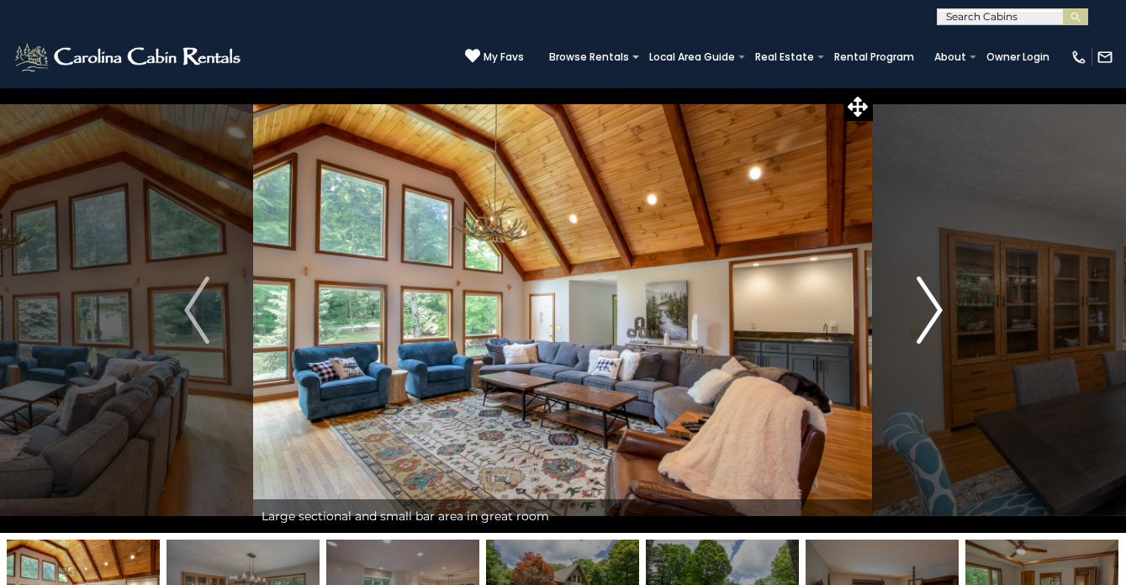
click at [924, 313] on img "Next" at bounding box center [929, 310] width 25 height 67
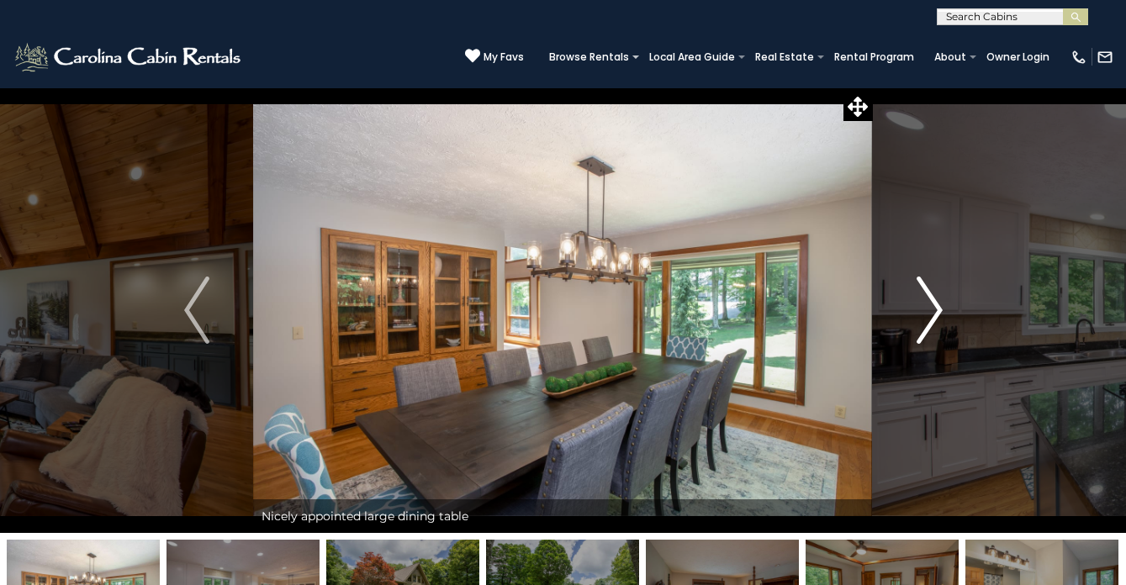
click at [924, 313] on img "Next" at bounding box center [929, 310] width 25 height 67
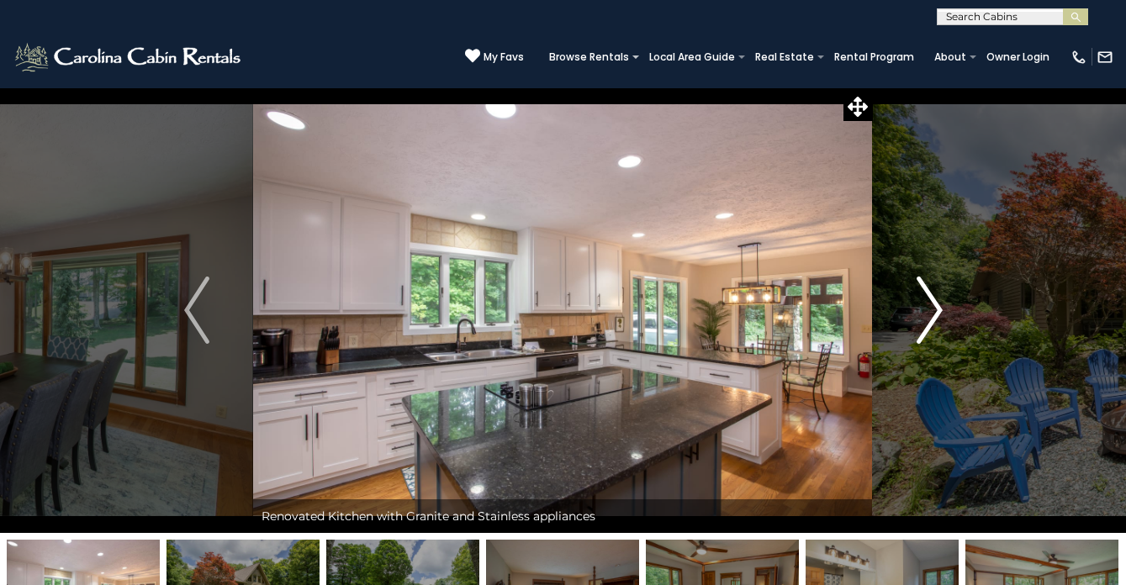
click at [924, 313] on img "Next" at bounding box center [929, 310] width 25 height 67
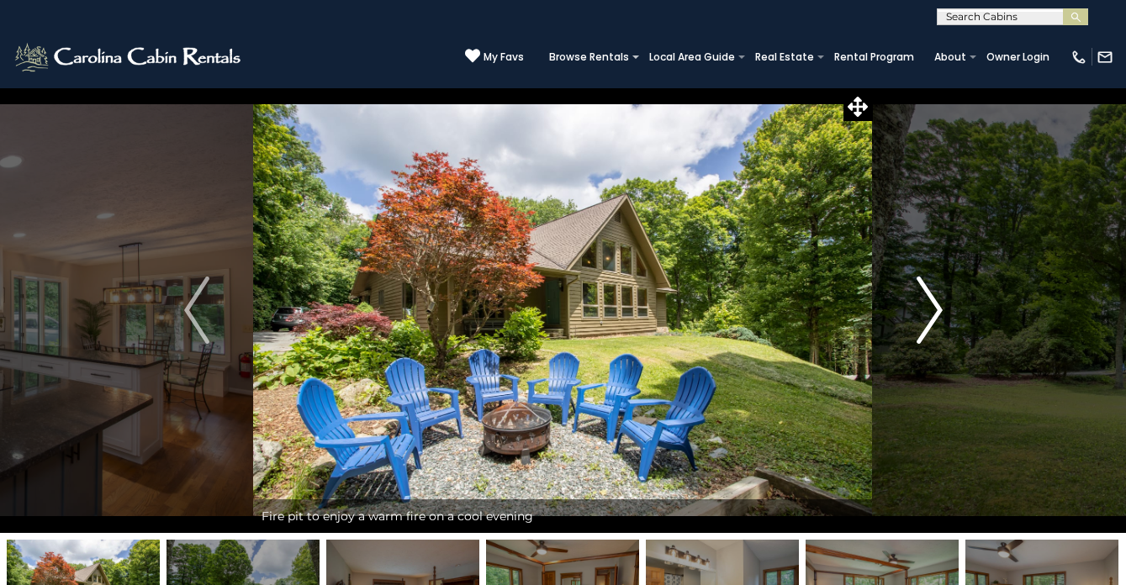
click at [924, 313] on img "Next" at bounding box center [929, 310] width 25 height 67
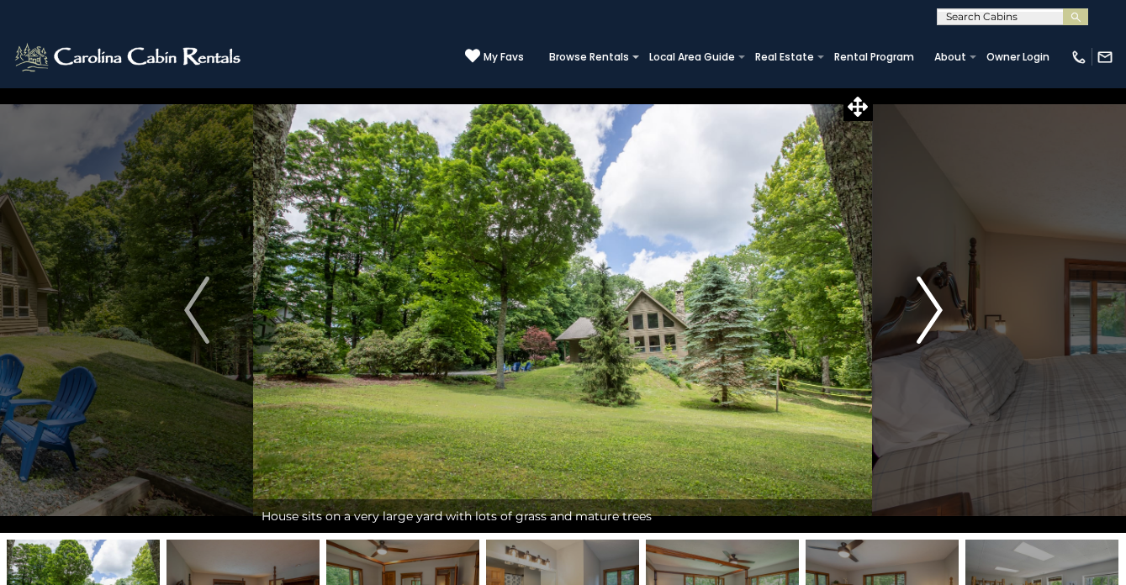
click at [924, 313] on img "Next" at bounding box center [929, 310] width 25 height 67
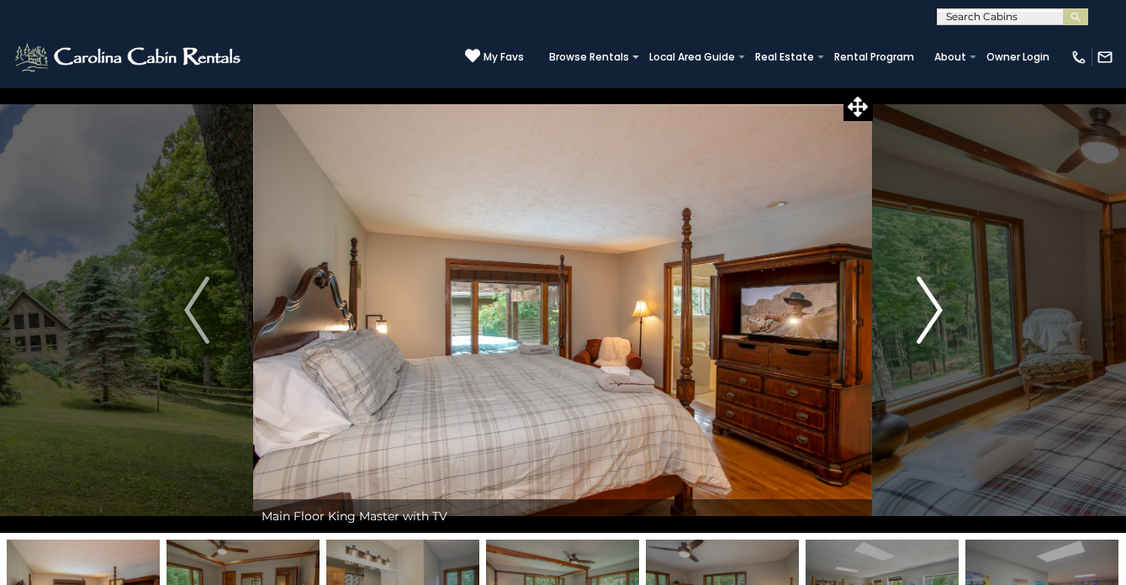
click at [924, 313] on img "Next" at bounding box center [929, 310] width 25 height 67
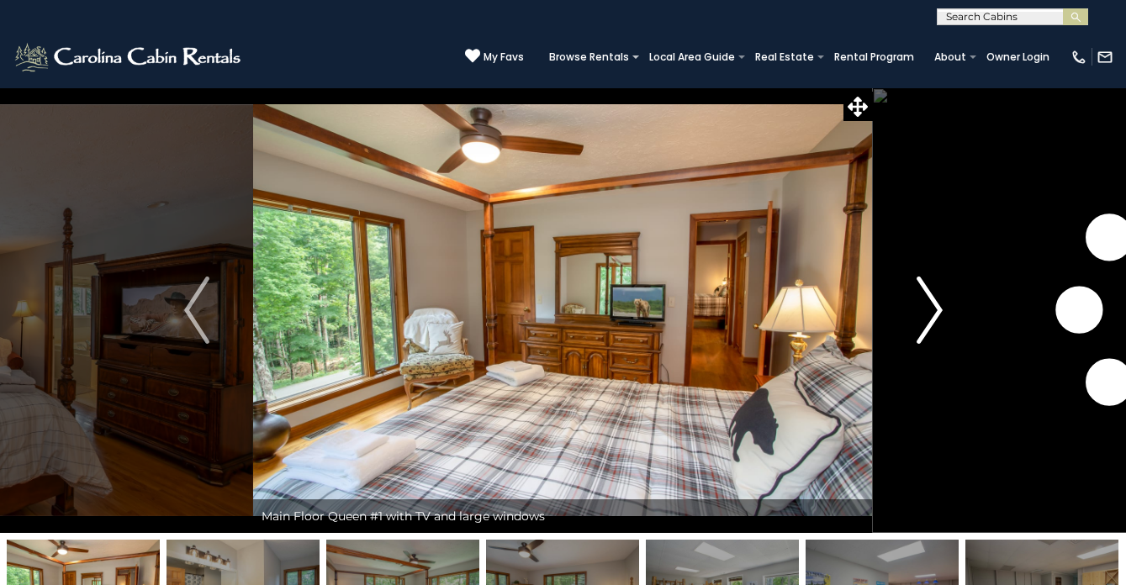
click at [924, 313] on img "Next" at bounding box center [929, 310] width 25 height 67
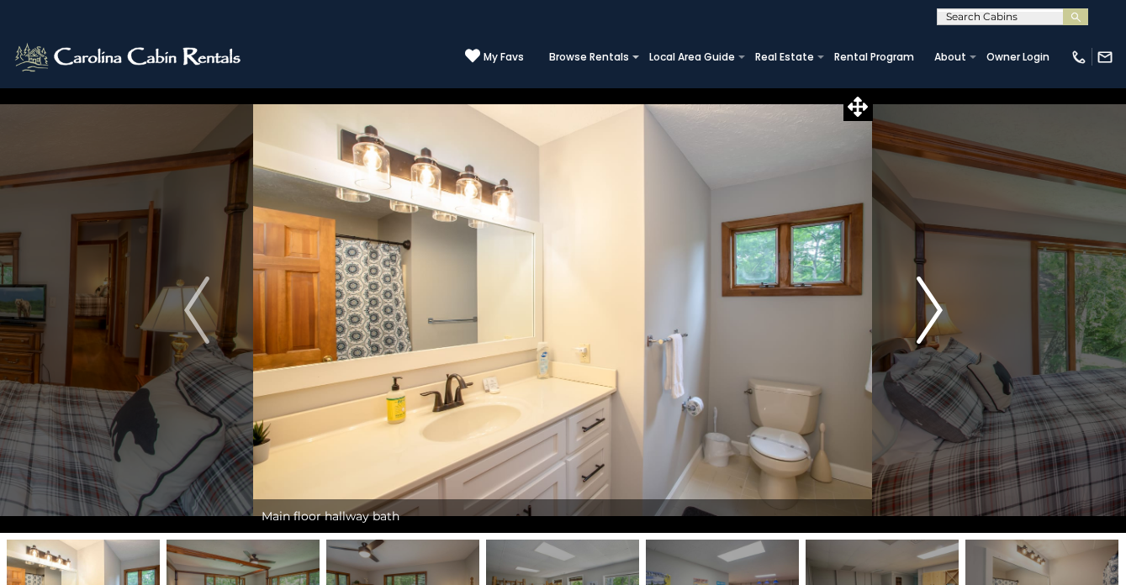
click at [924, 313] on img "Next" at bounding box center [929, 310] width 25 height 67
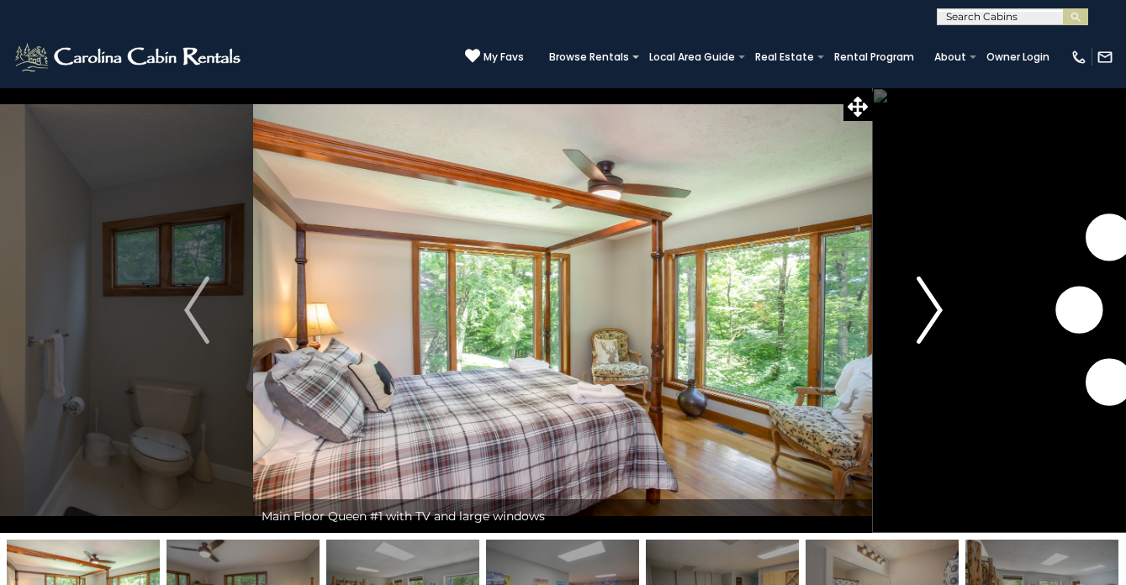
click at [924, 313] on img "Next" at bounding box center [929, 310] width 25 height 67
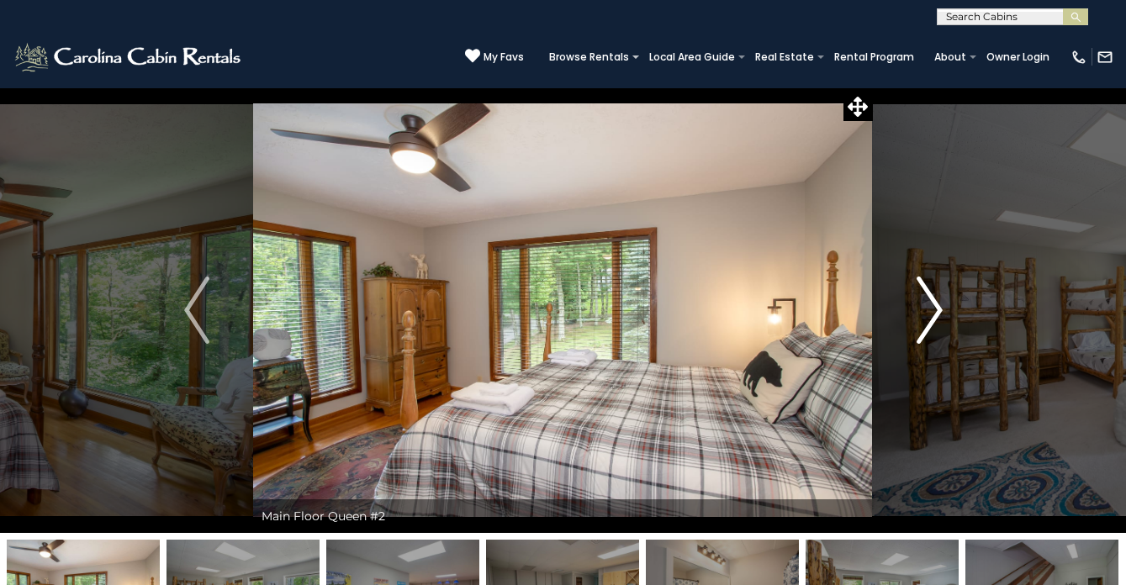
click at [924, 313] on img "Next" at bounding box center [929, 310] width 25 height 67
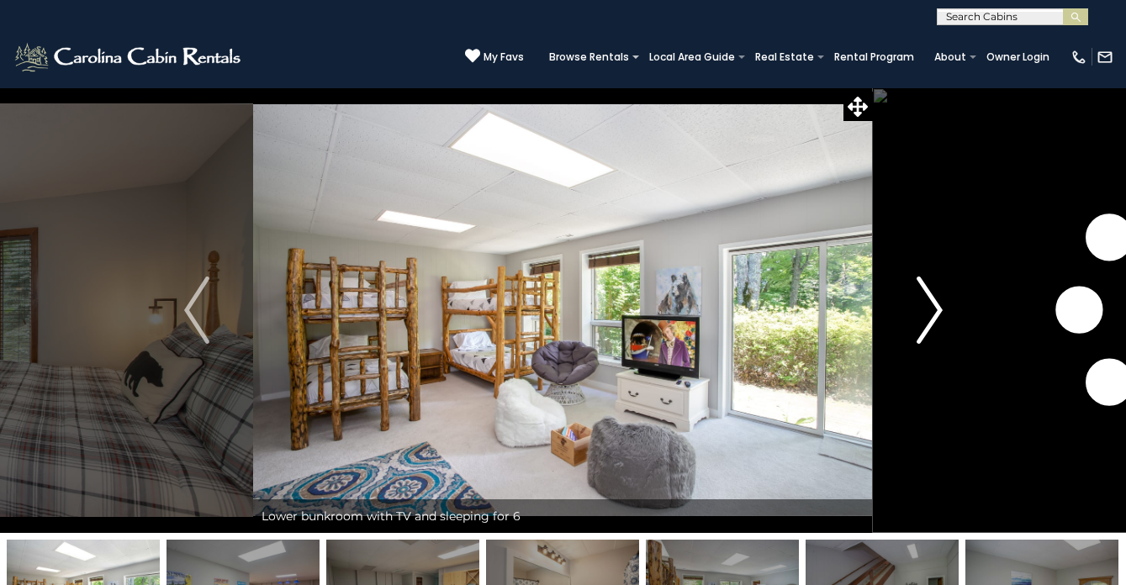
click at [924, 313] on img "Next" at bounding box center [929, 310] width 25 height 67
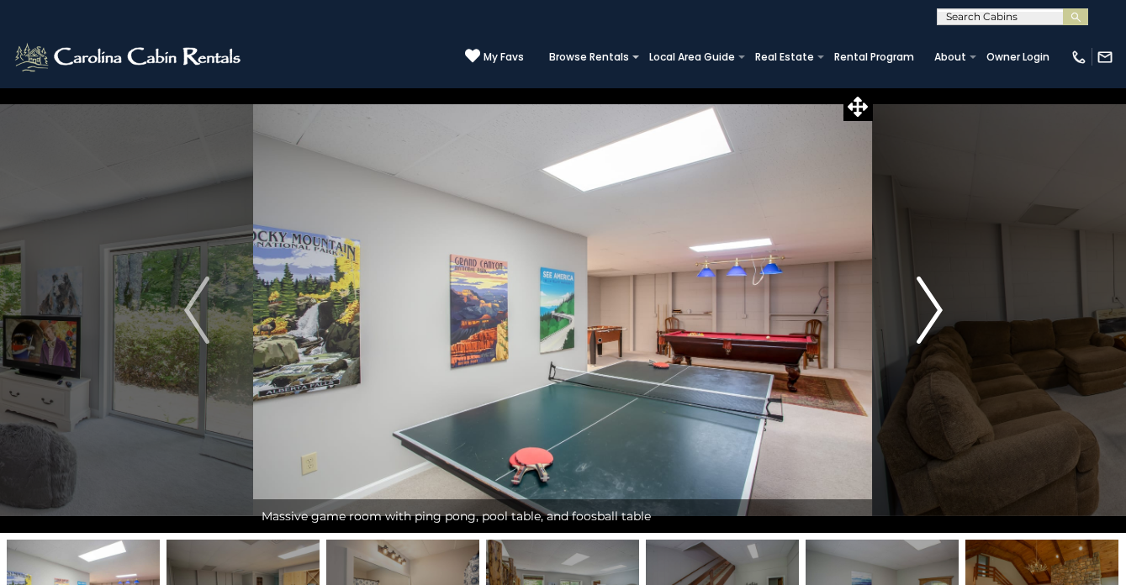
click at [924, 313] on img "Next" at bounding box center [929, 310] width 25 height 67
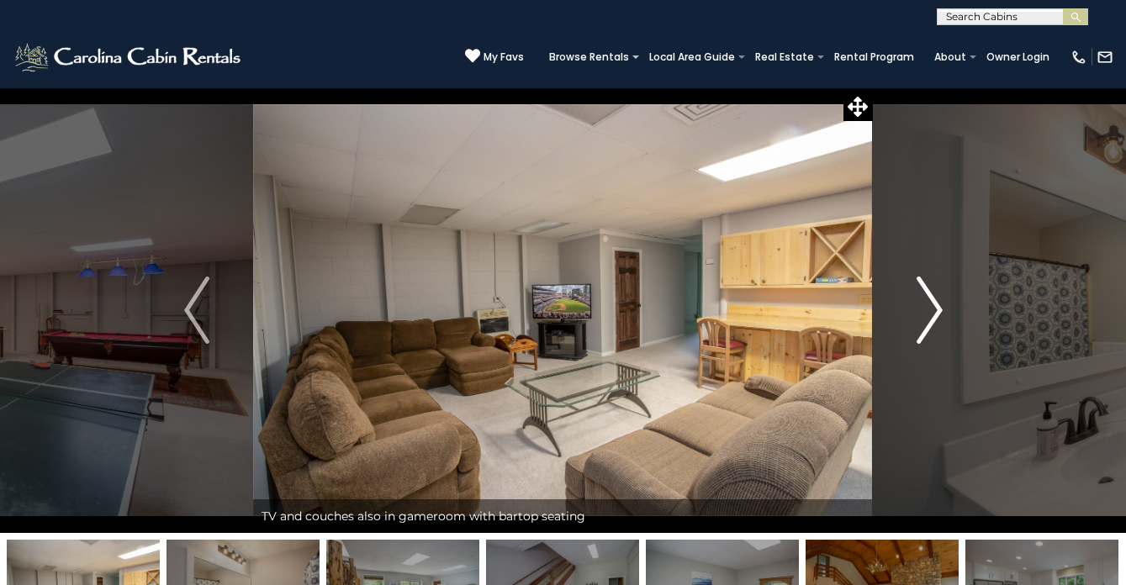
click at [924, 313] on img "Next" at bounding box center [929, 310] width 25 height 67
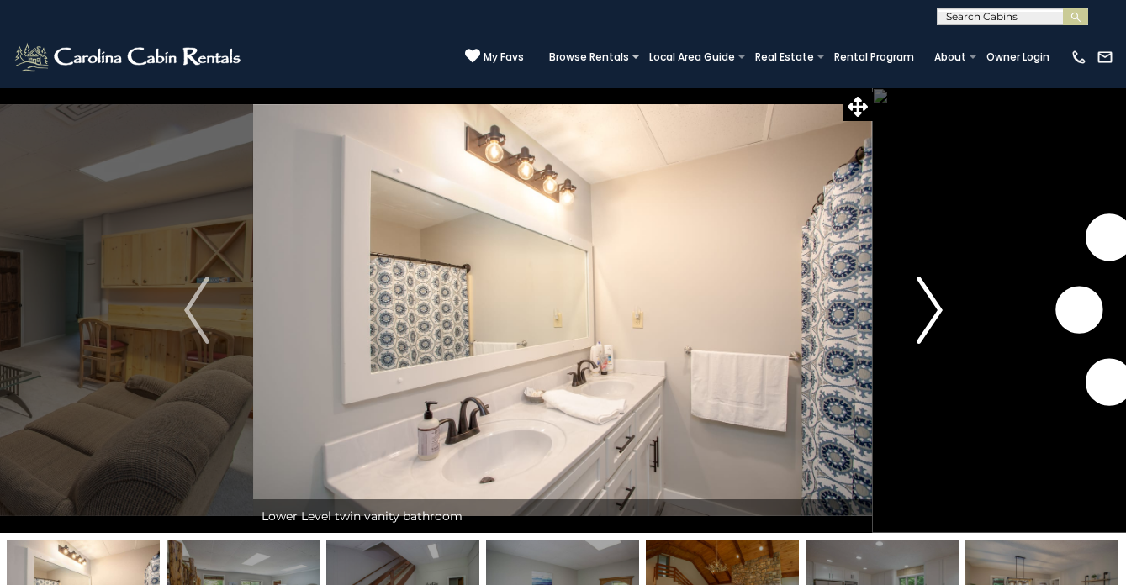
click at [924, 313] on img "Next" at bounding box center [929, 310] width 25 height 67
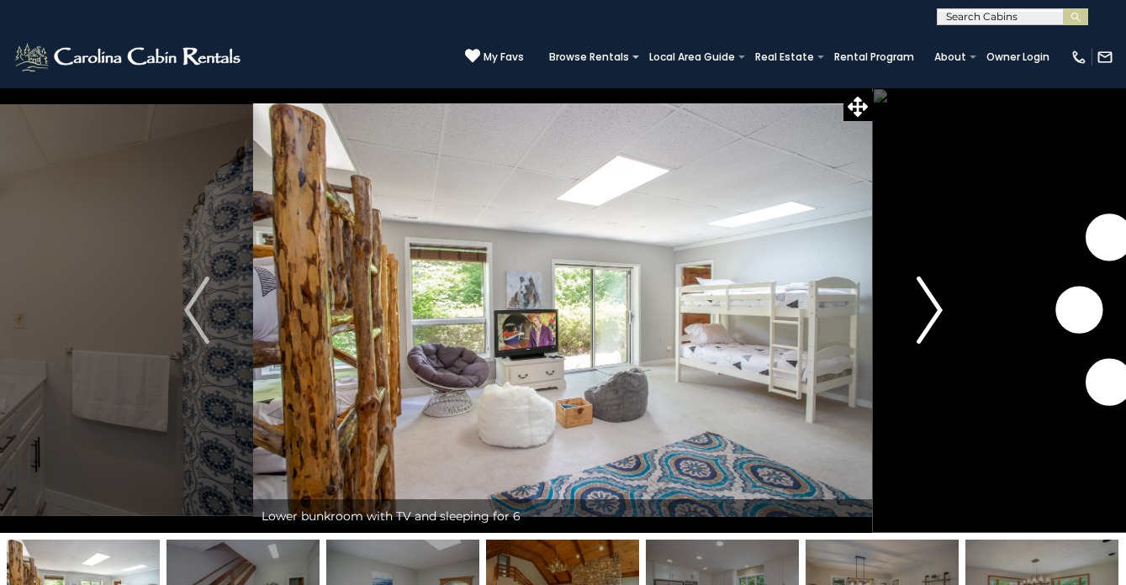
click at [924, 313] on img "Next" at bounding box center [929, 310] width 25 height 67
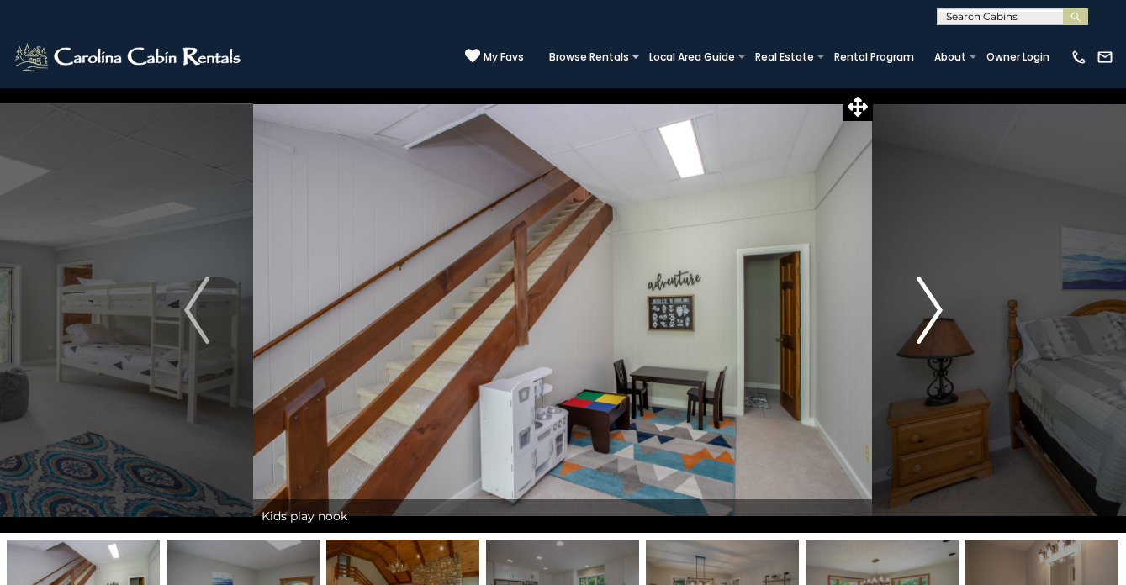
click at [924, 313] on img "Next" at bounding box center [929, 310] width 25 height 67
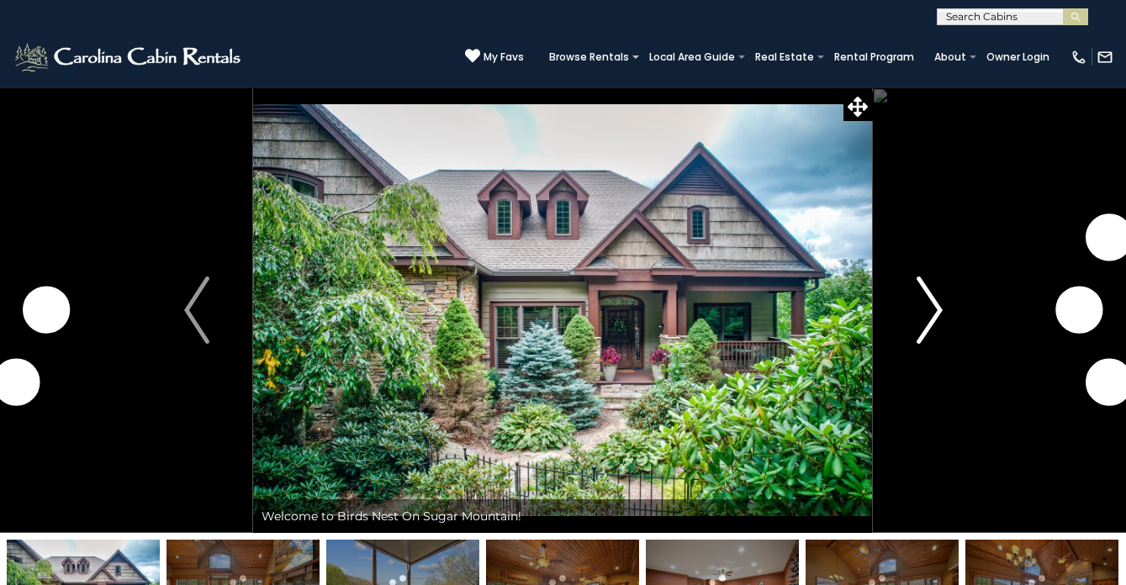
click at [930, 312] on img "Next" at bounding box center [929, 310] width 25 height 67
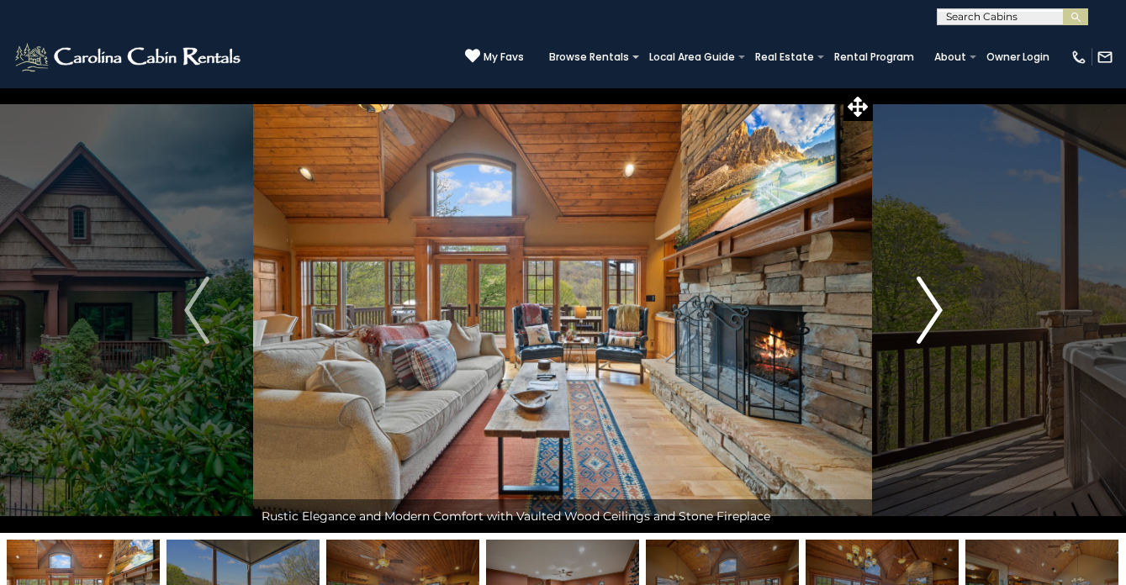
click at [930, 312] on img "Next" at bounding box center [929, 310] width 25 height 67
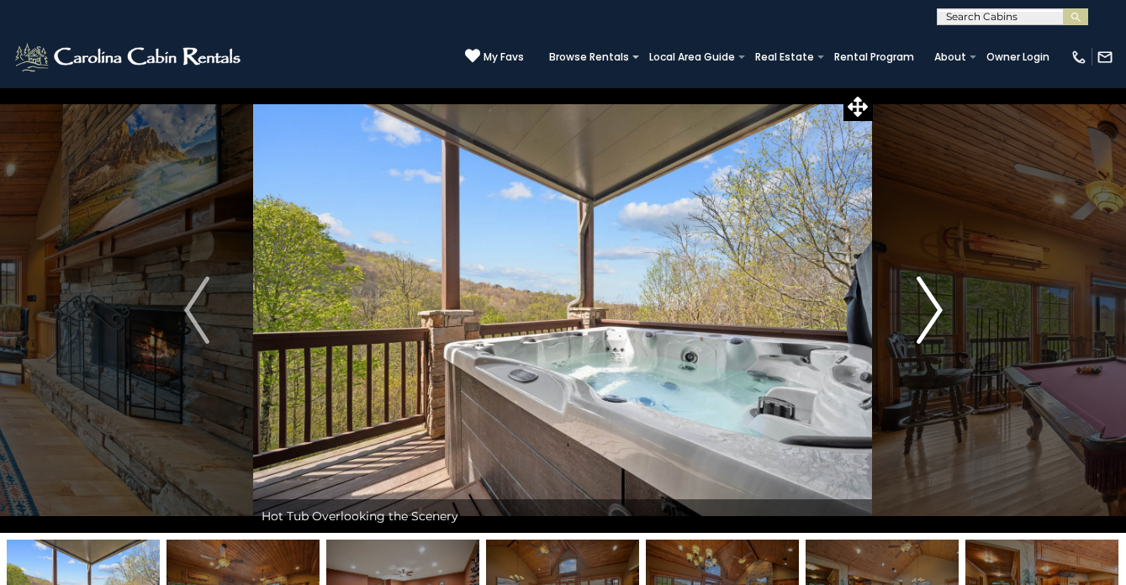
click at [930, 312] on img "Next" at bounding box center [929, 310] width 25 height 67
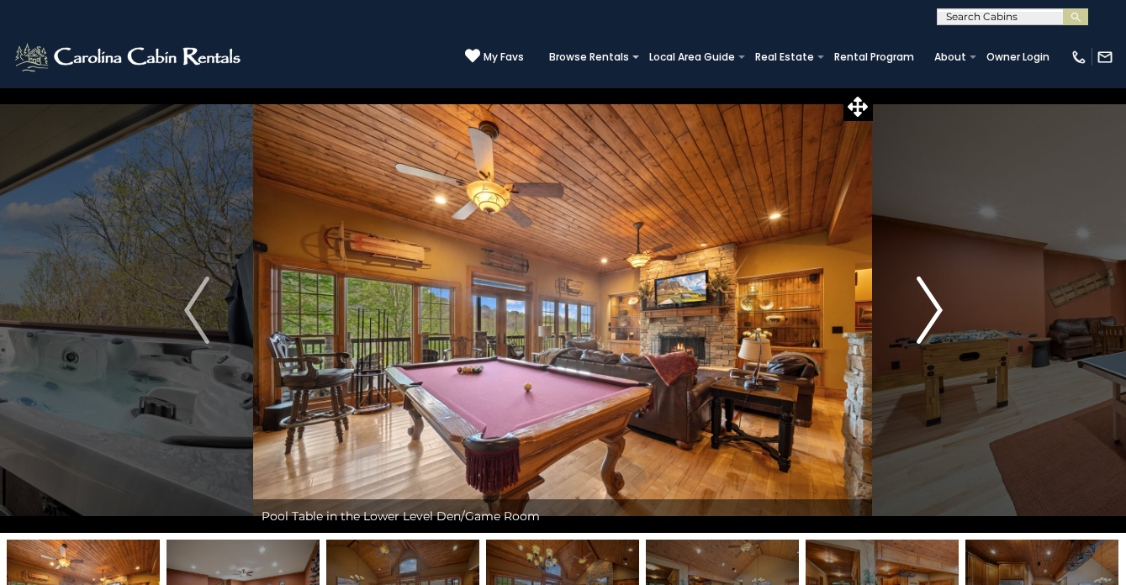
click at [930, 312] on img "Next" at bounding box center [929, 310] width 25 height 67
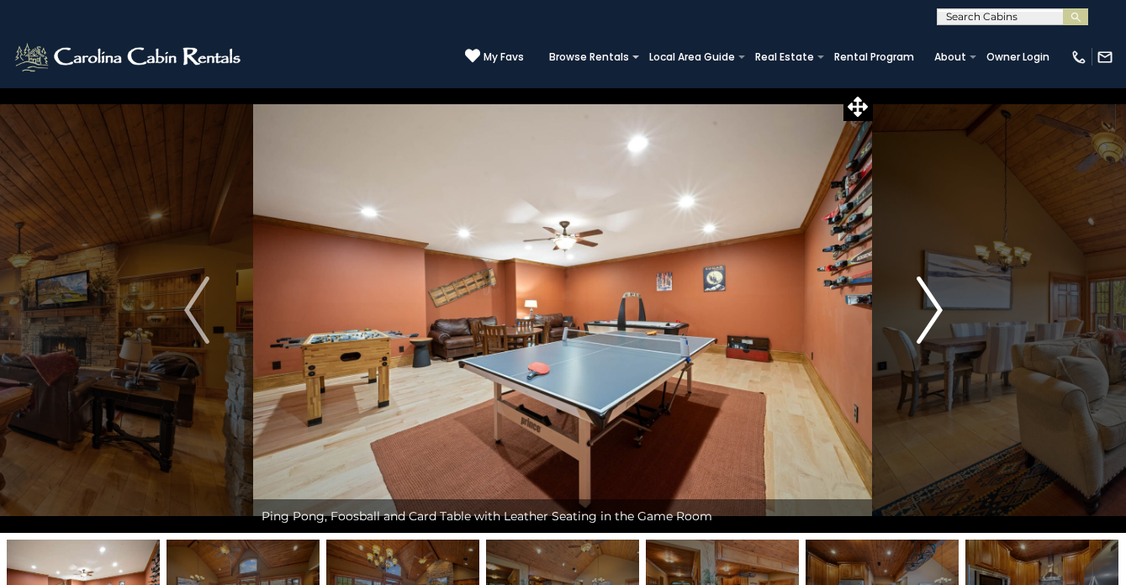
click at [930, 312] on img "Next" at bounding box center [929, 310] width 25 height 67
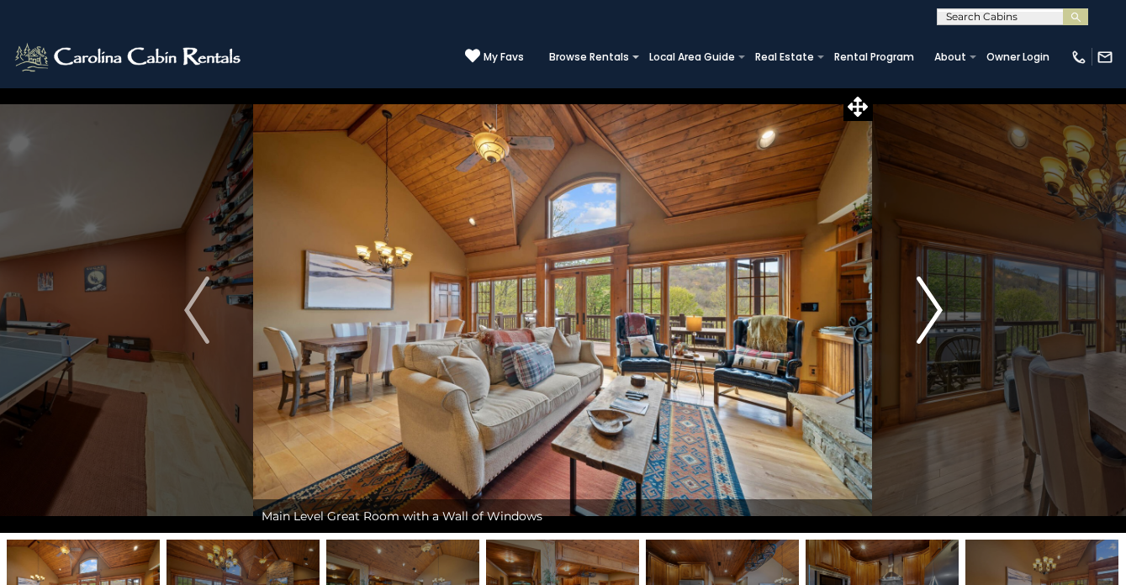
click at [930, 312] on img "Next" at bounding box center [929, 310] width 25 height 67
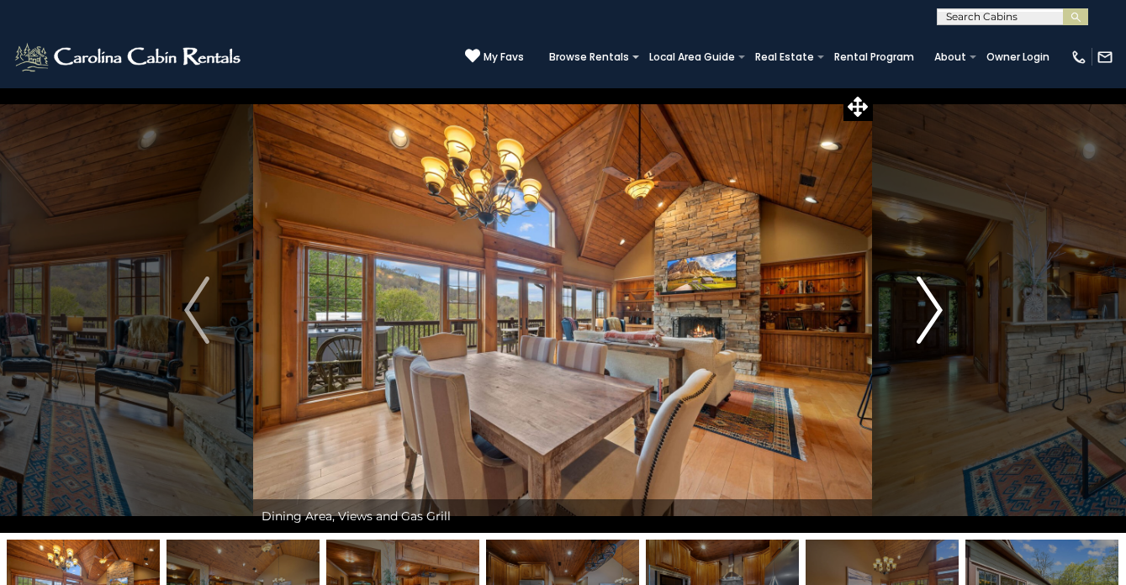
click at [930, 312] on img "Next" at bounding box center [929, 310] width 25 height 67
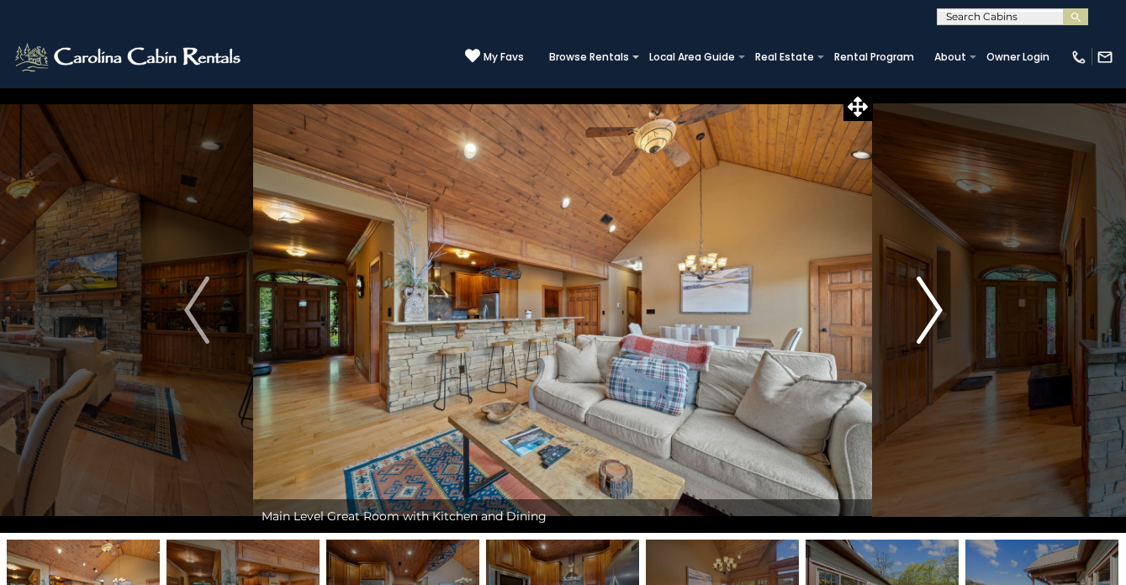
click at [930, 312] on img "Next" at bounding box center [929, 310] width 25 height 67
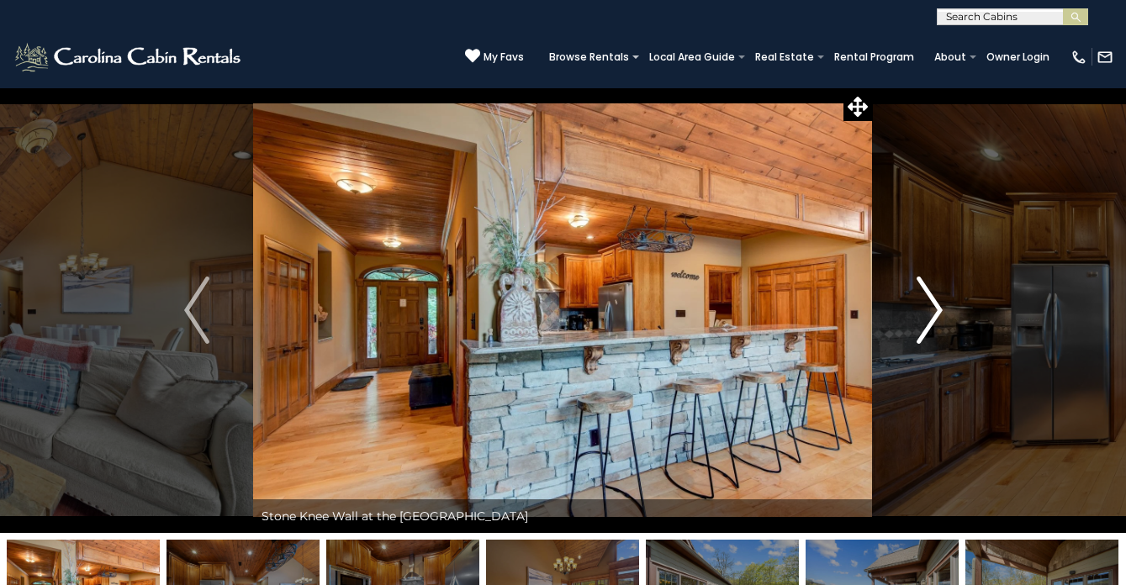
click at [930, 312] on img "Next" at bounding box center [929, 310] width 25 height 67
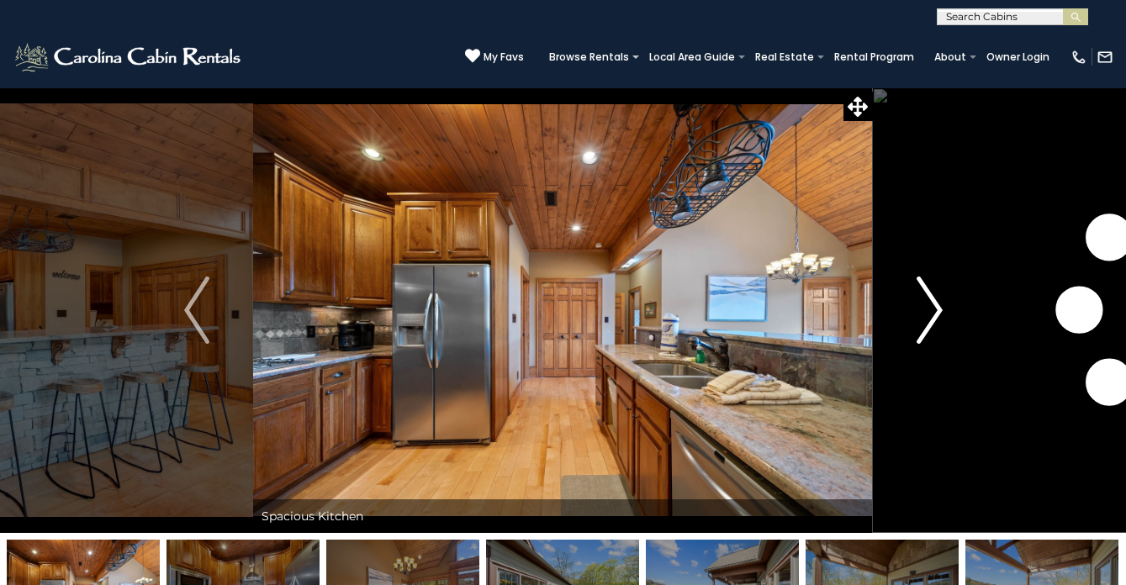
click at [930, 312] on img "Next" at bounding box center [929, 310] width 25 height 67
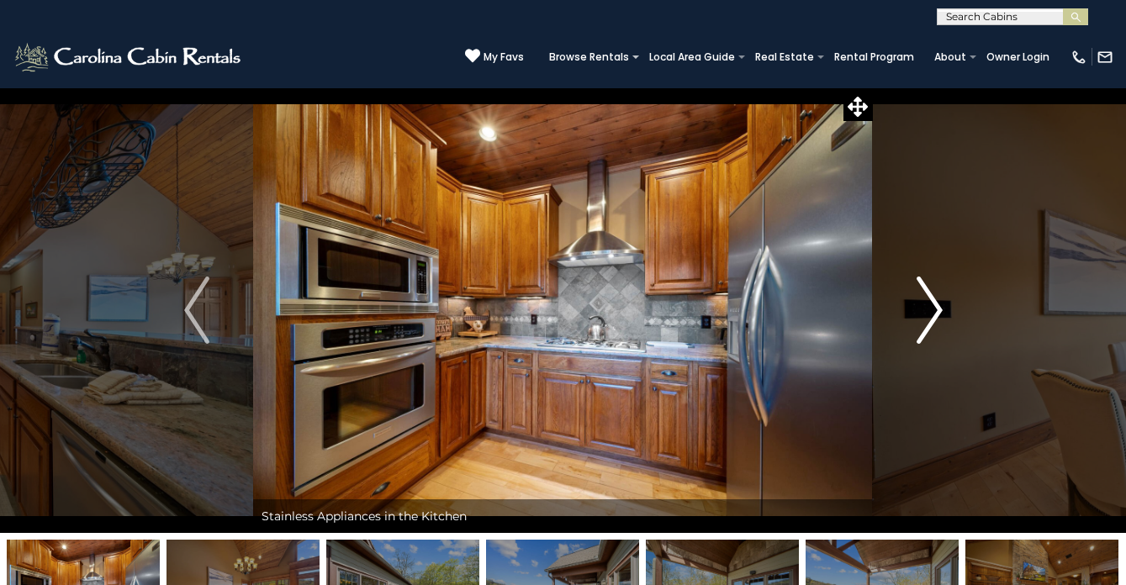
click at [930, 312] on img "Next" at bounding box center [929, 310] width 25 height 67
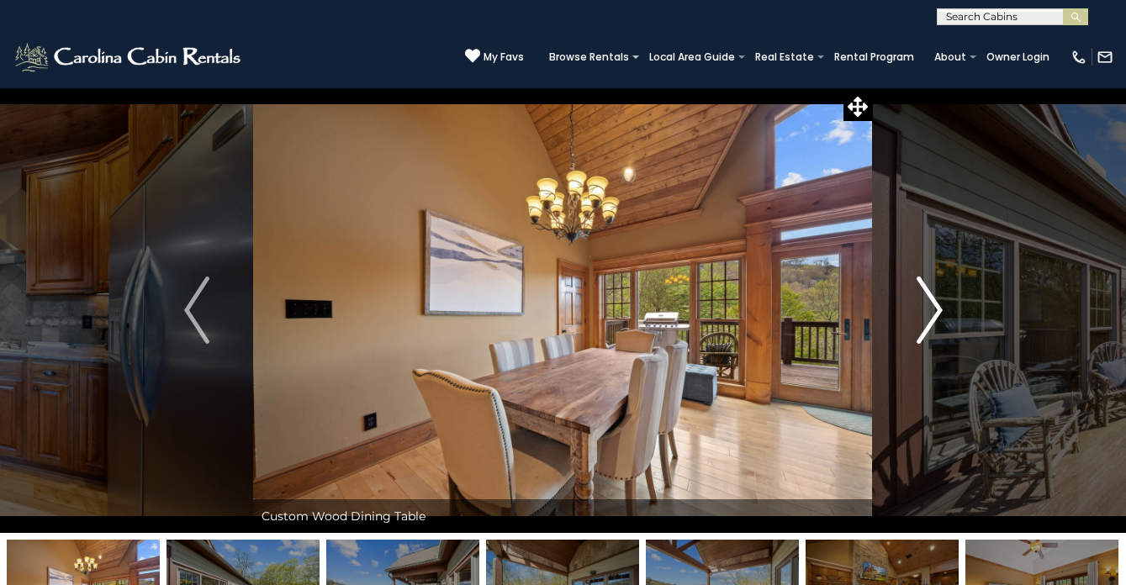
click at [930, 312] on img "Next" at bounding box center [929, 310] width 25 height 67
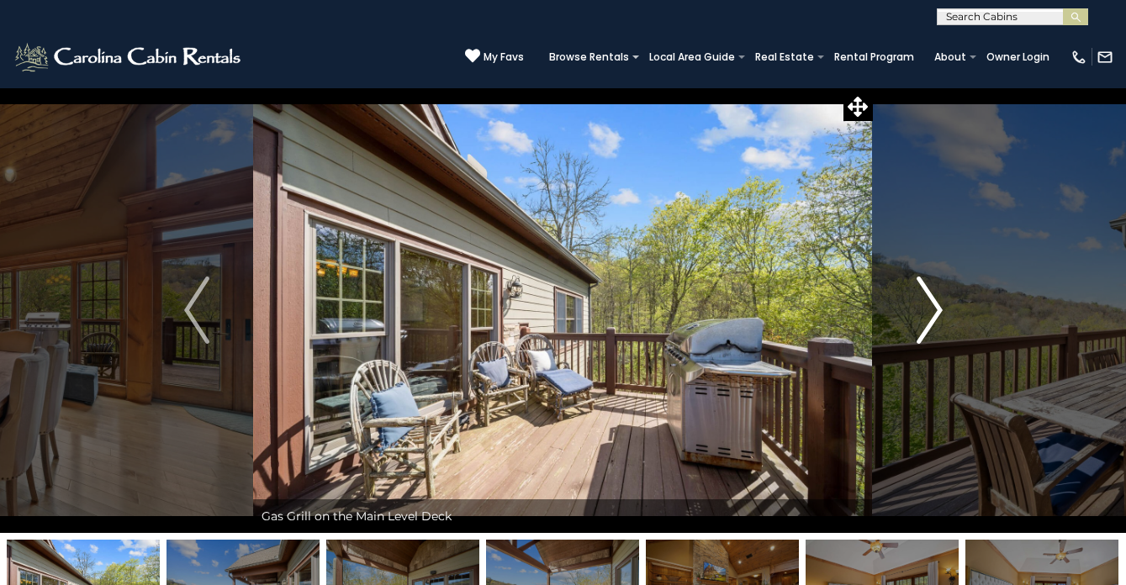
click at [930, 312] on img "Next" at bounding box center [929, 310] width 25 height 67
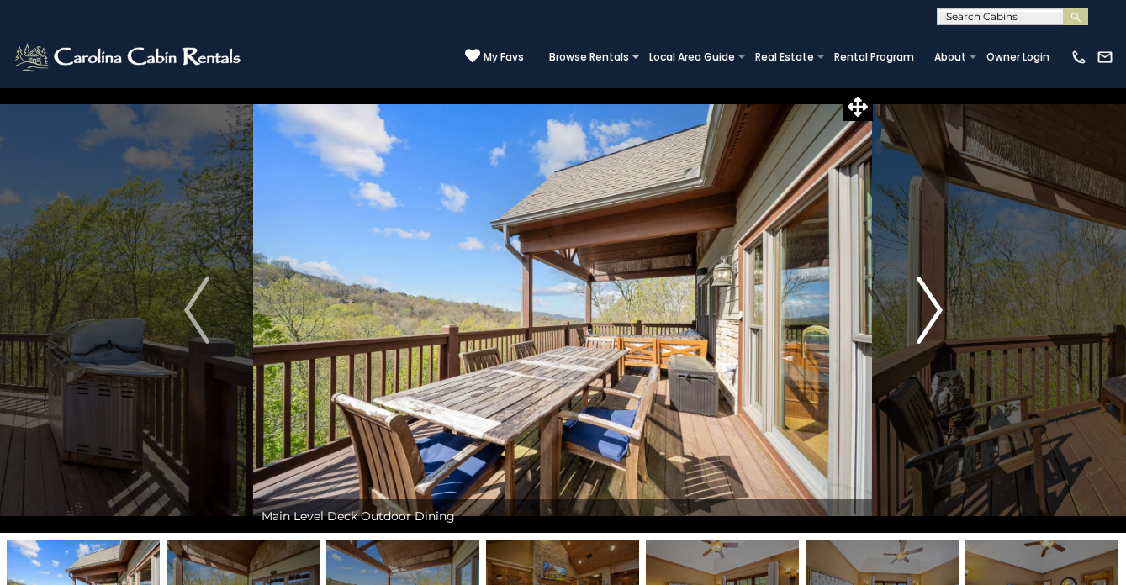
click at [930, 312] on img "Next" at bounding box center [929, 310] width 25 height 67
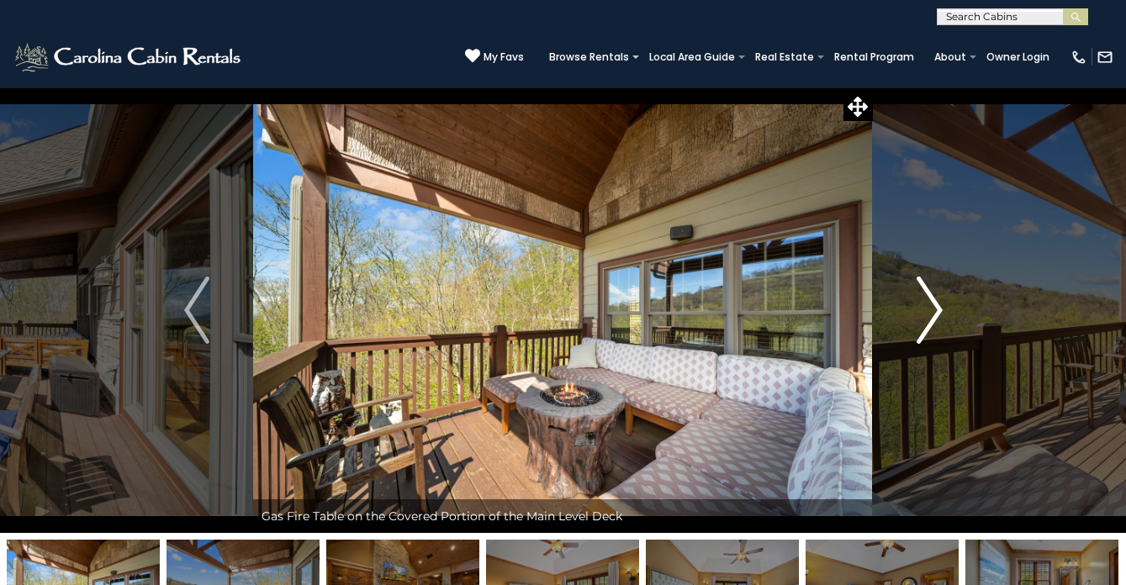
click at [930, 312] on img "Next" at bounding box center [929, 310] width 25 height 67
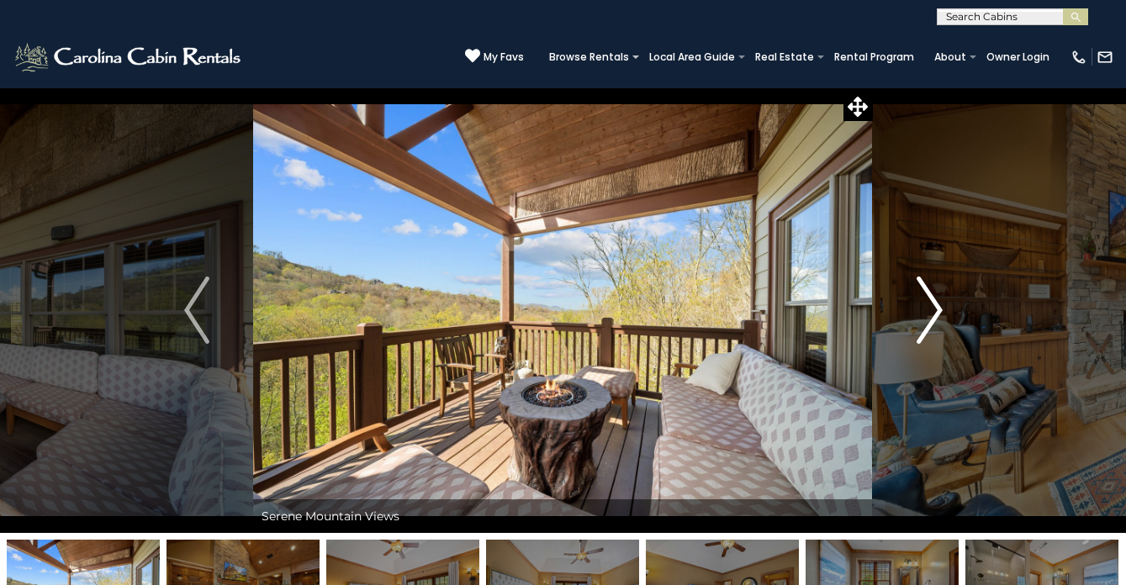
click at [930, 312] on img "Next" at bounding box center [929, 310] width 25 height 67
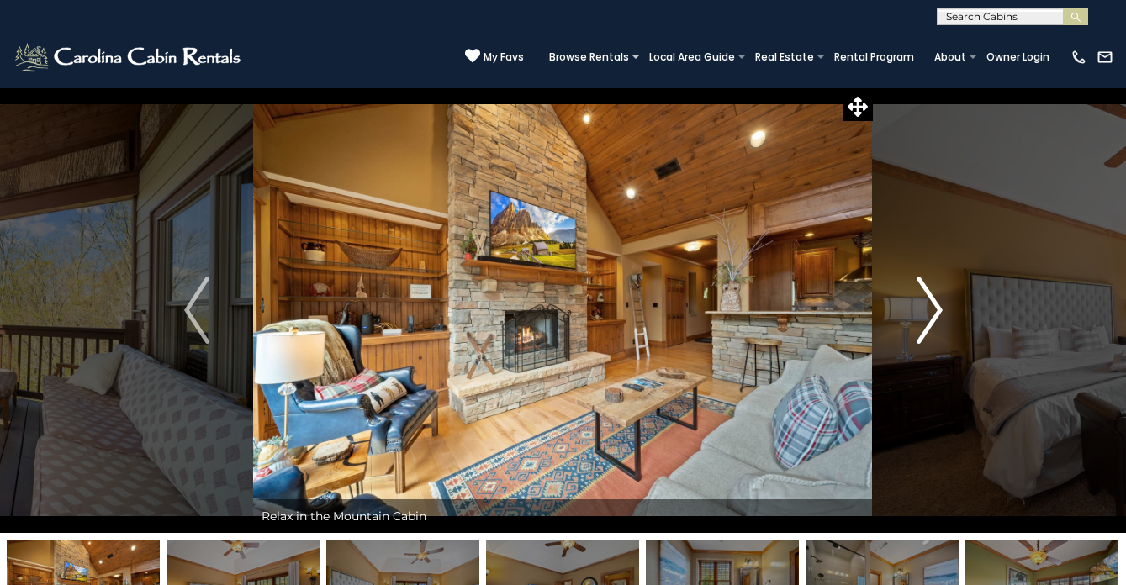
click at [930, 312] on img "Next" at bounding box center [929, 310] width 25 height 67
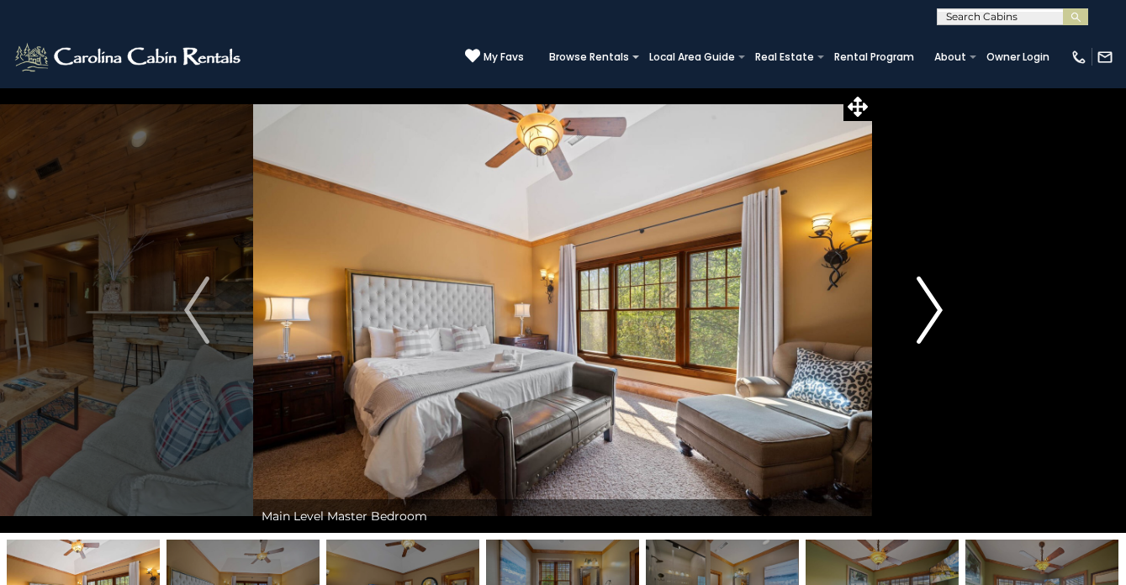
click at [930, 312] on img "Next" at bounding box center [929, 310] width 25 height 67
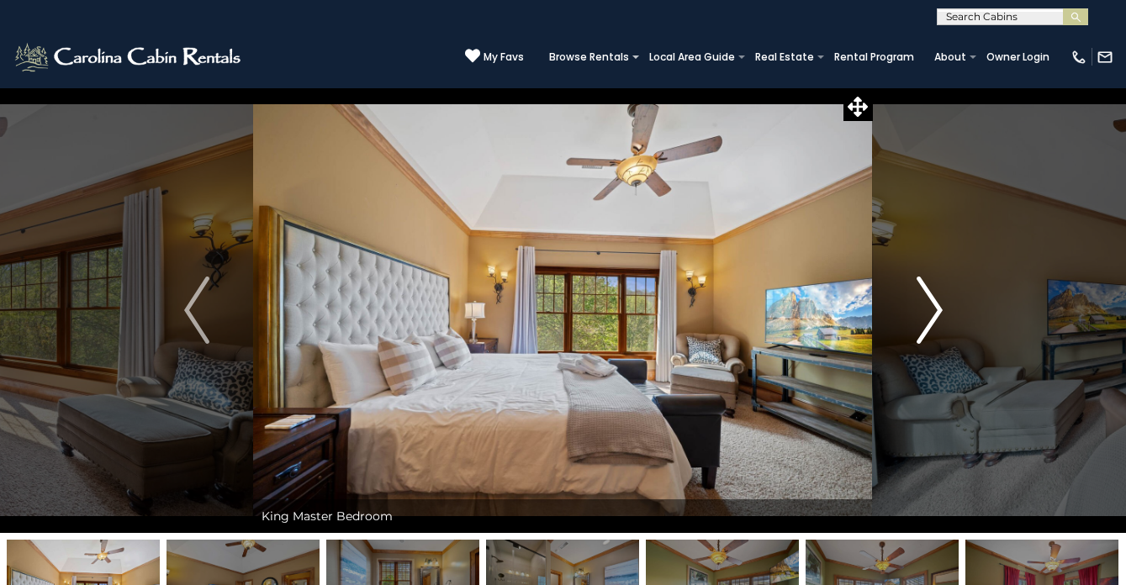
click at [930, 312] on img "Next" at bounding box center [929, 310] width 25 height 67
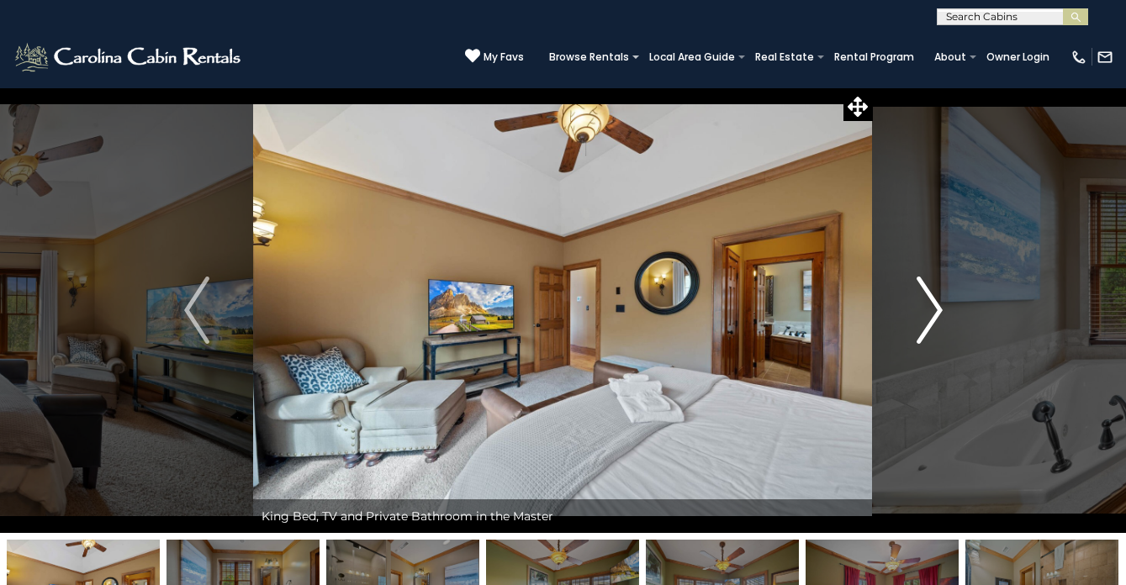
click at [930, 312] on img "Next" at bounding box center [929, 310] width 25 height 67
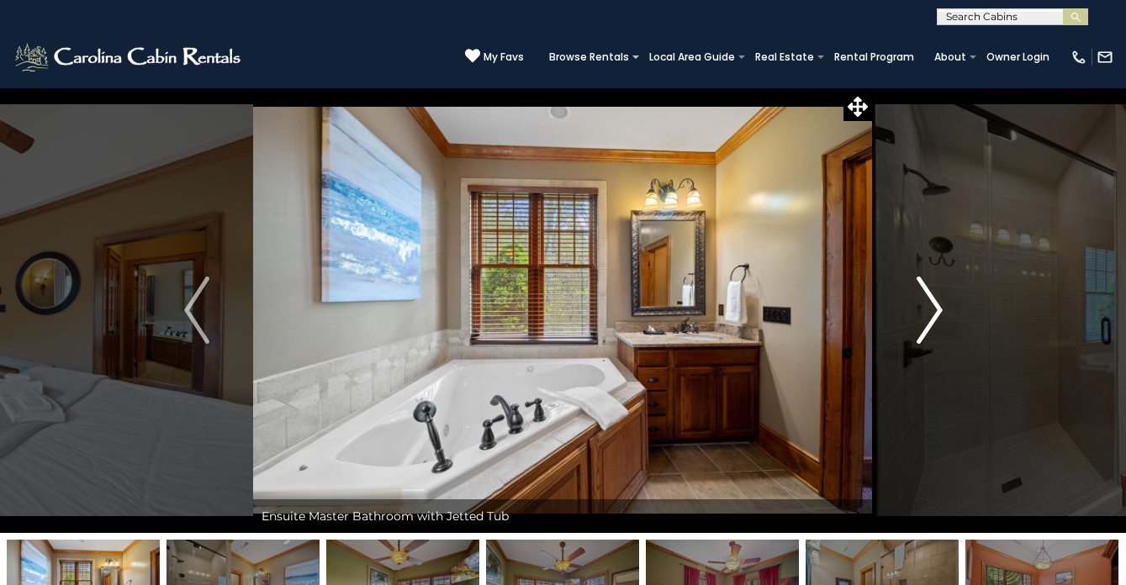
click at [930, 312] on img "Next" at bounding box center [929, 310] width 25 height 67
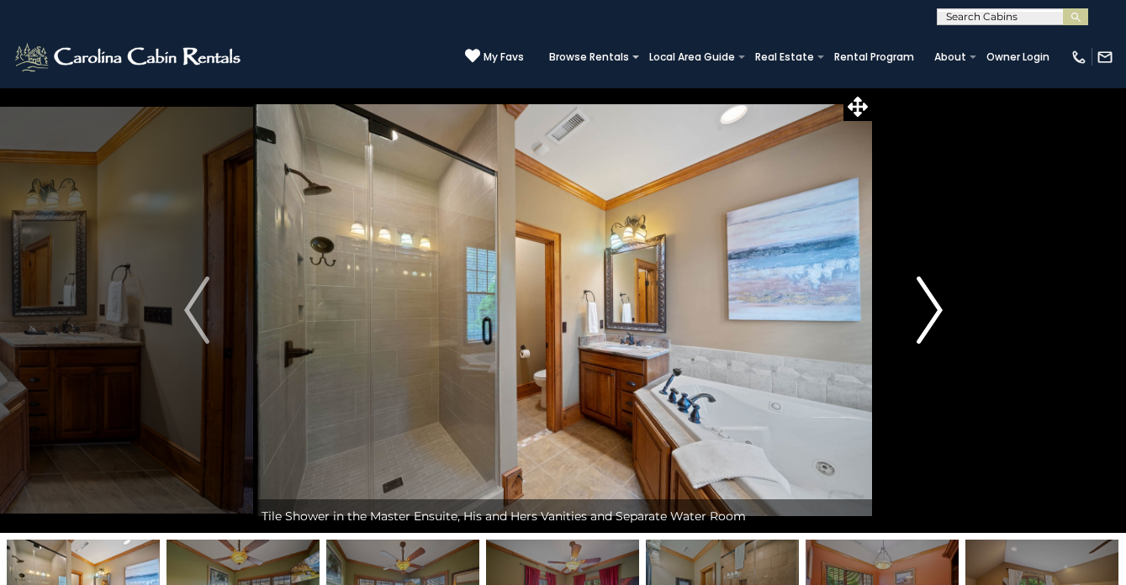
click at [930, 312] on img "Next" at bounding box center [929, 310] width 25 height 67
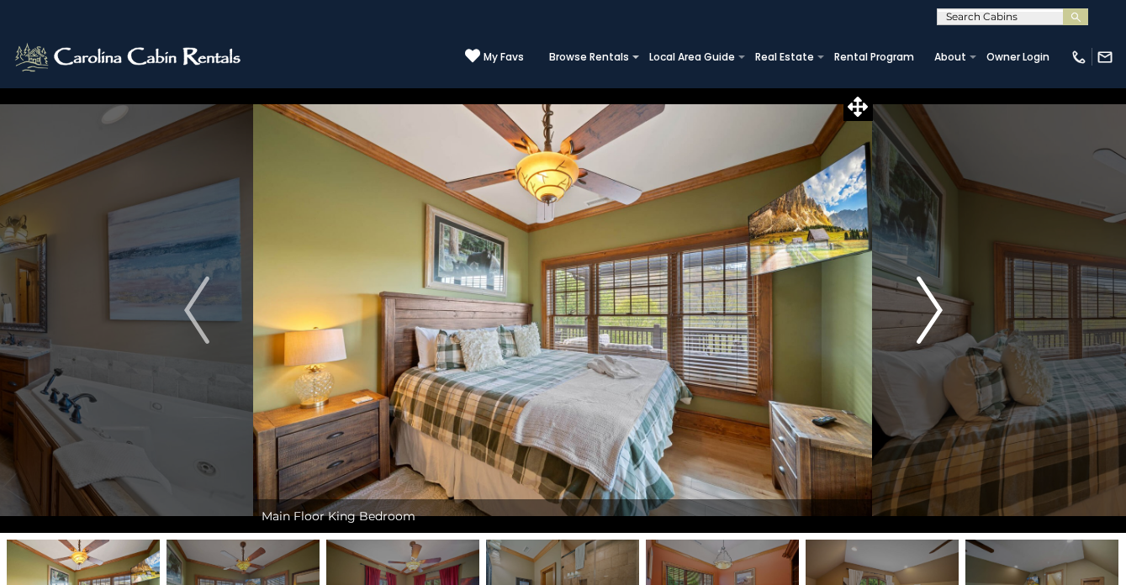
click at [930, 312] on img "Next" at bounding box center [929, 310] width 25 height 67
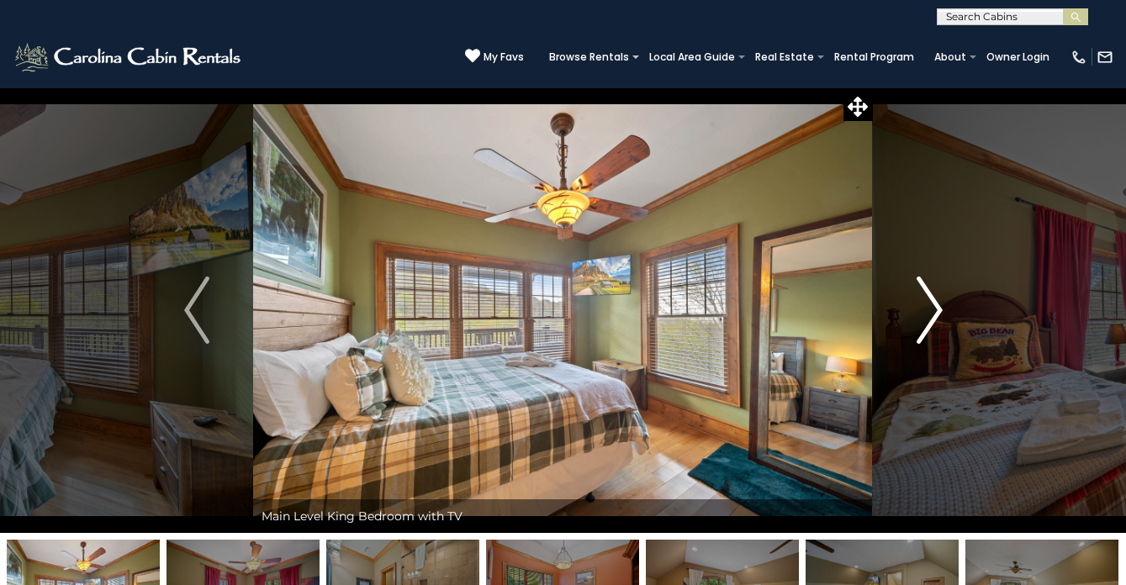
click at [930, 312] on img "Next" at bounding box center [929, 310] width 25 height 67
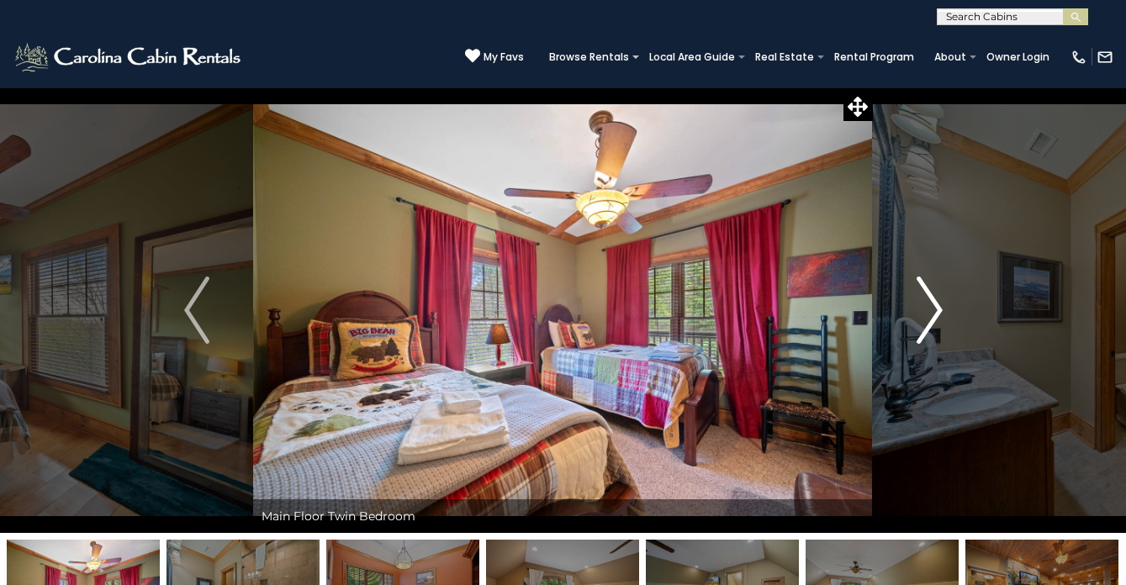
click at [930, 312] on img "Next" at bounding box center [929, 310] width 25 height 67
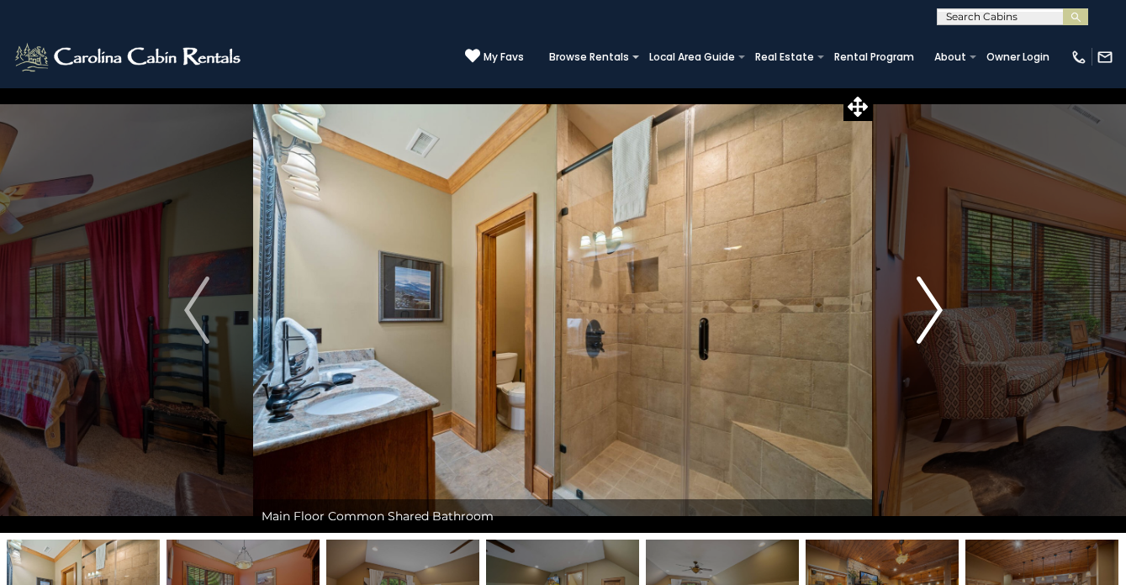
click at [930, 312] on img "Next" at bounding box center [929, 310] width 25 height 67
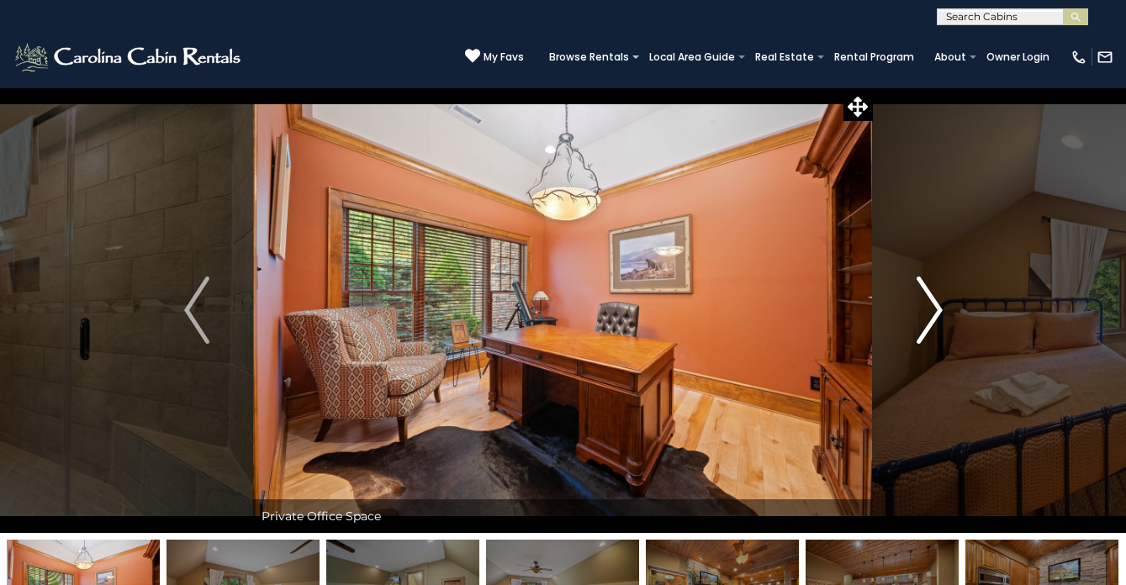
click at [930, 312] on img "Next" at bounding box center [929, 310] width 25 height 67
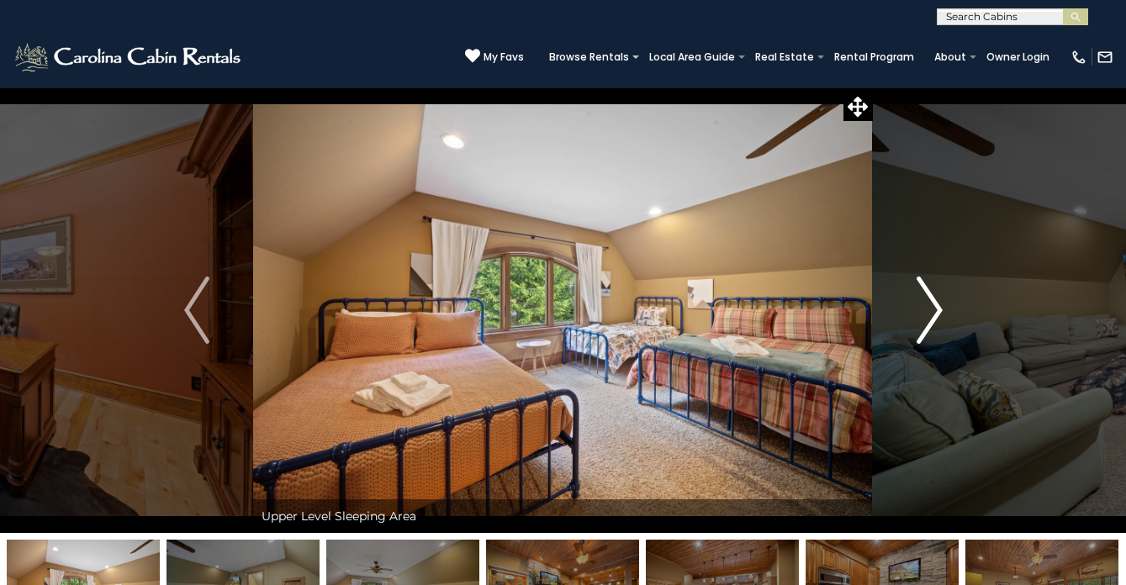
click at [930, 312] on img "Next" at bounding box center [929, 310] width 25 height 67
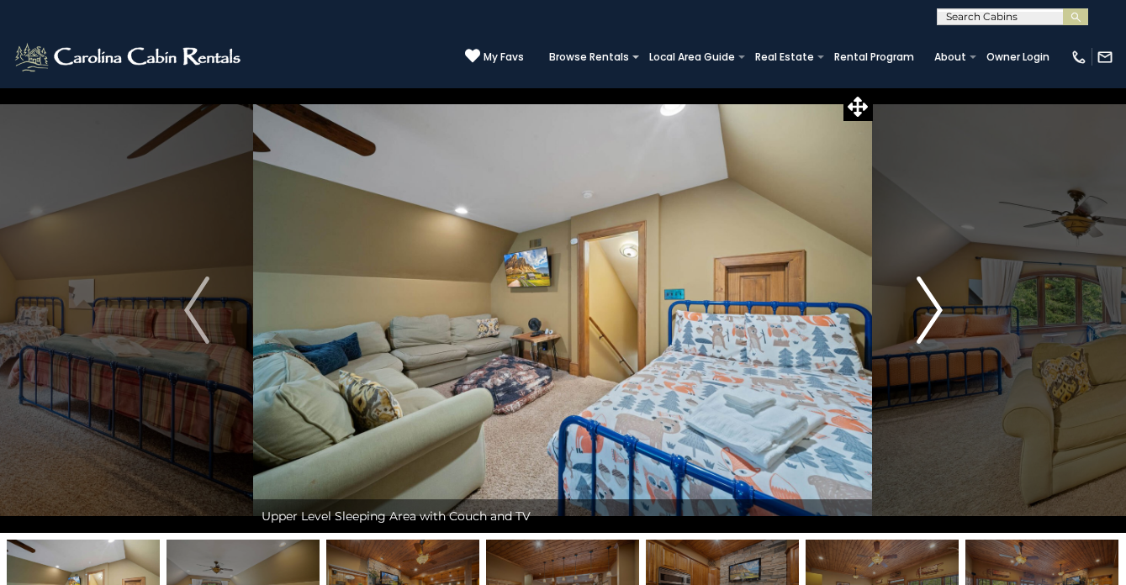
click at [930, 312] on img "Next" at bounding box center [929, 310] width 25 height 67
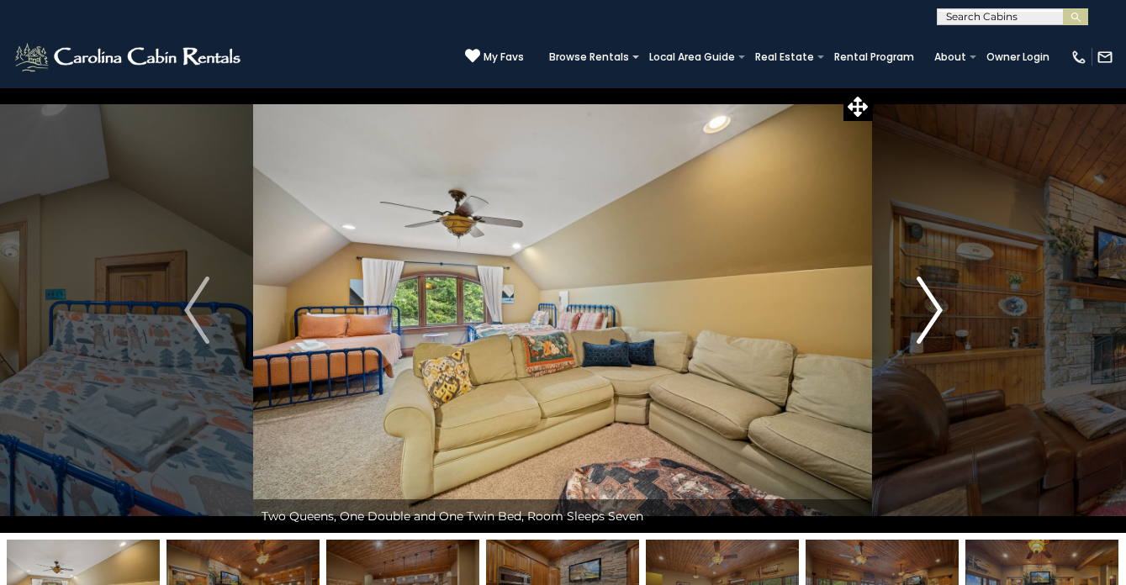
click at [930, 312] on img "Next" at bounding box center [929, 310] width 25 height 67
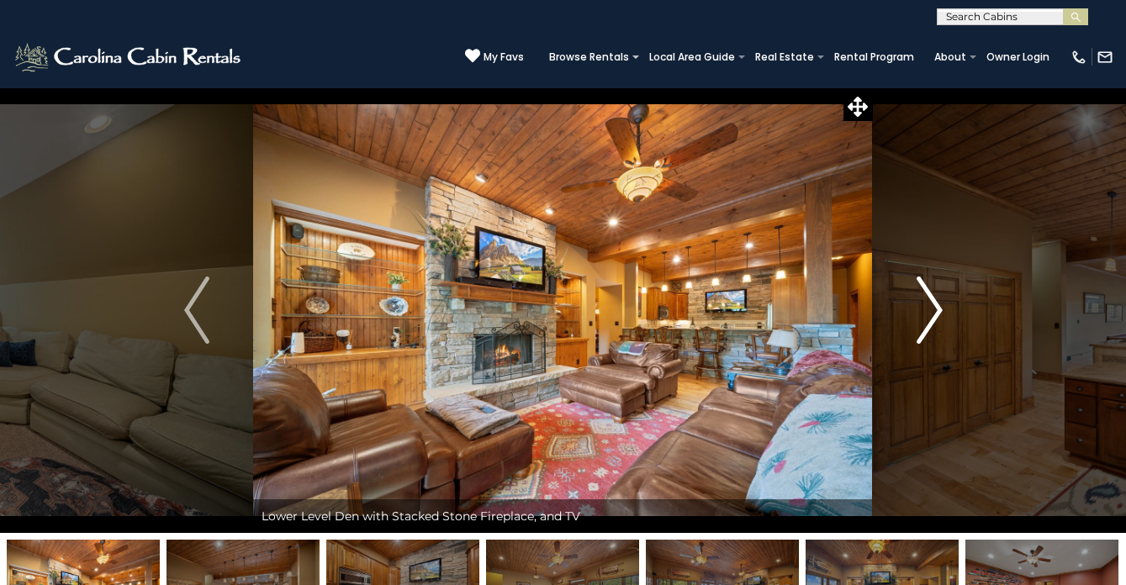
click at [930, 312] on img "Next" at bounding box center [929, 310] width 25 height 67
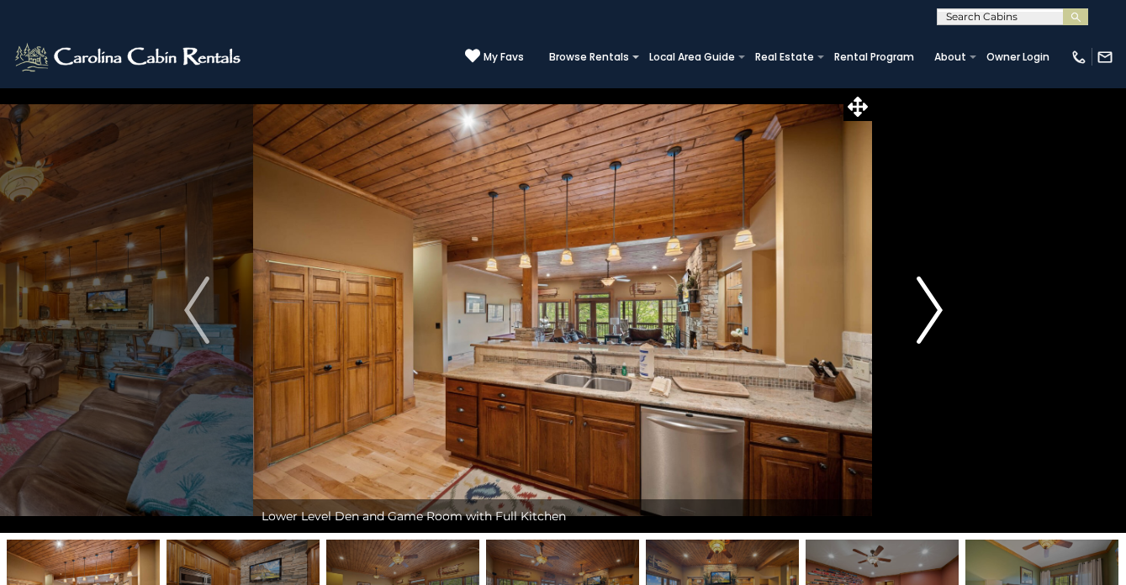
click at [930, 312] on img "Next" at bounding box center [929, 310] width 25 height 67
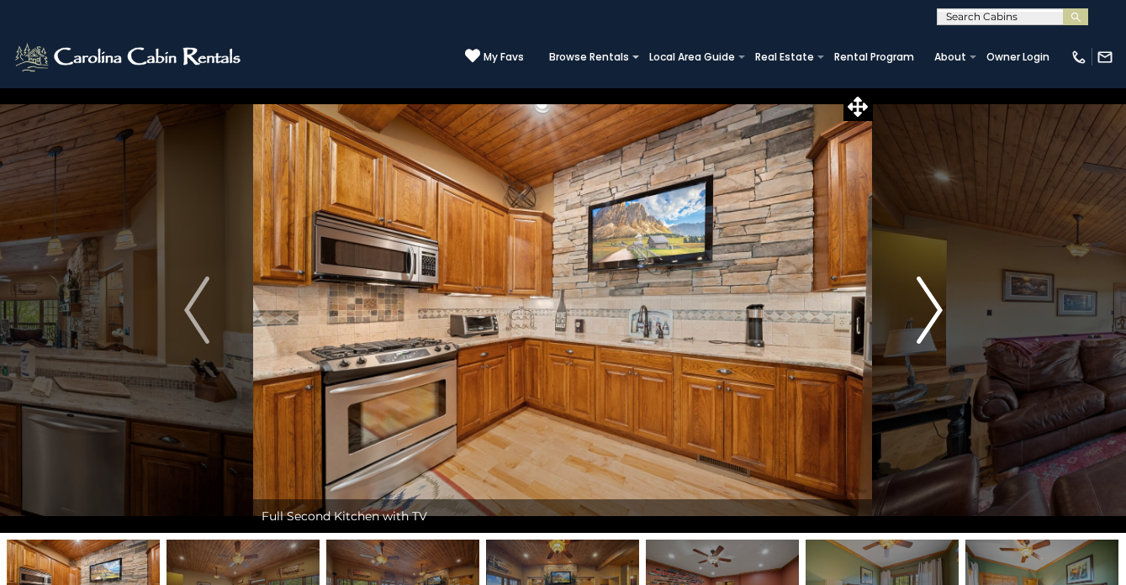
click at [930, 312] on img "Next" at bounding box center [929, 310] width 25 height 67
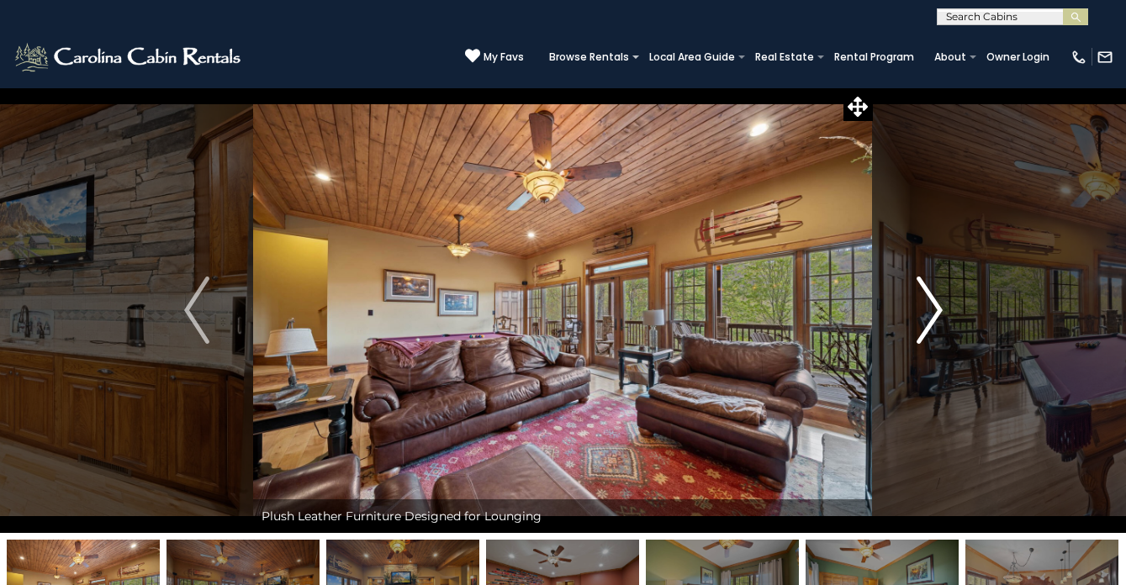
click at [930, 312] on img "Next" at bounding box center [929, 310] width 25 height 67
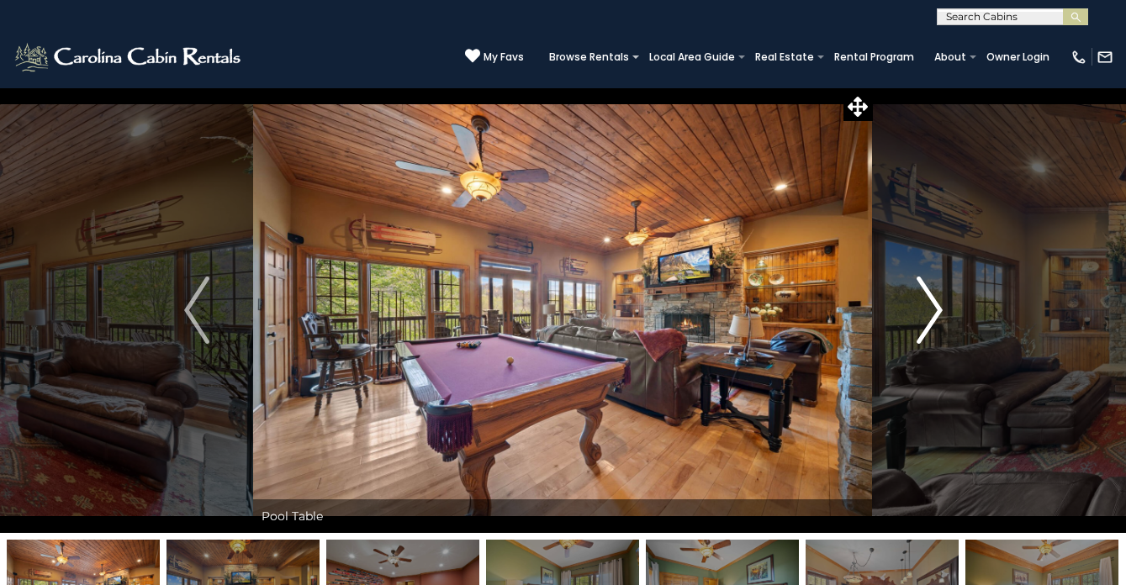
click at [930, 312] on img "Next" at bounding box center [929, 310] width 25 height 67
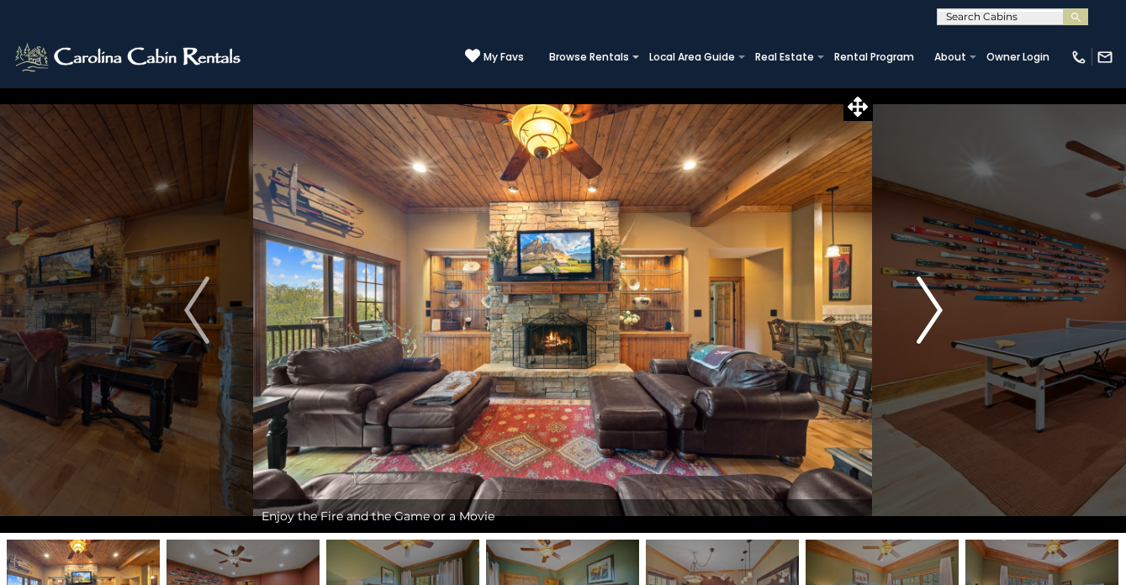
click at [930, 312] on img "Next" at bounding box center [929, 310] width 25 height 67
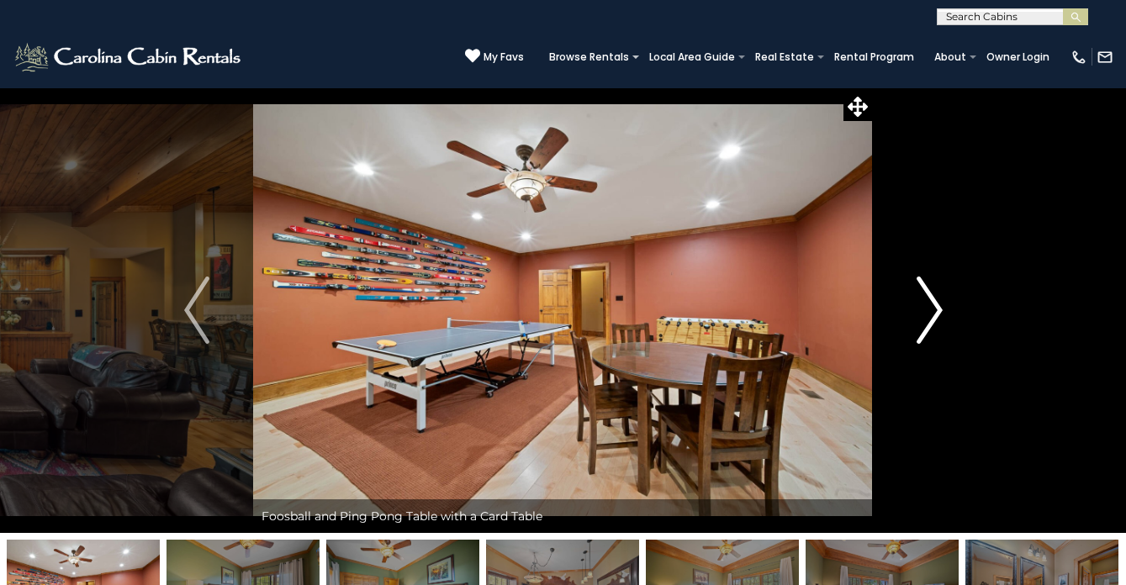
click at [930, 312] on img "Next" at bounding box center [929, 310] width 25 height 67
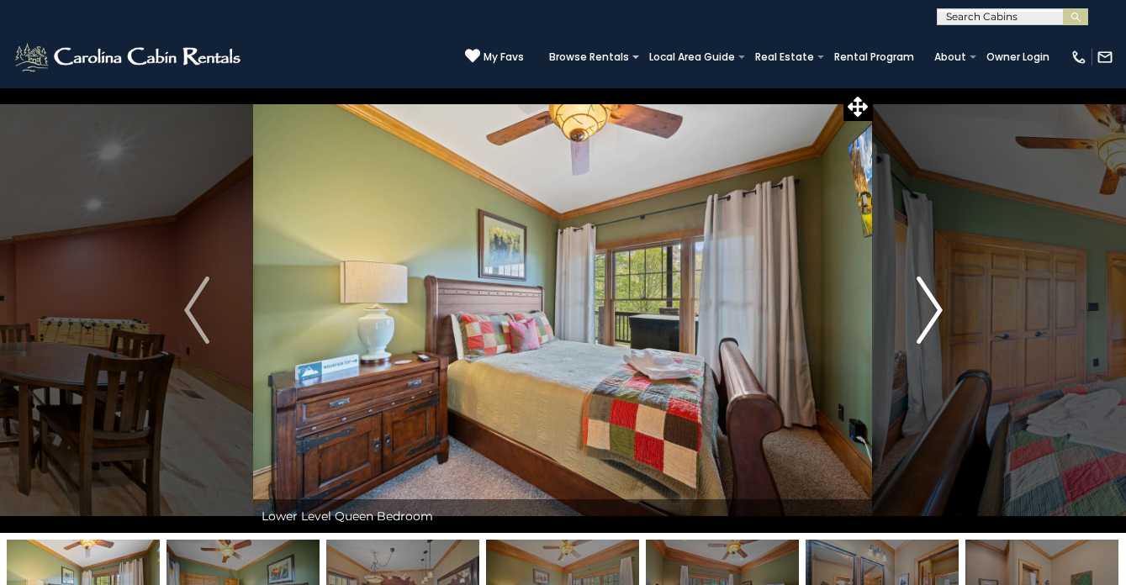
click at [930, 312] on img "Next" at bounding box center [929, 310] width 25 height 67
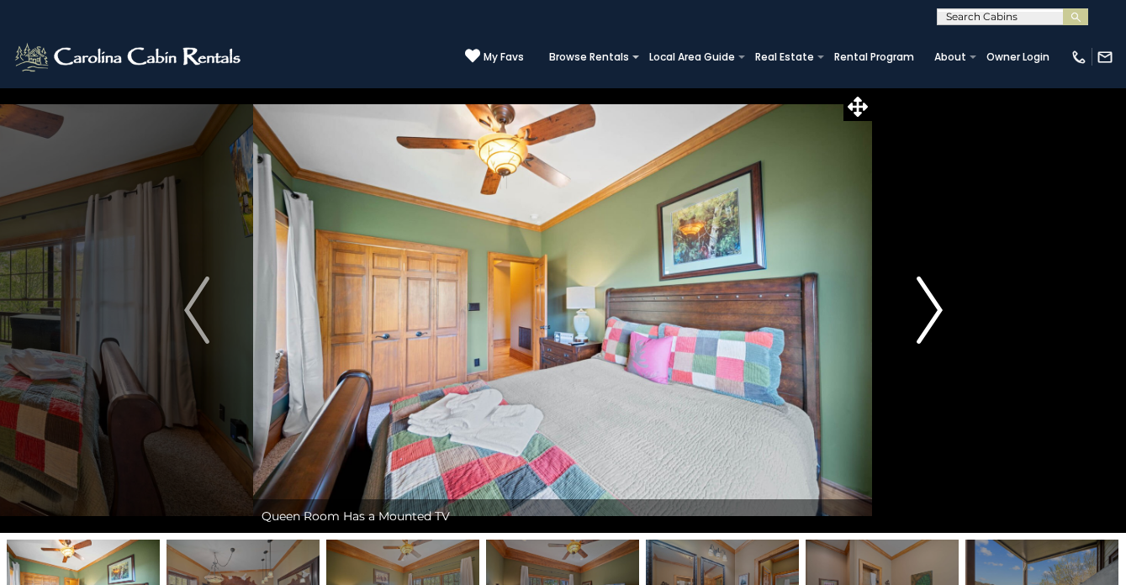
click at [930, 312] on img "Next" at bounding box center [929, 310] width 25 height 67
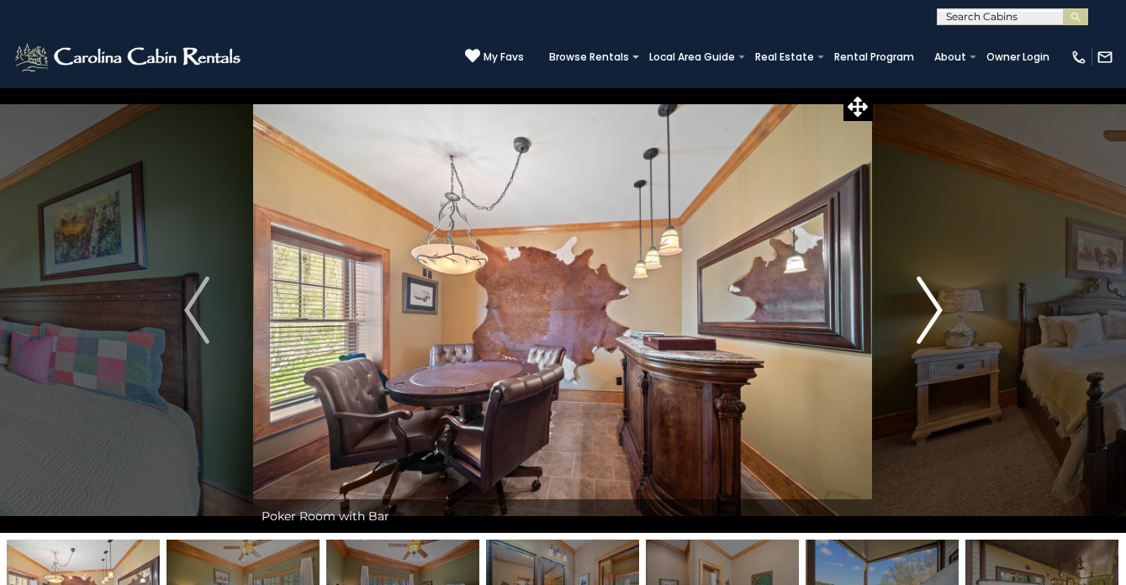
click at [930, 312] on img "Next" at bounding box center [929, 310] width 25 height 67
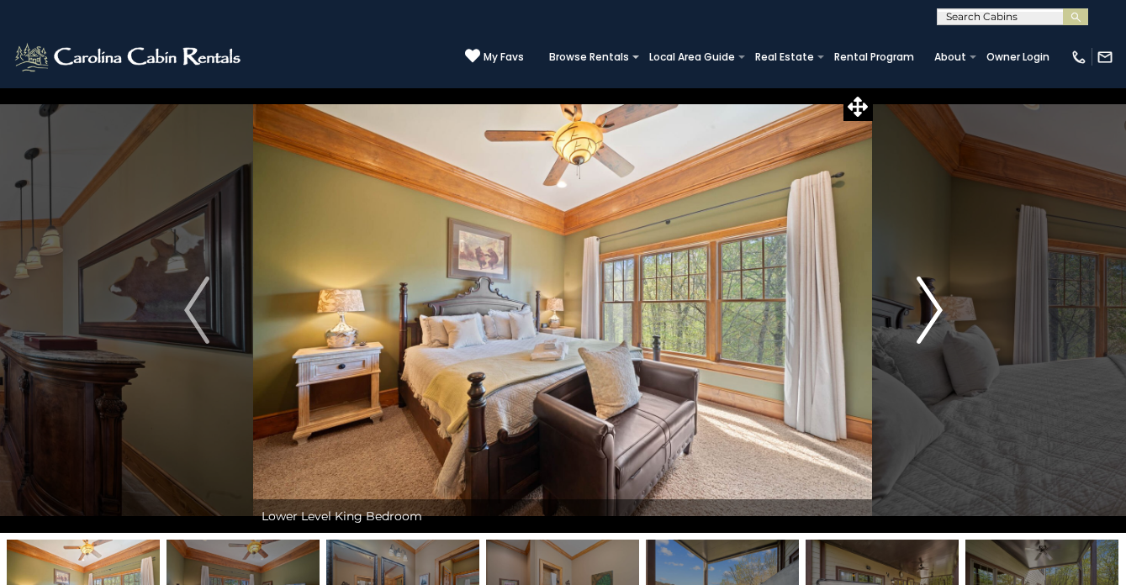
click at [930, 312] on img "Next" at bounding box center [929, 310] width 25 height 67
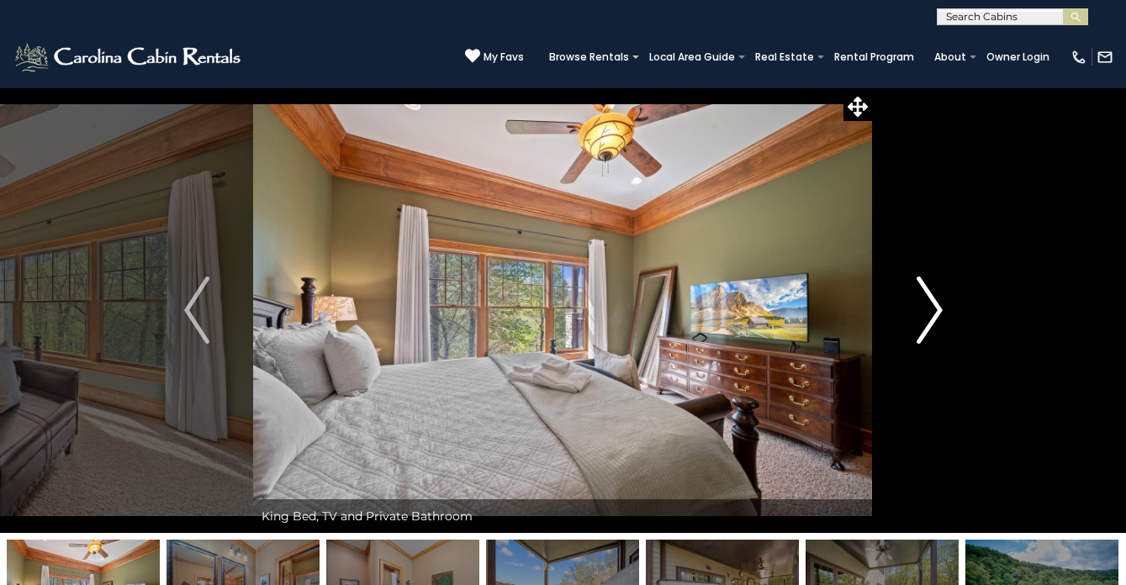
click at [930, 312] on img "Next" at bounding box center [929, 310] width 25 height 67
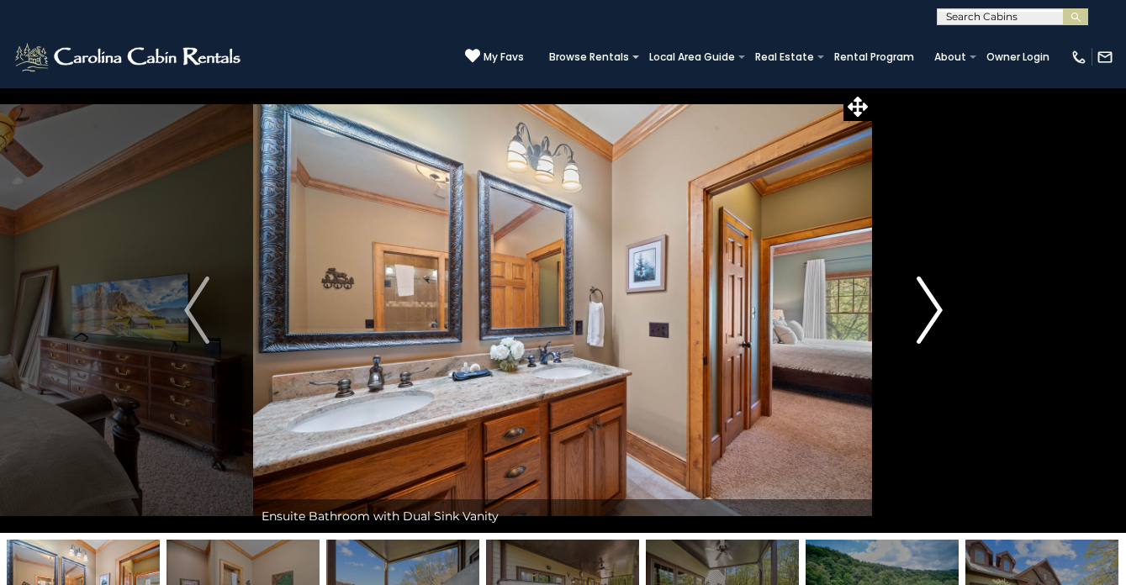
click at [930, 312] on img "Next" at bounding box center [929, 310] width 25 height 67
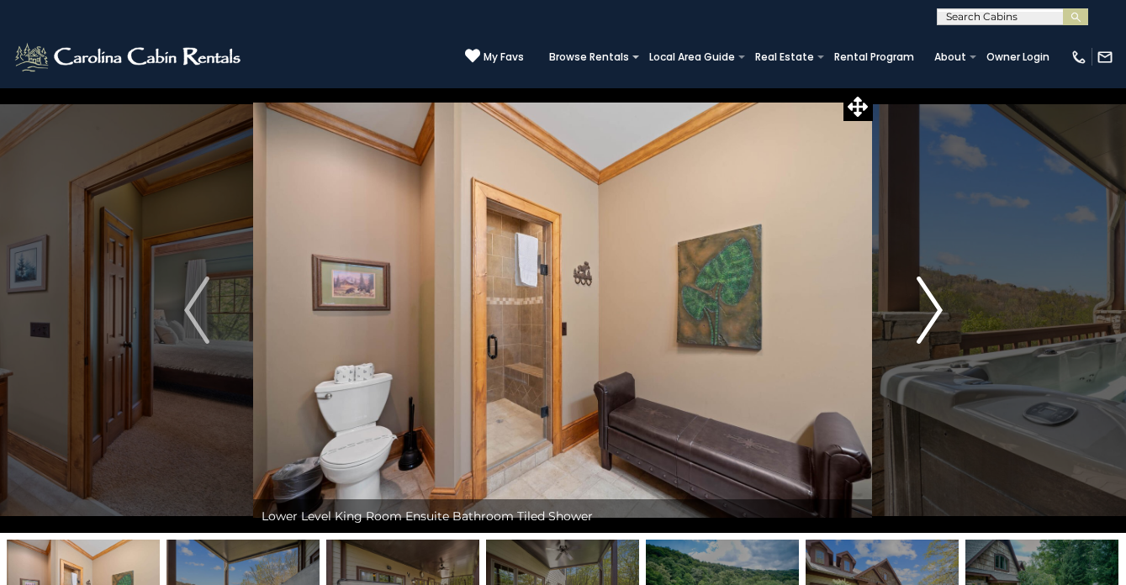
click at [930, 312] on img "Next" at bounding box center [929, 310] width 25 height 67
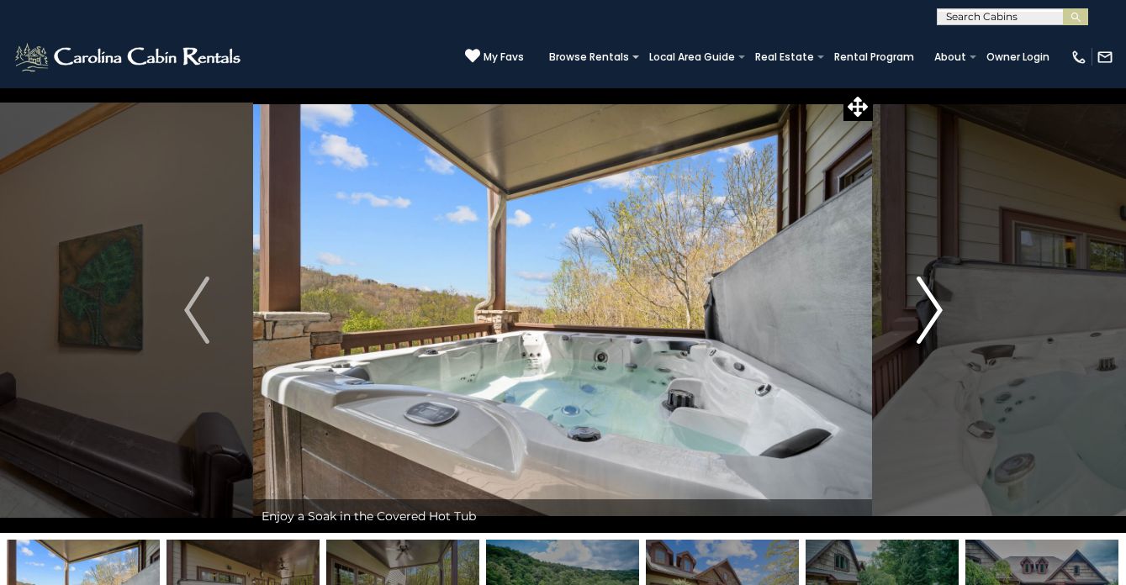
click at [930, 312] on img "Next" at bounding box center [929, 310] width 25 height 67
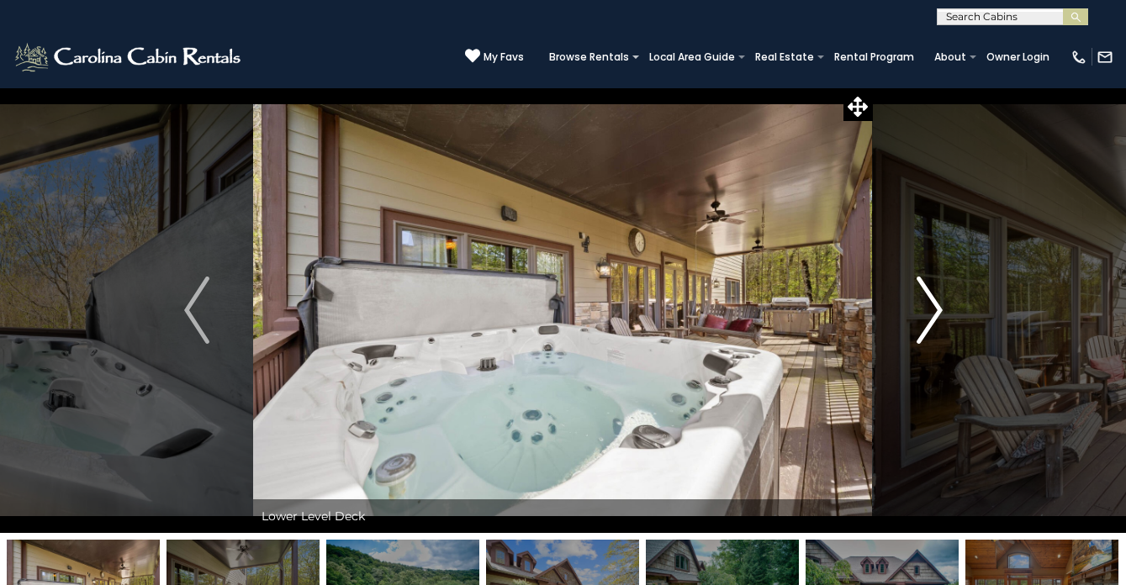
click at [930, 312] on img "Next" at bounding box center [929, 310] width 25 height 67
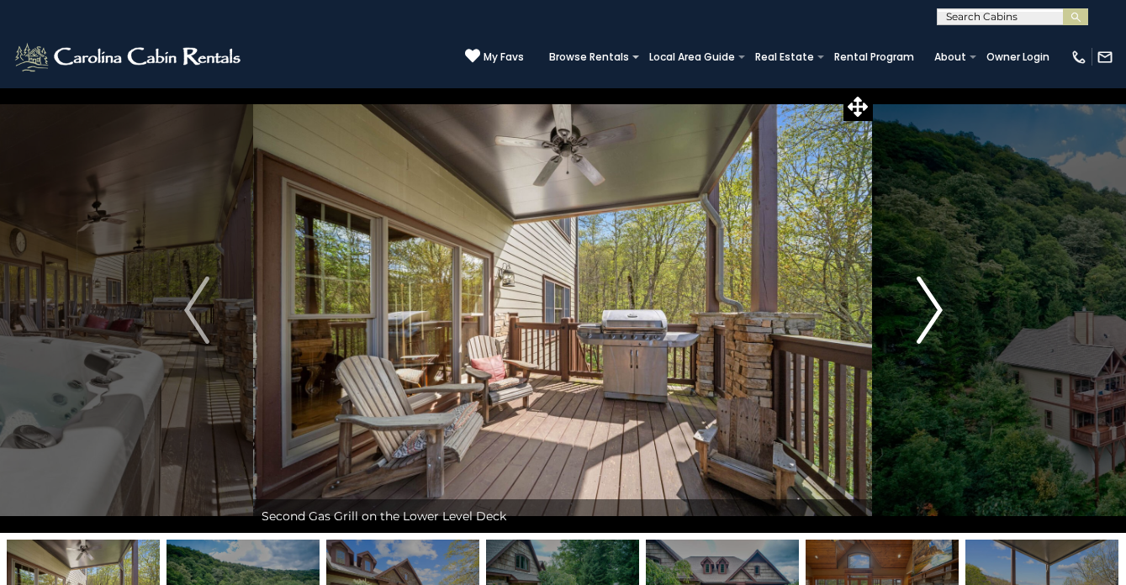
click at [930, 312] on img "Next" at bounding box center [929, 310] width 25 height 67
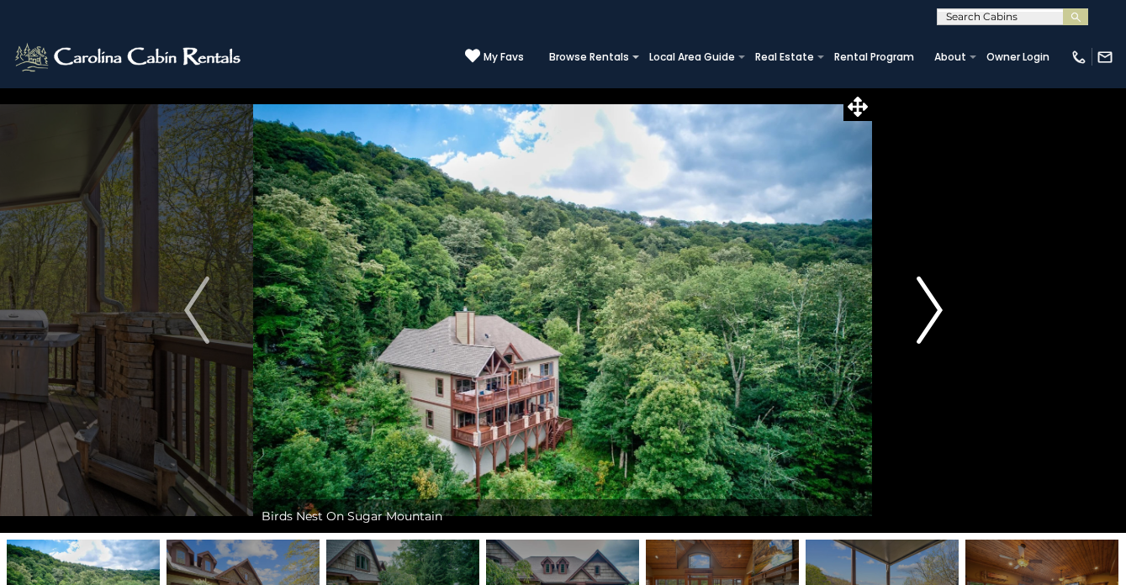
click at [930, 312] on img "Next" at bounding box center [929, 310] width 25 height 67
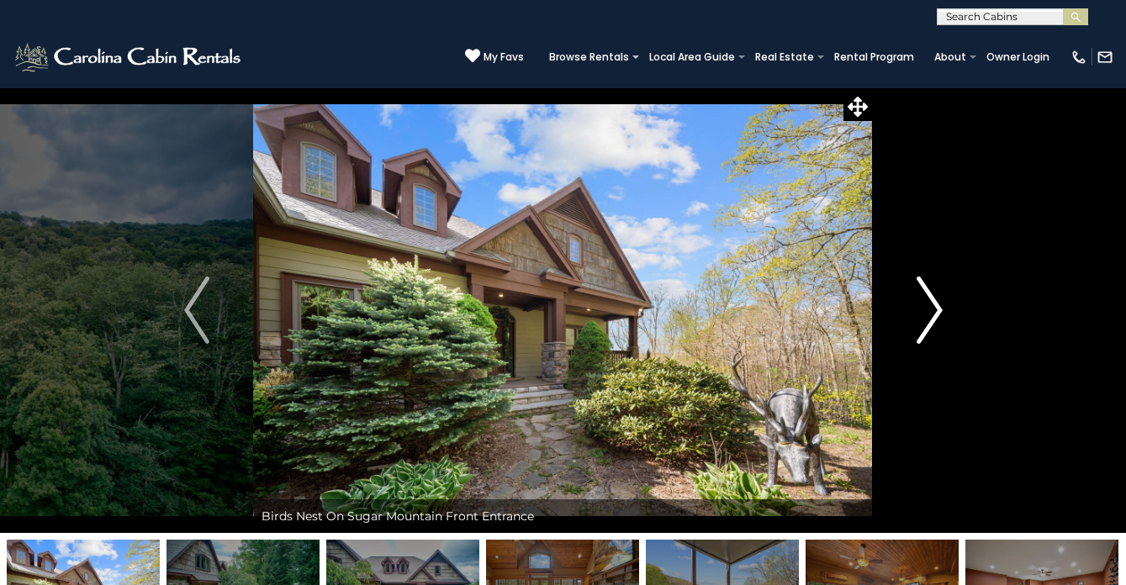
click at [930, 312] on img "Next" at bounding box center [929, 310] width 25 height 67
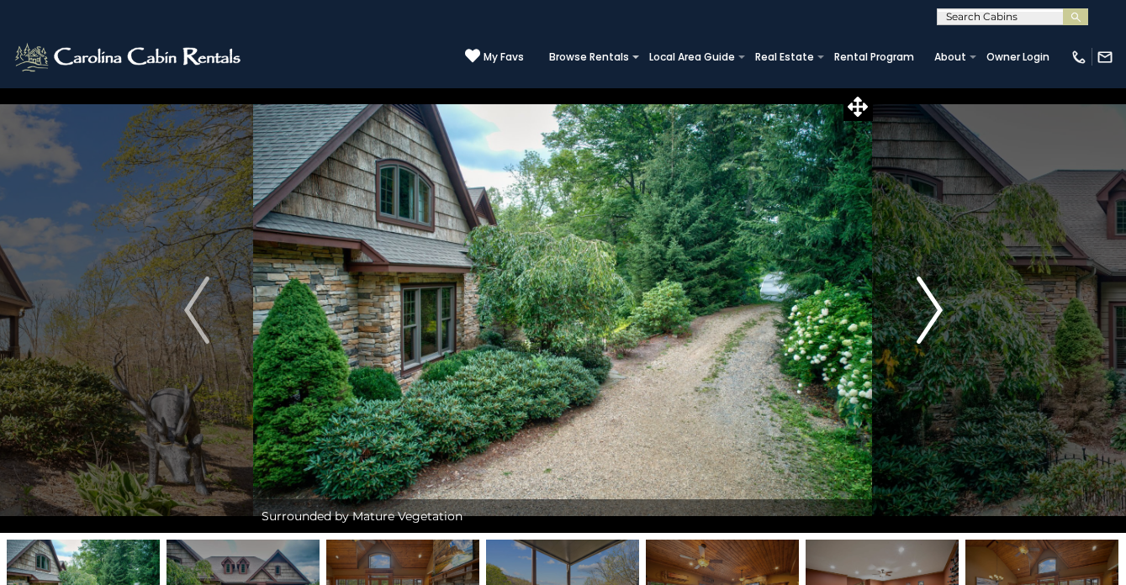
click at [936, 305] on img "Next" at bounding box center [929, 310] width 25 height 67
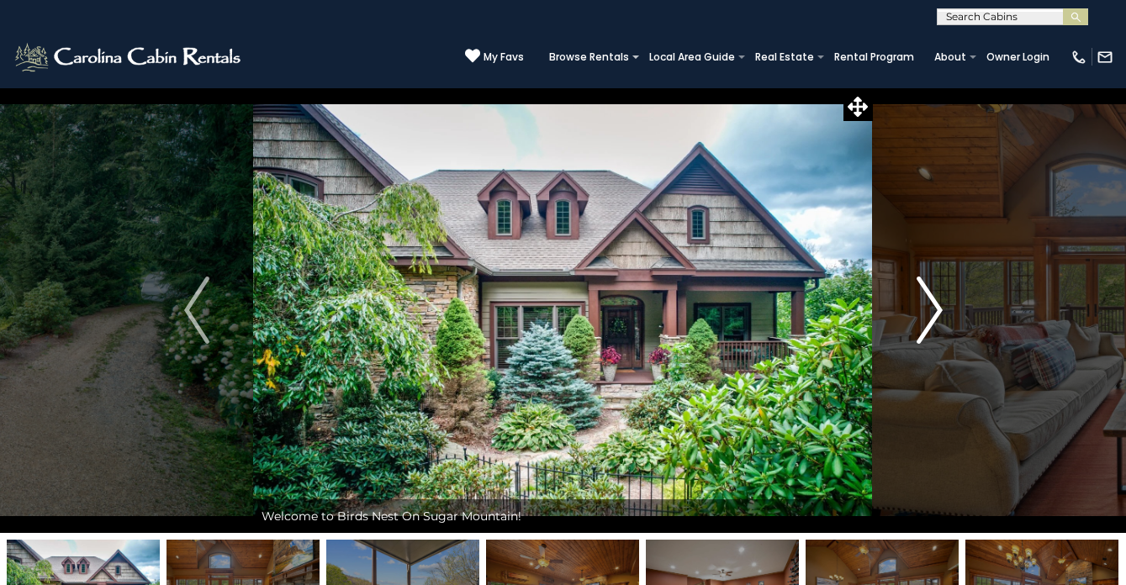
click at [936, 305] on img "Next" at bounding box center [929, 310] width 25 height 67
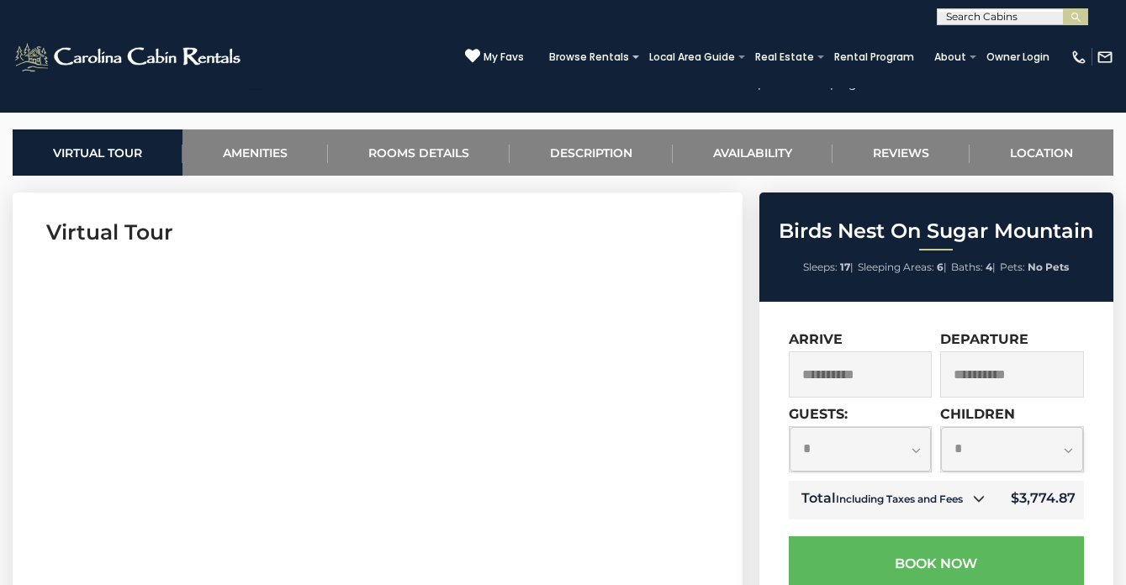
scroll to position [626, 0]
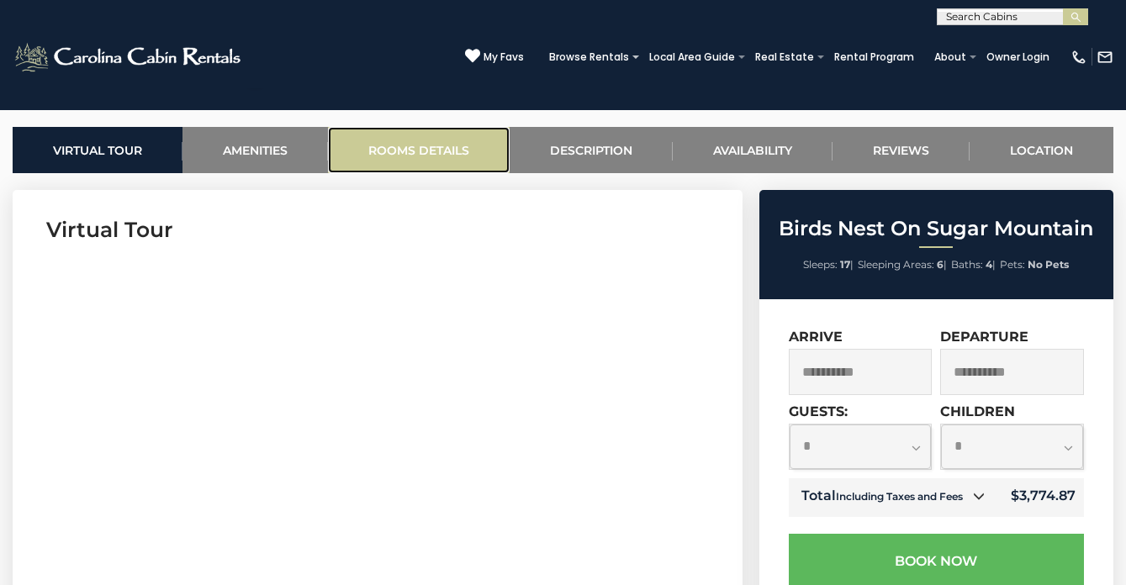
click at [433, 144] on link "Rooms Details" at bounding box center [419, 150] width 182 height 46
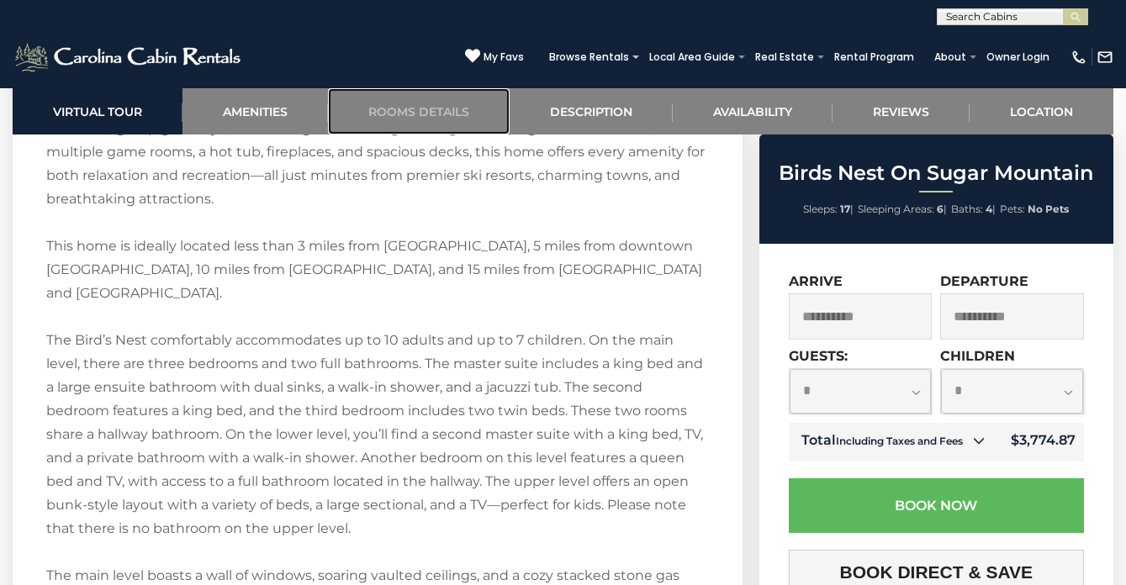
scroll to position [2542, 0]
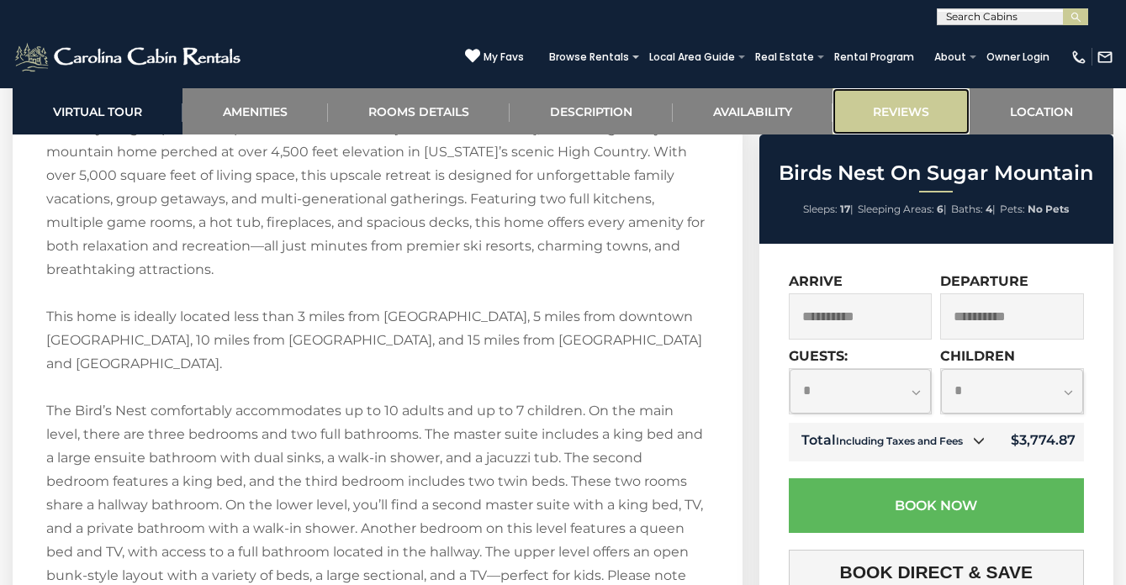
click at [900, 98] on link "Reviews" at bounding box center [900, 111] width 137 height 46
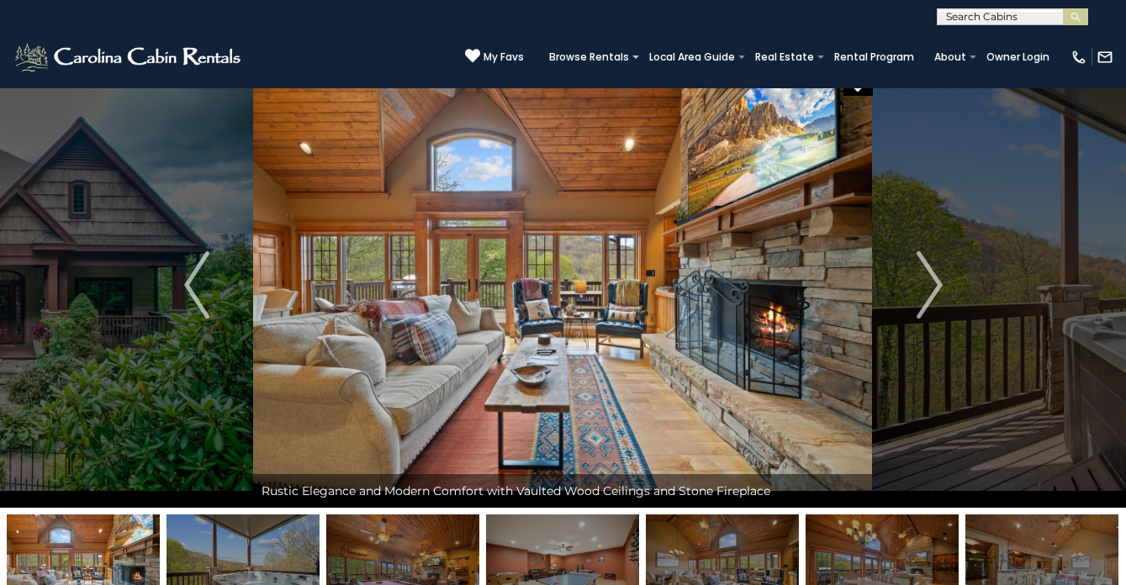
scroll to position [0, 0]
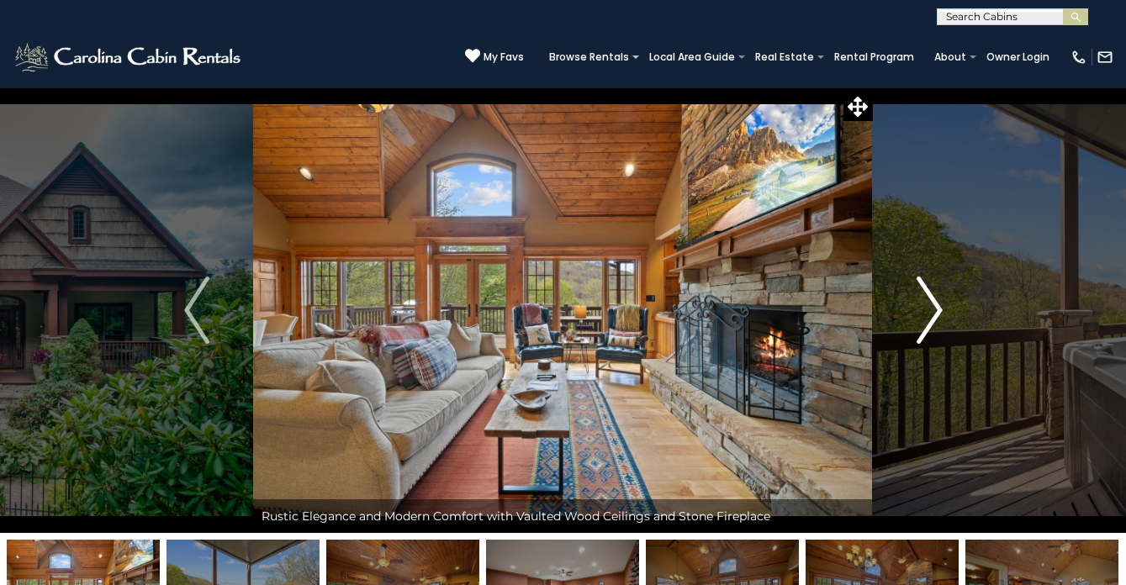
click at [914, 309] on button "Next" at bounding box center [930, 310] width 114 height 446
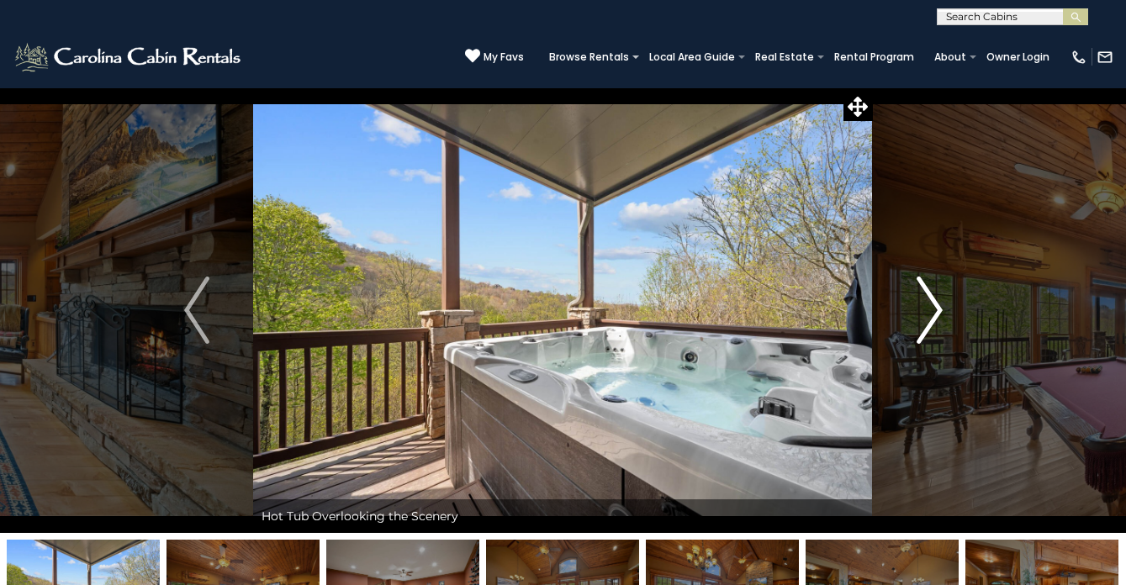
click at [914, 309] on button "Next" at bounding box center [930, 310] width 114 height 446
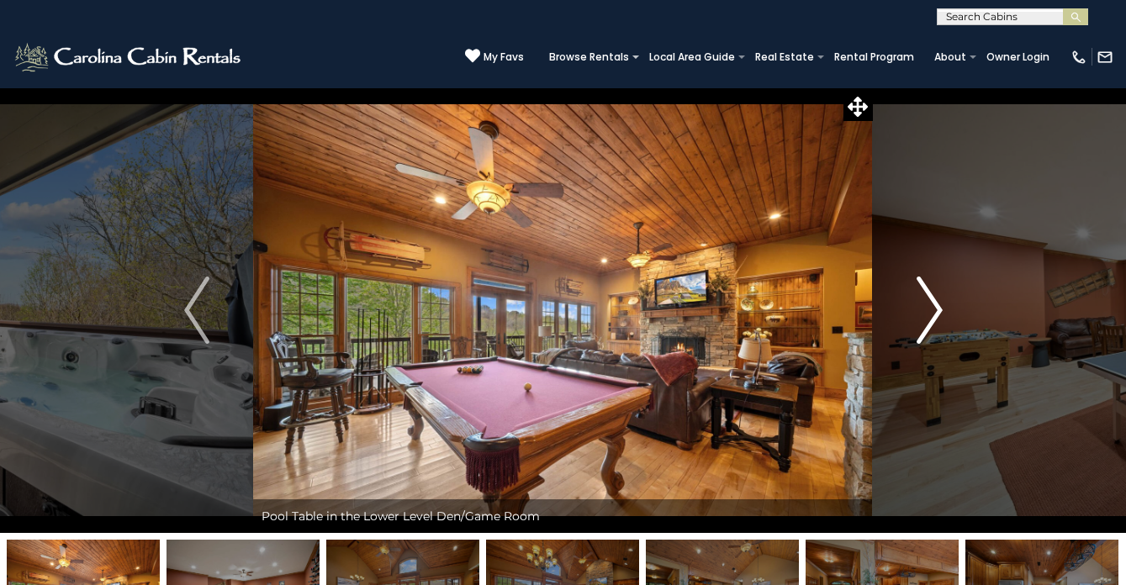
click at [914, 309] on button "Next" at bounding box center [930, 310] width 114 height 446
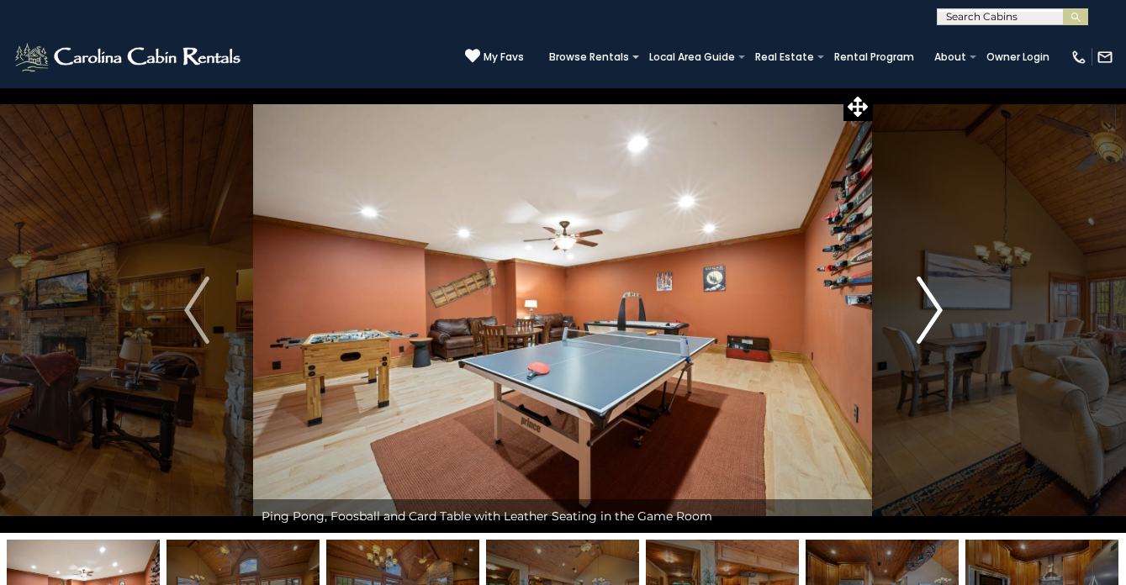
click at [914, 309] on button "Next" at bounding box center [930, 310] width 114 height 446
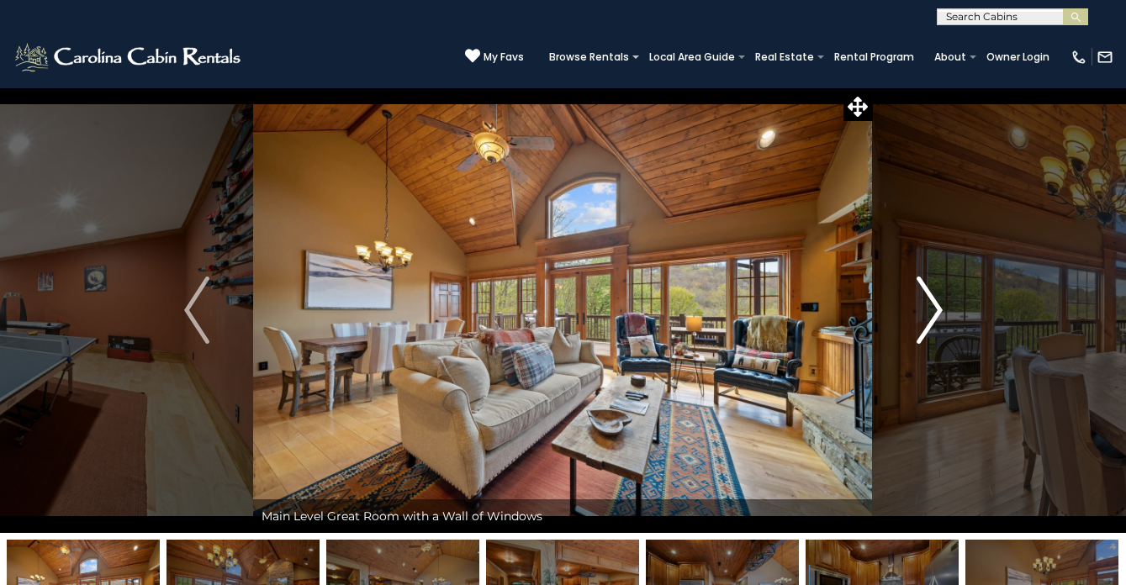
click at [914, 309] on button "Next" at bounding box center [930, 310] width 114 height 446
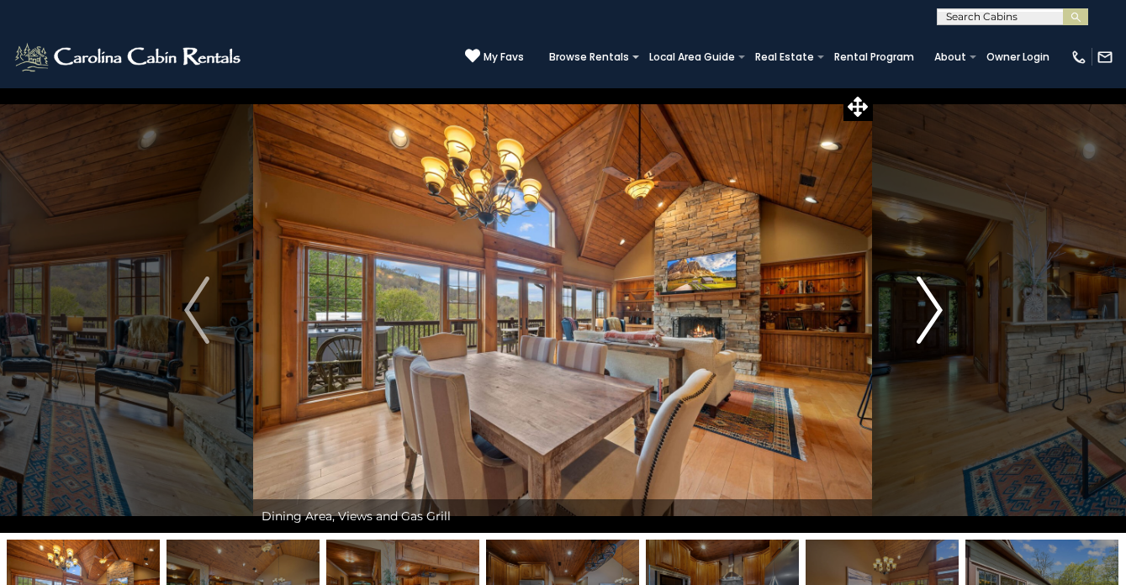
click at [914, 309] on button "Next" at bounding box center [930, 310] width 114 height 446
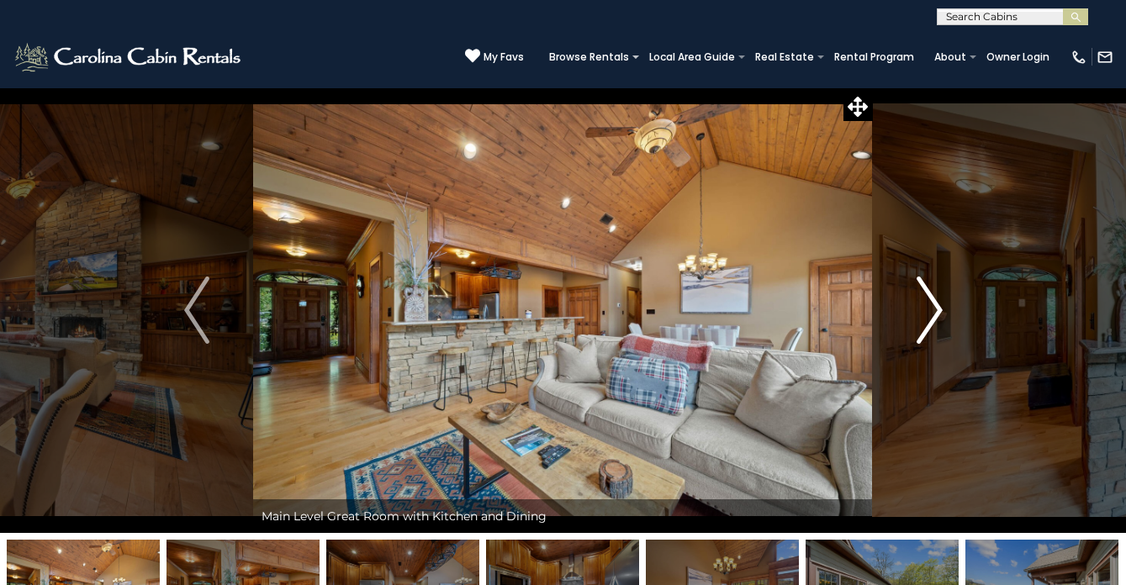
click at [914, 309] on button "Next" at bounding box center [930, 310] width 114 height 446
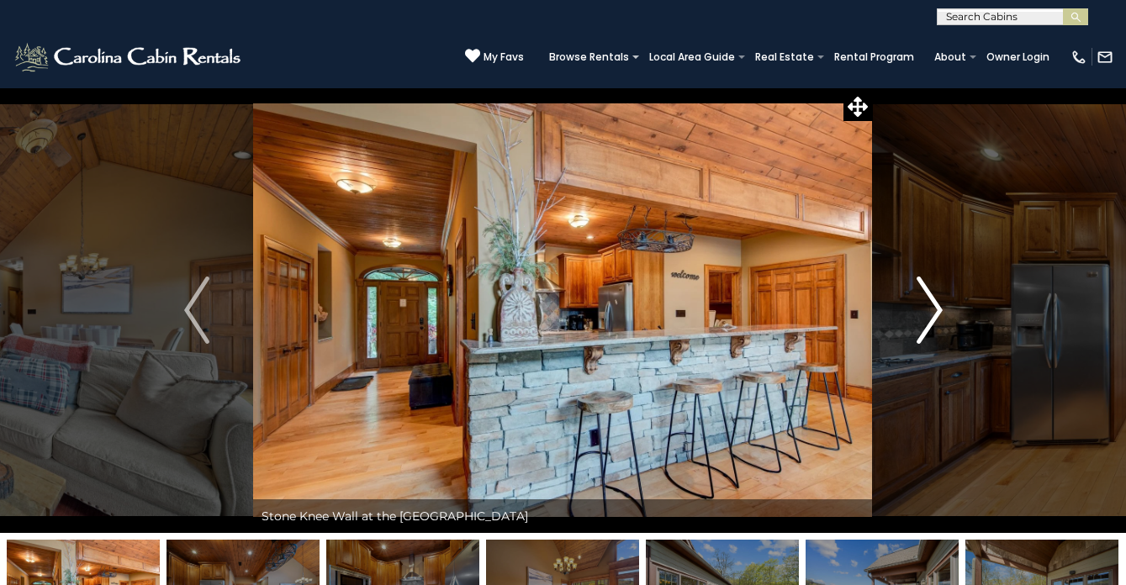
click at [914, 309] on button "Next" at bounding box center [930, 310] width 114 height 446
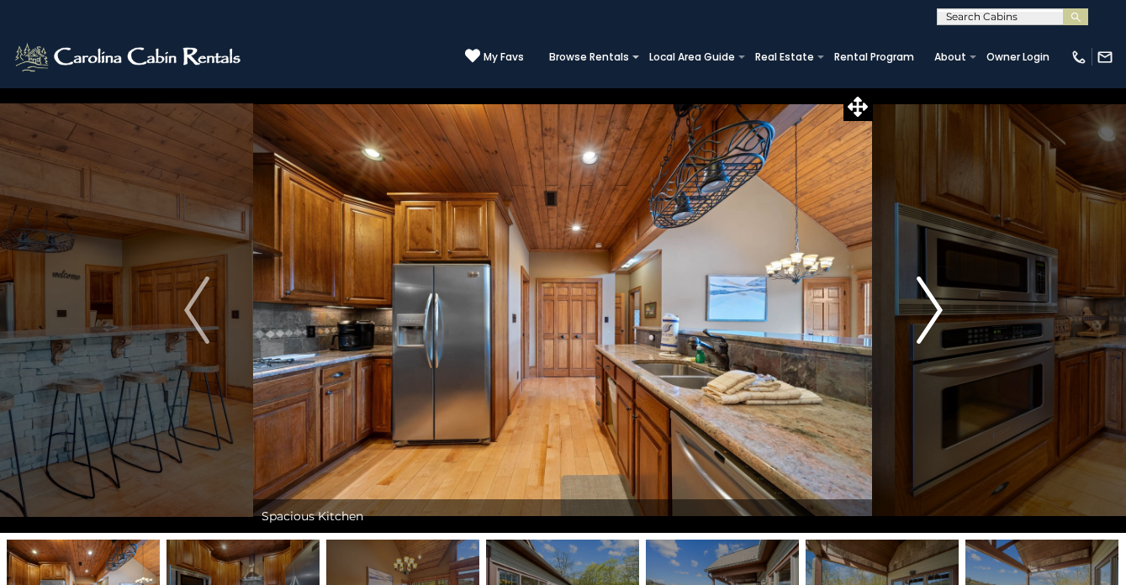
click at [914, 309] on button "Next" at bounding box center [930, 310] width 114 height 446
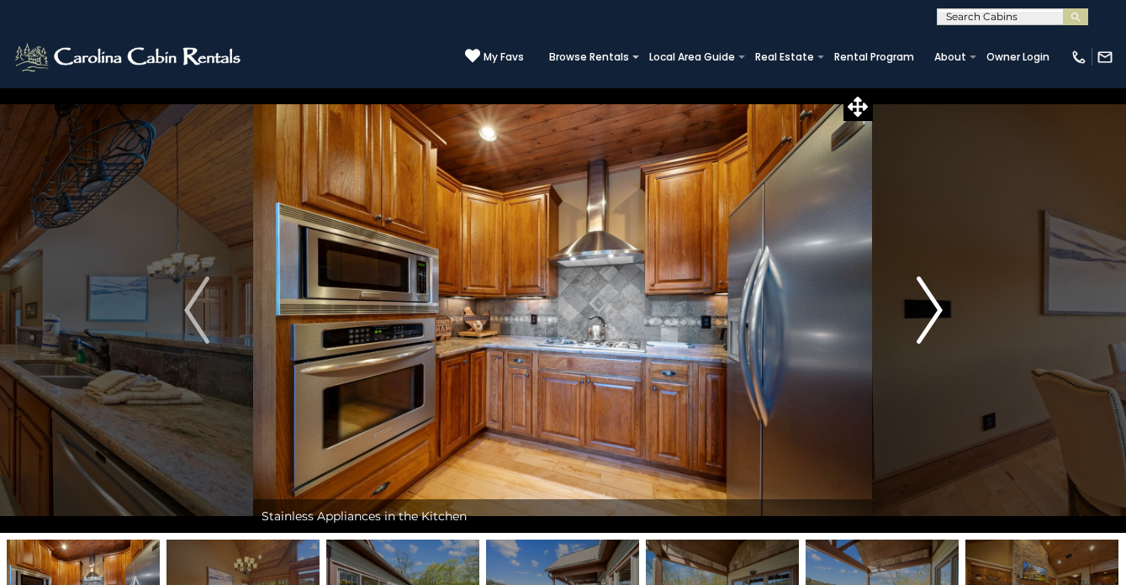
click at [914, 309] on button "Next" at bounding box center [930, 310] width 114 height 446
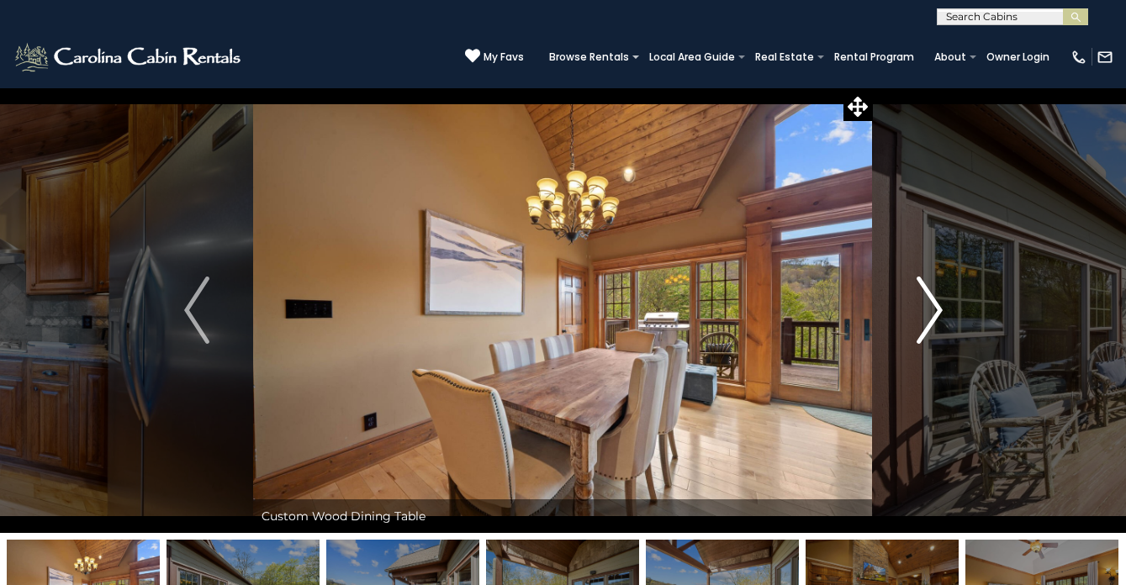
click at [914, 309] on button "Next" at bounding box center [930, 310] width 114 height 446
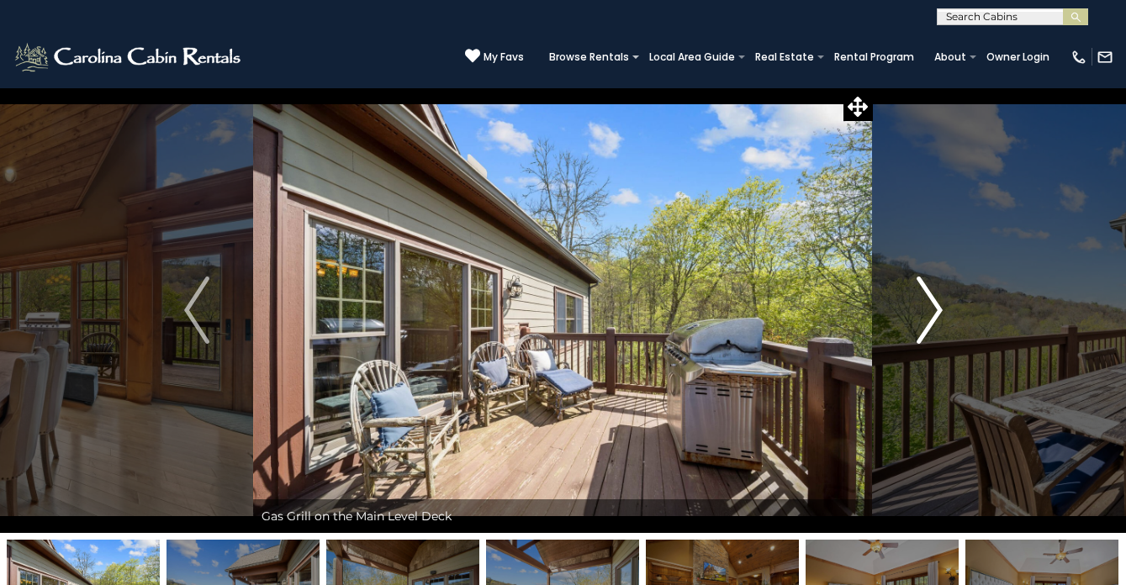
click at [914, 309] on button "Next" at bounding box center [930, 310] width 114 height 446
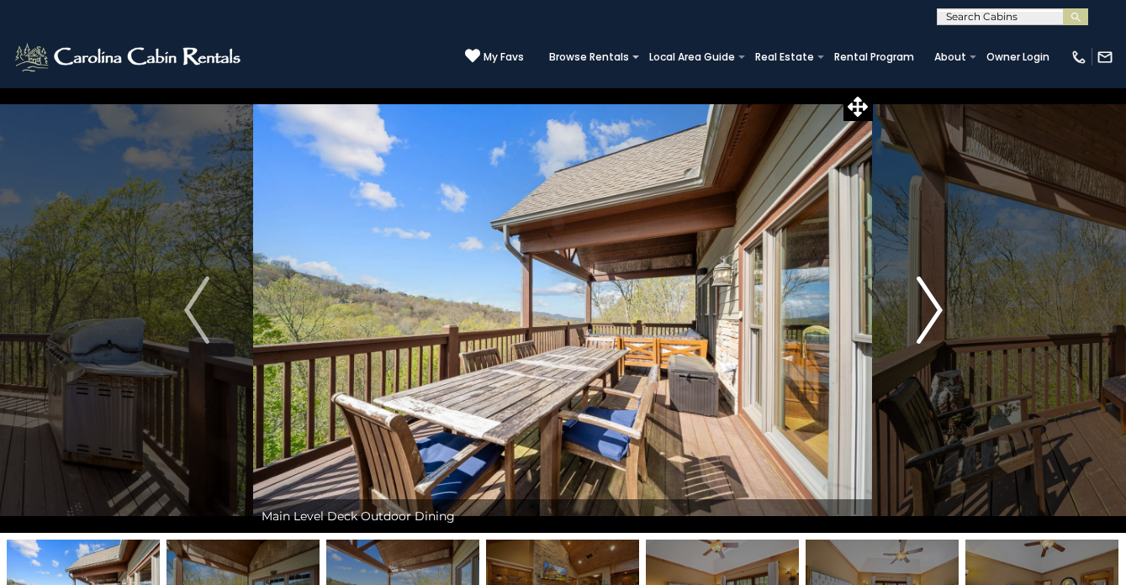
click at [914, 309] on button "Next" at bounding box center [930, 310] width 114 height 446
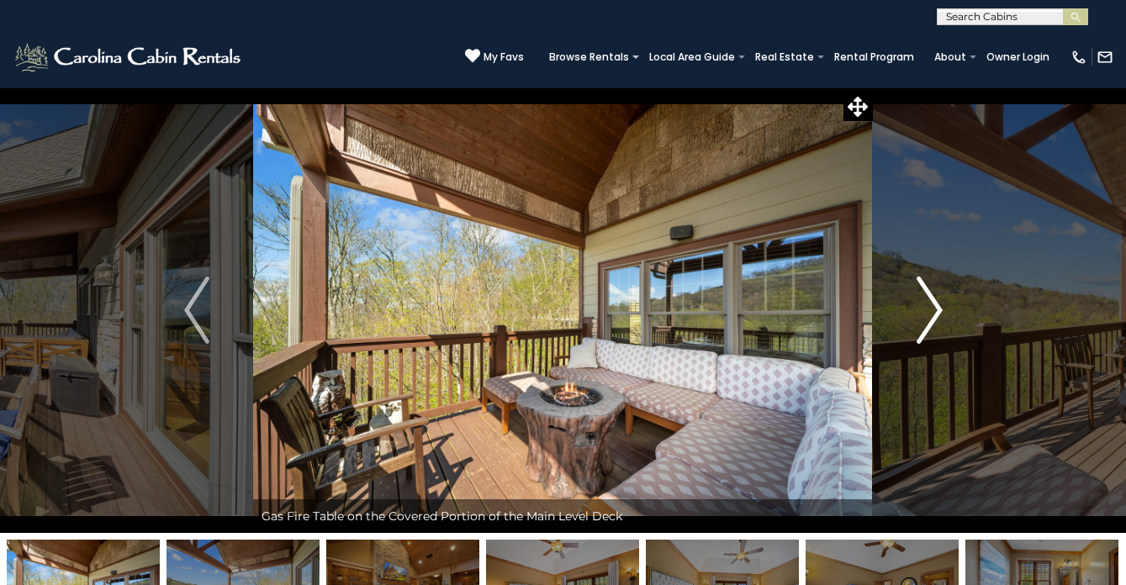
click at [914, 309] on button "Next" at bounding box center [930, 310] width 114 height 446
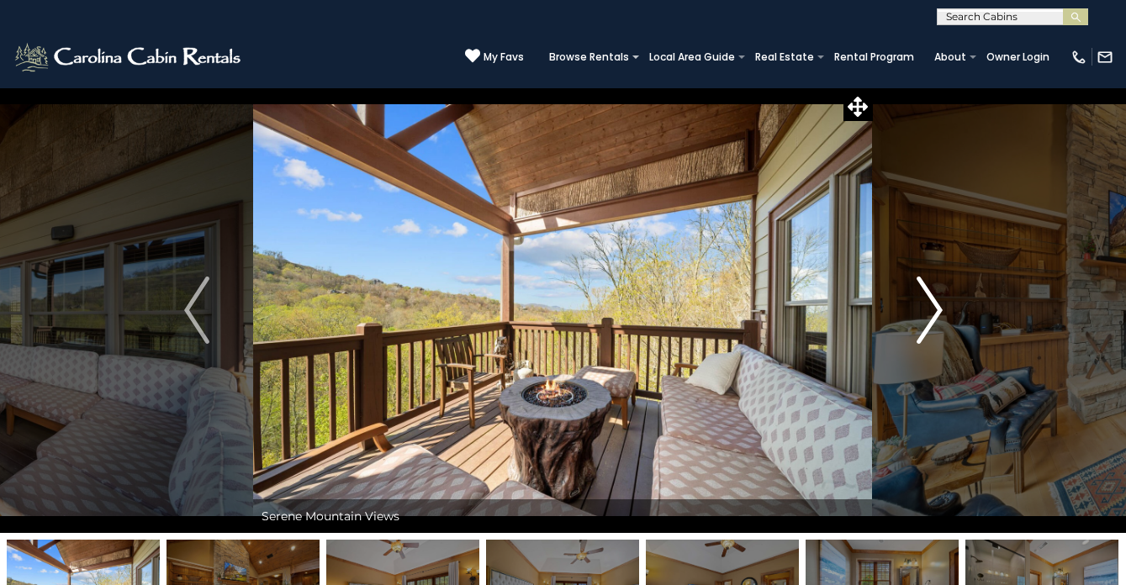
click at [914, 309] on button "Next" at bounding box center [930, 310] width 114 height 446
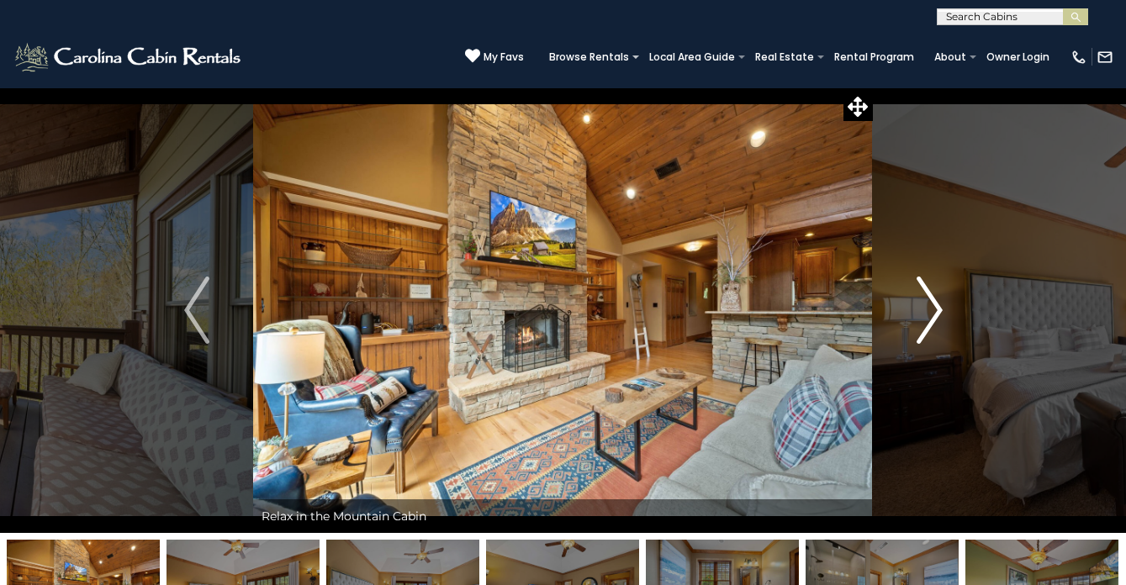
click at [914, 309] on button "Next" at bounding box center [930, 310] width 114 height 446
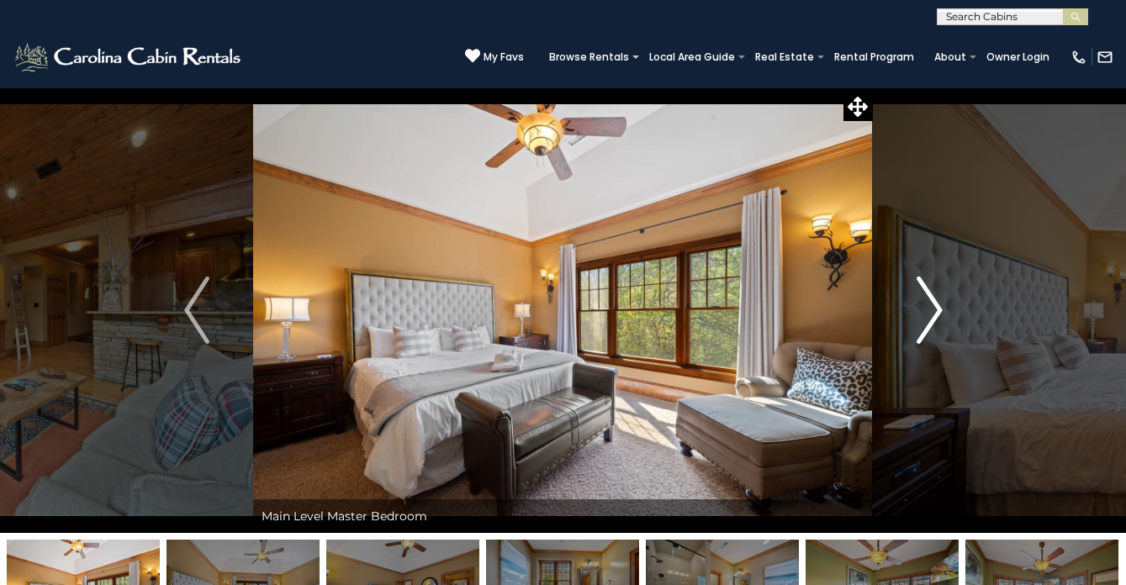
click at [914, 309] on button "Next" at bounding box center [930, 310] width 114 height 446
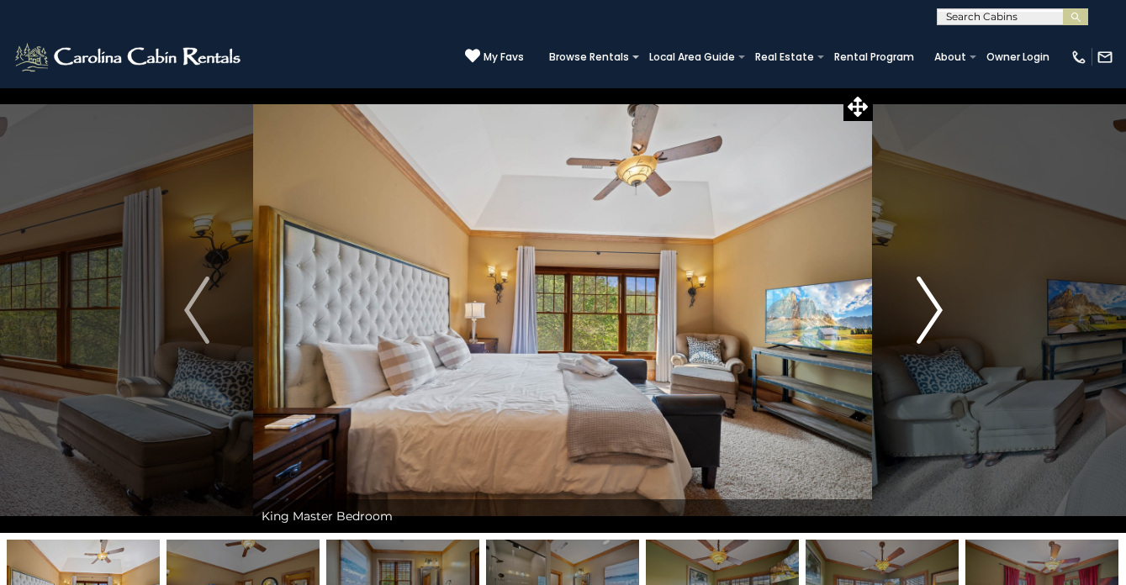
click at [914, 309] on button "Next" at bounding box center [930, 310] width 114 height 446
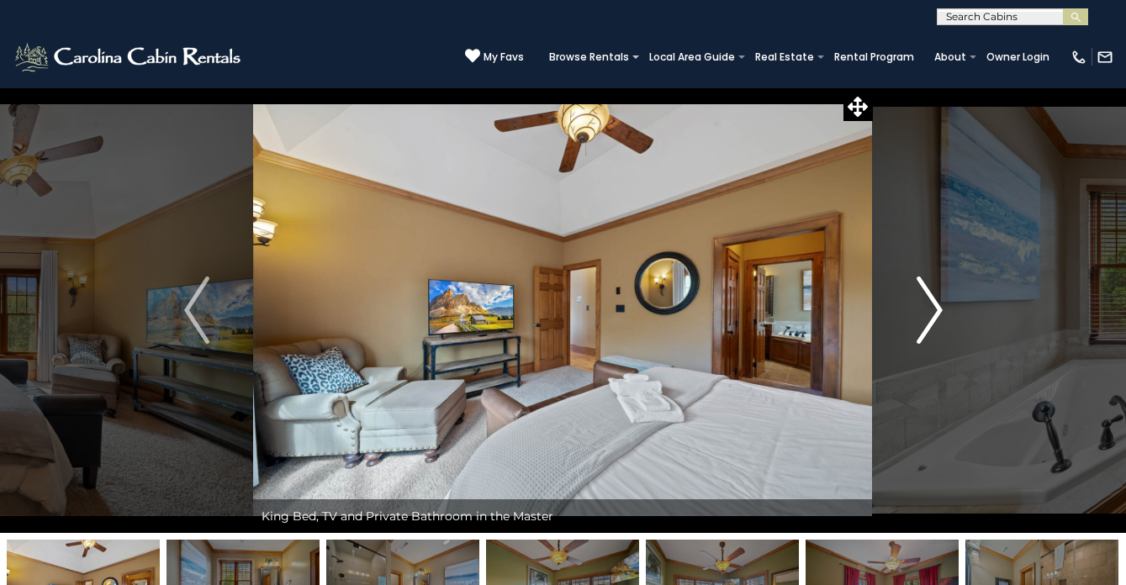
click at [914, 309] on button "Next" at bounding box center [930, 310] width 114 height 446
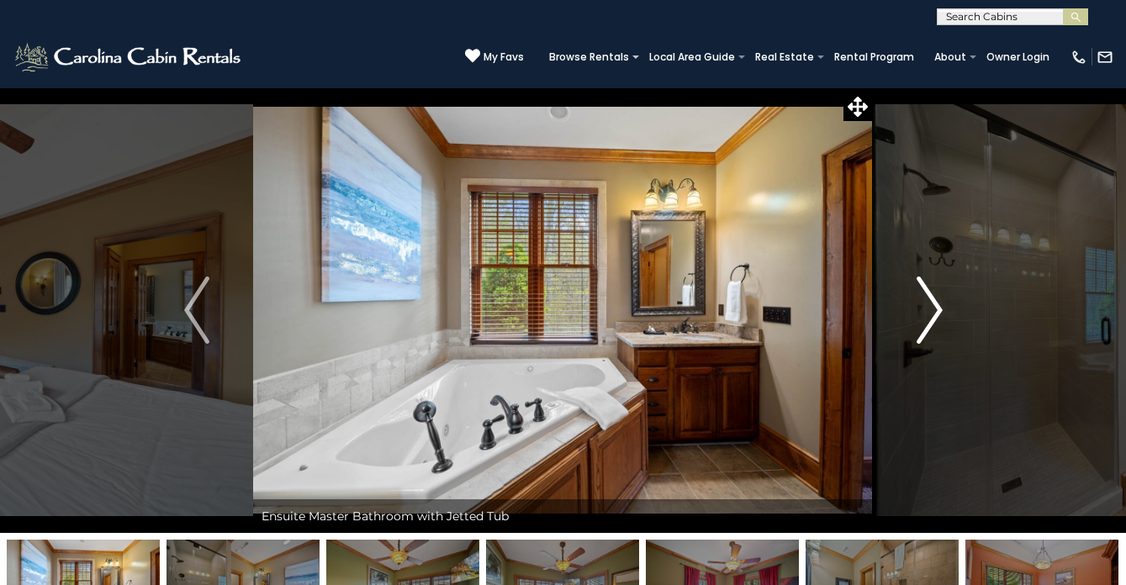
click at [914, 309] on button "Next" at bounding box center [930, 310] width 114 height 446
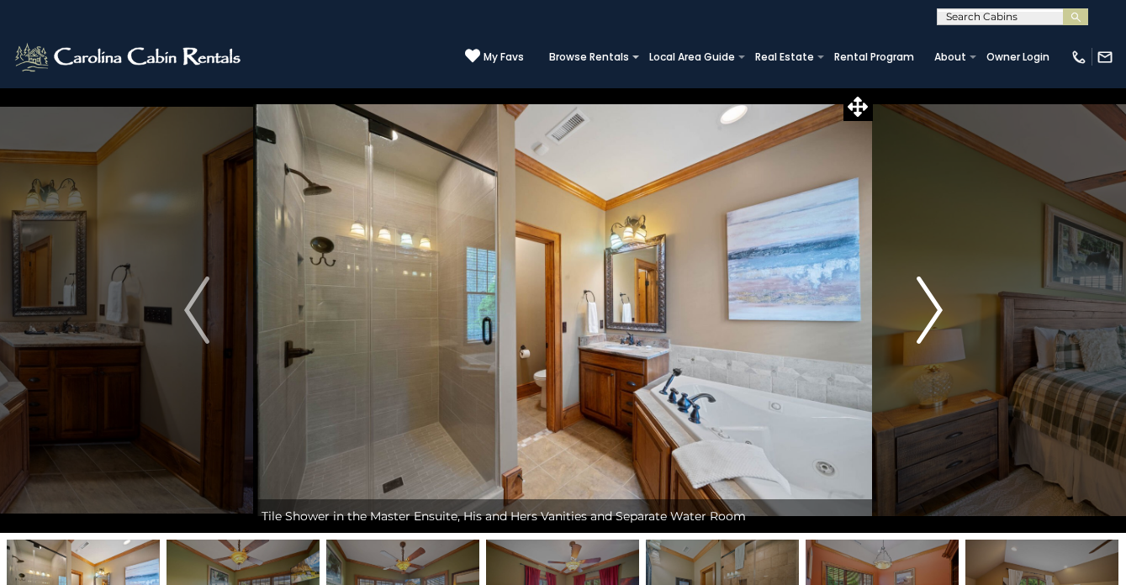
click at [914, 309] on button "Next" at bounding box center [930, 310] width 114 height 446
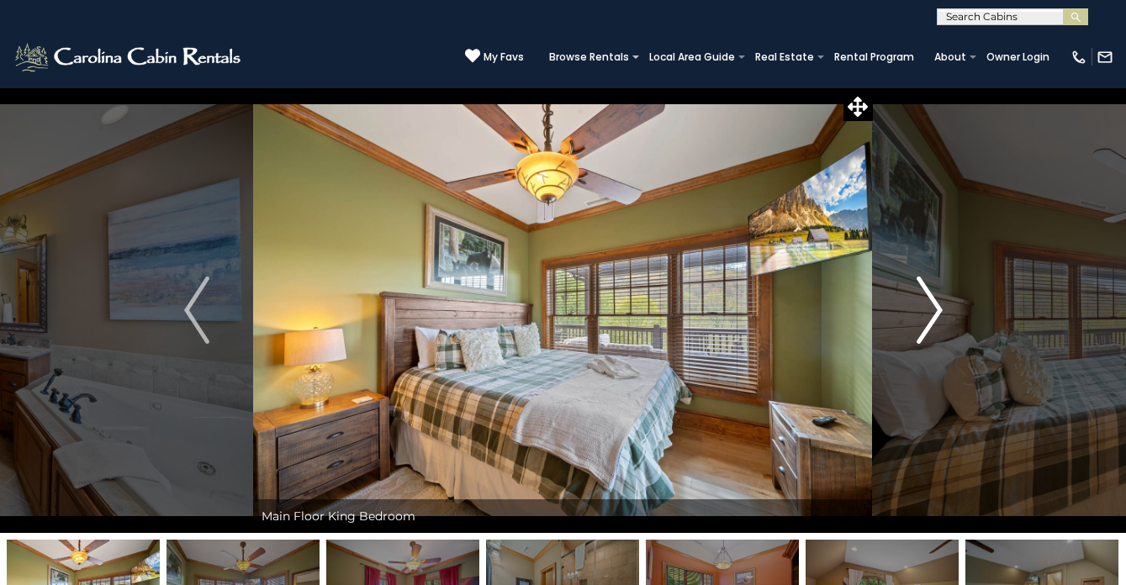
click at [914, 309] on button "Next" at bounding box center [930, 310] width 114 height 446
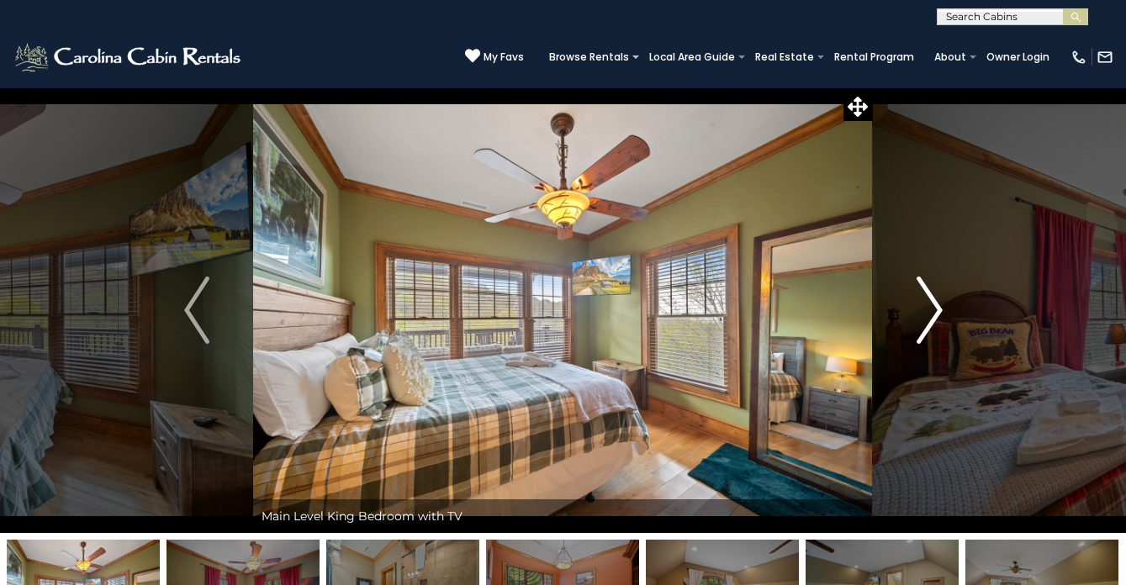
click at [914, 309] on button "Next" at bounding box center [930, 310] width 114 height 446
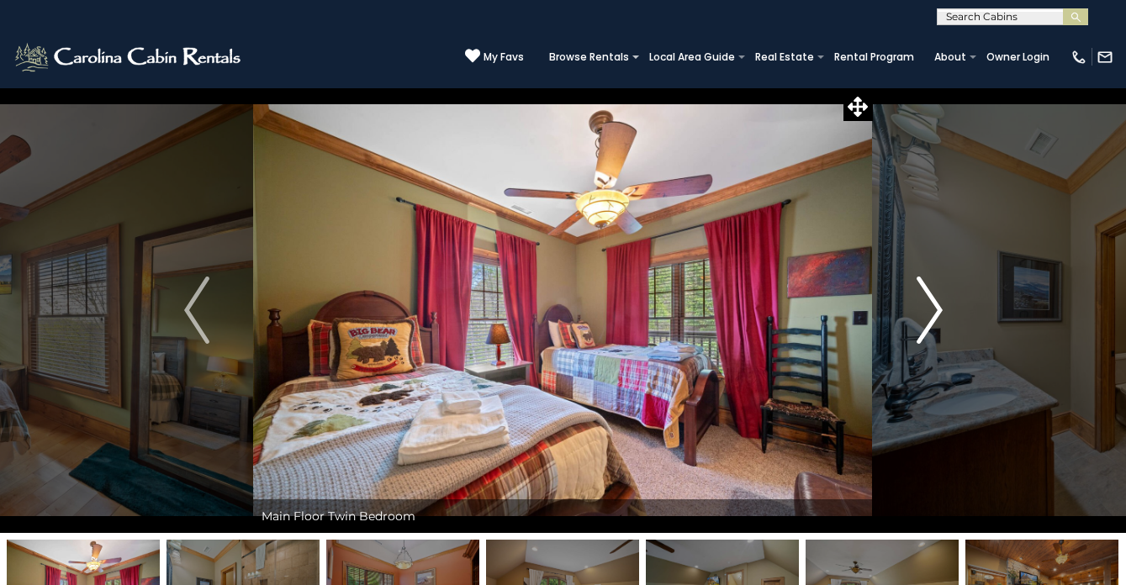
click at [914, 309] on button "Next" at bounding box center [930, 310] width 114 height 446
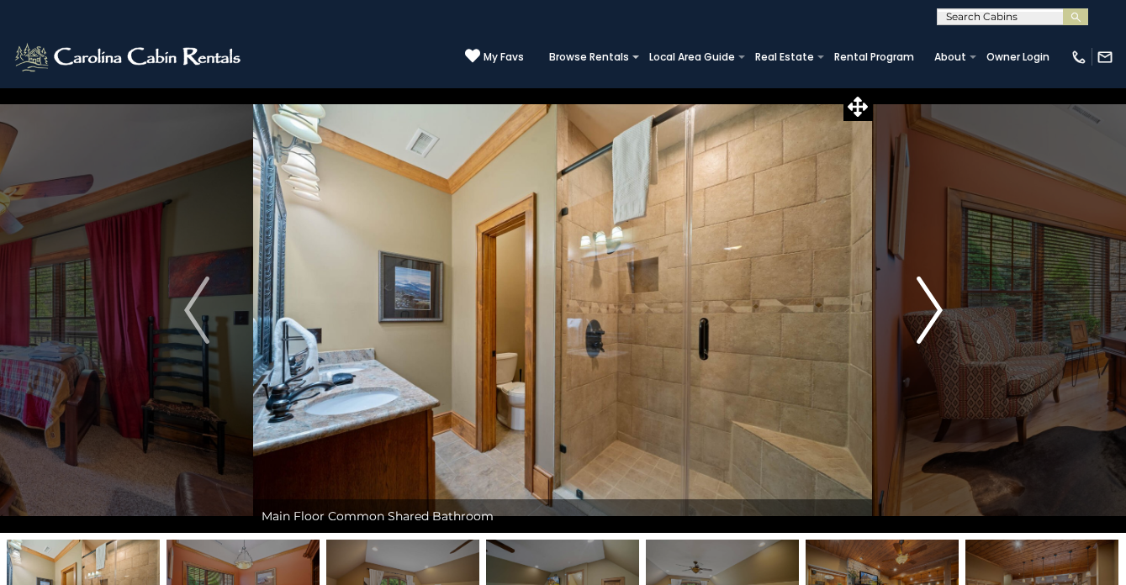
click at [914, 309] on button "Next" at bounding box center [930, 310] width 114 height 446
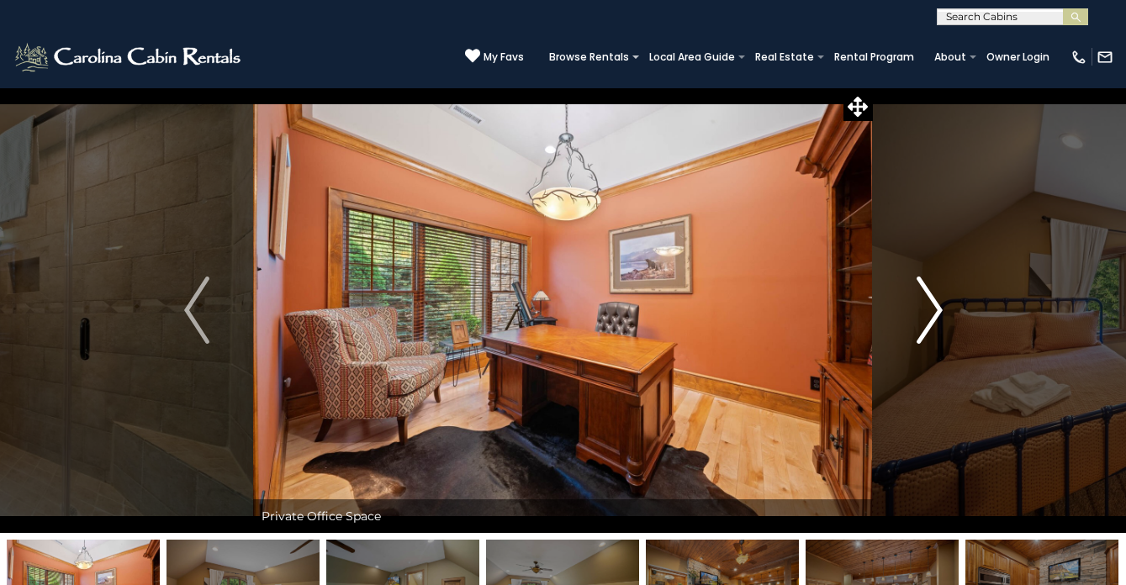
click at [914, 309] on button "Next" at bounding box center [930, 310] width 114 height 446
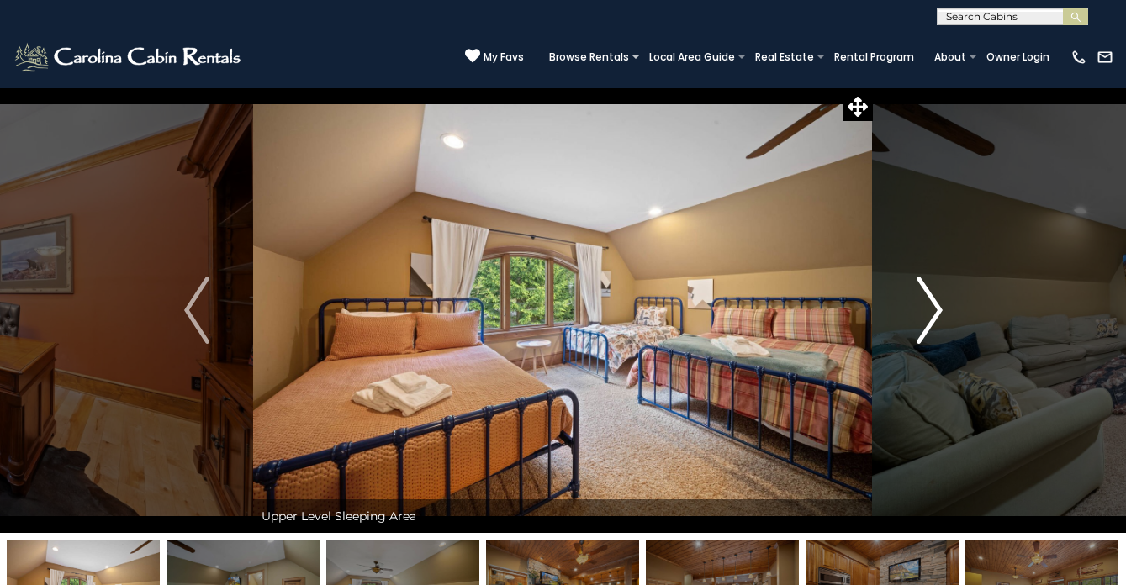
click at [914, 309] on button "Next" at bounding box center [930, 310] width 114 height 446
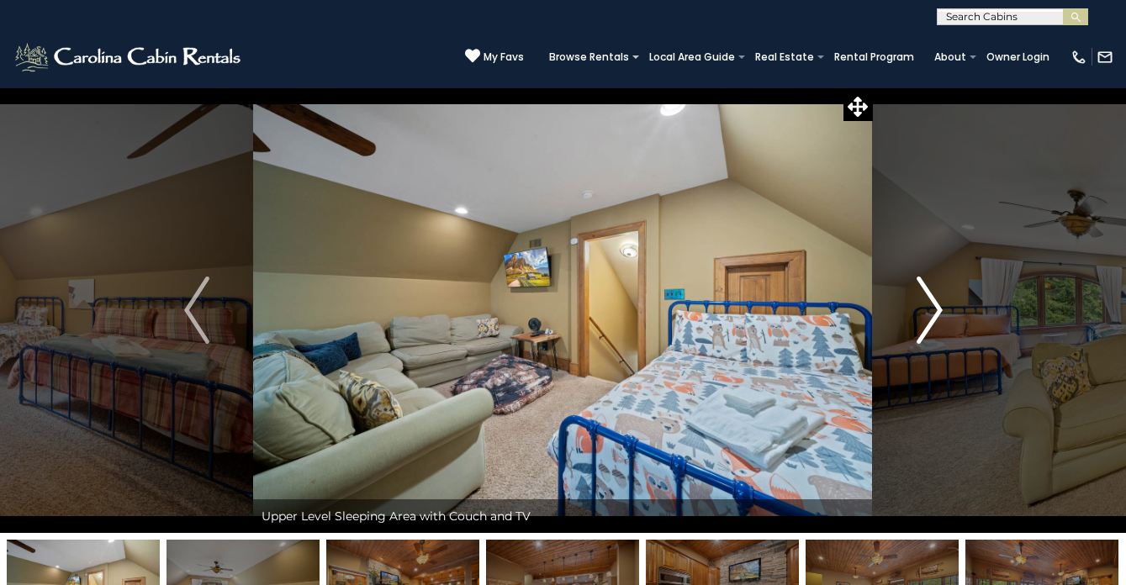
click at [914, 309] on button "Next" at bounding box center [930, 310] width 114 height 446
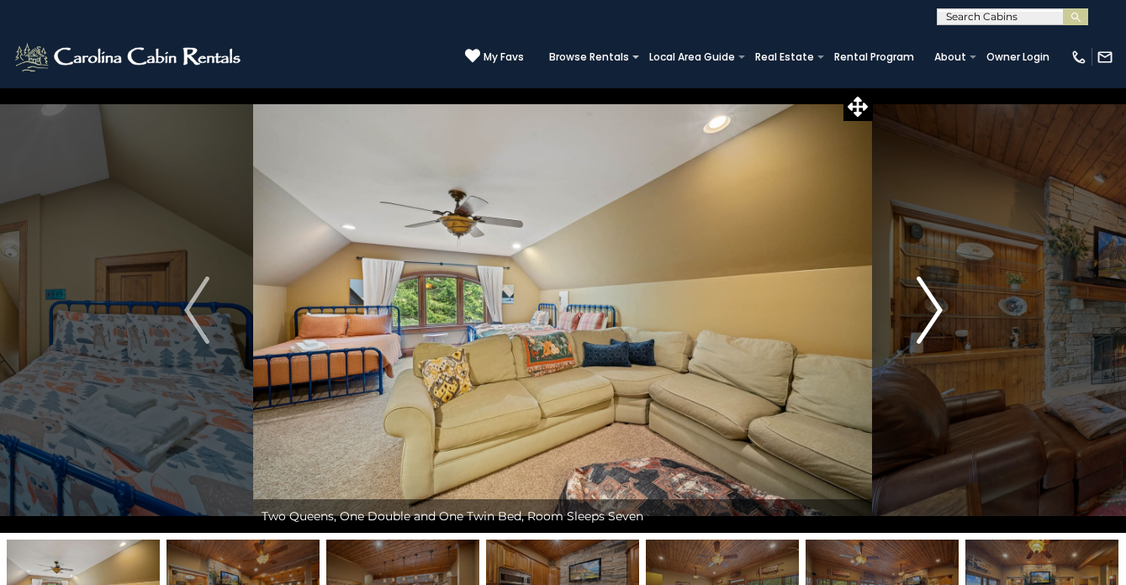
click at [914, 309] on button "Next" at bounding box center [930, 310] width 114 height 446
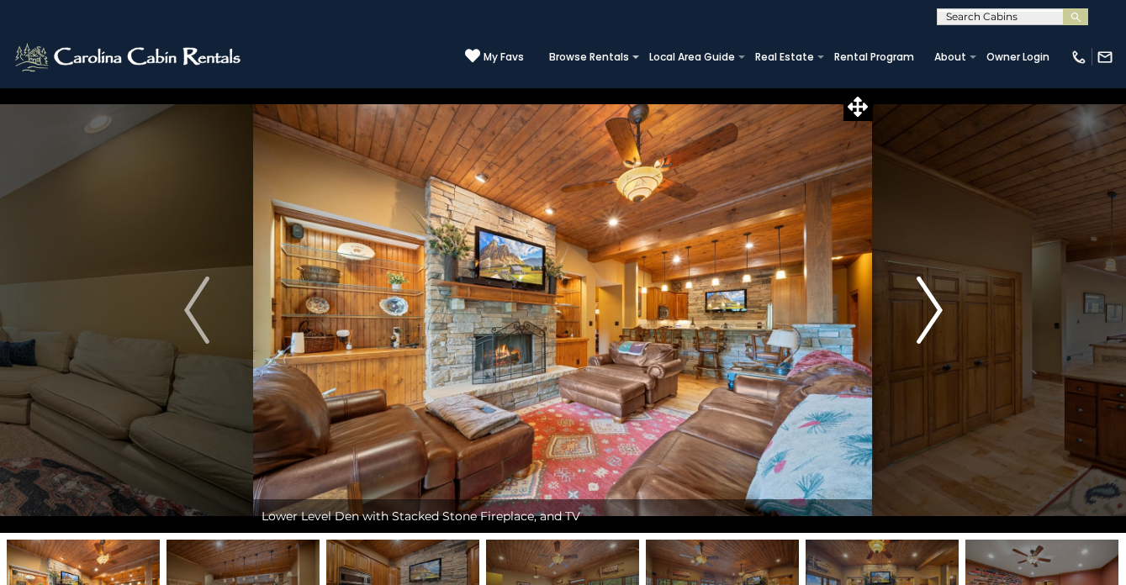
click at [914, 309] on button "Next" at bounding box center [930, 310] width 114 height 446
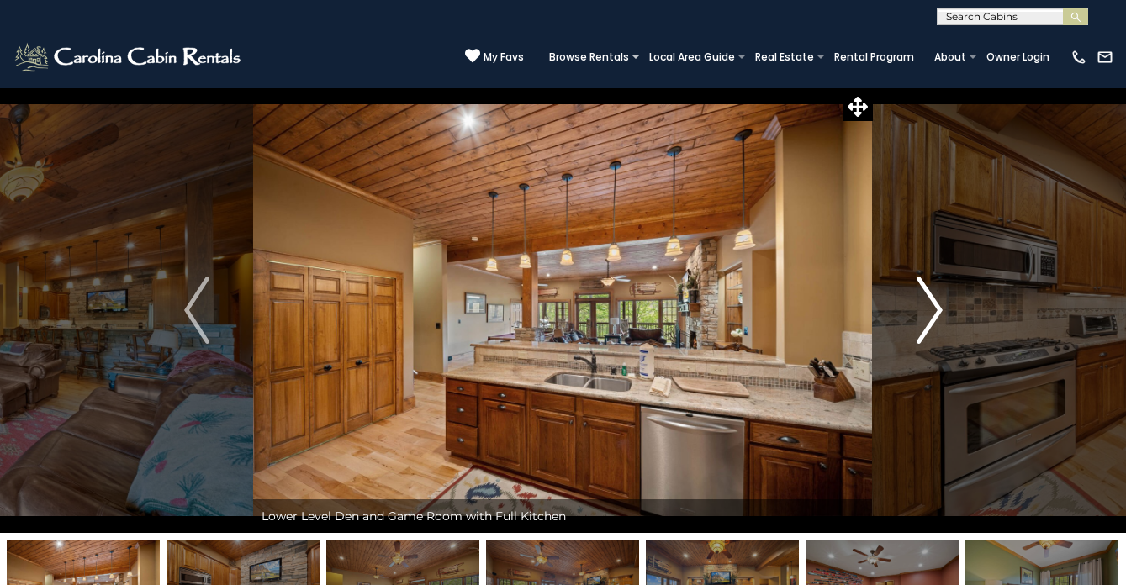
click at [914, 309] on button "Next" at bounding box center [930, 310] width 114 height 446
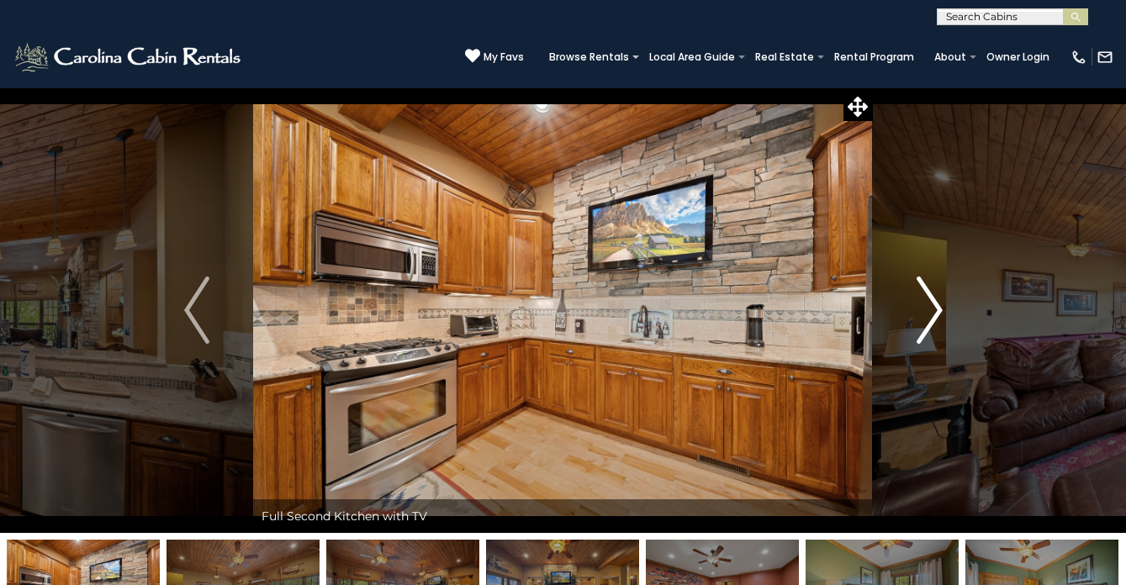
click at [914, 309] on button "Next" at bounding box center [930, 310] width 114 height 446
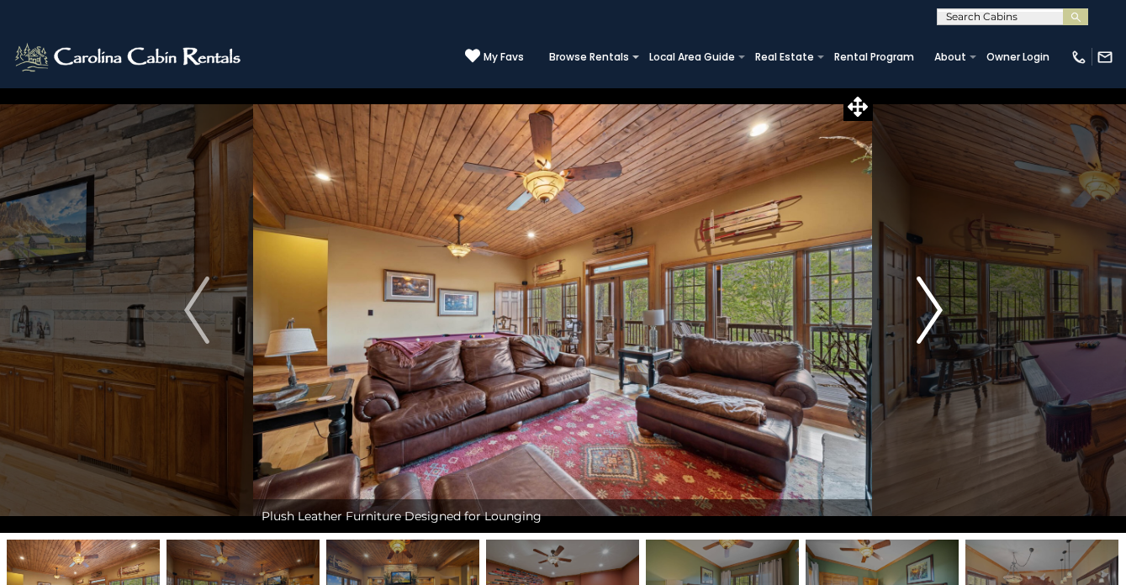
click at [914, 309] on button "Next" at bounding box center [930, 310] width 114 height 446
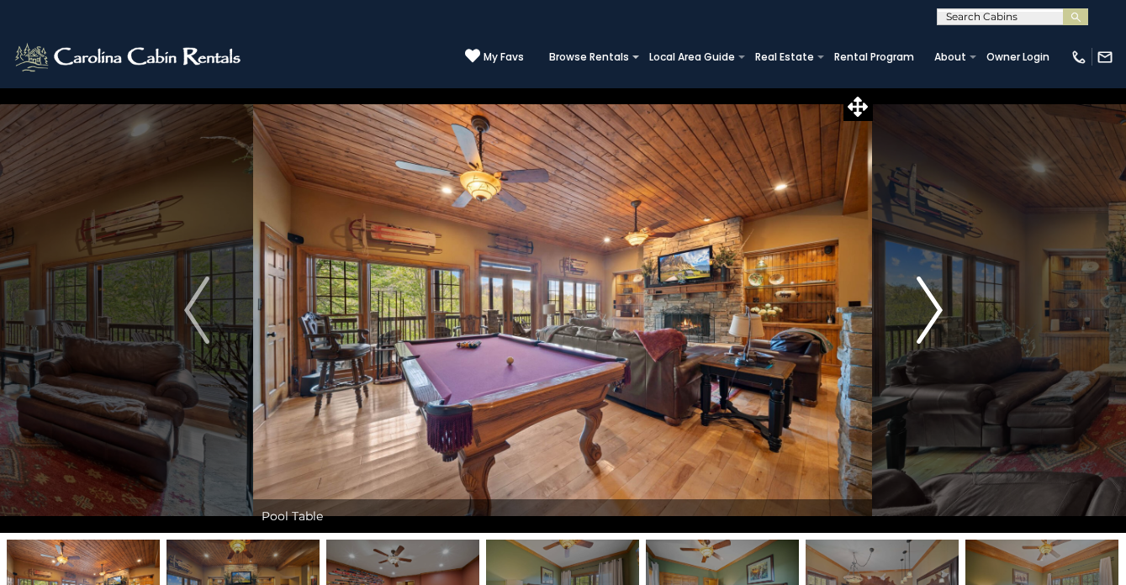
click at [914, 309] on button "Next" at bounding box center [930, 310] width 114 height 446
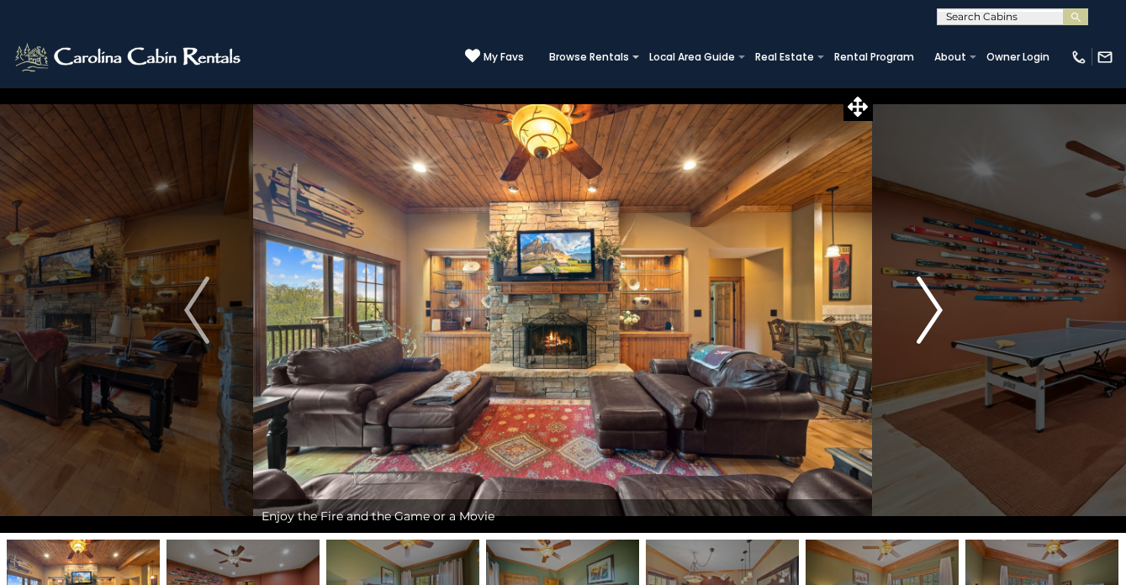
click at [914, 309] on button "Next" at bounding box center [930, 310] width 114 height 446
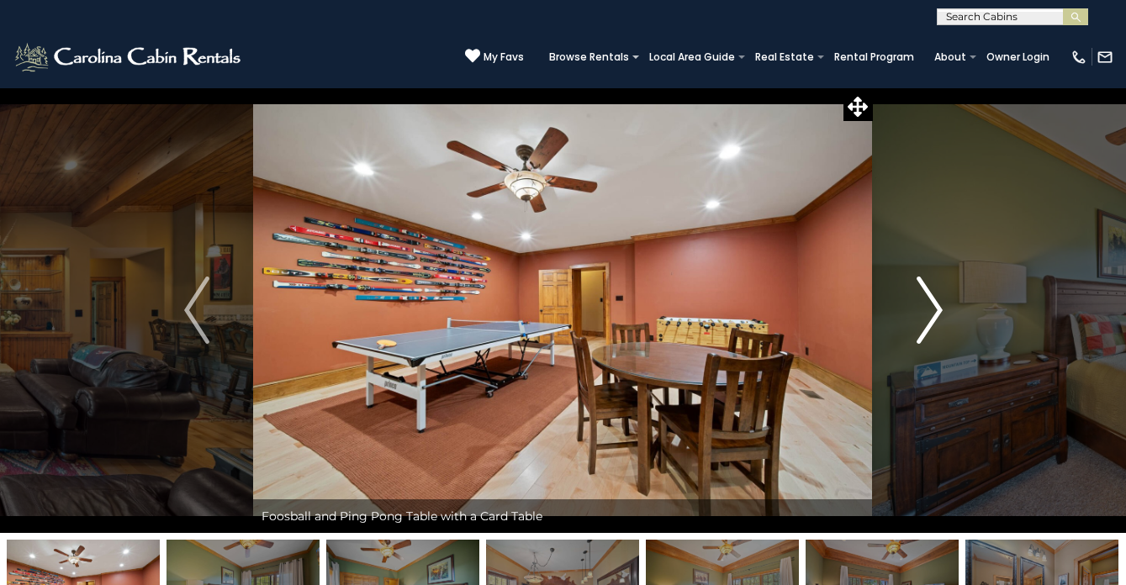
click at [914, 309] on button "Next" at bounding box center [930, 310] width 114 height 446
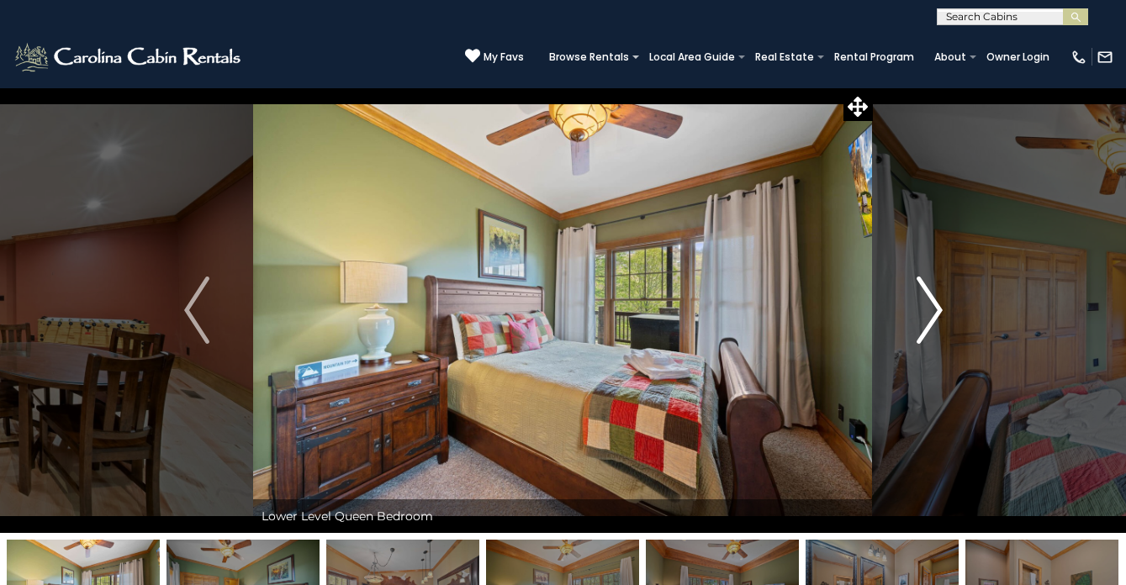
click at [914, 309] on button "Next" at bounding box center [930, 310] width 114 height 446
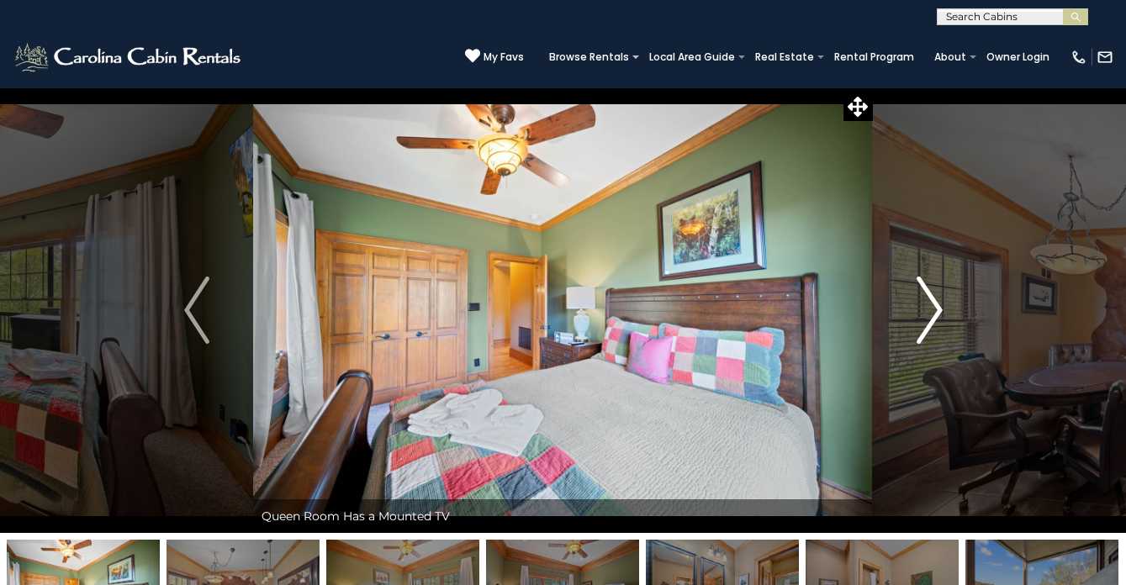
click at [914, 309] on button "Next" at bounding box center [930, 310] width 114 height 446
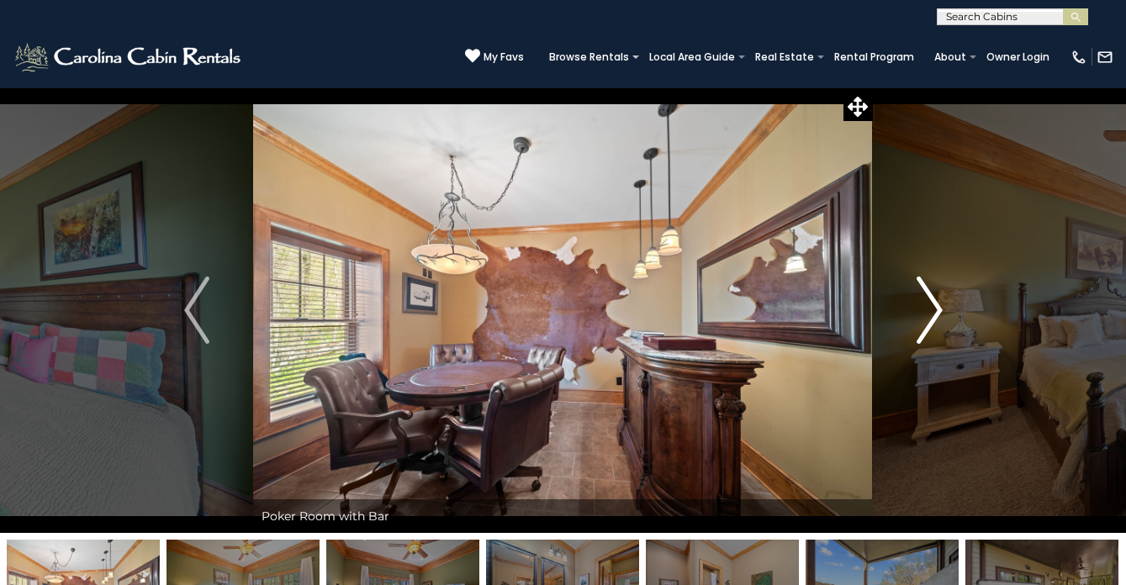
click at [914, 309] on button "Next" at bounding box center [930, 310] width 114 height 446
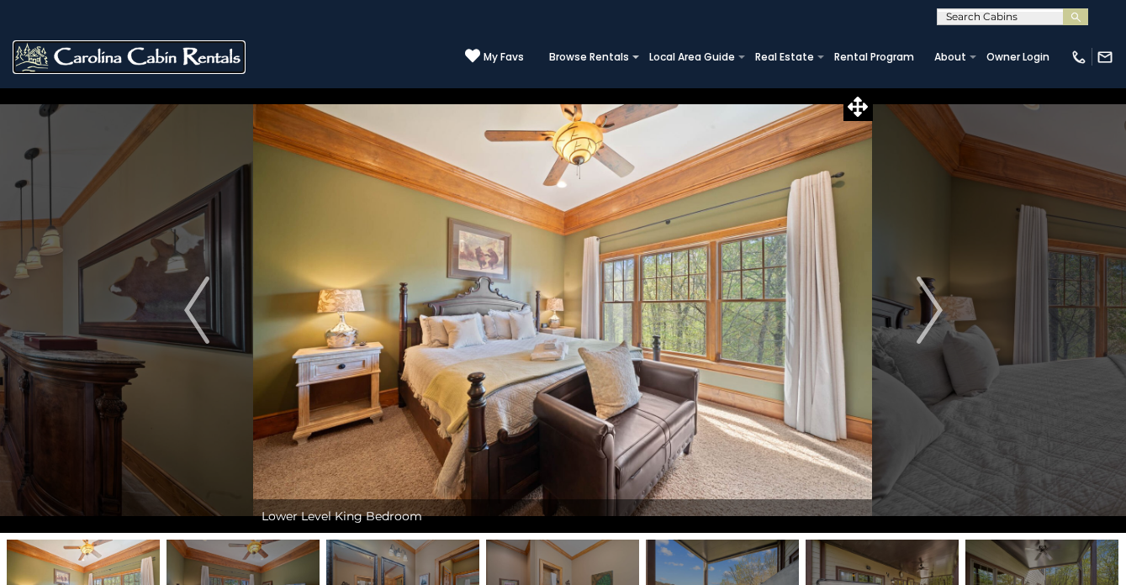
click at [124, 65] on img at bounding box center [129, 57] width 233 height 34
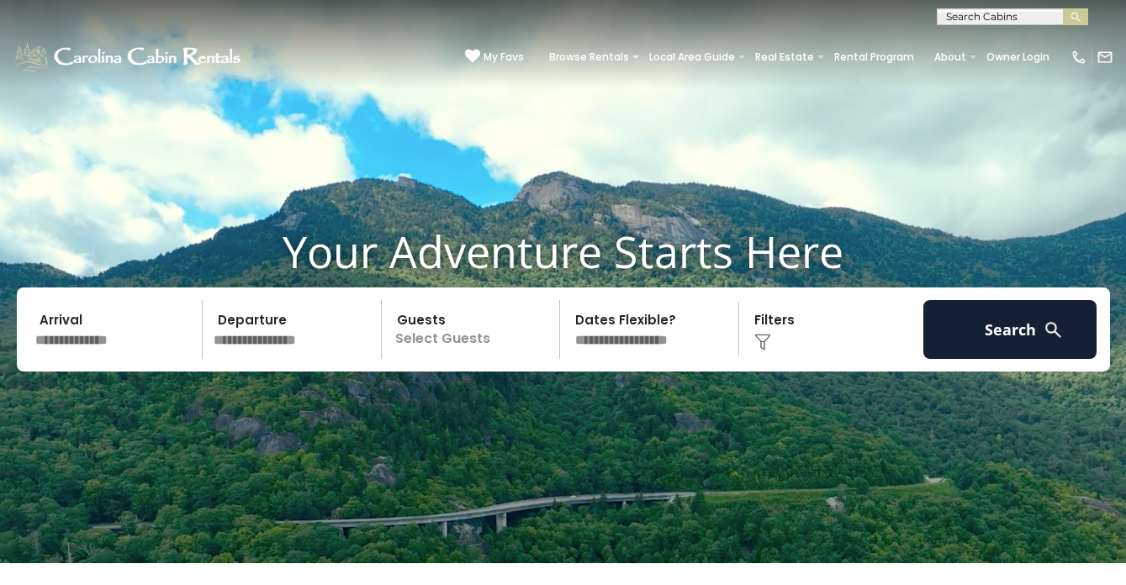
click at [128, 350] on input "text" at bounding box center [116, 329] width 174 height 59
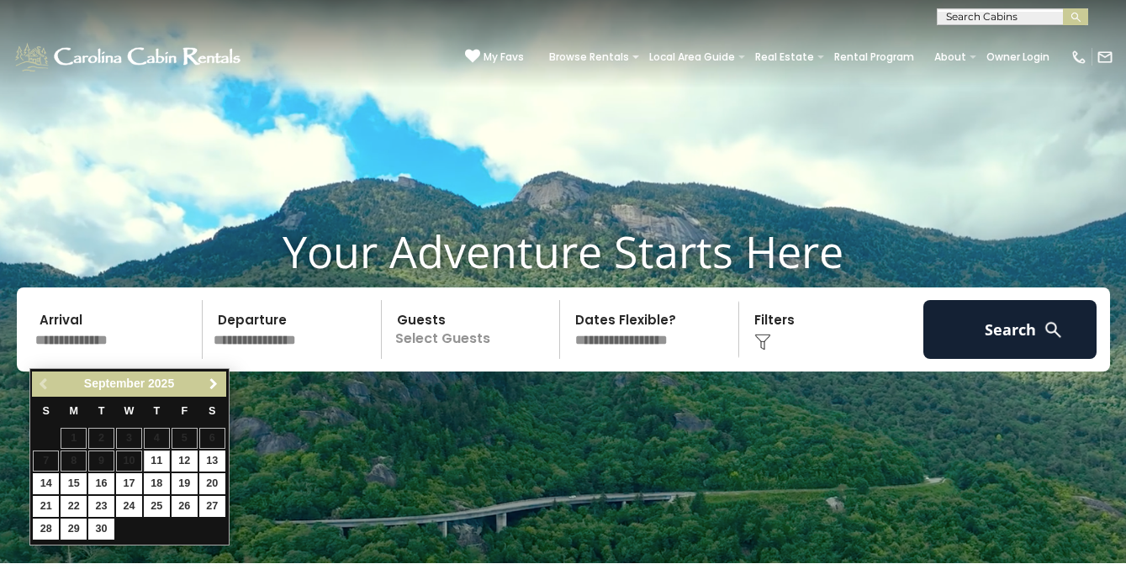
click at [210, 378] on span "Next" at bounding box center [213, 384] width 13 height 13
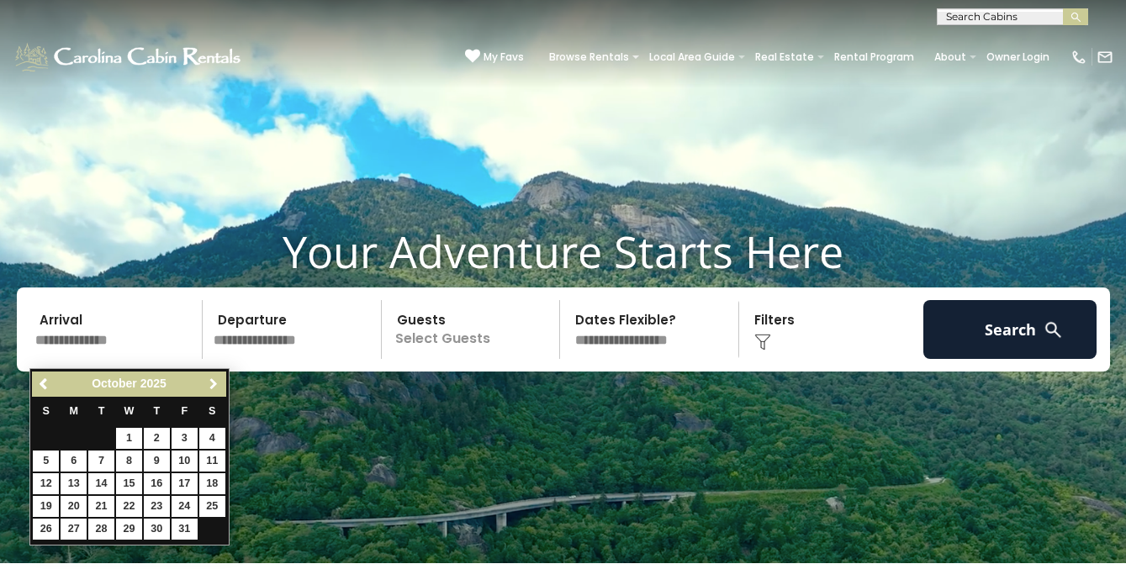
click at [210, 378] on span "Next" at bounding box center [213, 384] width 13 height 13
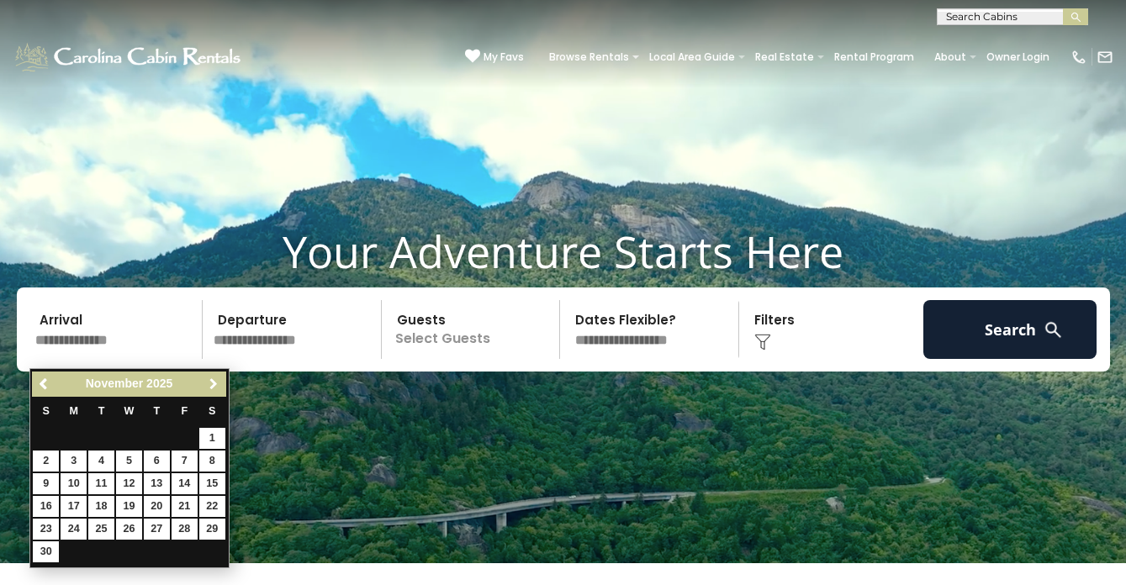
click at [210, 378] on span "Next" at bounding box center [213, 384] width 13 height 13
